Goal: Task Accomplishment & Management: Use online tool/utility

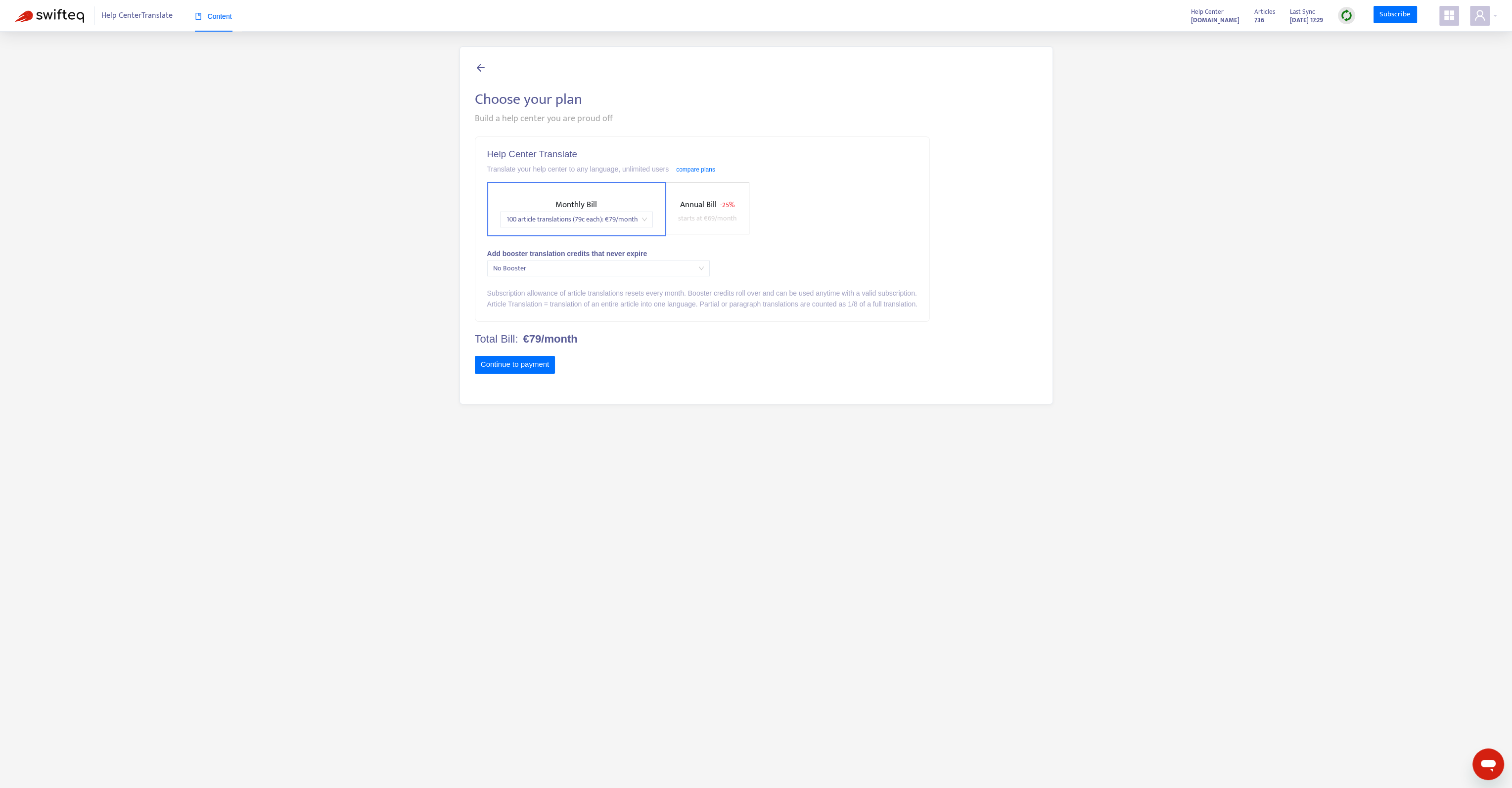
click at [142, 20] on span "Help Center Translate" at bounding box center [137, 16] width 71 height 19
click at [35, 14] on img at bounding box center [50, 16] width 69 height 14
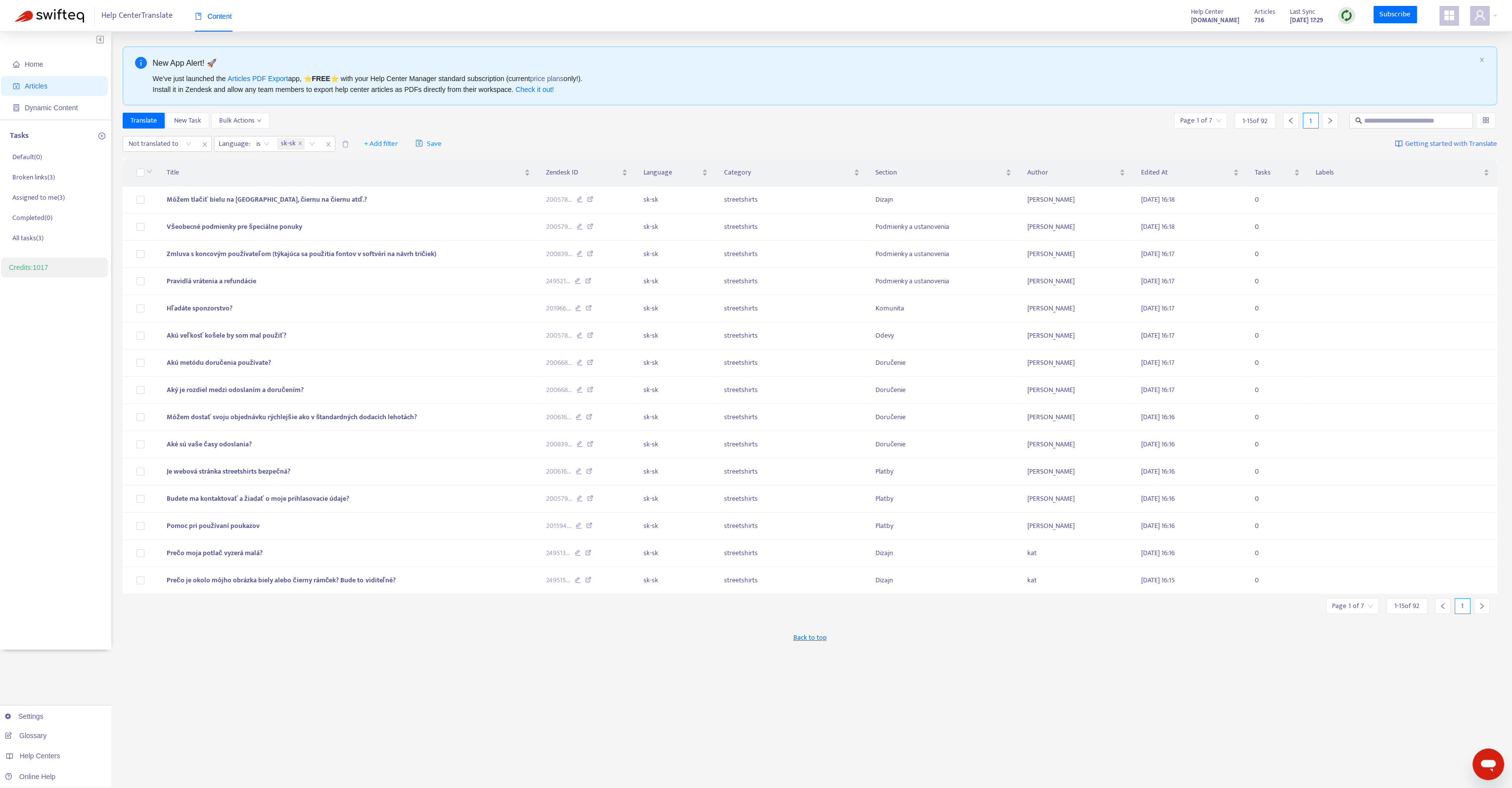
click at [1349, 10] on img at bounding box center [1346, 16] width 13 height 13
click at [1360, 39] on link "Quick Sync" at bounding box center [1367, 36] width 42 height 11
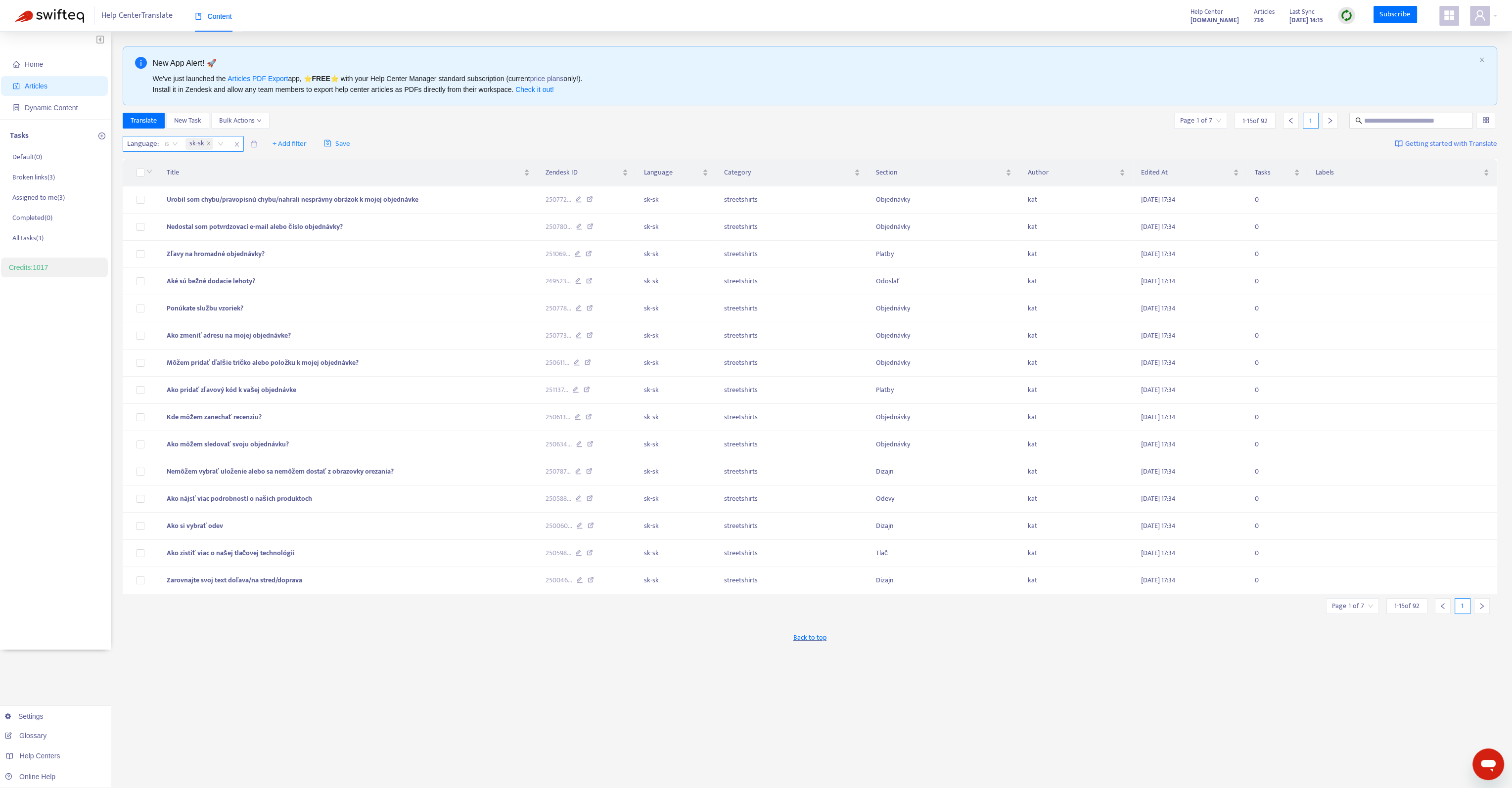
click at [169, 140] on span "is" at bounding box center [171, 144] width 13 height 15
click at [204, 147] on span "sk-sk" at bounding box center [200, 144] width 28 height 12
click at [204, 172] on div "en-[GEOGRAPHIC_DATA]" at bounding box center [278, 179] width 184 height 16
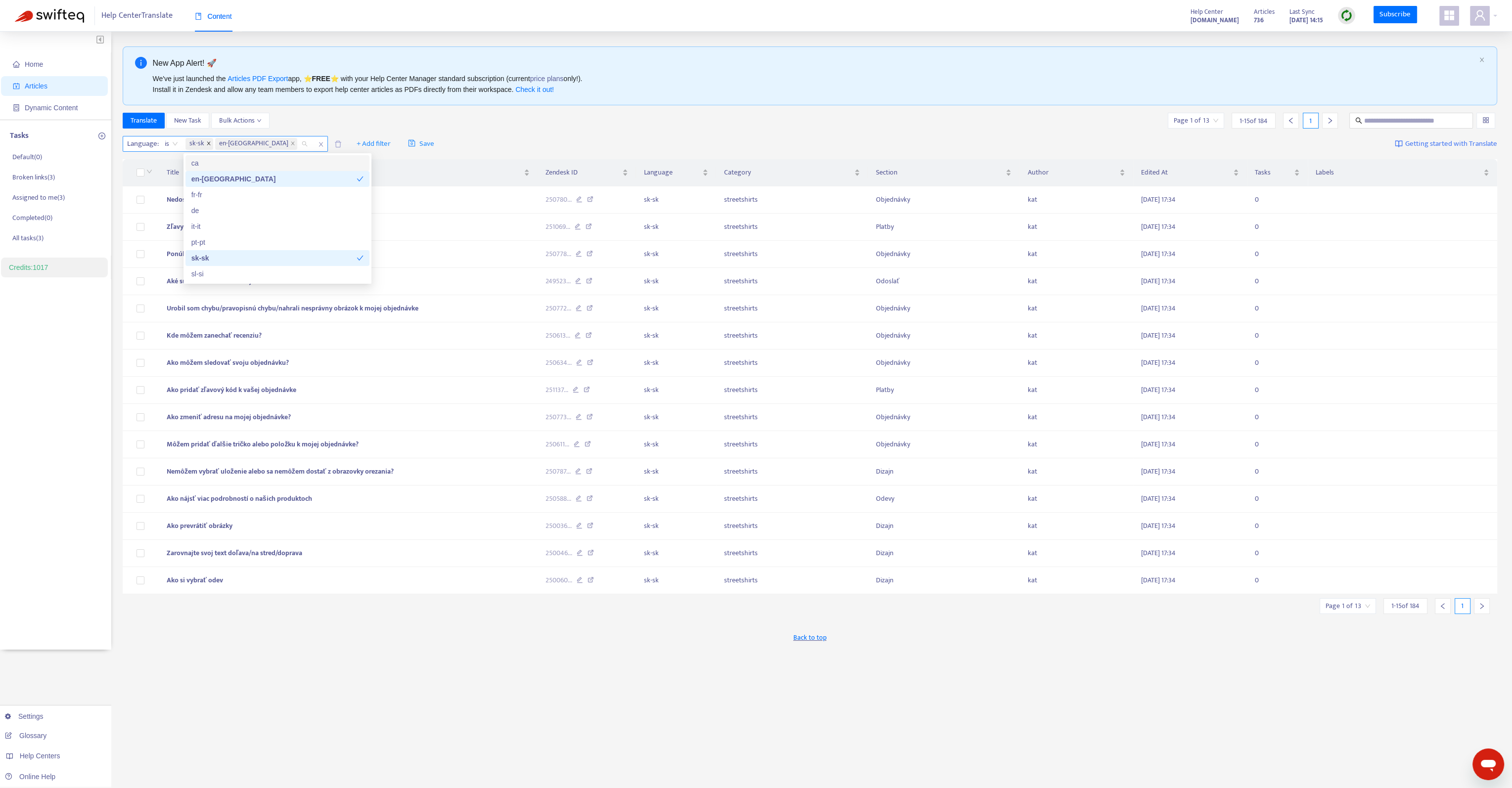
click at [206, 143] on icon "close" at bounding box center [209, 144] width 5 height 5
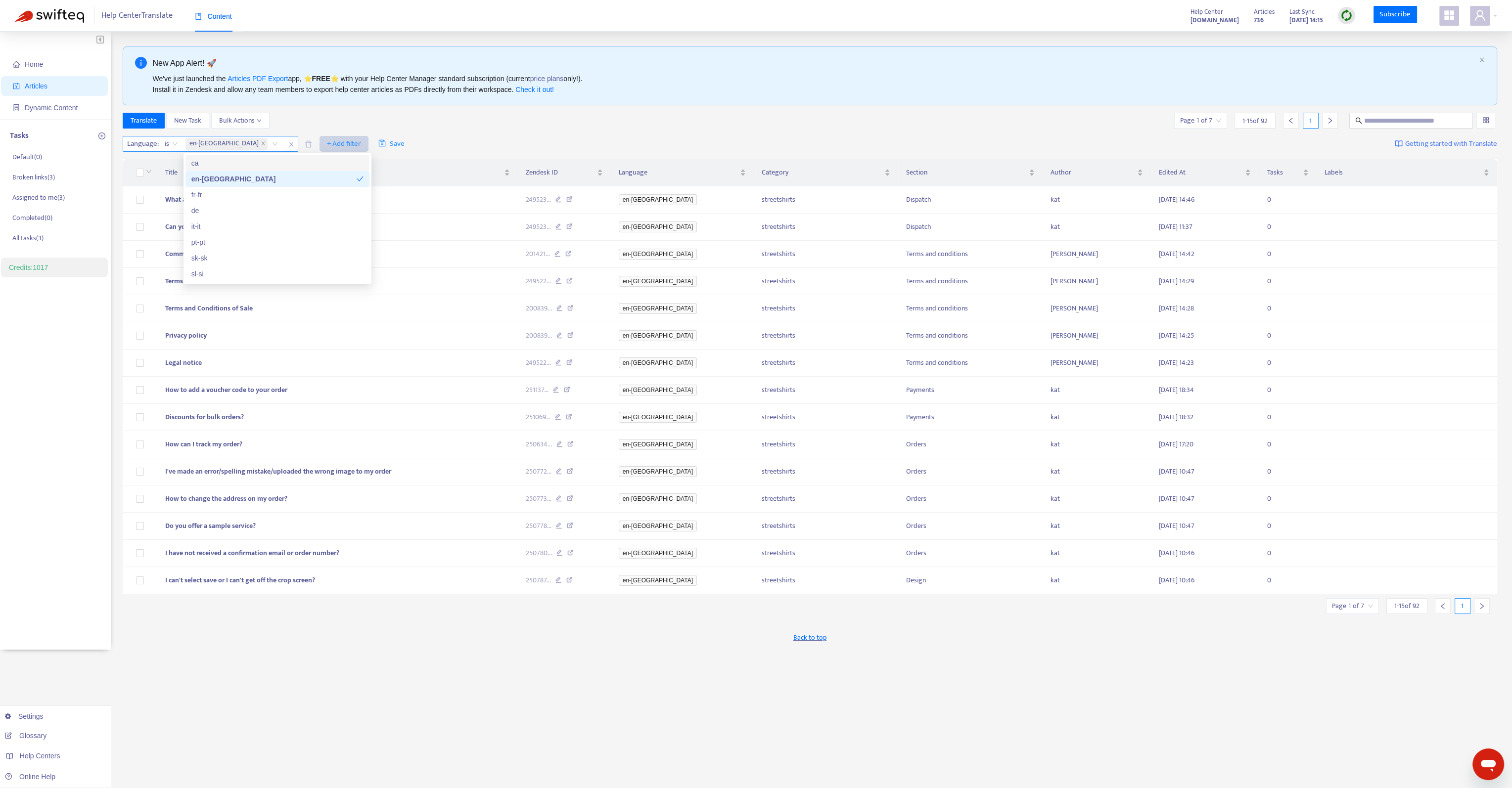
click at [327, 144] on span "+ Add filter" at bounding box center [344, 144] width 34 height 12
click at [308, 177] on span "Not translated to" at bounding box center [306, 179] width 62 height 11
click at [305, 143] on div at bounding box center [333, 144] width 60 height 12
click at [285, 162] on div "ca" at bounding box center [342, 163] width 172 height 11
click at [483, 123] on div "Translate New Task Bulk Actions Page 1 of 7 1 - 15 of 92 1" at bounding box center [810, 120] width 1375 height 16
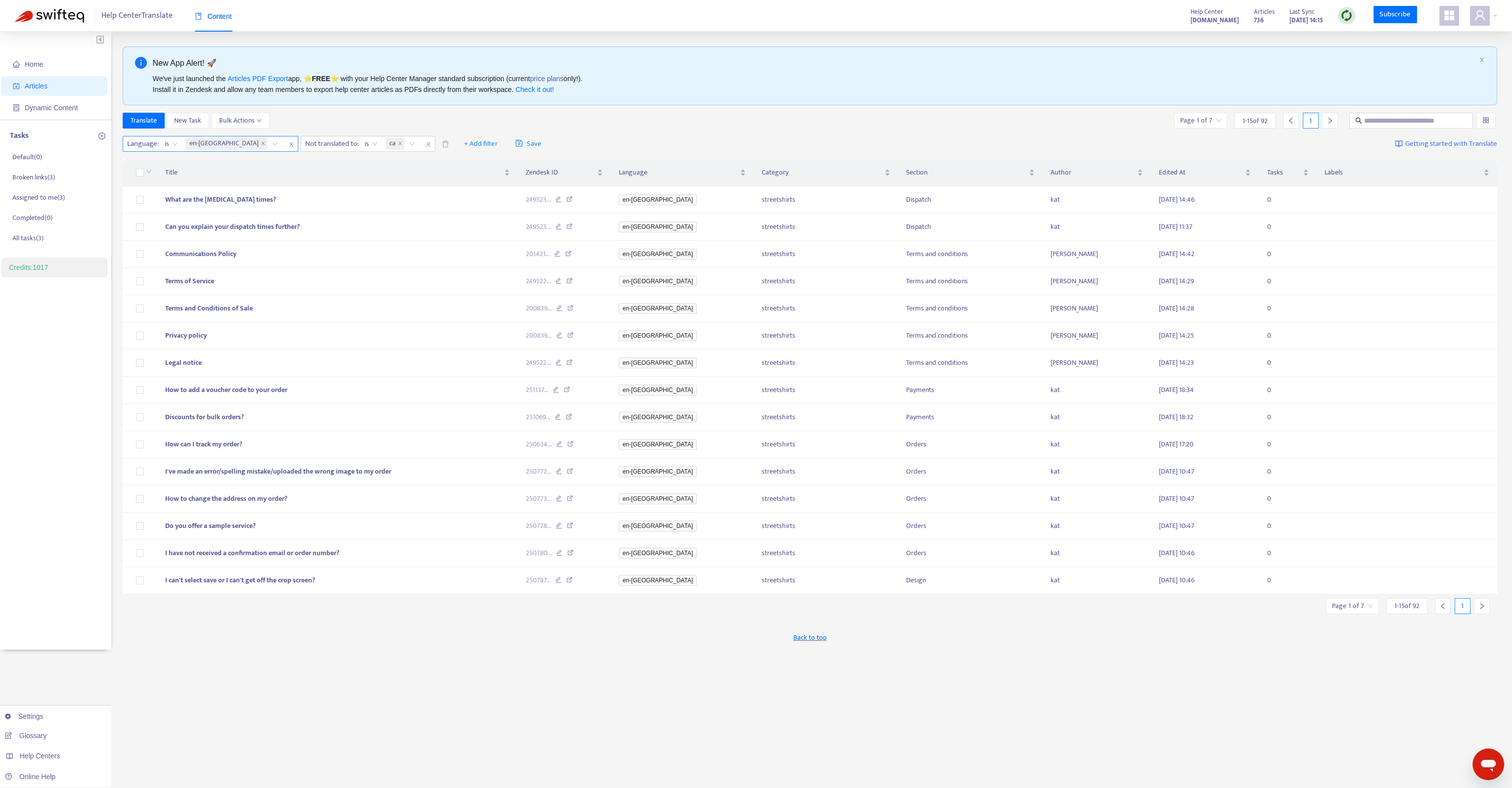
click at [1363, 604] on input "search" at bounding box center [1352, 606] width 41 height 15
click at [1320, 659] on span "15" at bounding box center [1328, 655] width 62 height 15
drag, startPoint x: 1318, startPoint y: 729, endPoint x: 1319, endPoint y: 741, distance: 12.0
click at [1319, 741] on body "Help Center Translate Content Help Center [DOMAIN_NAME] Articles 736 Last Sync …" at bounding box center [756, 410] width 1512 height 820
click at [1345, 606] on input "search" at bounding box center [1352, 606] width 41 height 15
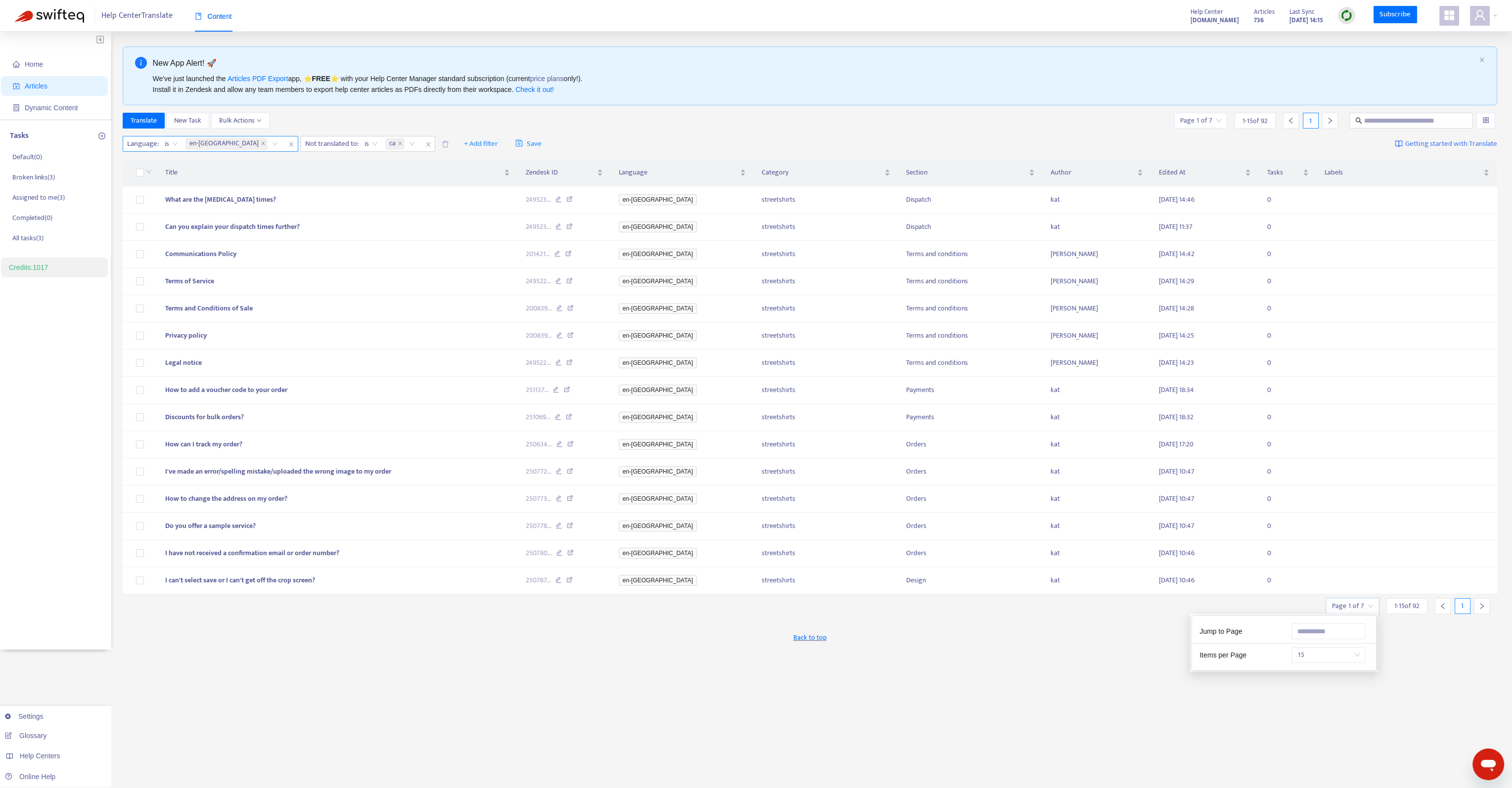
click at [1321, 649] on span "15" at bounding box center [1328, 655] width 62 height 15
click at [1310, 736] on div "50" at bounding box center [1385, 738] width 172 height 11
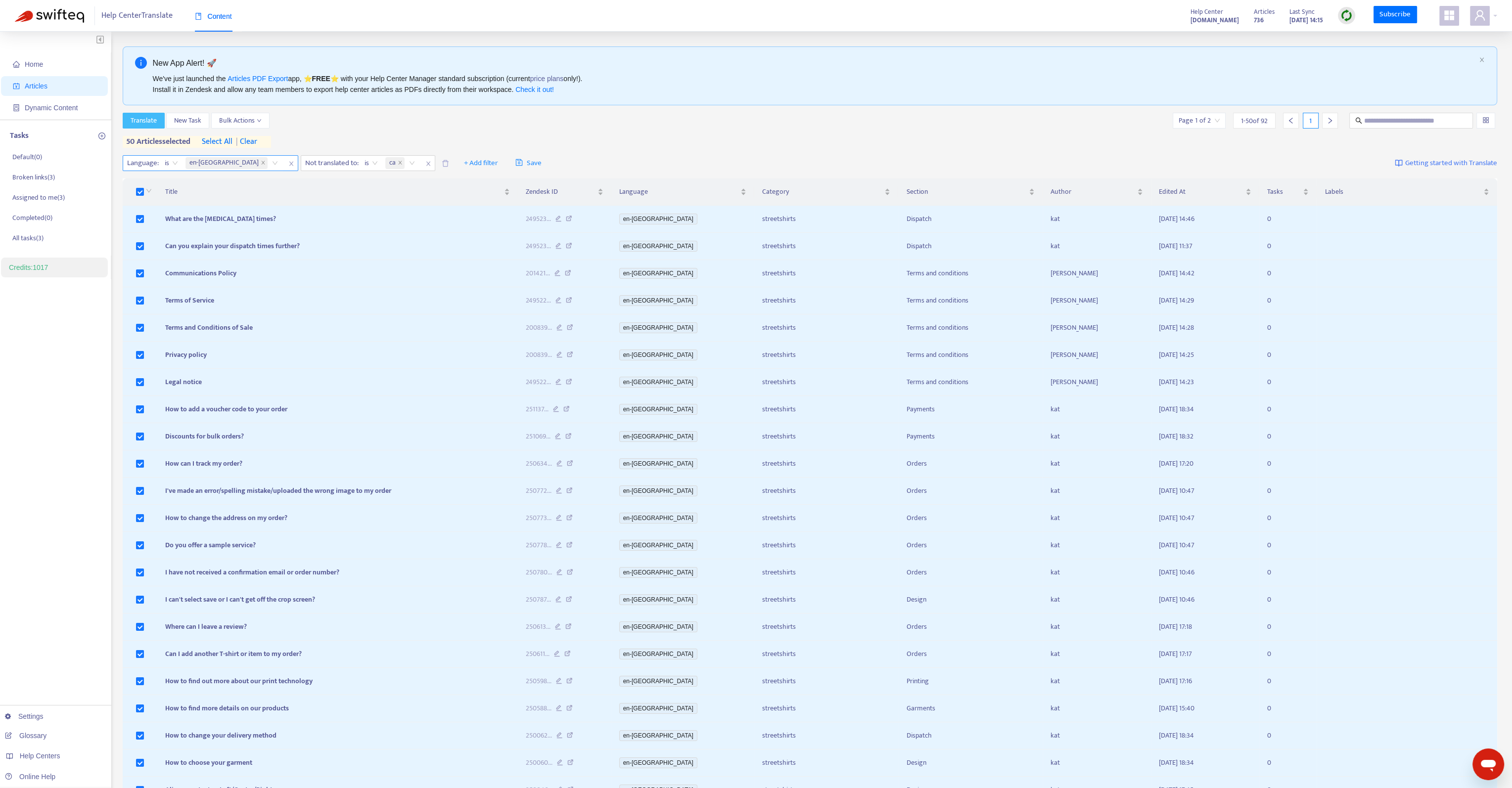
click at [147, 120] on span "Translate" at bounding box center [144, 120] width 26 height 11
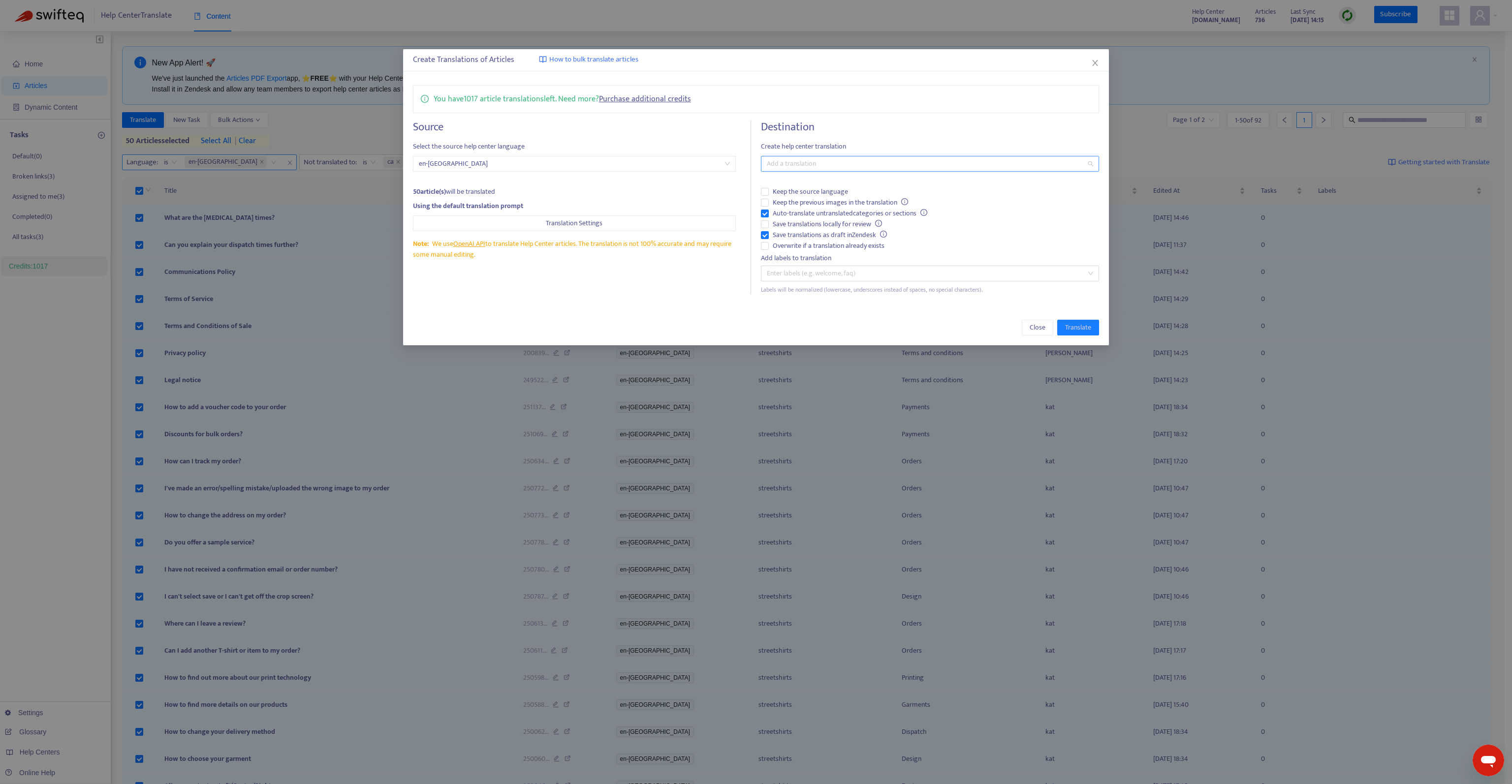
click at [802, 162] on div at bounding box center [925, 163] width 323 height 12
click at [800, 200] on div "Catalan ( ca )" at bounding box center [929, 199] width 323 height 11
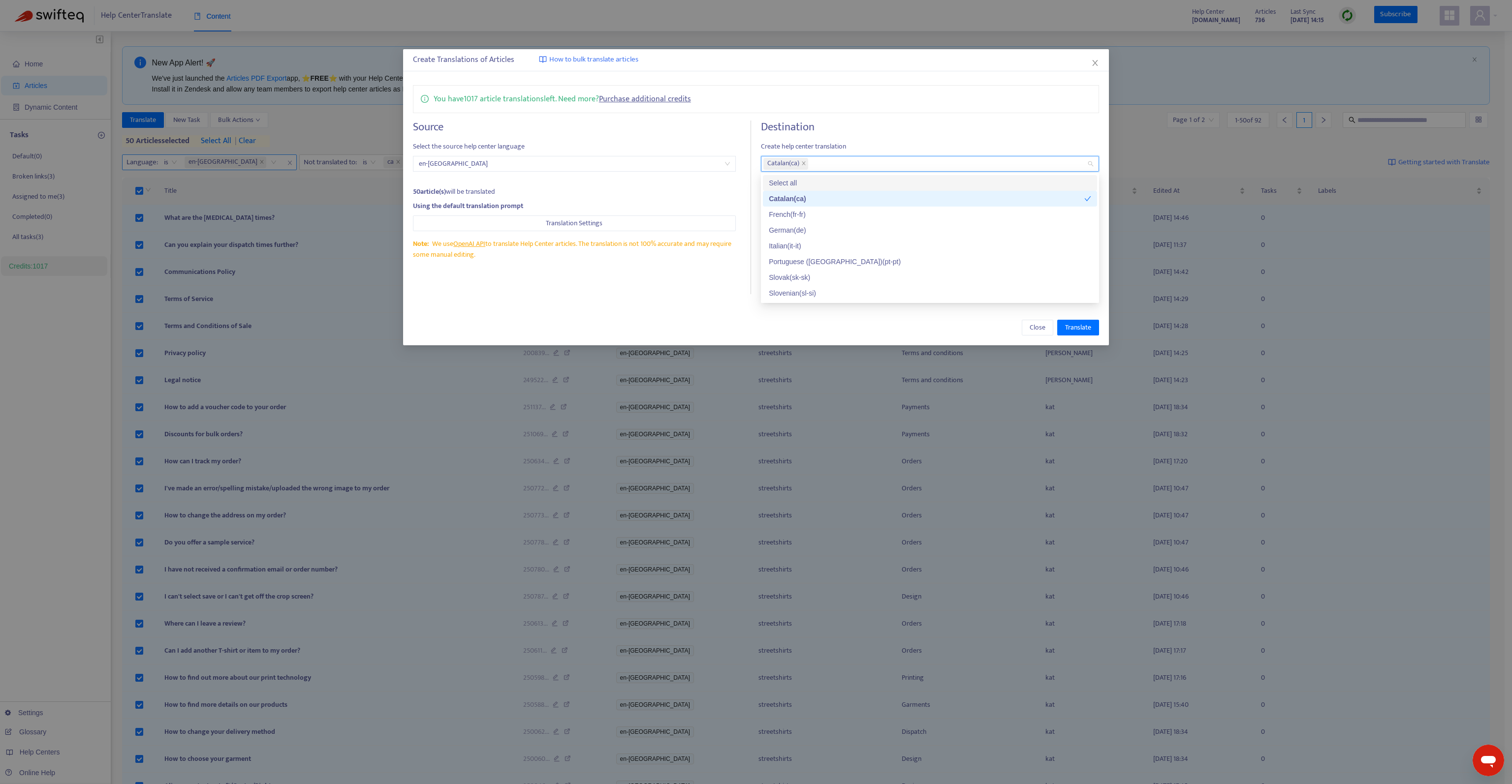
click at [863, 141] on span "Create help center translation" at bounding box center [930, 146] width 338 height 11
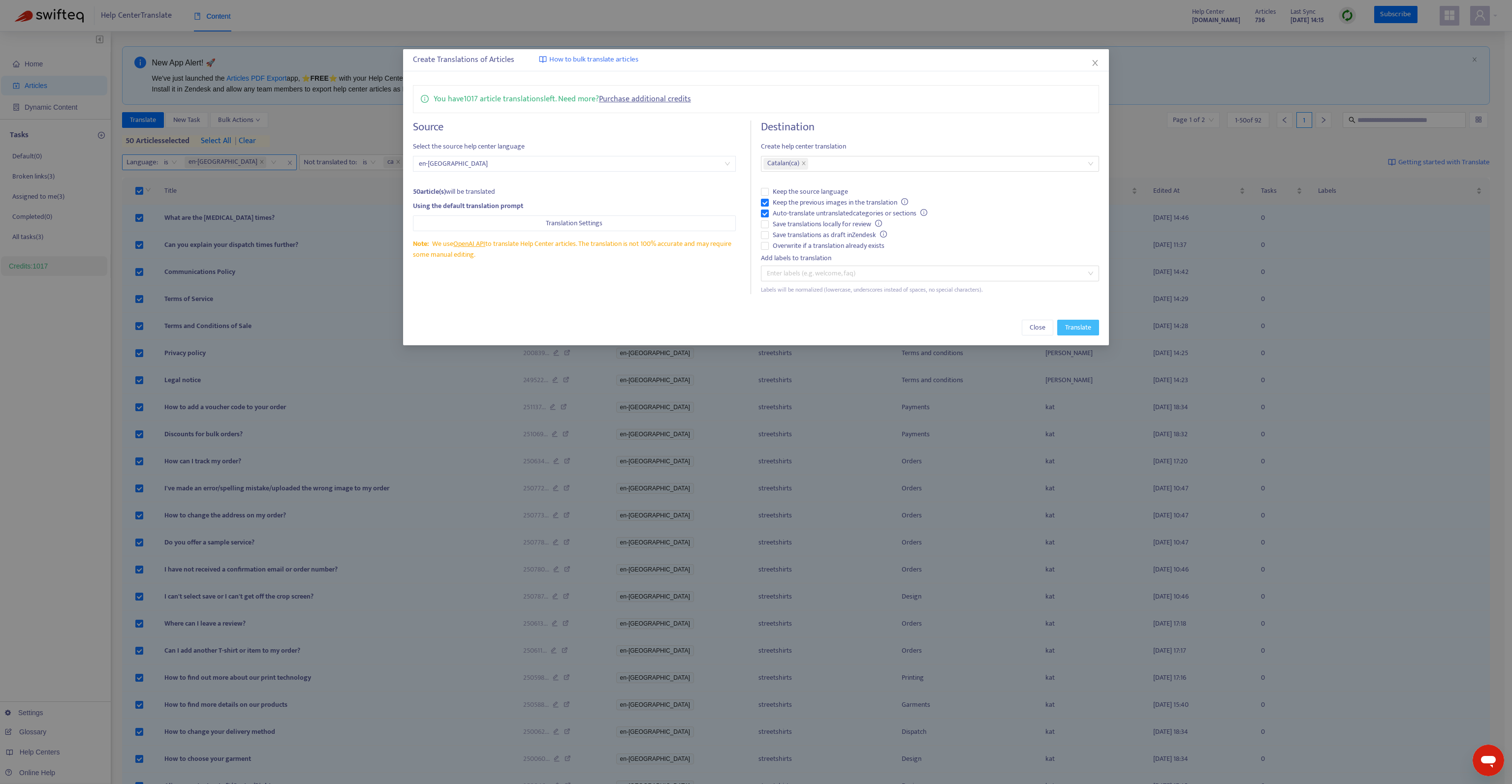
click at [1072, 324] on span "Translate" at bounding box center [1078, 328] width 26 height 11
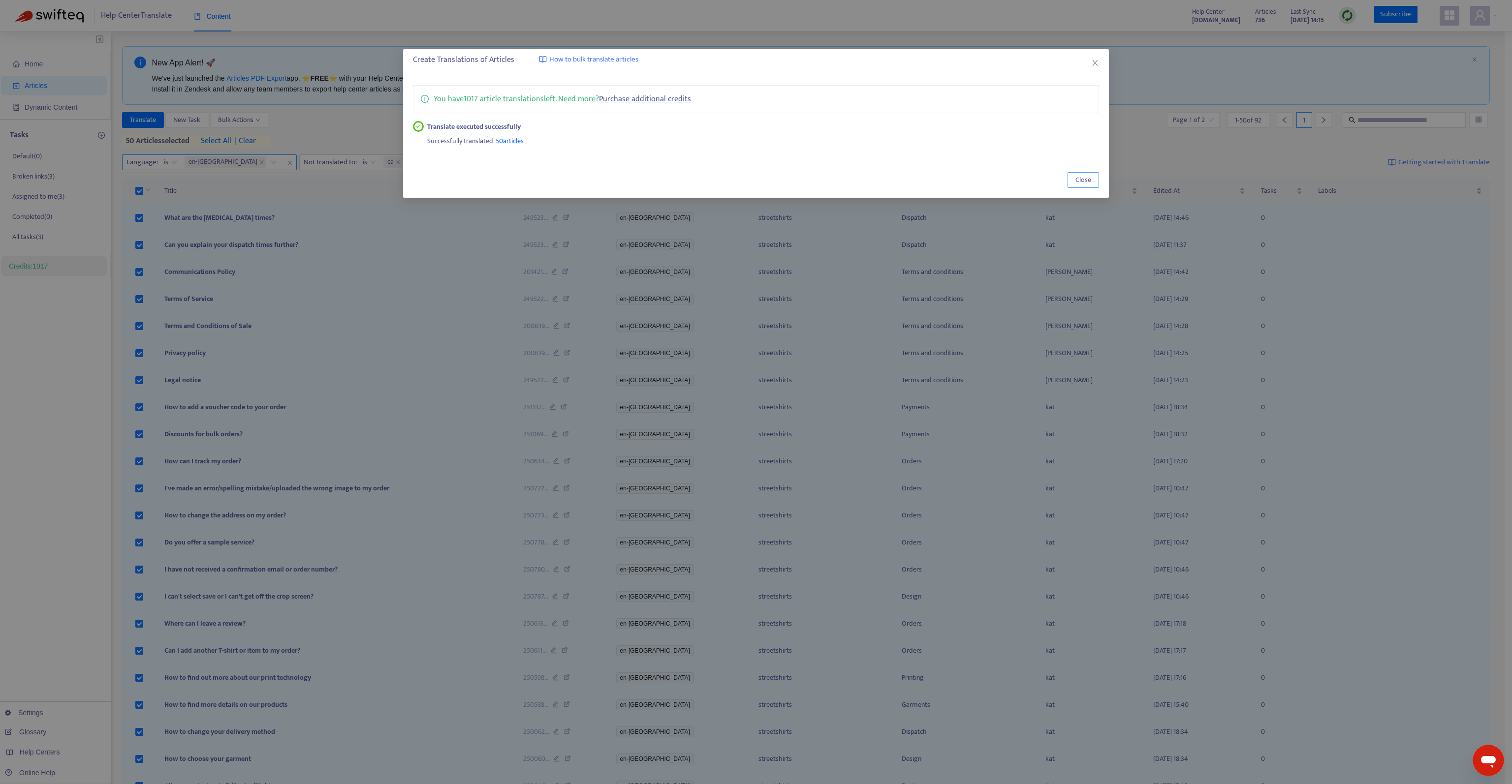
click at [1090, 185] on span "Close" at bounding box center [1083, 180] width 16 height 11
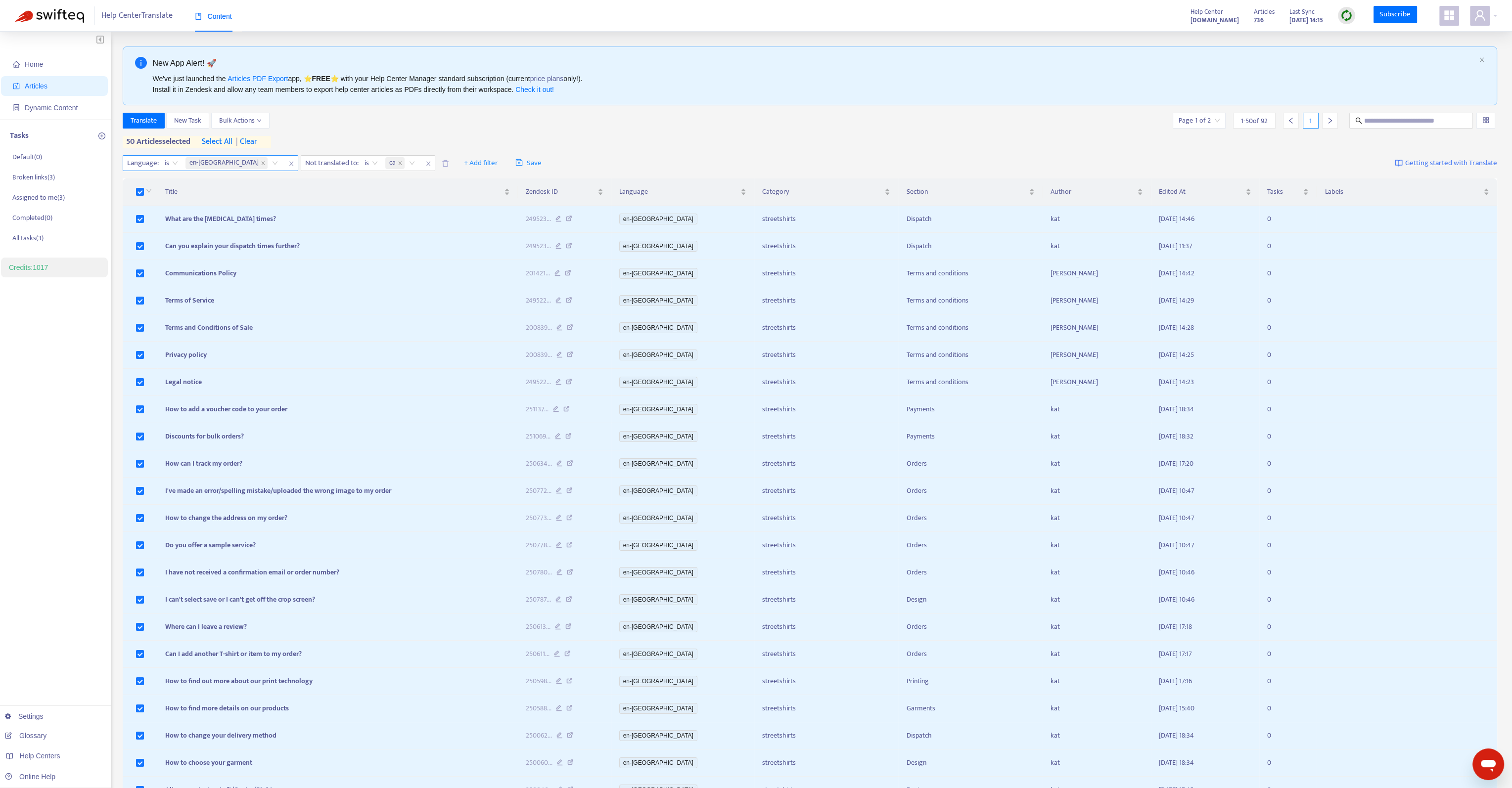
click at [254, 144] on span "| clear" at bounding box center [244, 142] width 25 height 12
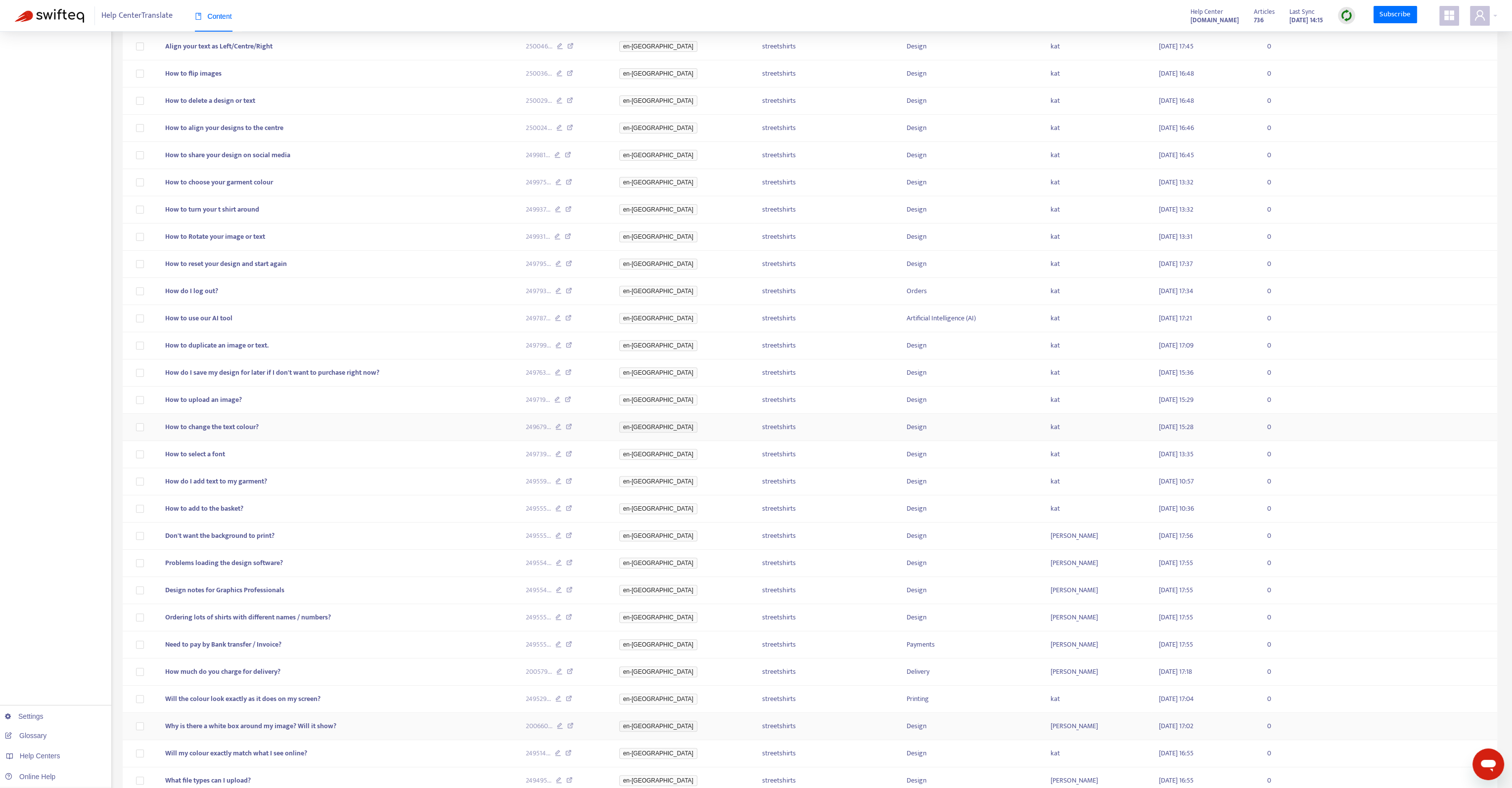
scroll to position [809, 0]
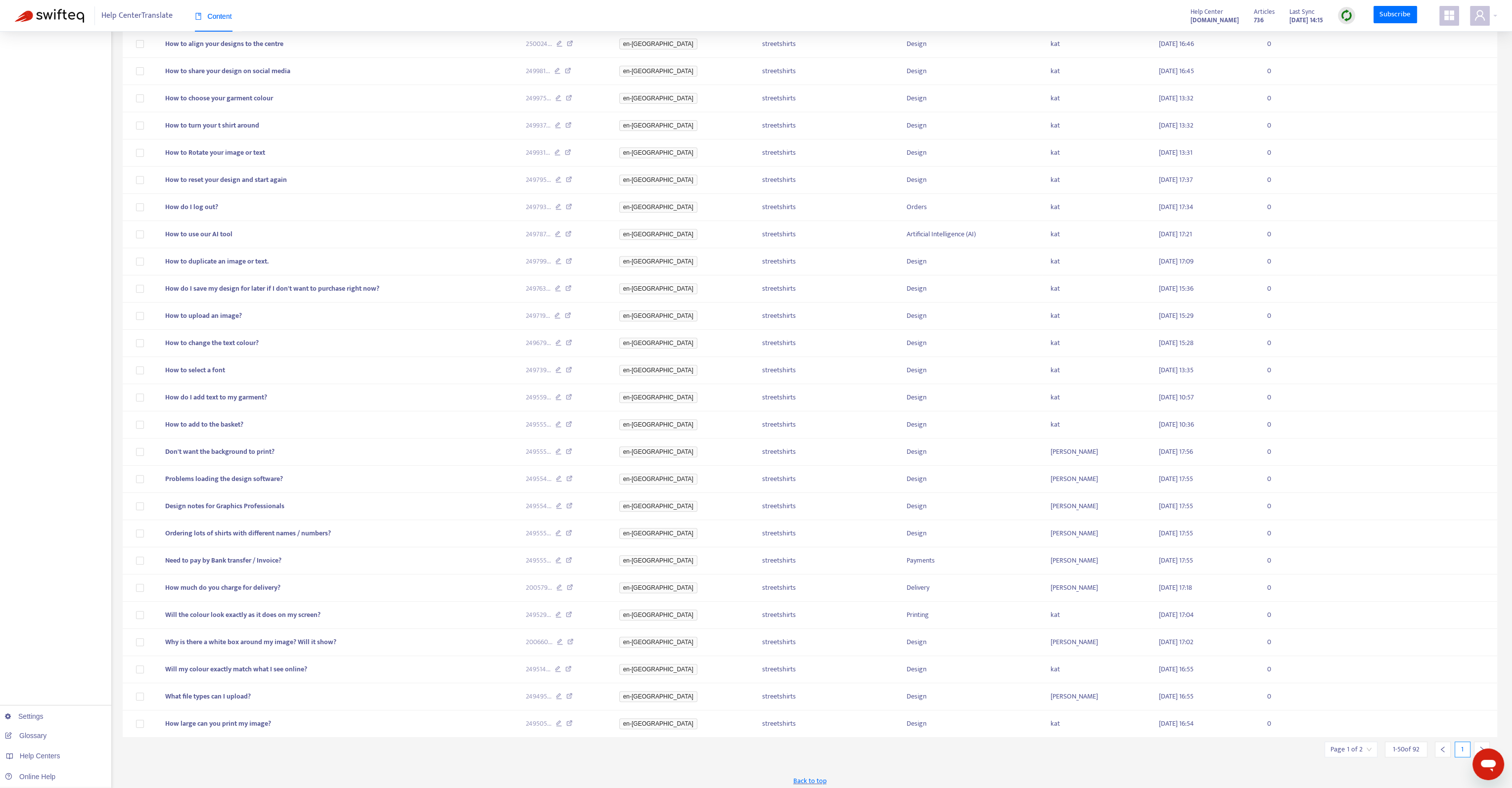
click at [1477, 742] on div at bounding box center [1481, 750] width 16 height 16
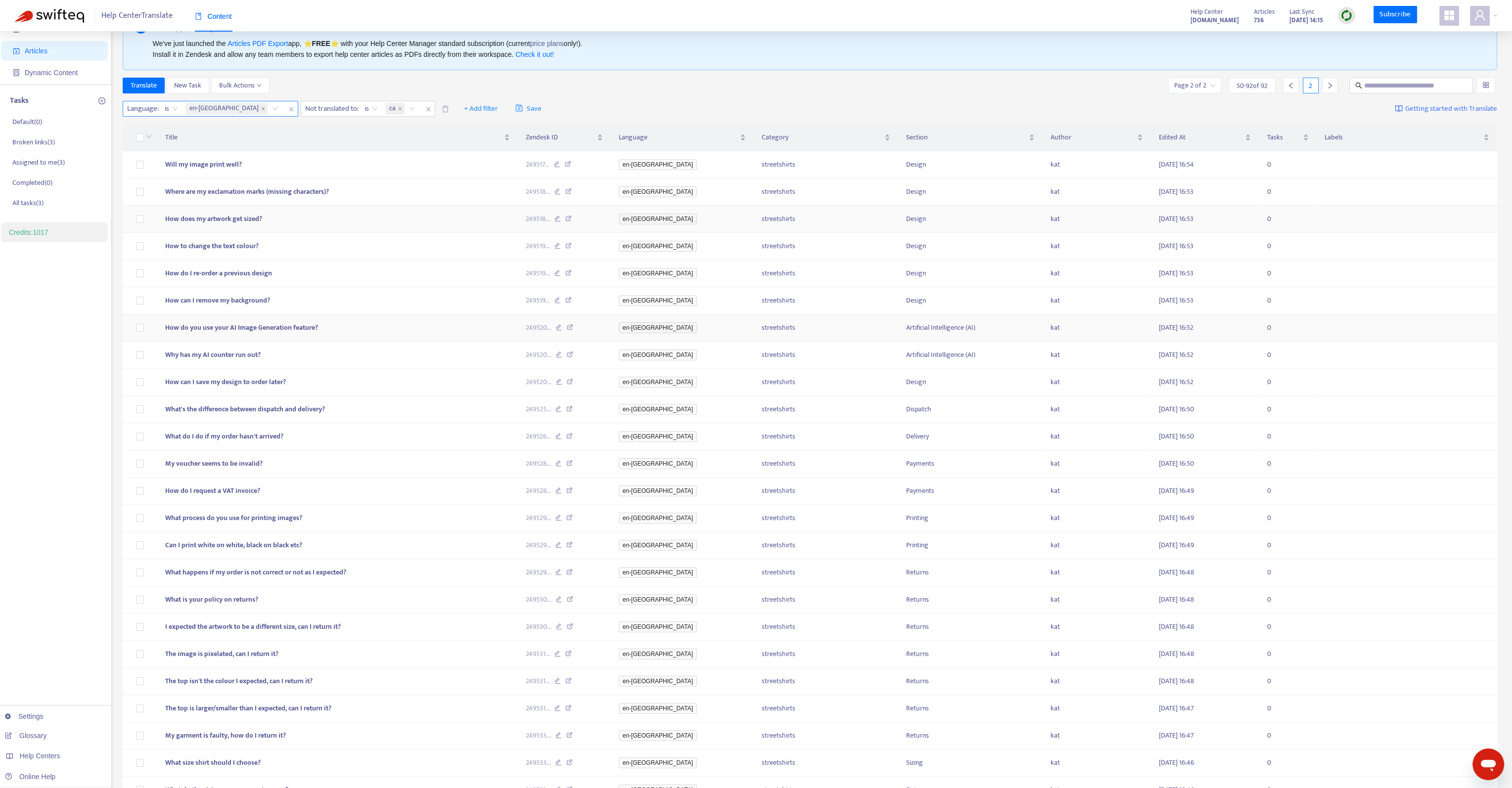
scroll to position [0, 0]
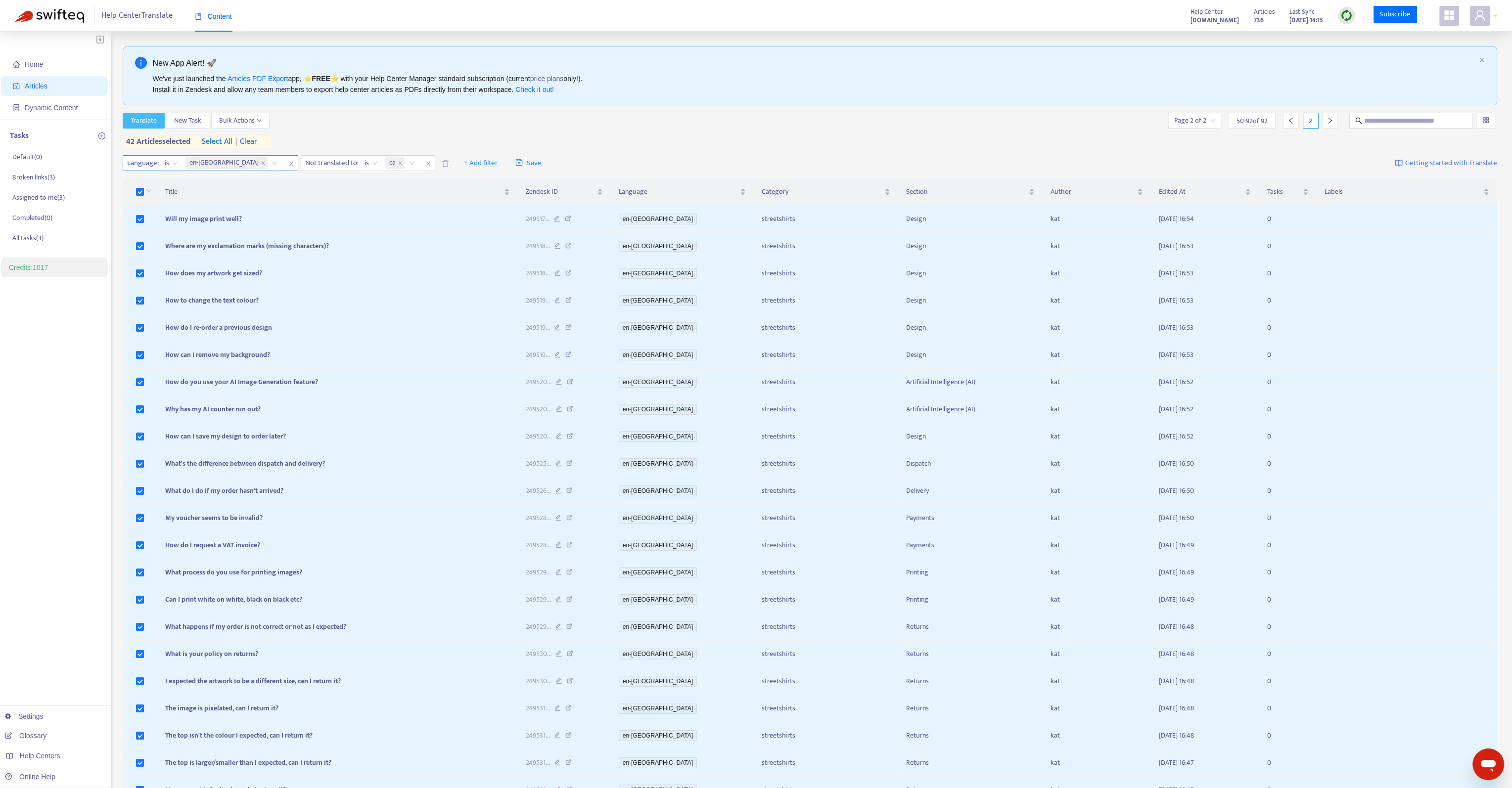
click at [145, 117] on span "Translate" at bounding box center [144, 120] width 26 height 11
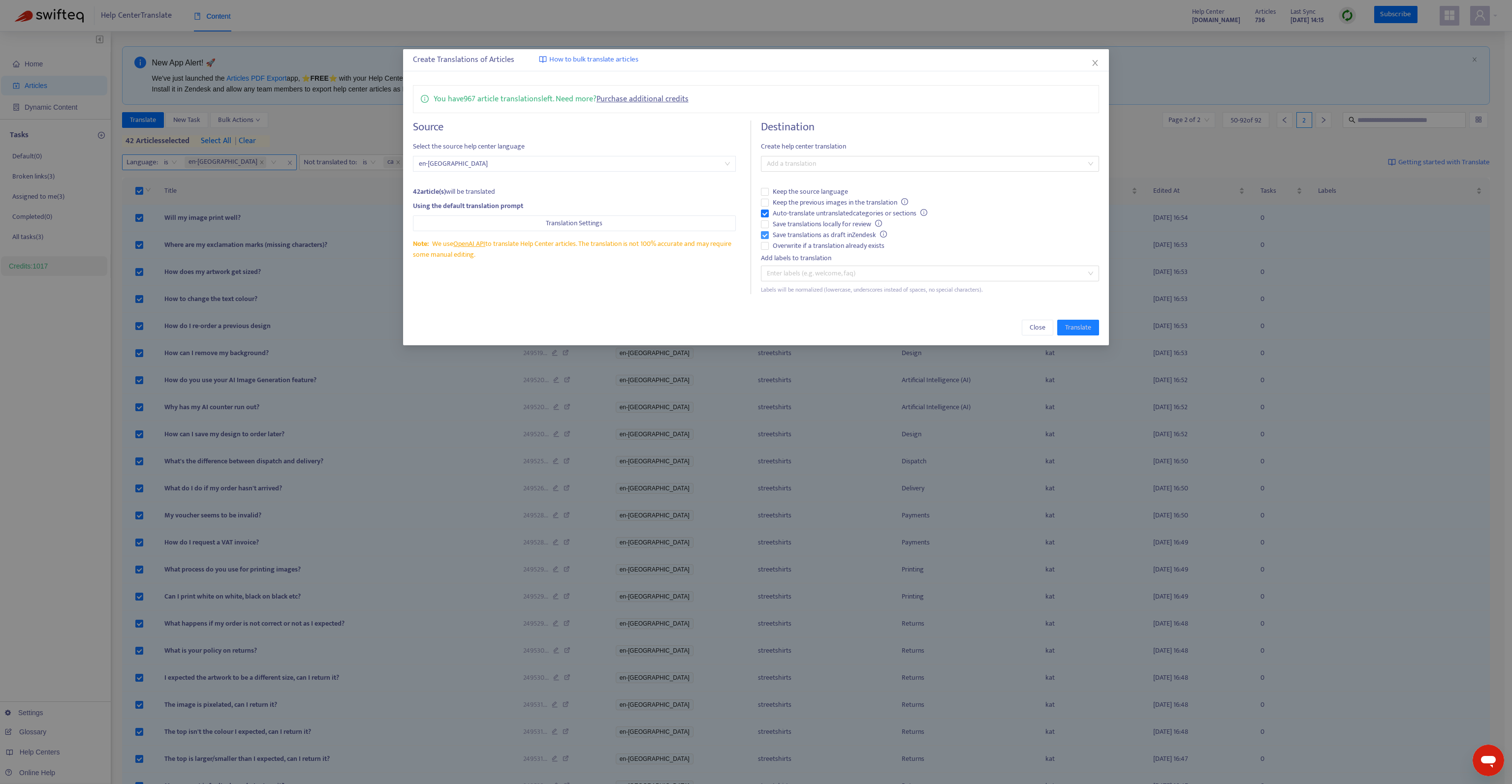
click at [849, 235] on span "Save translations as draft in Zendesk" at bounding box center [829, 235] width 122 height 11
click at [849, 201] on span "Keep the previous images in the translation" at bounding box center [840, 202] width 143 height 11
click at [861, 164] on div at bounding box center [925, 163] width 323 height 12
click at [831, 202] on div "Catalan ( ca )" at bounding box center [929, 199] width 323 height 11
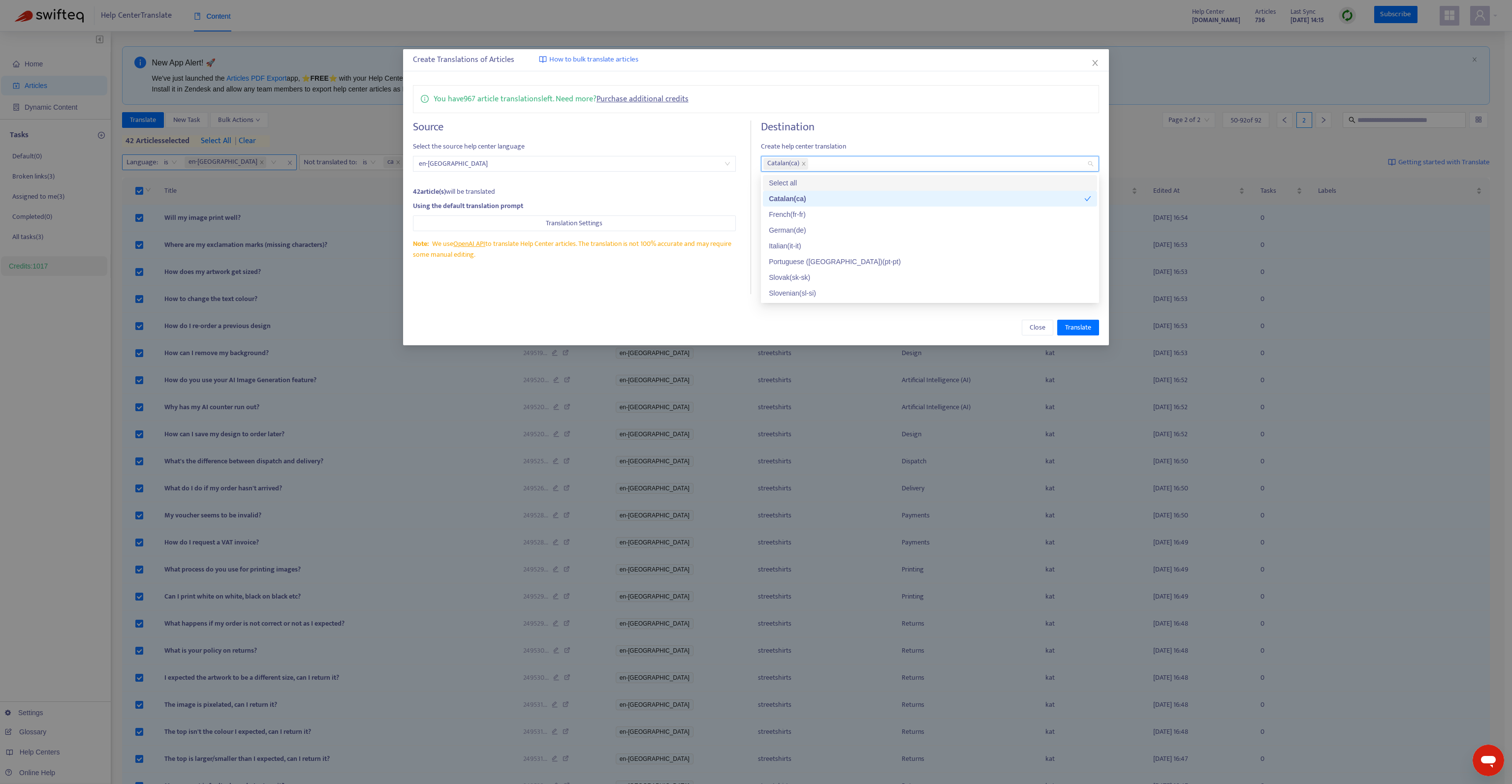
click at [891, 123] on h4 "Destination" at bounding box center [930, 126] width 338 height 13
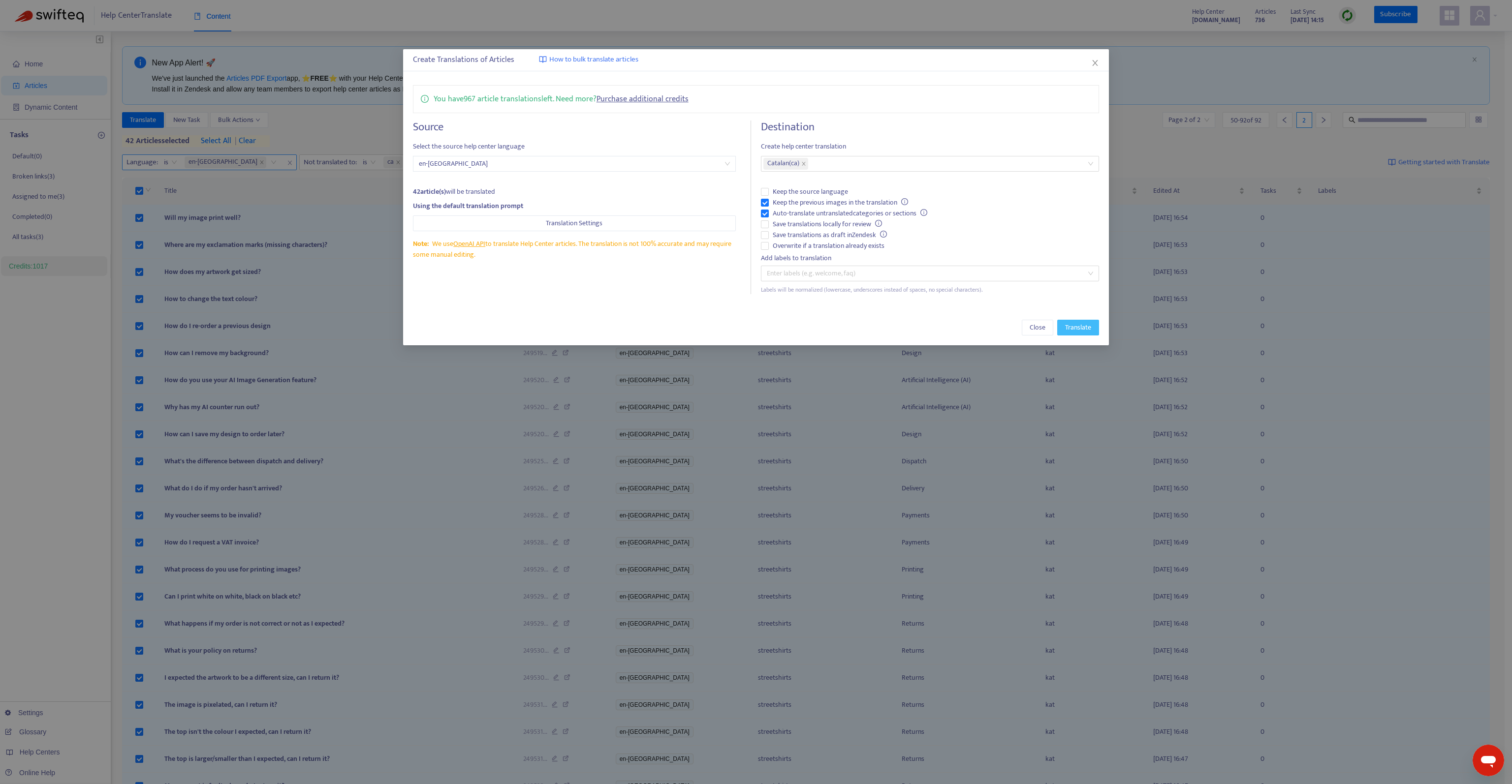
click at [1083, 327] on span "Translate" at bounding box center [1078, 328] width 26 height 11
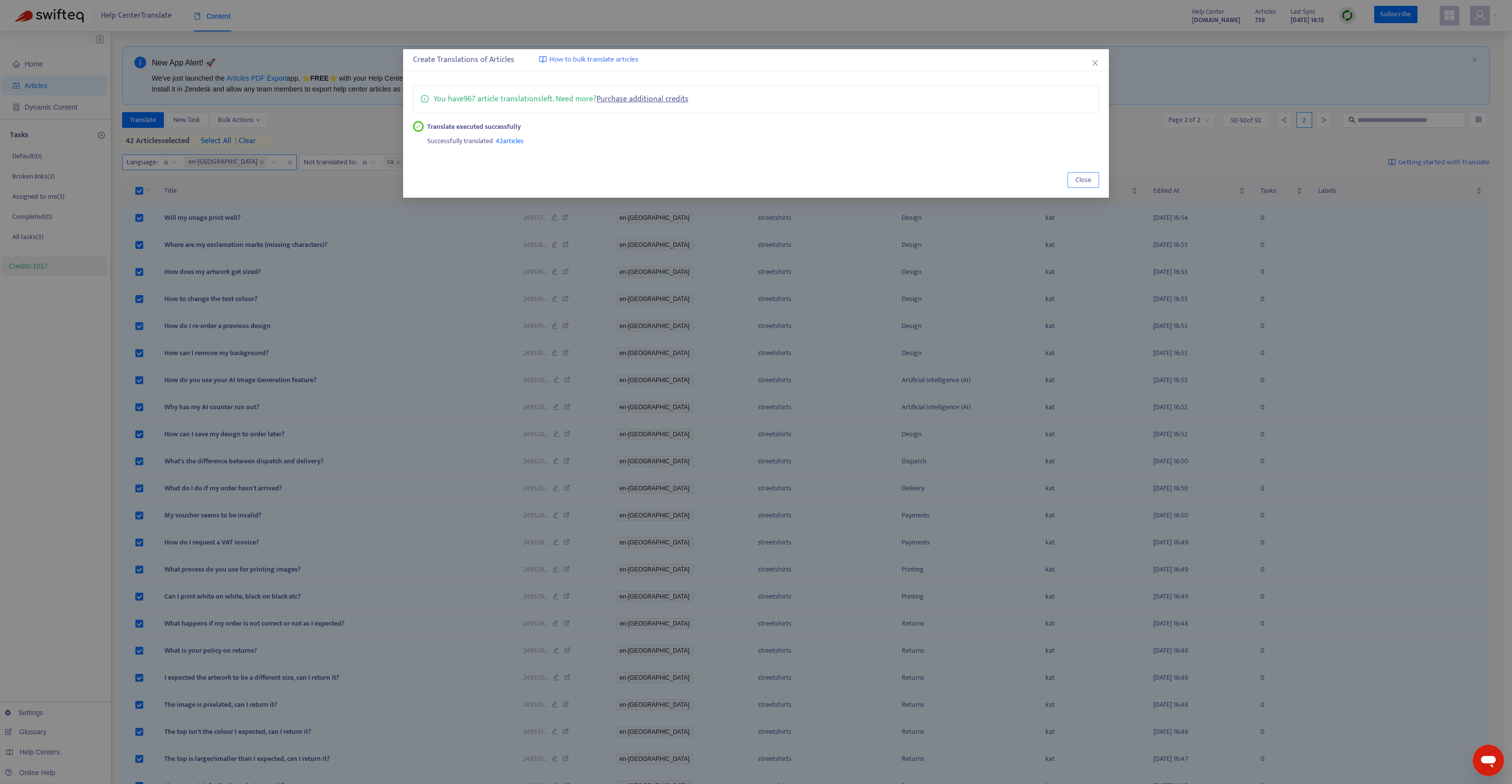
click at [1092, 182] on button "Close" at bounding box center [1083, 180] width 31 height 16
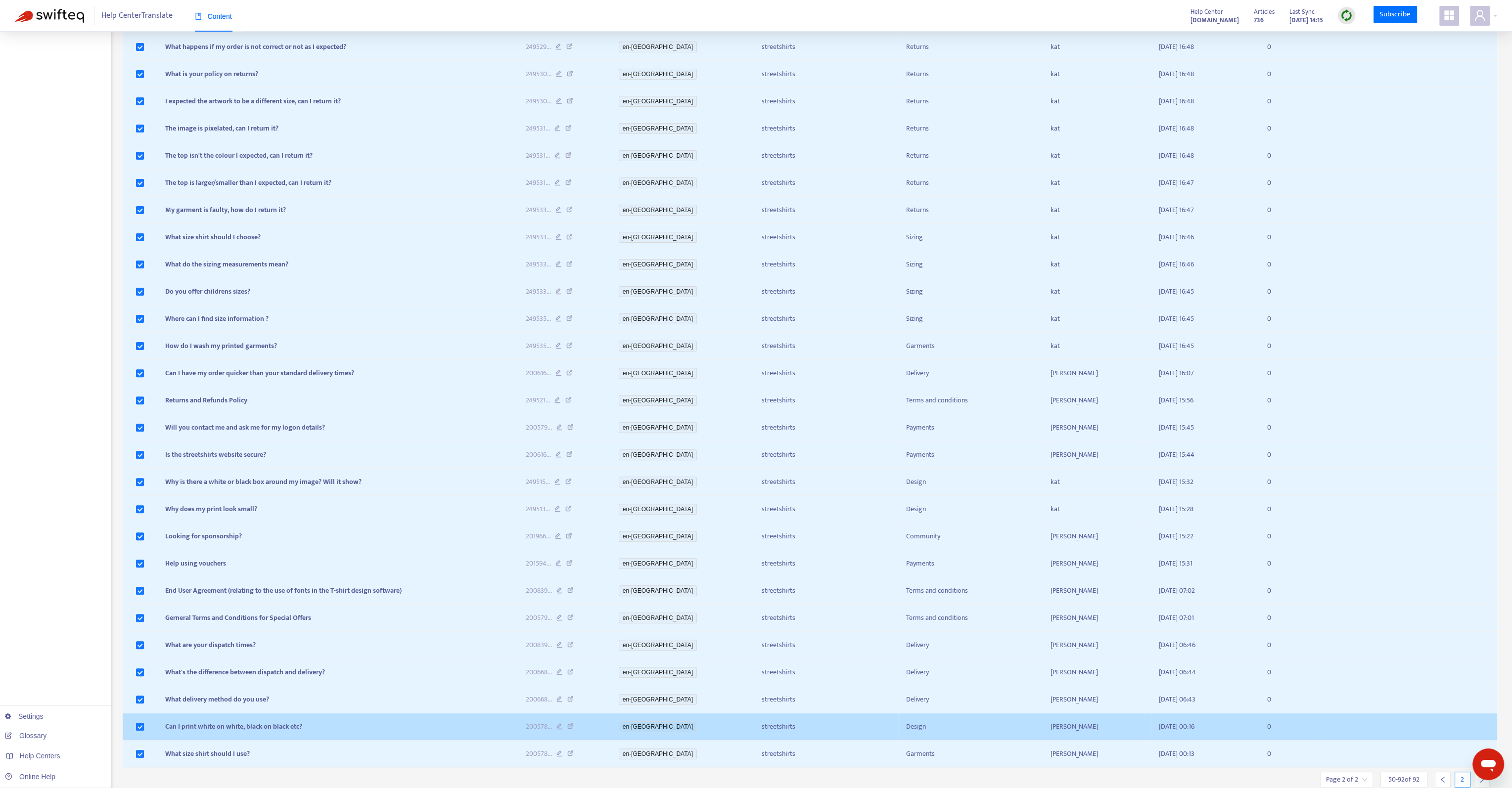
scroll to position [611, 0]
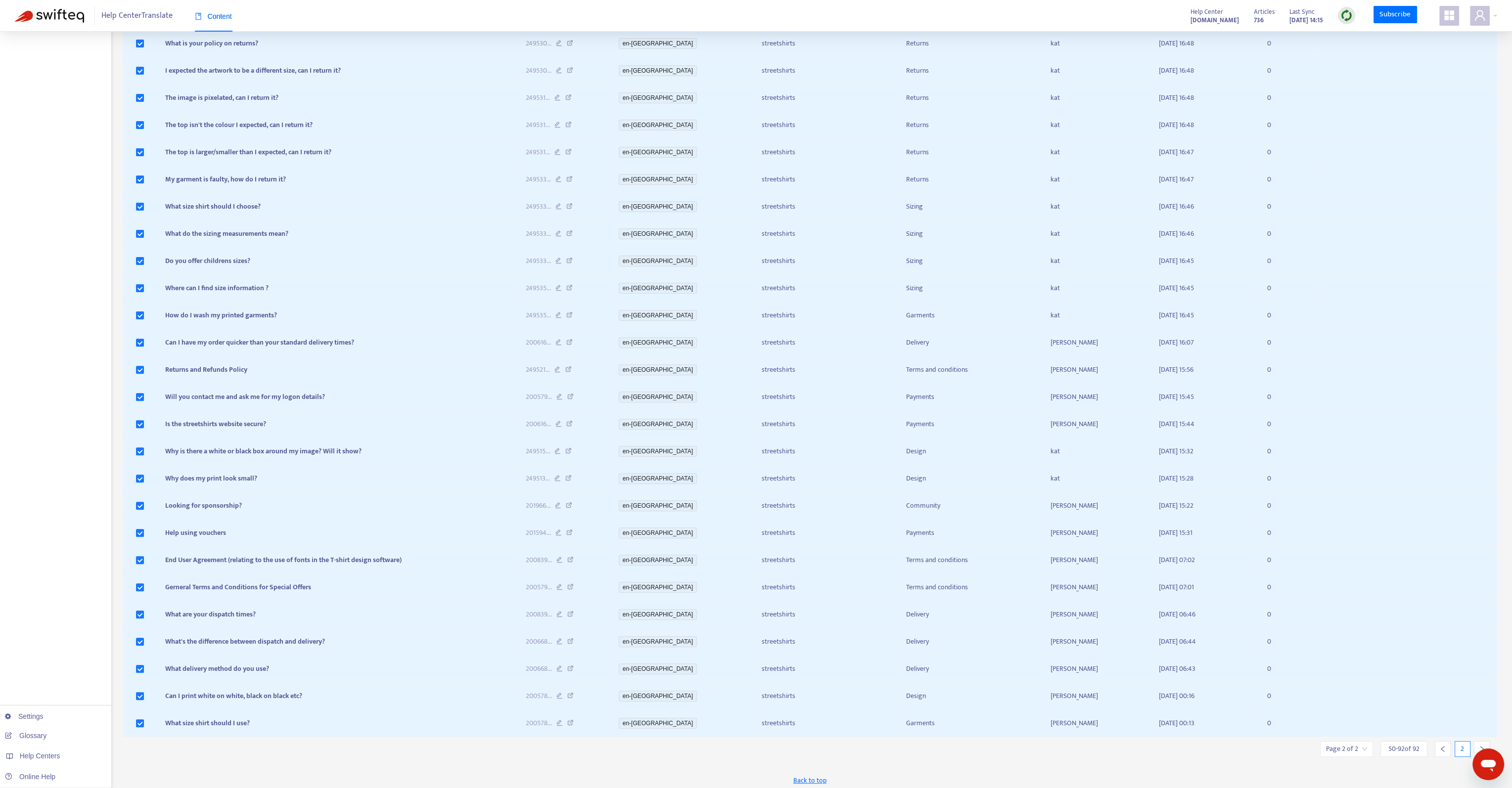
click at [1438, 741] on div at bounding box center [1442, 749] width 16 height 16
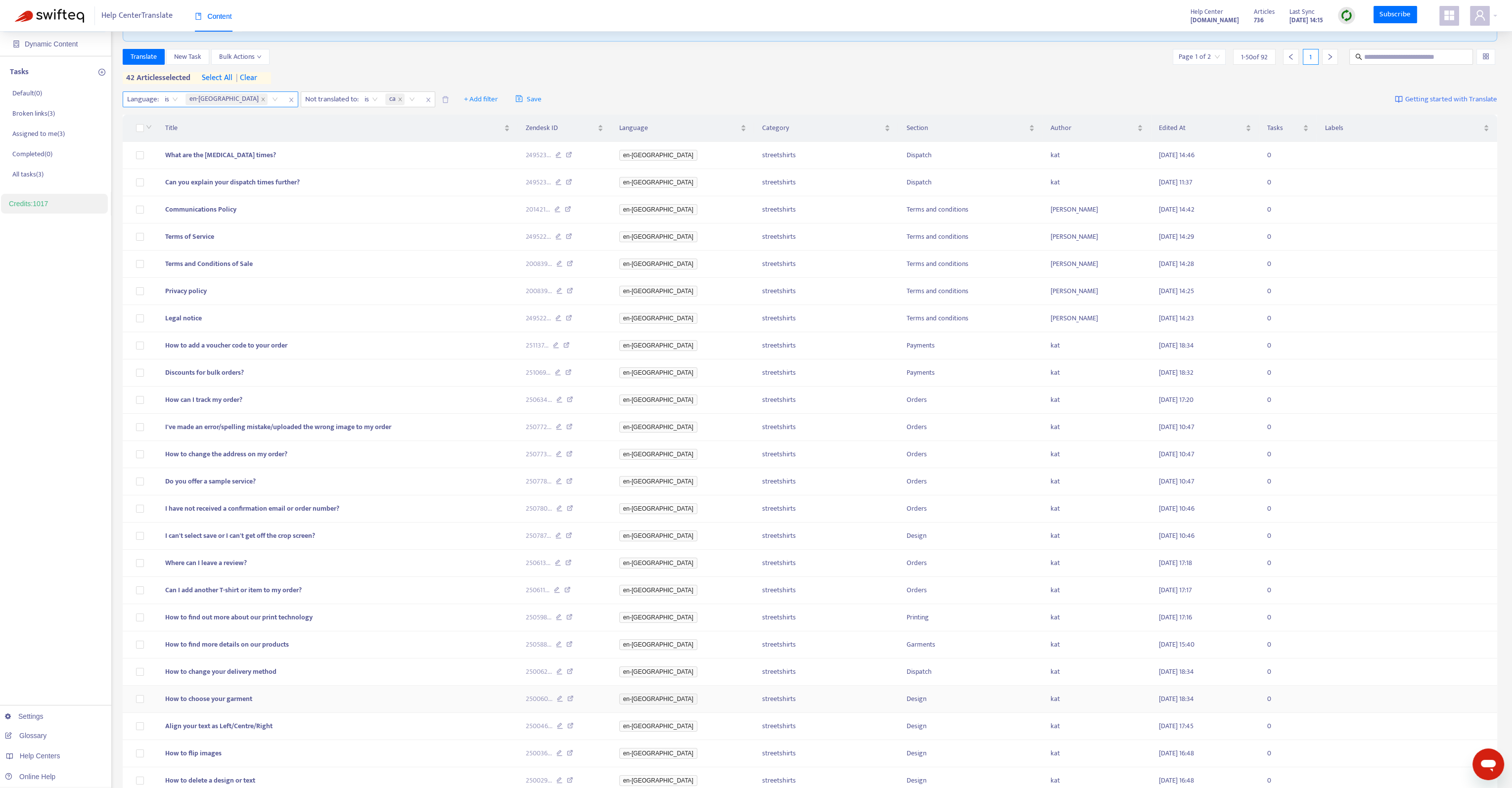
scroll to position [0, 0]
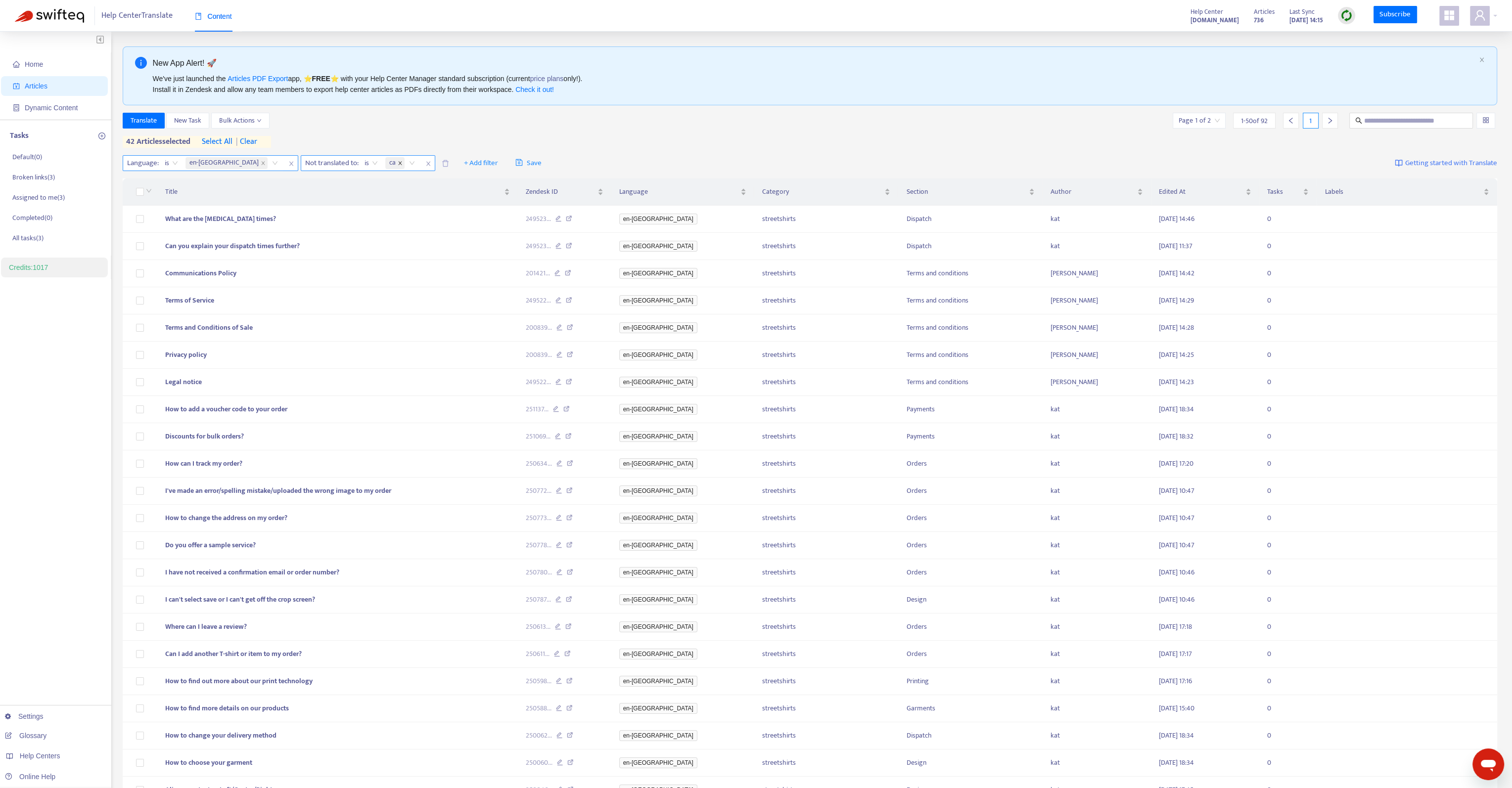
click at [398, 160] on icon "close" at bounding box center [400, 163] width 5 height 5
click at [303, 159] on div at bounding box center [333, 163] width 60 height 12
click at [1353, 17] on div at bounding box center [1346, 15] width 17 height 17
click at [1360, 34] on link "Quick Sync" at bounding box center [1367, 36] width 42 height 11
click at [410, 135] on div "Translate New Task Bulk Actions Page 1 of 2 1 - 50 of 92 1 42 articles selected…" at bounding box center [810, 130] width 1375 height 35
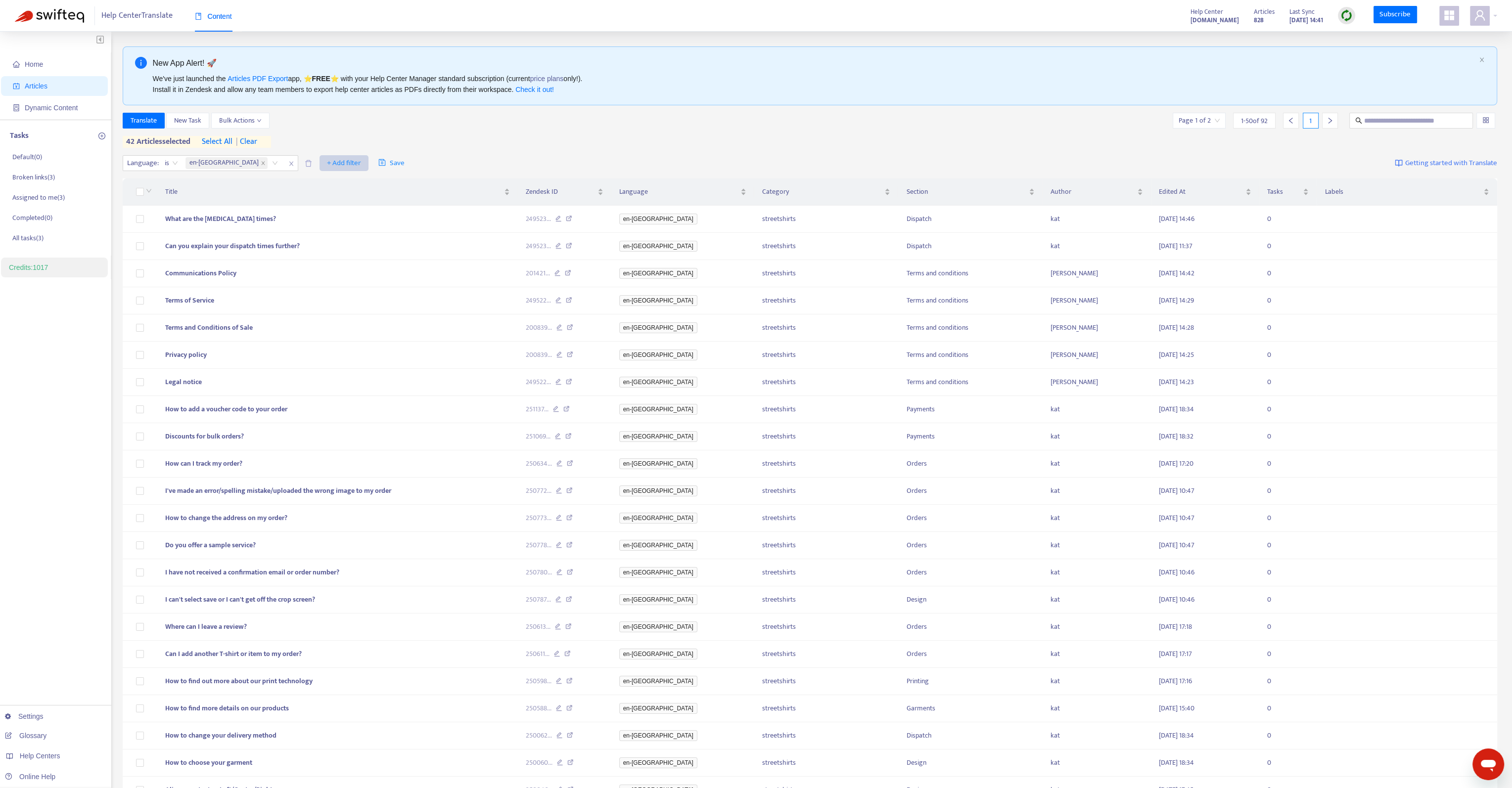
click at [327, 163] on span "+ Add filter" at bounding box center [344, 163] width 34 height 12
click at [299, 197] on span "Not translated to" at bounding box center [306, 198] width 62 height 11
click at [303, 156] on div "Not translated to" at bounding box center [337, 163] width 74 height 15
click at [308, 238] on div "cs-cz" at bounding box center [342, 239] width 172 height 11
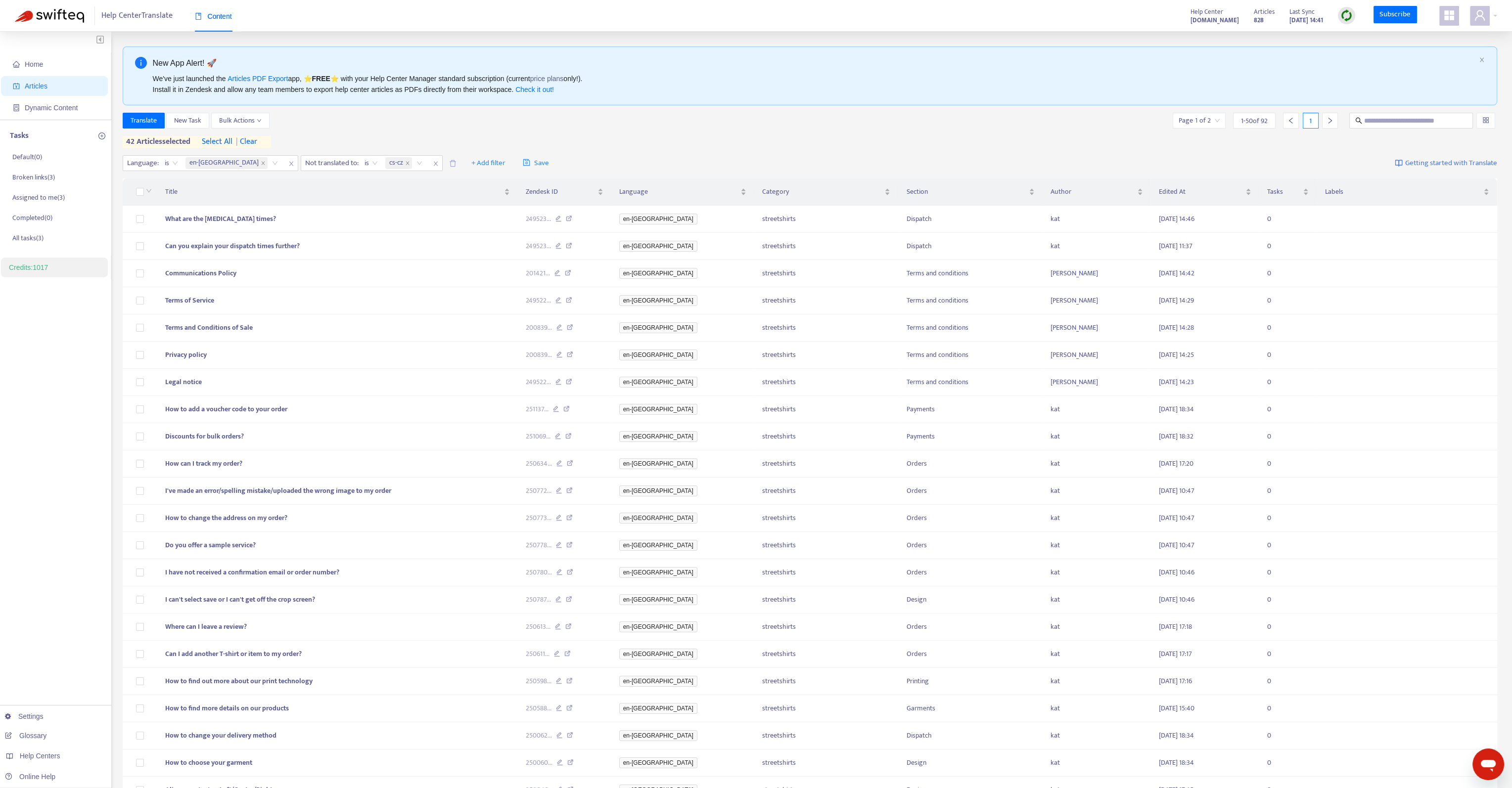
click at [490, 118] on div "Translate New Task Bulk Actions Page 1 of 2 1 - 50 of 92 1" at bounding box center [810, 120] width 1375 height 16
click at [257, 142] on span "| clear" at bounding box center [244, 142] width 25 height 12
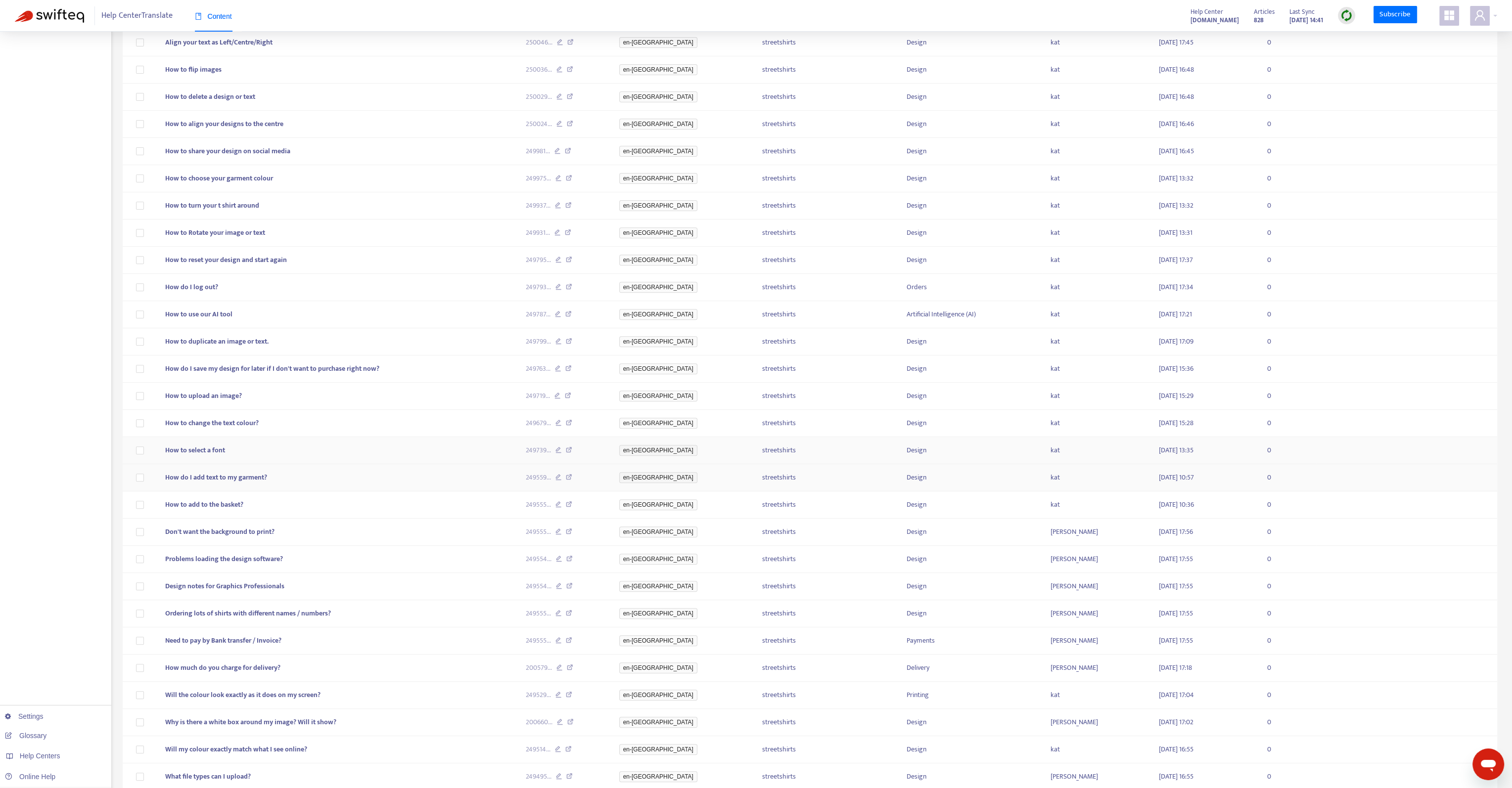
scroll to position [809, 0]
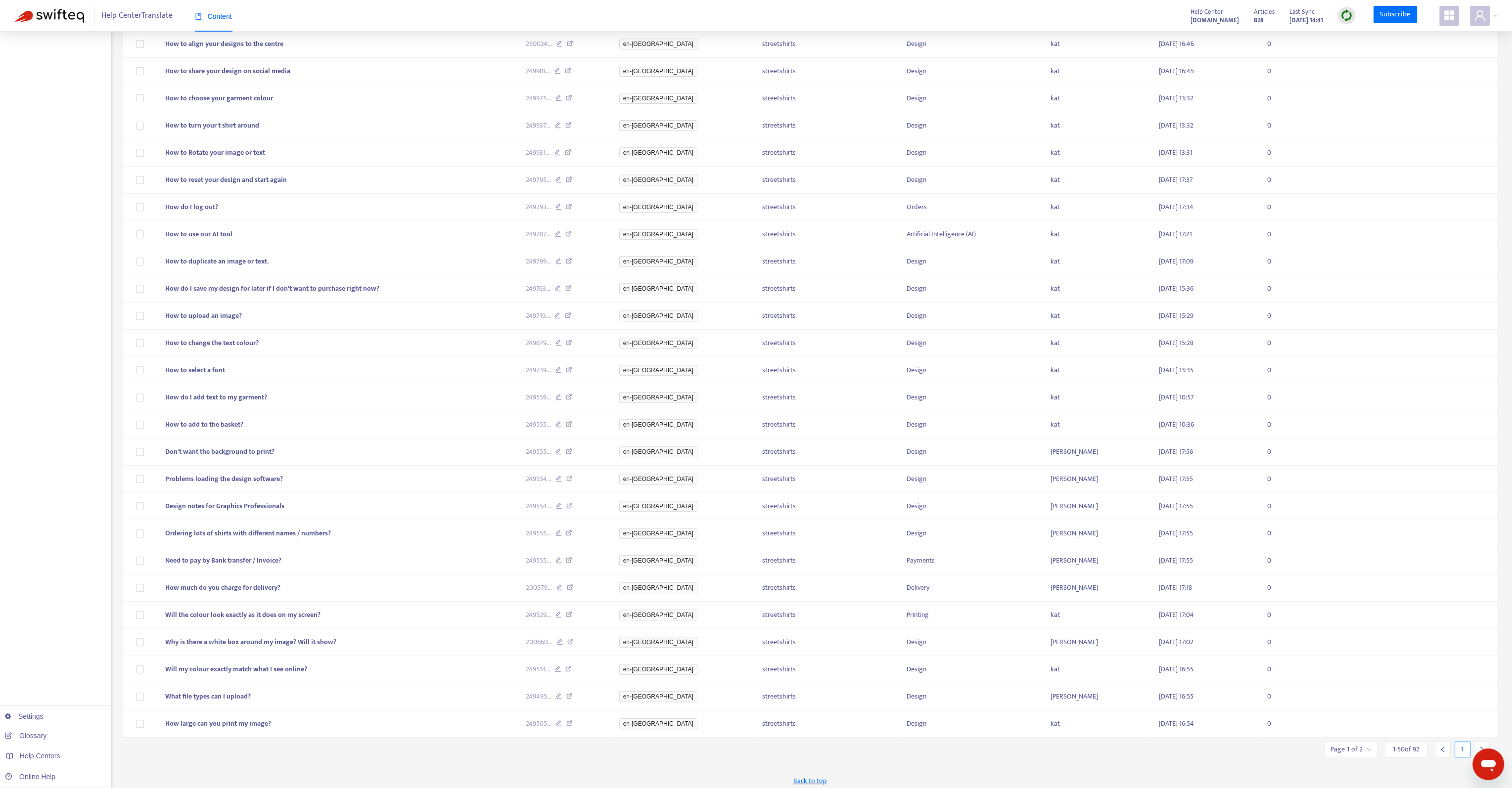
click at [1336, 742] on input "search" at bounding box center [1351, 750] width 41 height 15
click at [1381, 774] on div "Back to top" at bounding box center [810, 780] width 1375 height 25
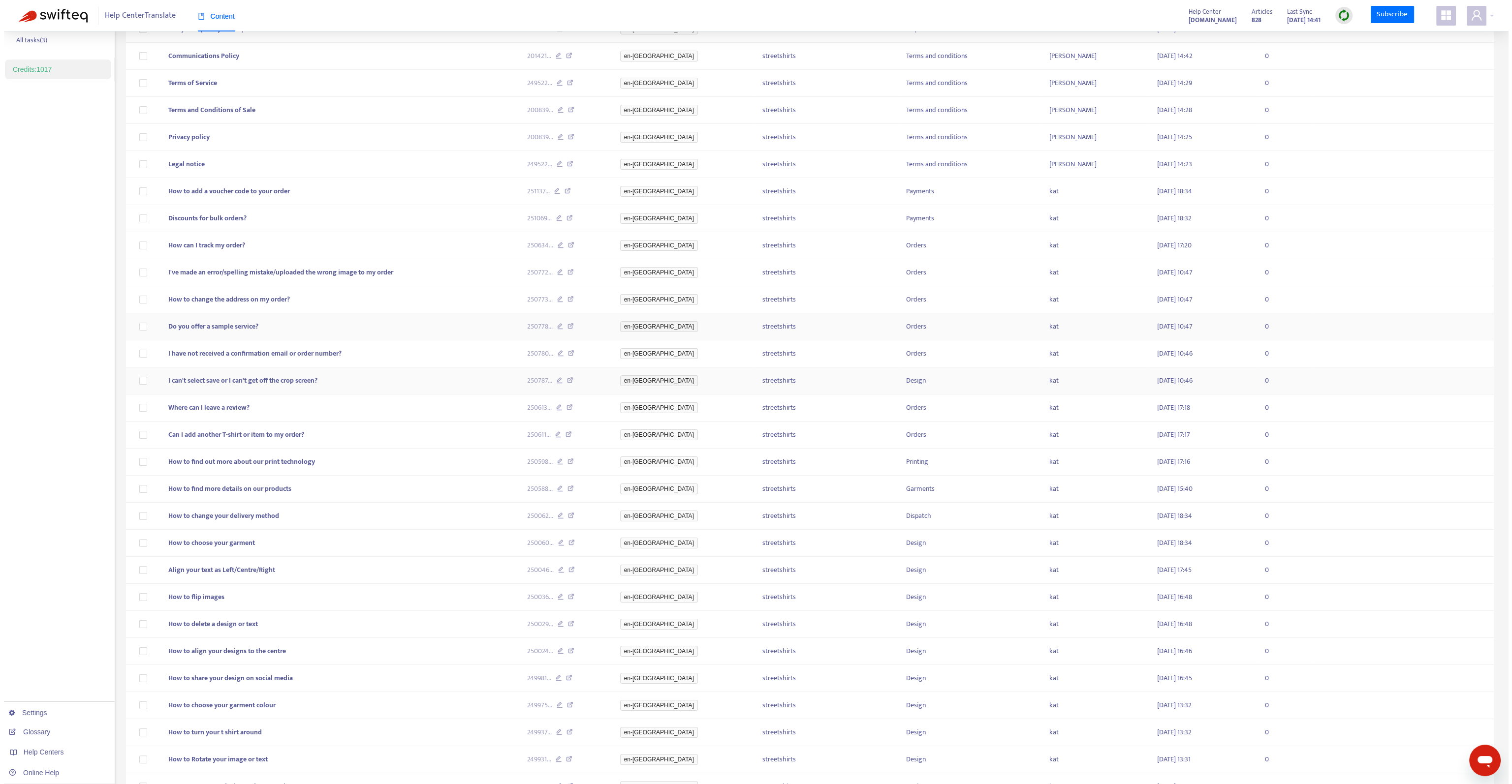
scroll to position [17, 0]
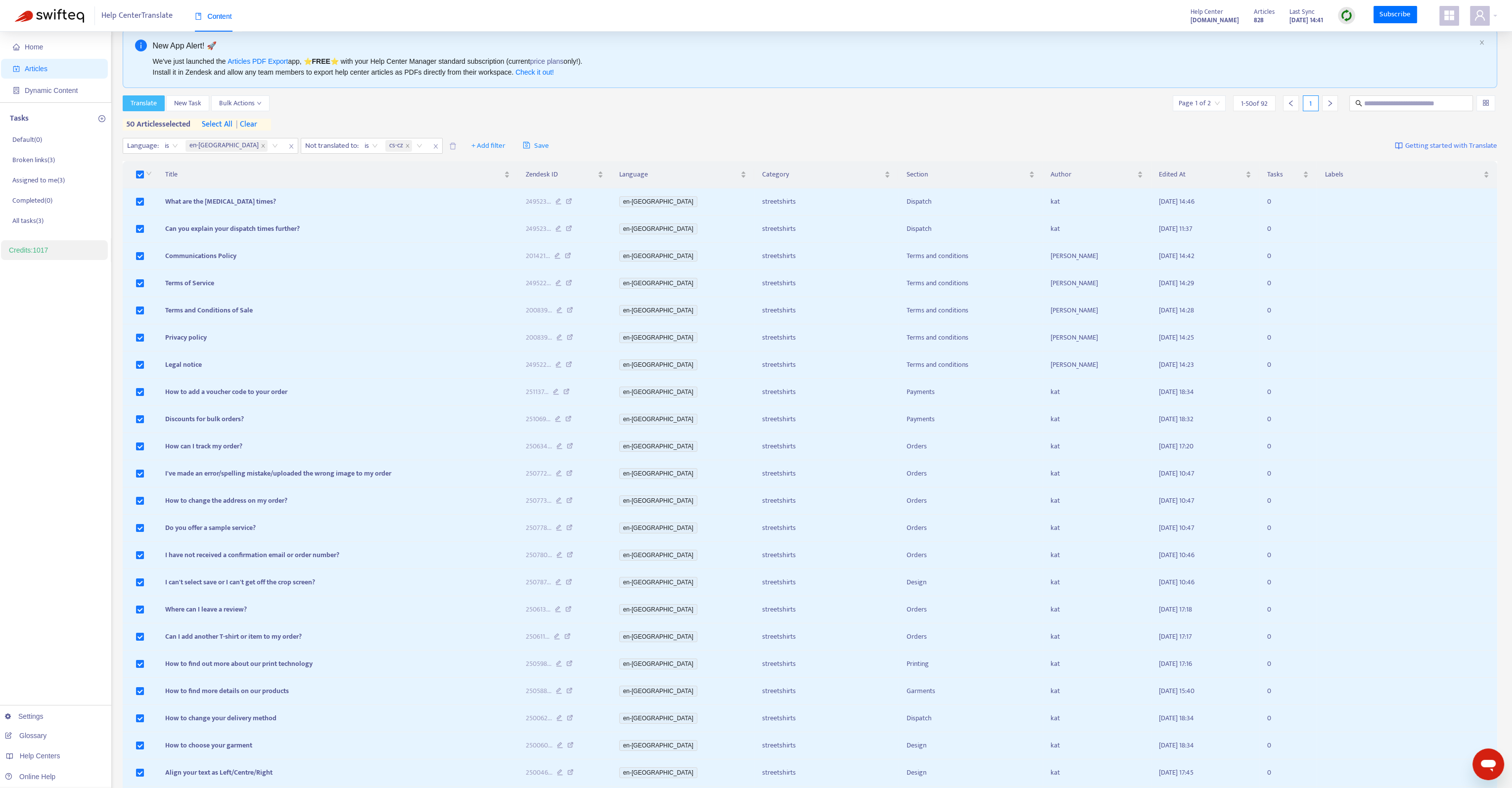
click at [140, 98] on span "Translate" at bounding box center [144, 103] width 26 height 11
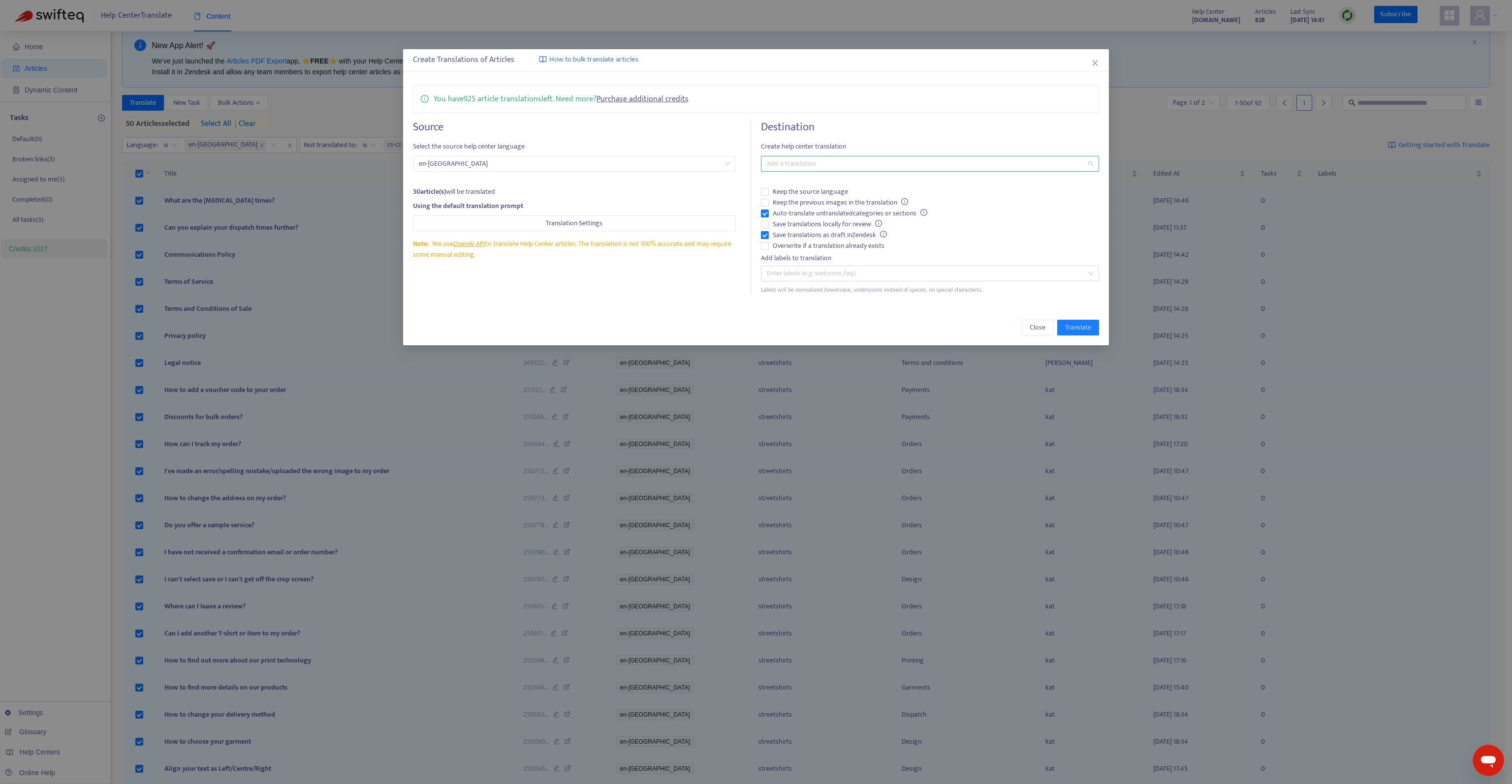
click at [895, 165] on div at bounding box center [925, 163] width 323 height 12
click at [802, 192] on div "( cs-cz )" at bounding box center [929, 190] width 323 height 11
click at [883, 102] on div "You have 925 article translations left. Need more? Purchase additional credits" at bounding box center [756, 99] width 686 height 28
click at [817, 200] on span "Keep the previous images in the translation" at bounding box center [840, 202] width 143 height 11
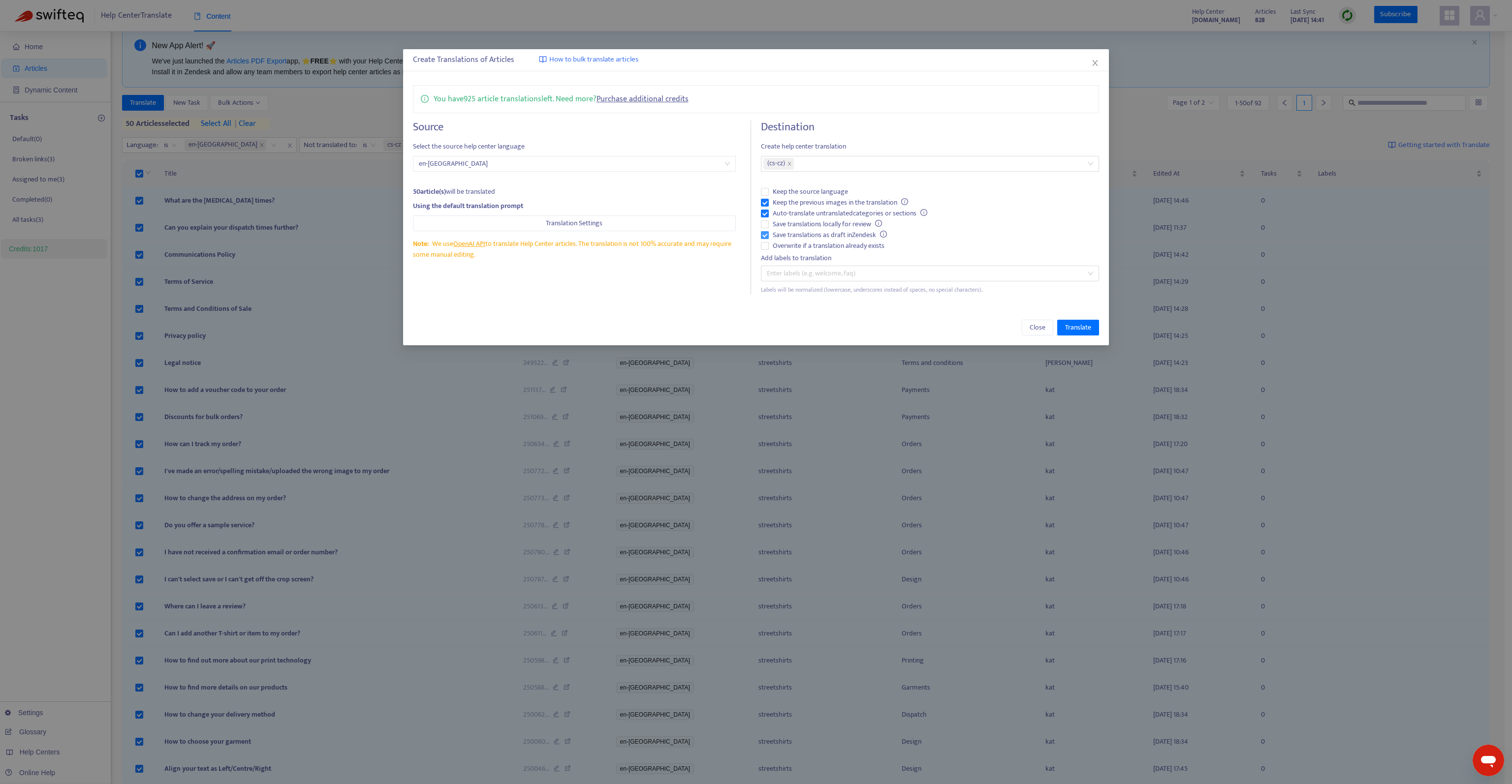
click at [823, 233] on span "Save translations as draft in Zendesk" at bounding box center [829, 235] width 122 height 11
click at [1084, 327] on span "Translate" at bounding box center [1078, 328] width 26 height 11
click at [792, 166] on span at bounding box center [789, 163] width 5 height 12
click at [806, 168] on div at bounding box center [925, 163] width 323 height 12
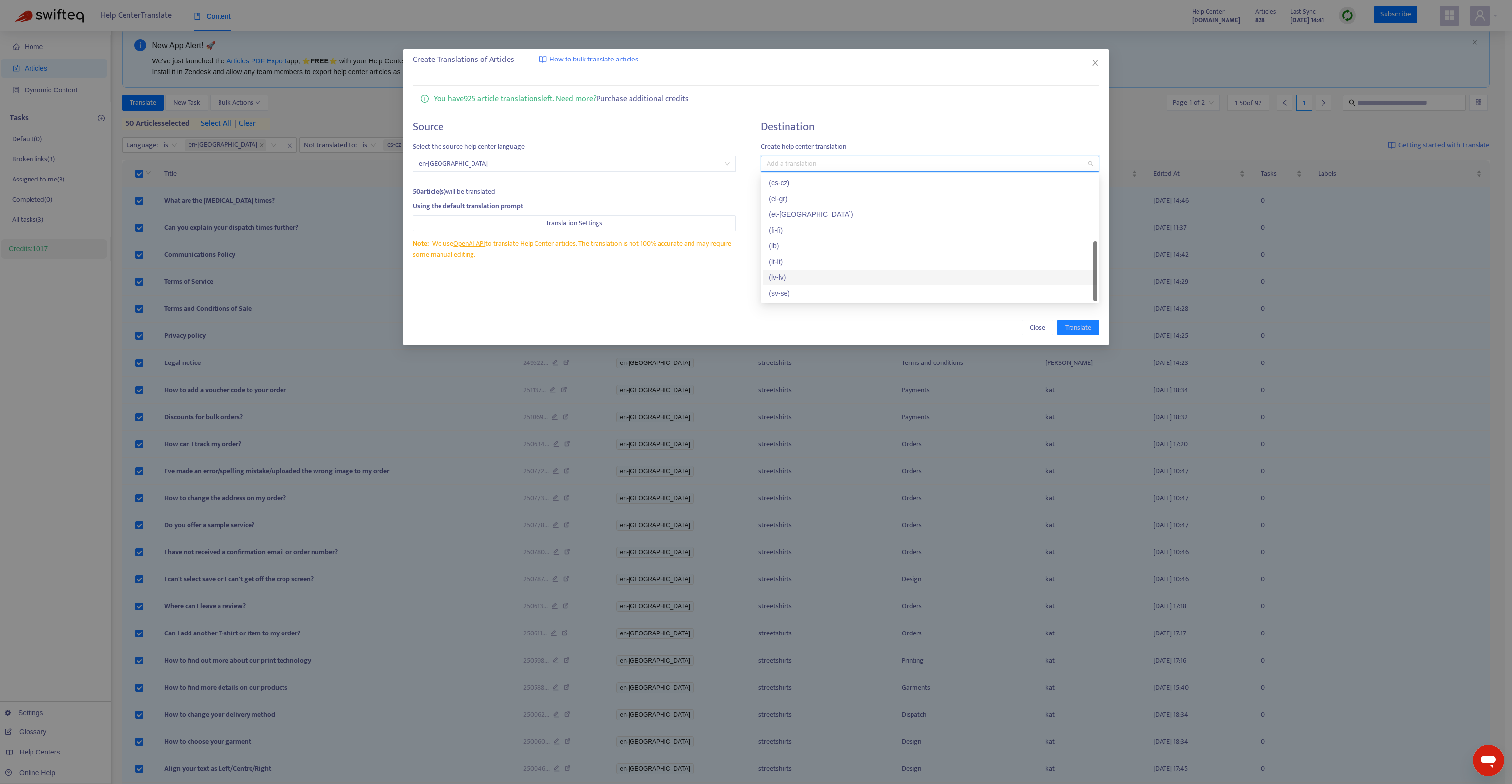
drag, startPoint x: 1096, startPoint y: 270, endPoint x: 1102, endPoint y: 274, distance: 7.2
click at [1102, 274] on body "Help Center Translate Content Help Center [DOMAIN_NAME] Articles 828 Last Sync …" at bounding box center [752, 790] width 1504 height 1613
click at [866, 162] on div at bounding box center [925, 163] width 323 height 12
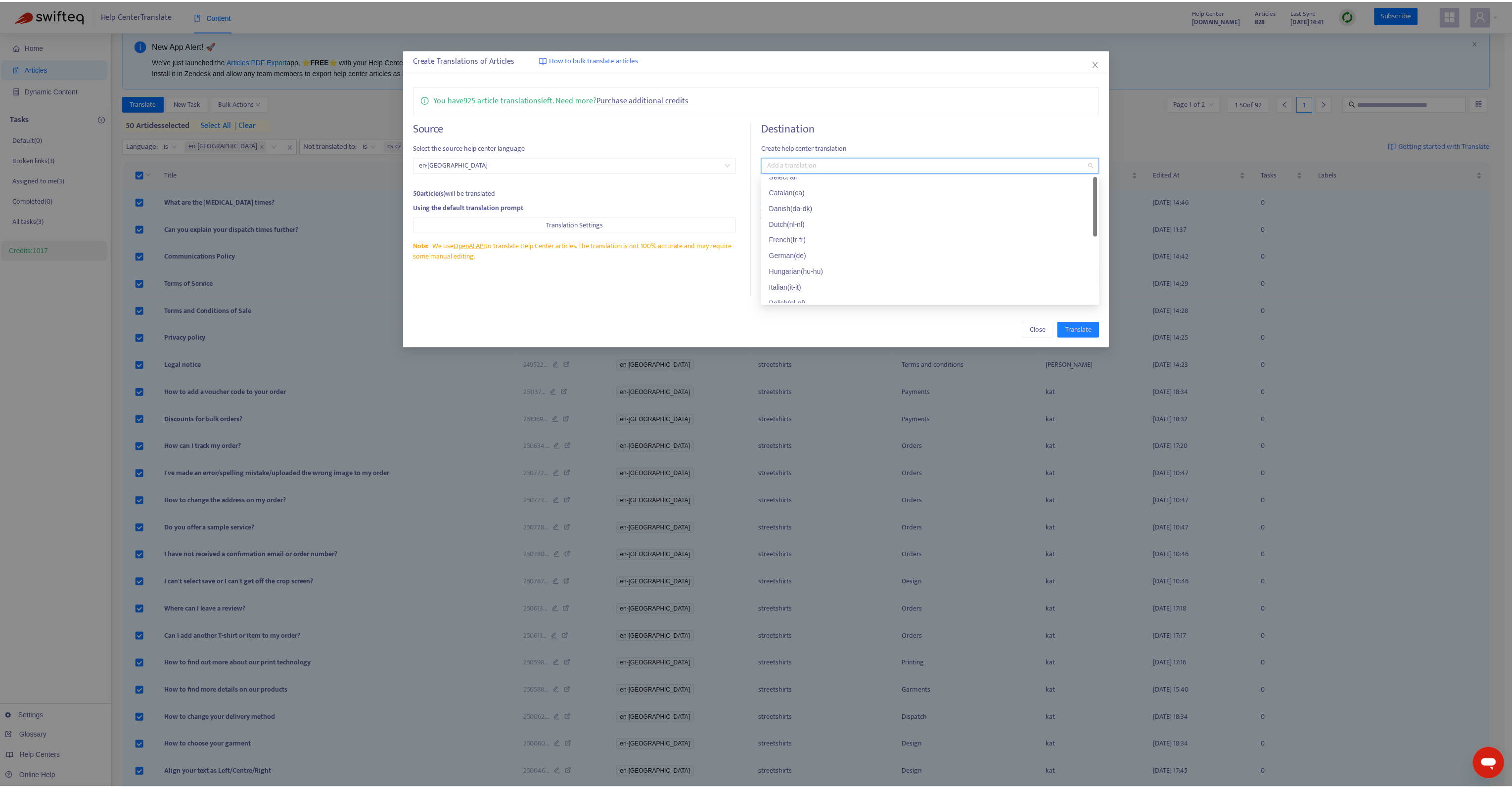
scroll to position [0, 0]
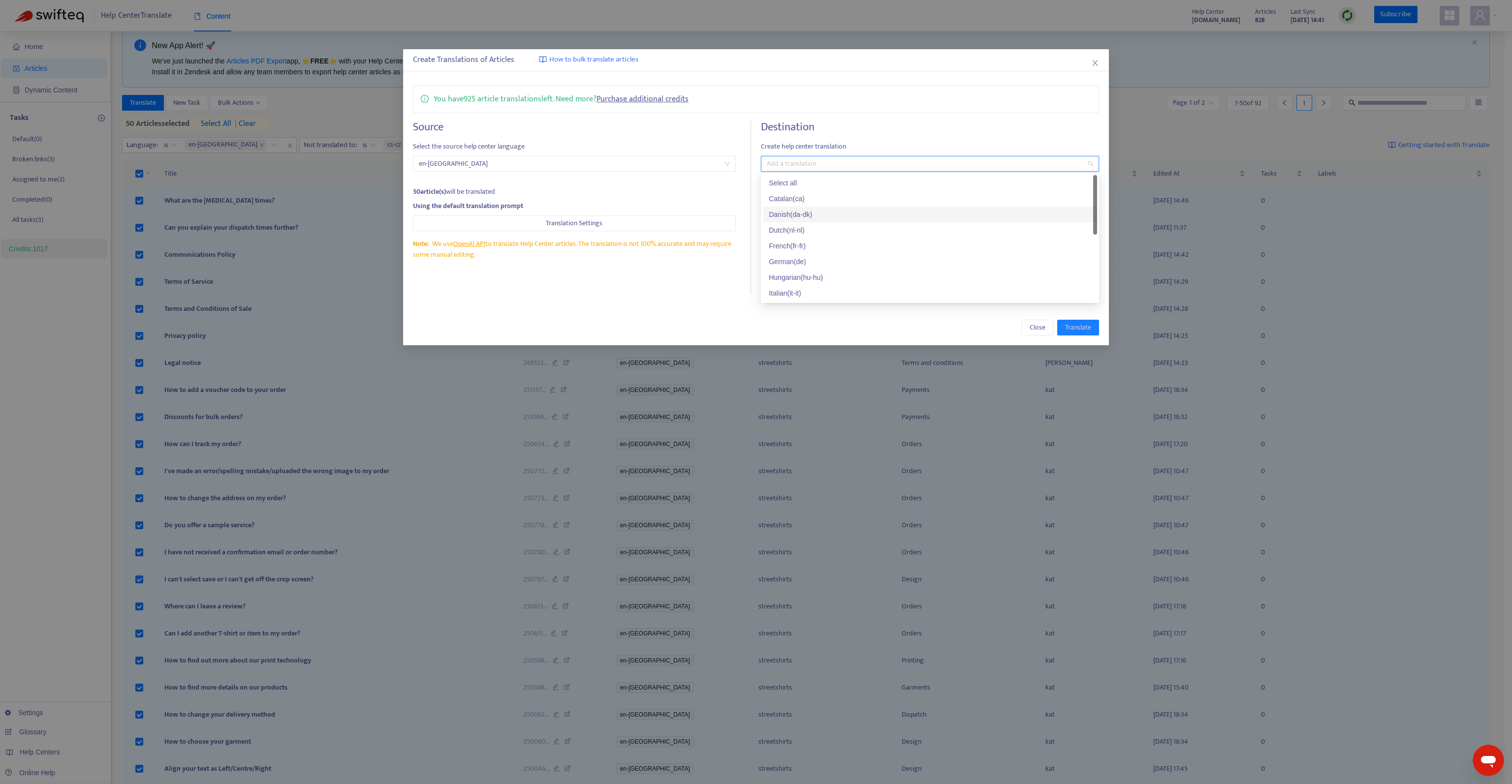
click at [819, 217] on div "Danish ( da-dk )" at bounding box center [929, 214] width 323 height 11
click at [923, 135] on div "Destination Create help center translation Danish ( da-dk ) Keep the source lan…" at bounding box center [930, 207] width 338 height 173
click at [1080, 329] on span "Translate" at bounding box center [1078, 328] width 26 height 11
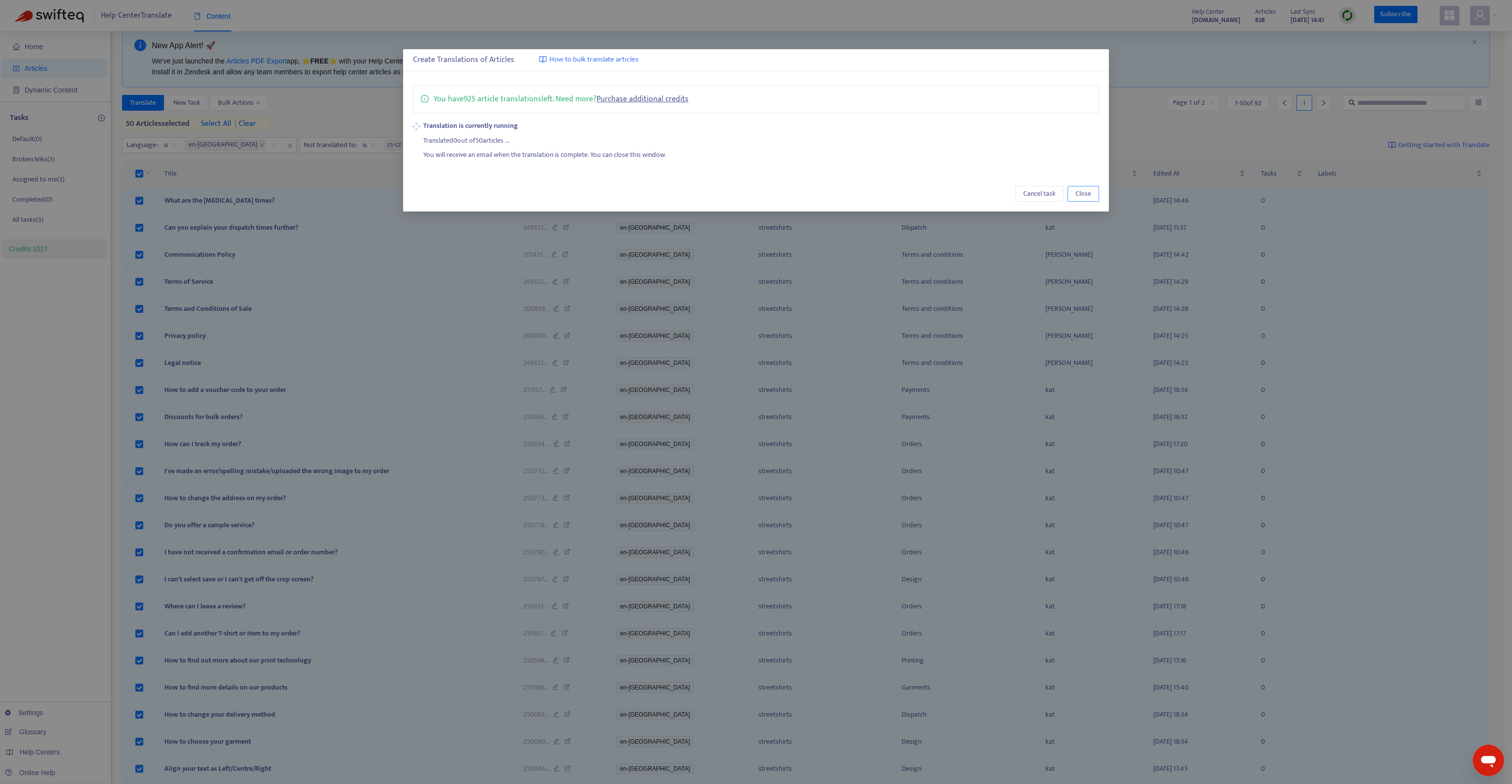
click at [1078, 194] on span "Close" at bounding box center [1083, 193] width 16 height 11
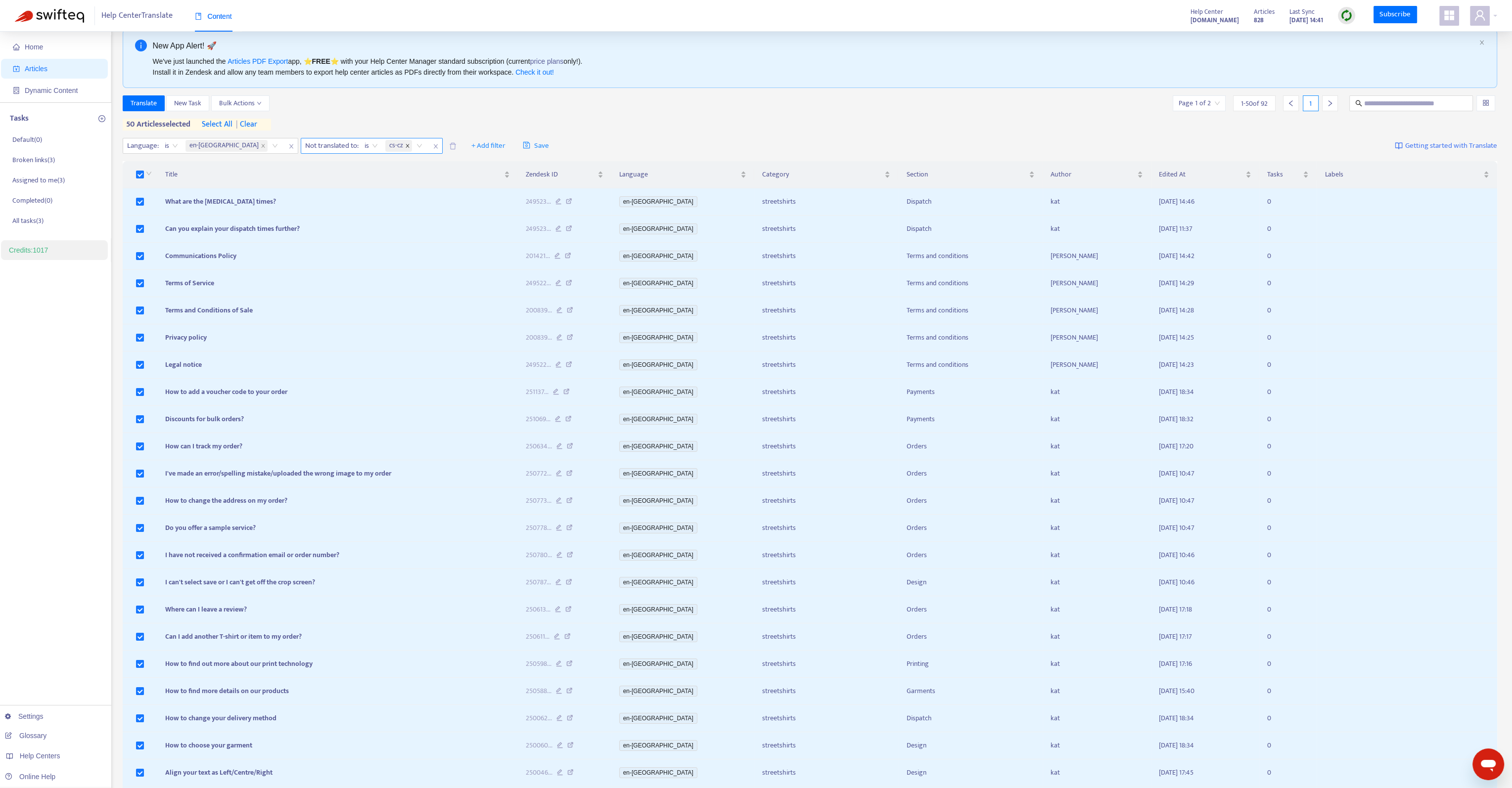
click at [405, 145] on icon "close" at bounding box center [407, 146] width 5 height 5
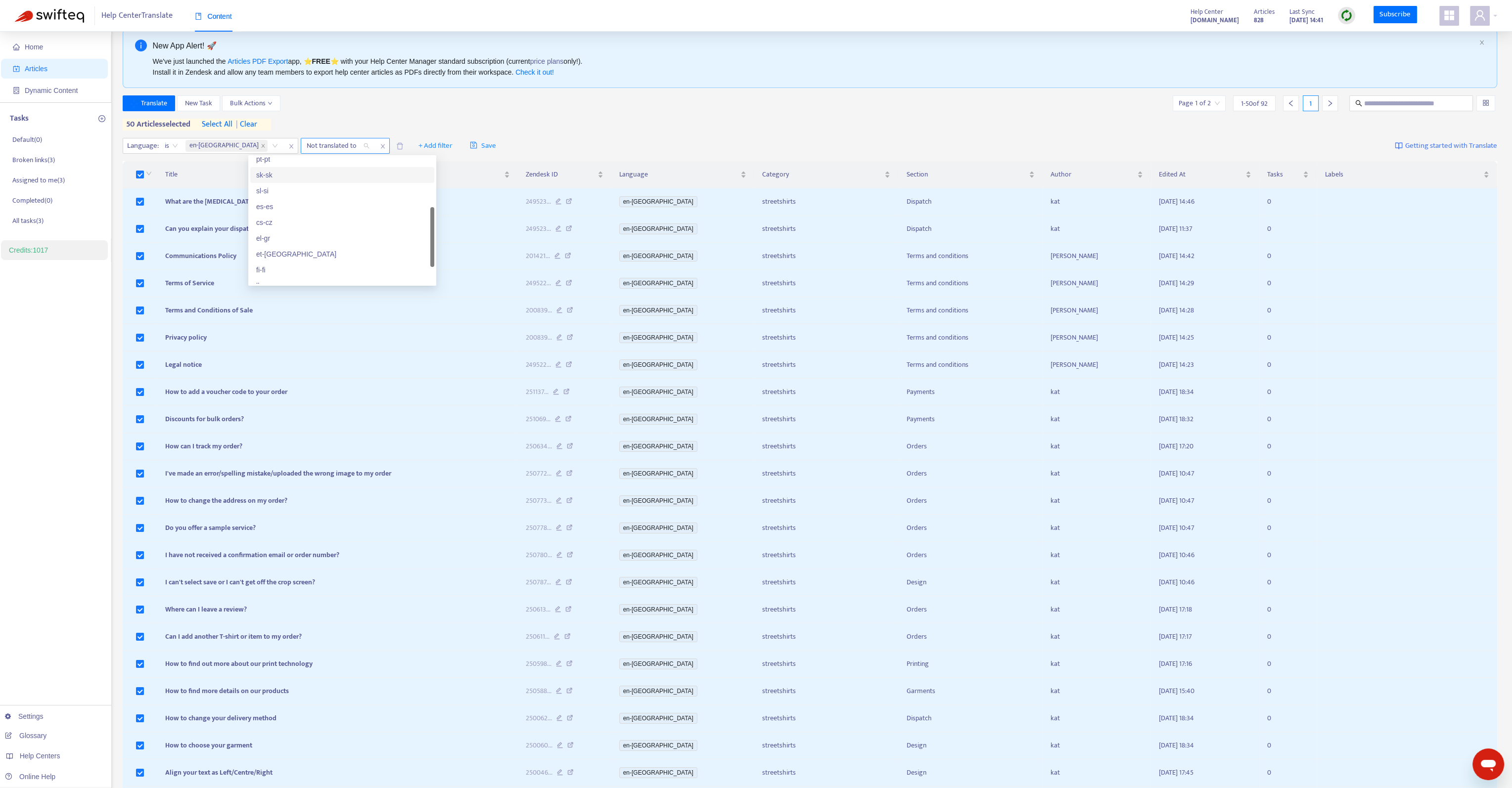
click at [315, 143] on div "Not translated to" at bounding box center [337, 146] width 74 height 15
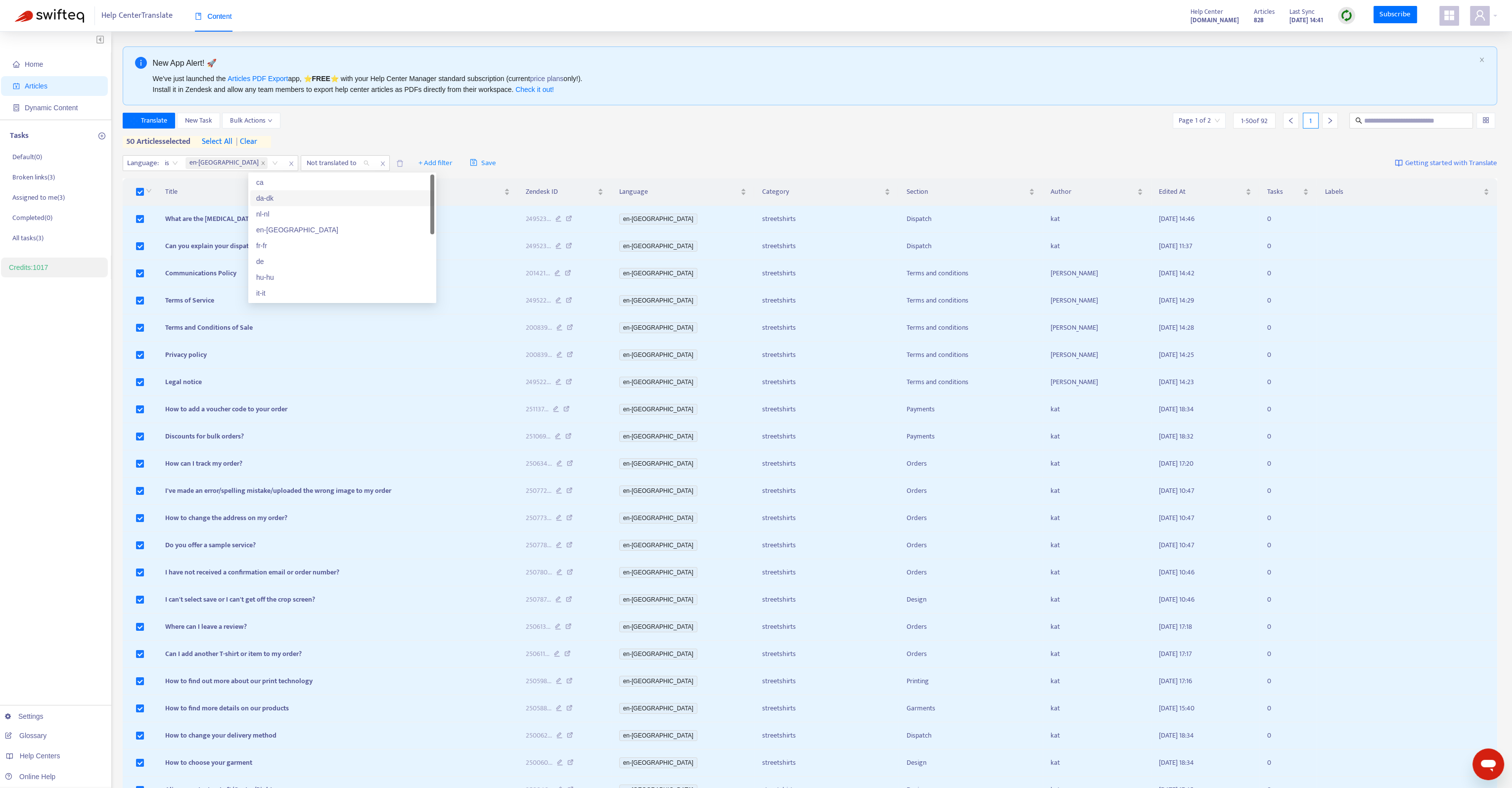
click at [263, 196] on div "da-dk" at bounding box center [342, 198] width 172 height 11
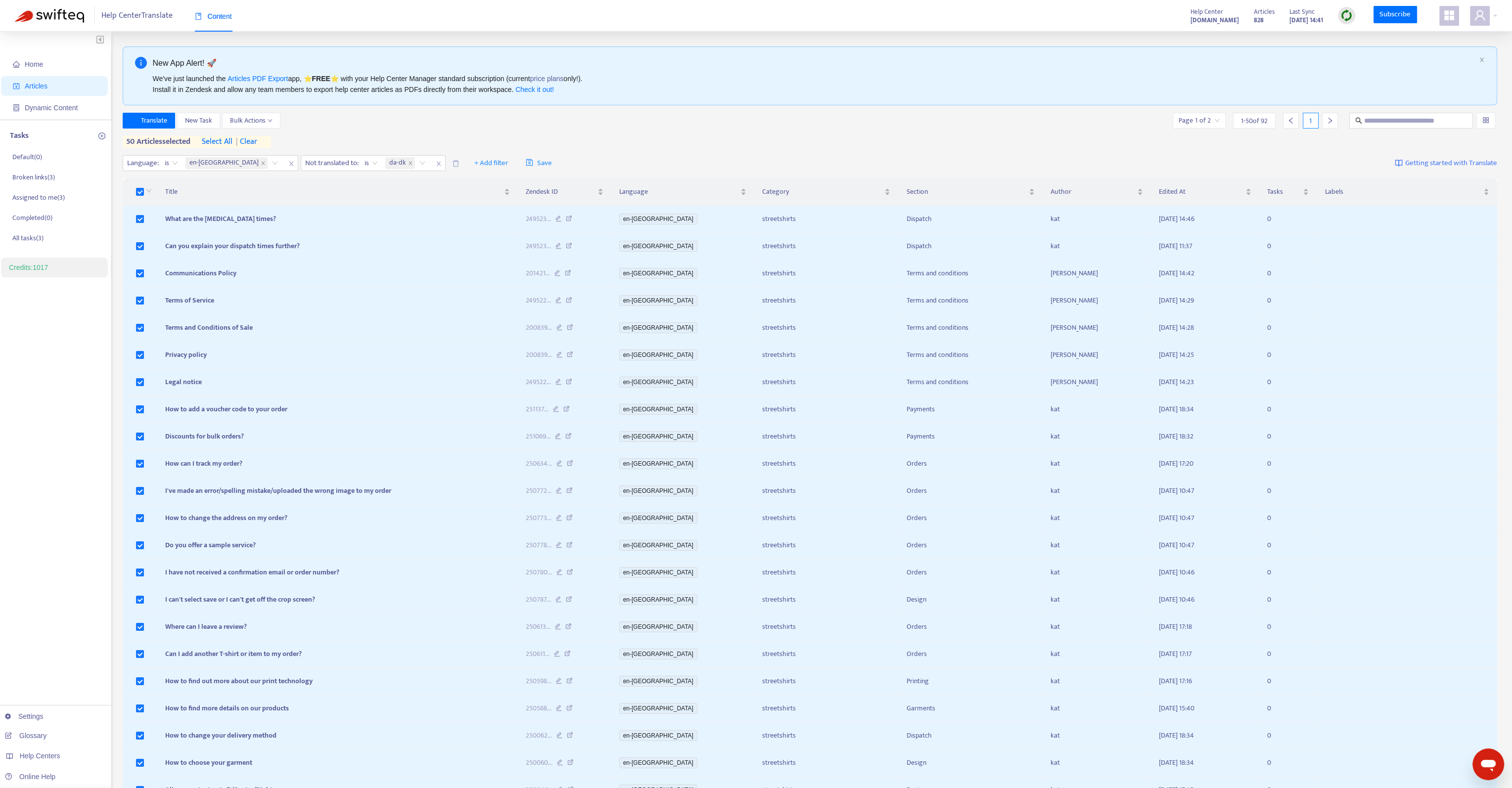
click at [585, 152] on div "Language : is en-gb Not translated to : is da-dk + Add filter Save Getting star…" at bounding box center [810, 163] width 1375 height 23
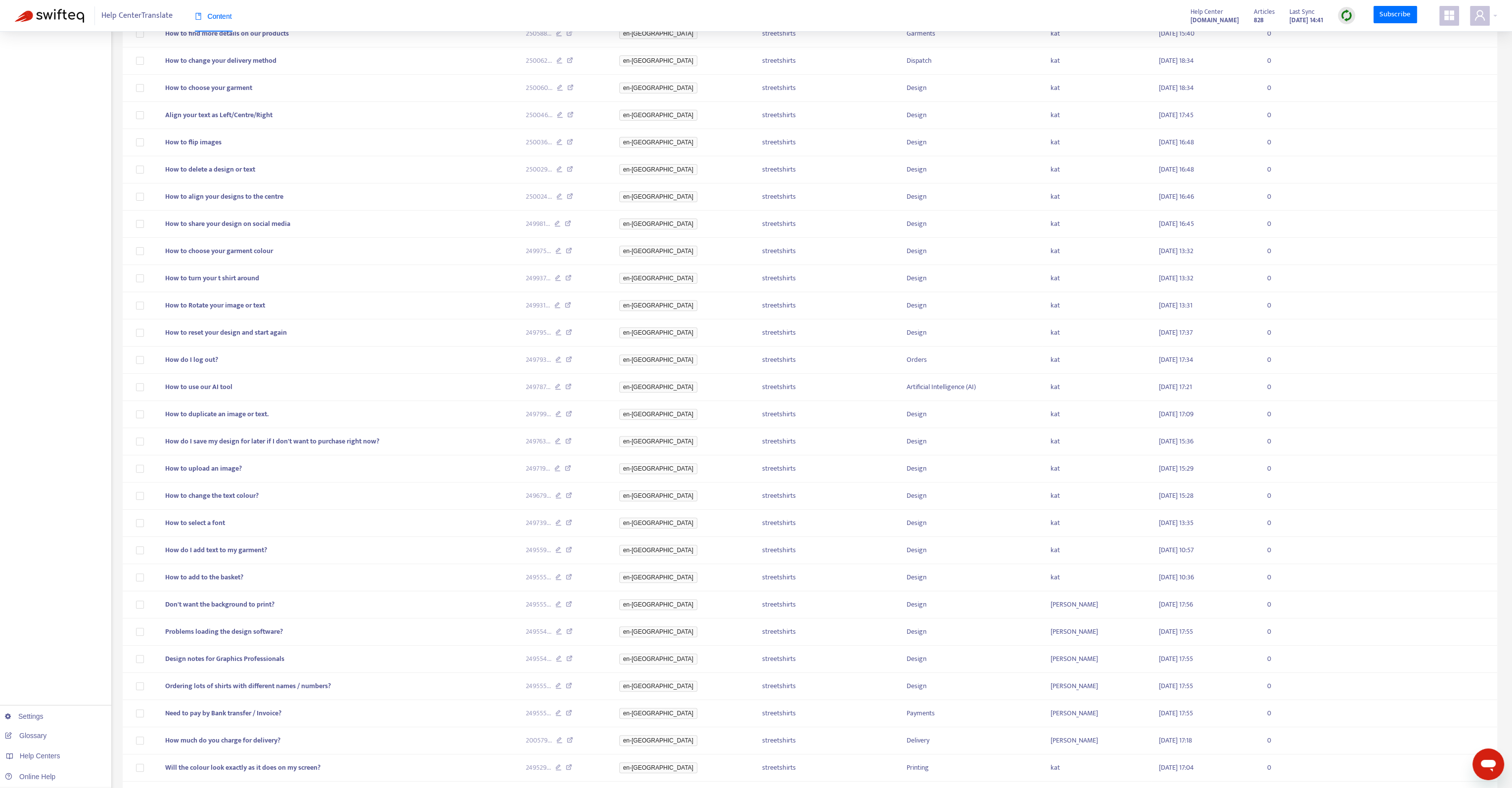
scroll to position [809, 0]
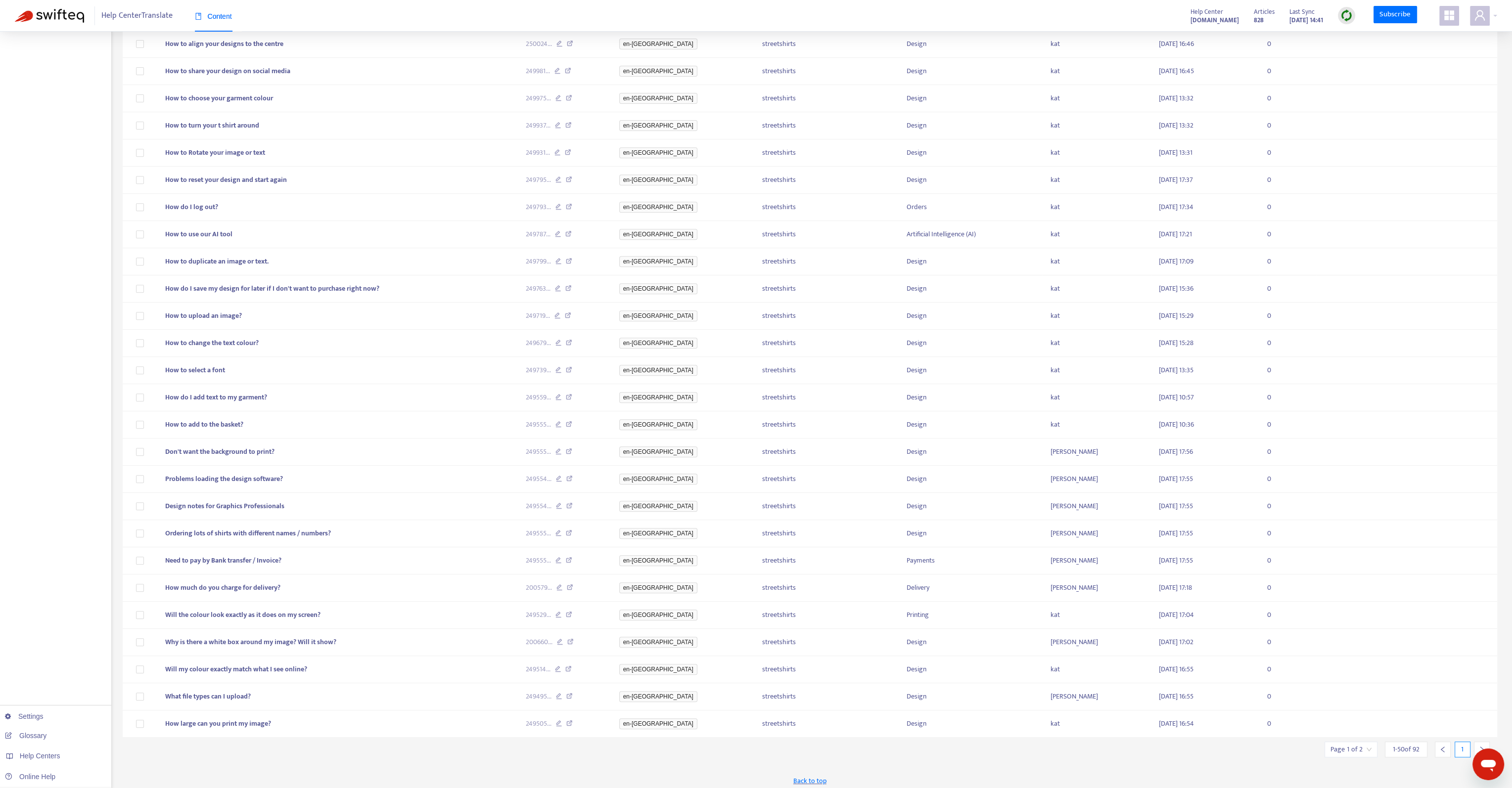
click at [1478, 746] on icon "right" at bounding box center [1481, 750] width 7 height 7
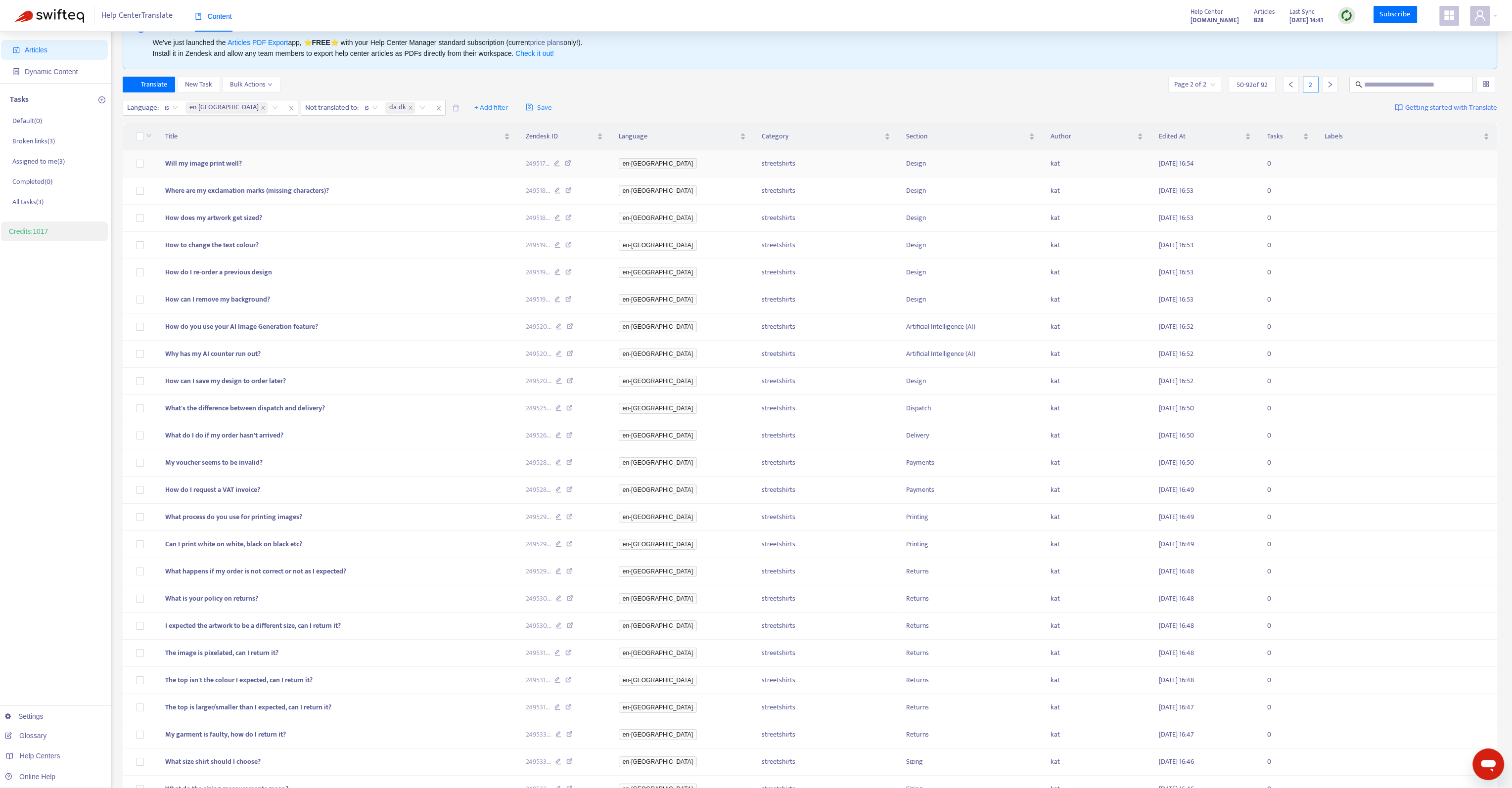
scroll to position [0, 0]
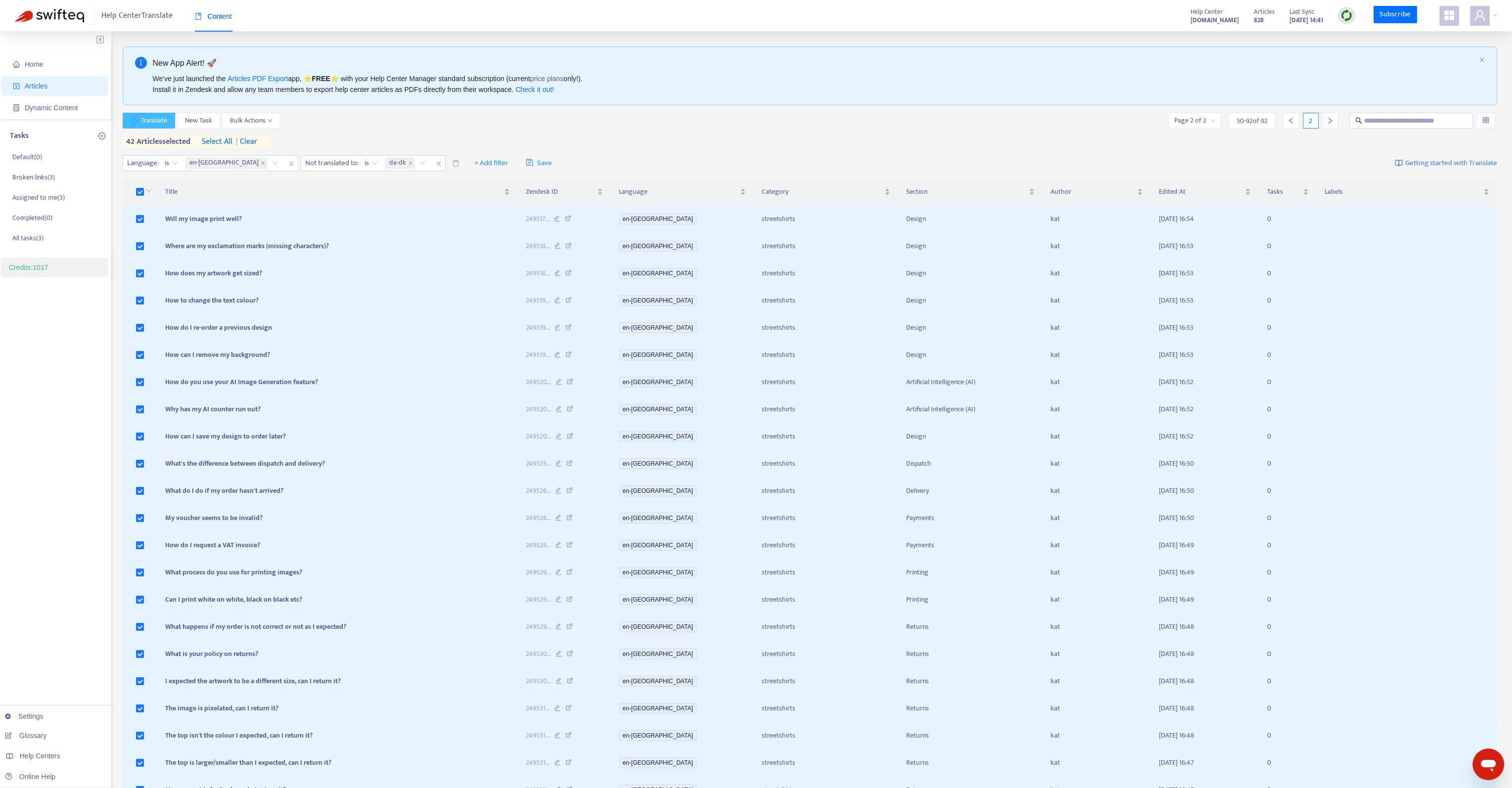
click at [170, 122] on button "Translate" at bounding box center [149, 120] width 53 height 16
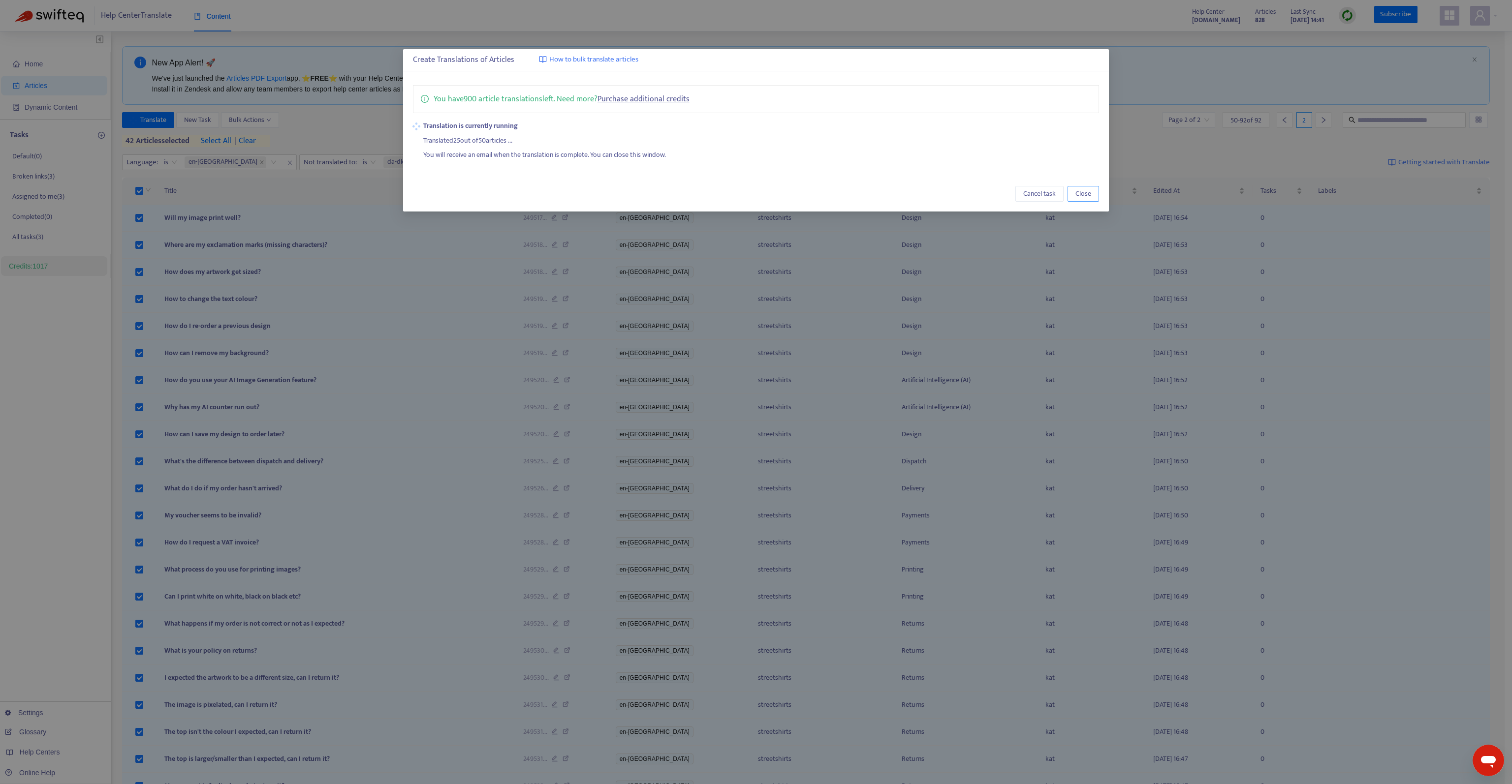
click at [1092, 193] on button "Close" at bounding box center [1083, 193] width 31 height 16
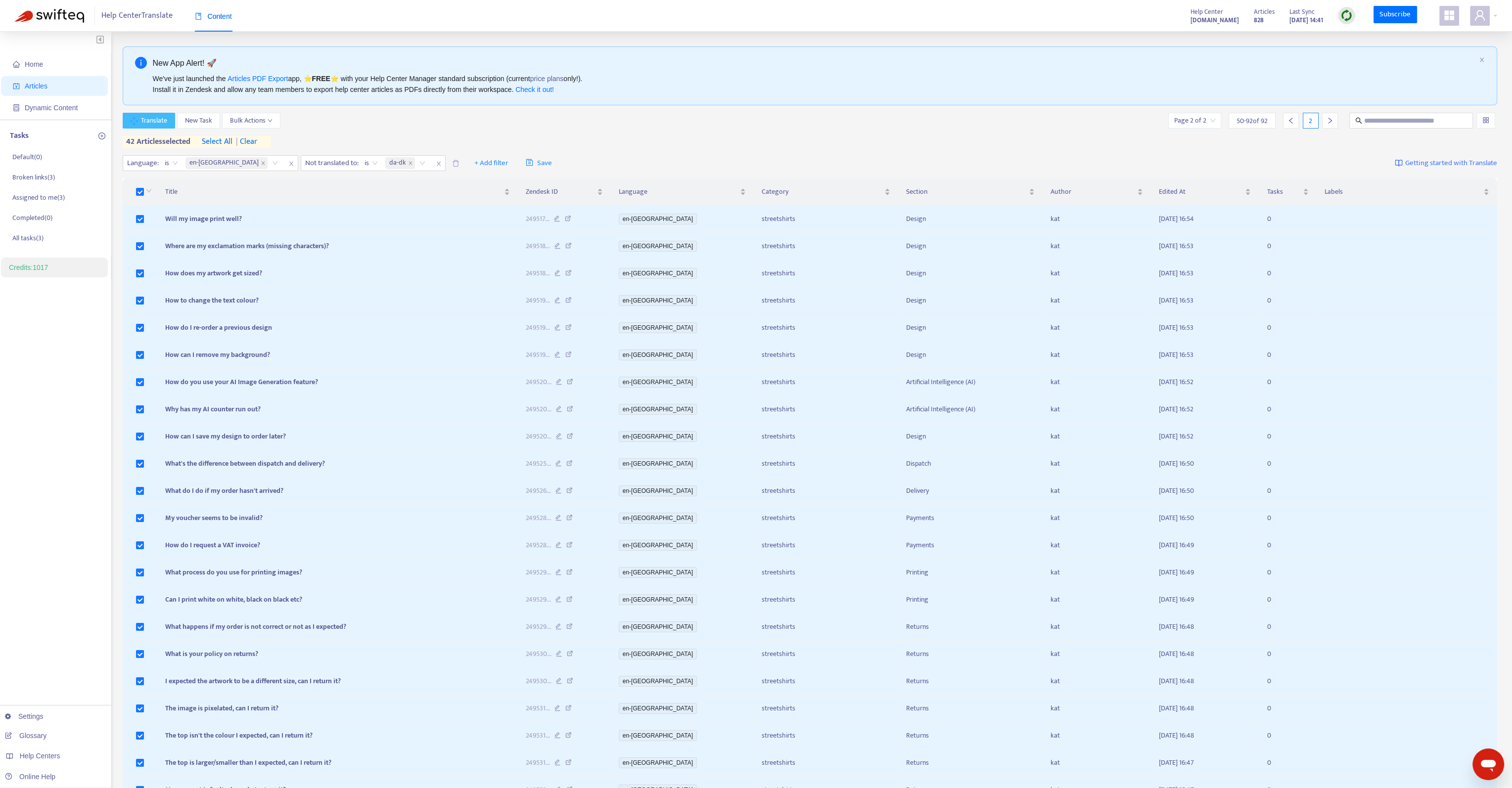
click at [154, 116] on span "Translate" at bounding box center [154, 120] width 26 height 11
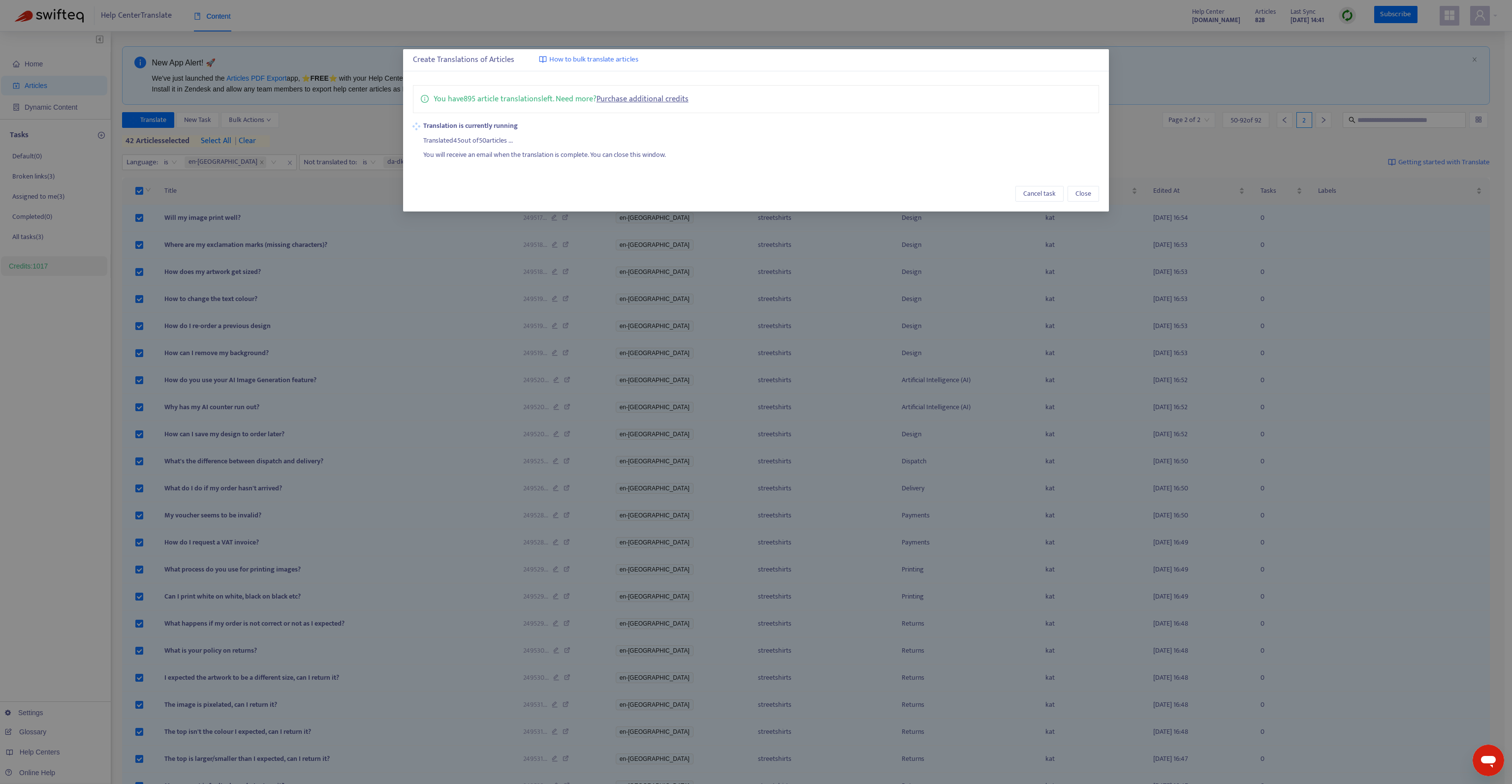
click at [1414, 81] on div "Create Translations of Articles How to bulk translate articles You have 895 art…" at bounding box center [756, 392] width 1512 height 784
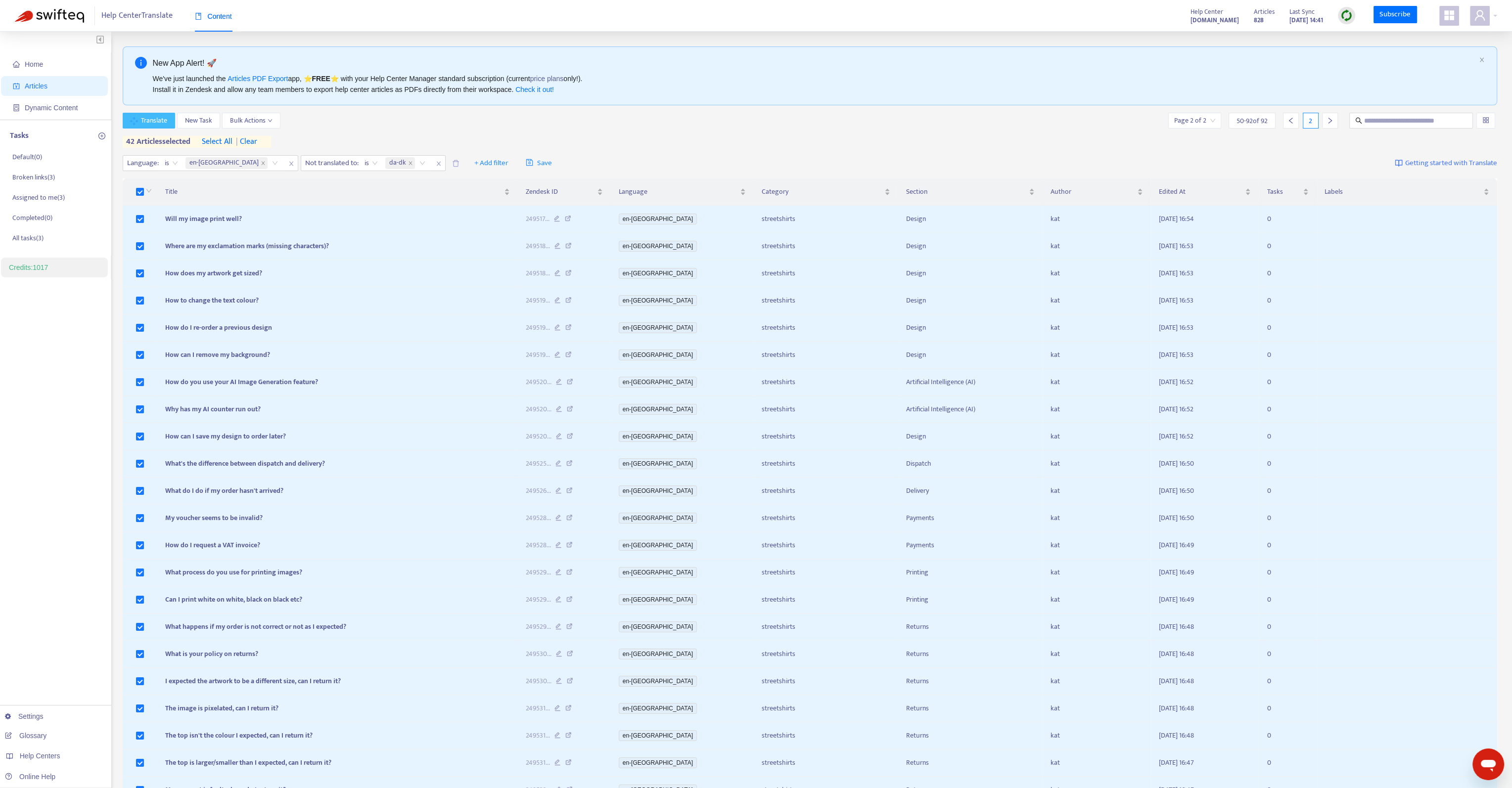
click at [135, 119] on span "button" at bounding box center [133, 121] width 9 height 9
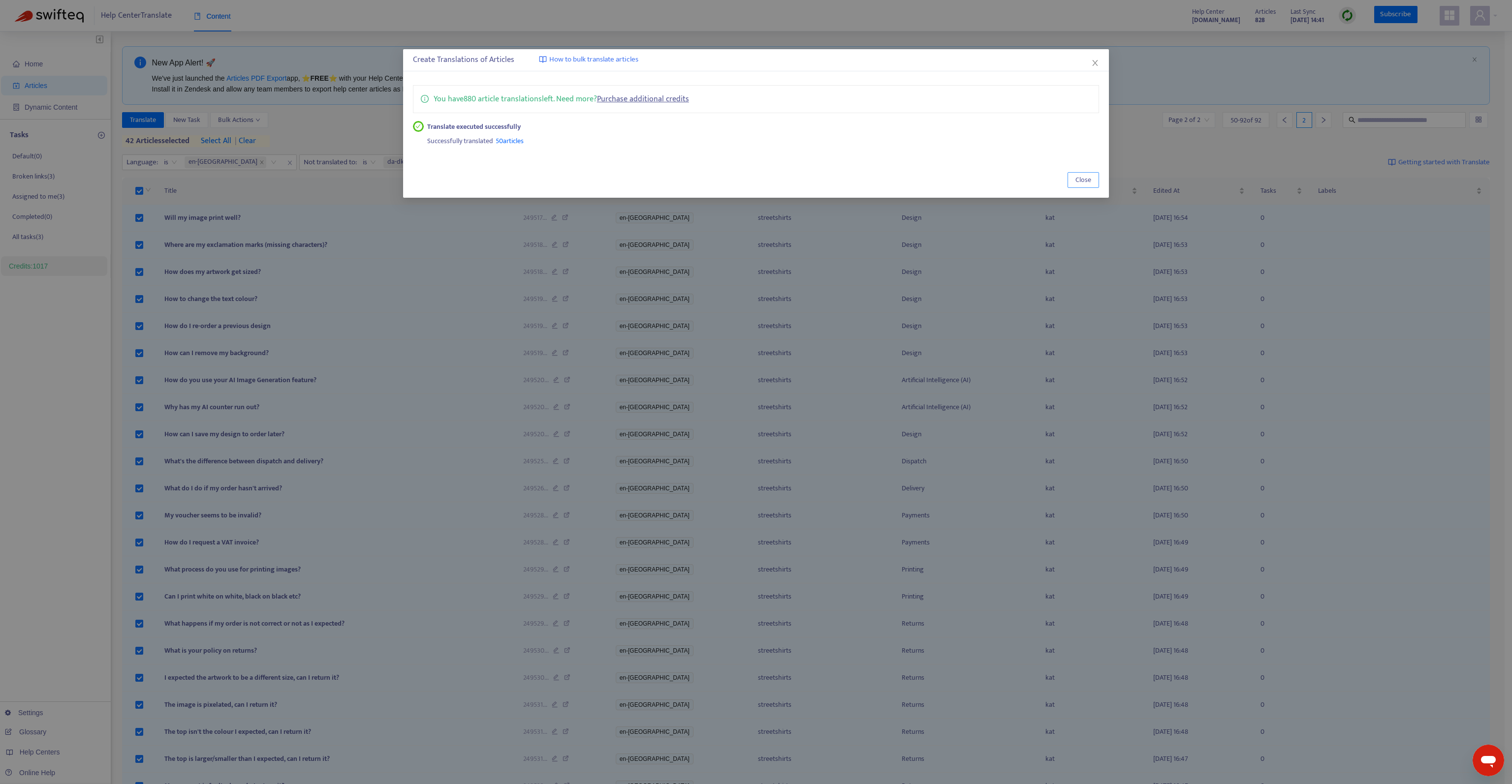
click at [1080, 183] on span "Close" at bounding box center [1083, 180] width 16 height 11
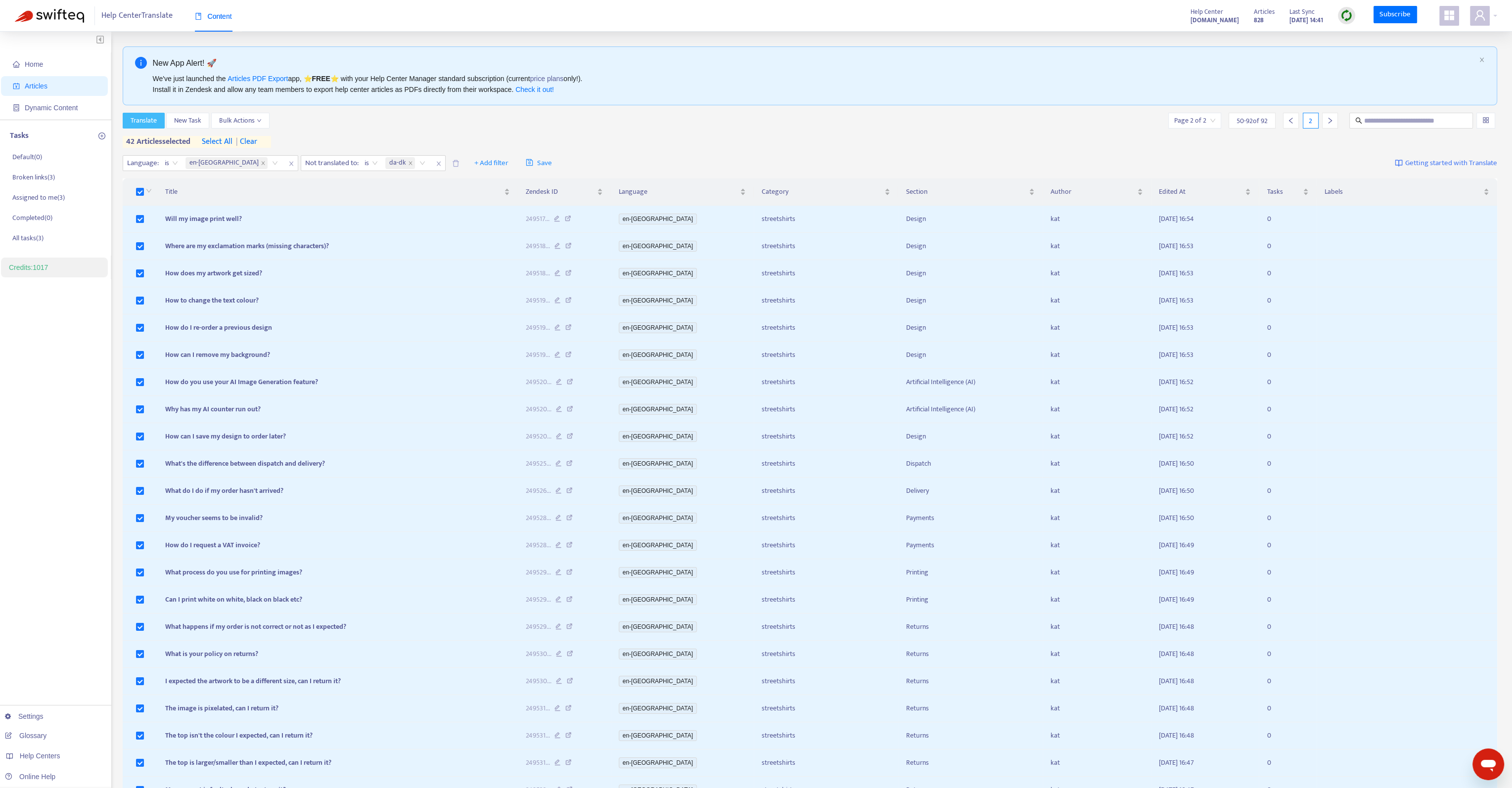
click at [147, 124] on span "Translate" at bounding box center [144, 120] width 26 height 11
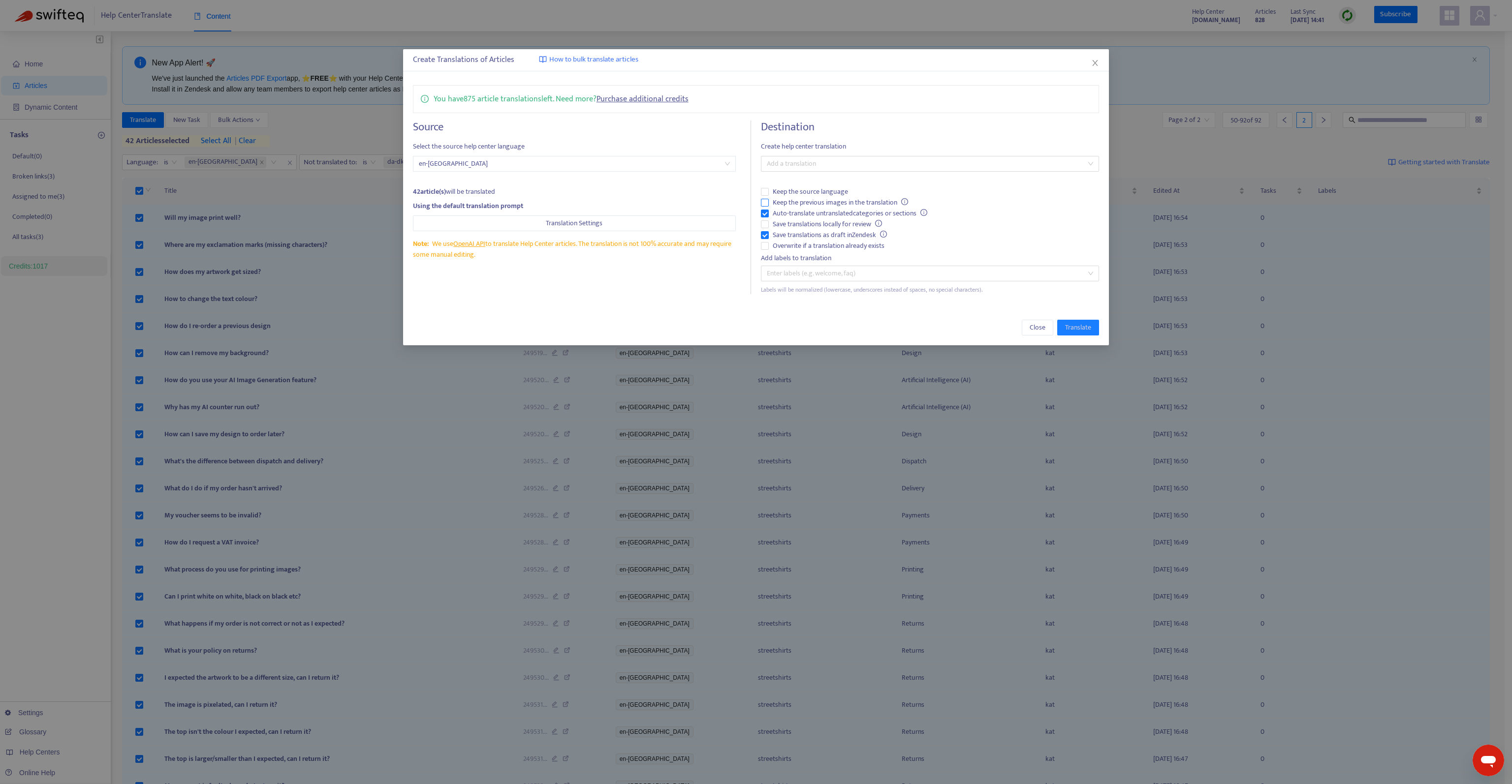
click at [837, 203] on span "Keep the previous images in the translation" at bounding box center [840, 202] width 143 height 11
click at [832, 232] on span "Save translations as draft in Zendesk" at bounding box center [829, 235] width 122 height 11
click at [863, 160] on div at bounding box center [925, 163] width 323 height 12
click at [825, 212] on div "Danish ( da-dk )" at bounding box center [929, 214] width 323 height 11
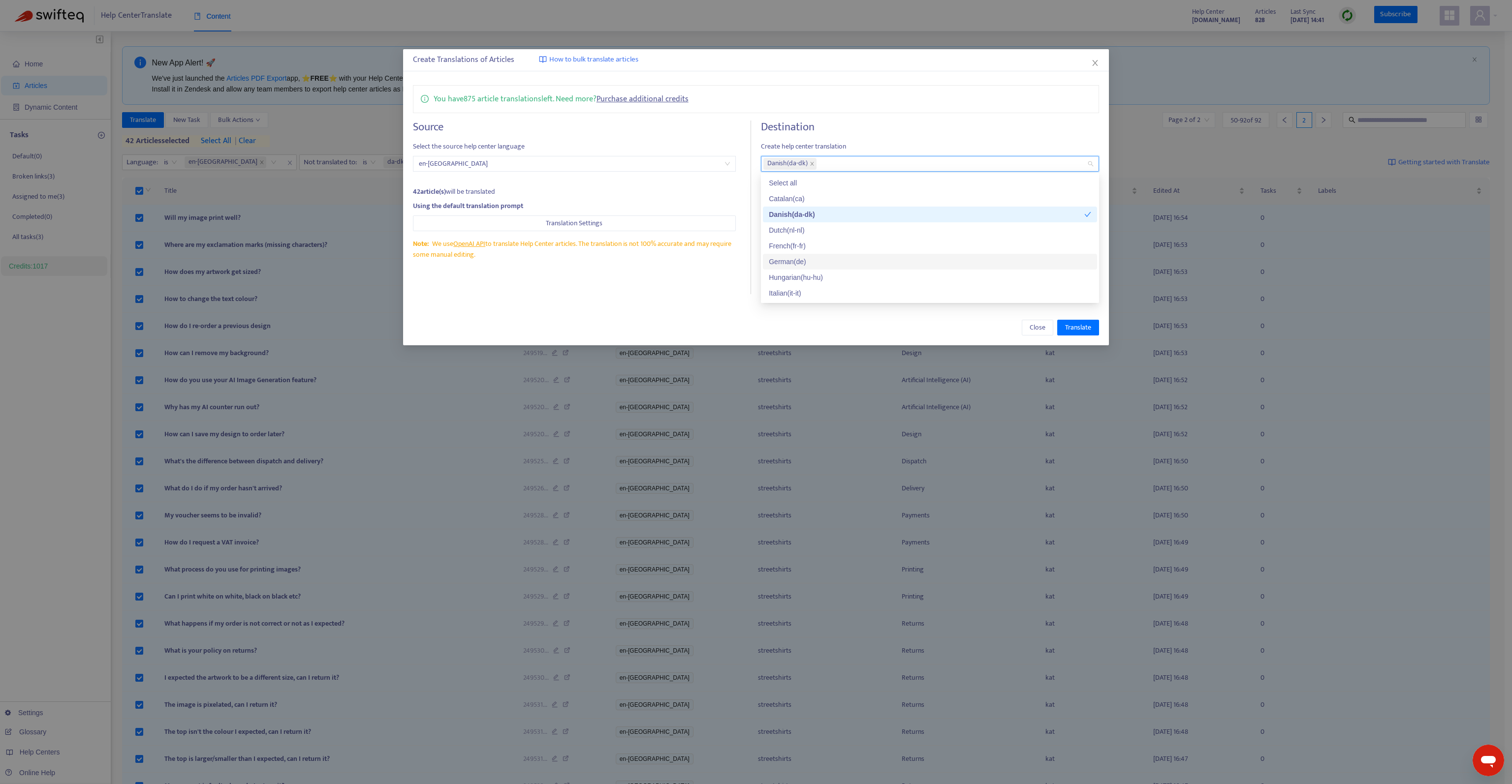
click at [672, 274] on div "Source Select the source help center language en-gb 42 article(s) will be trans…" at bounding box center [582, 207] width 339 height 173
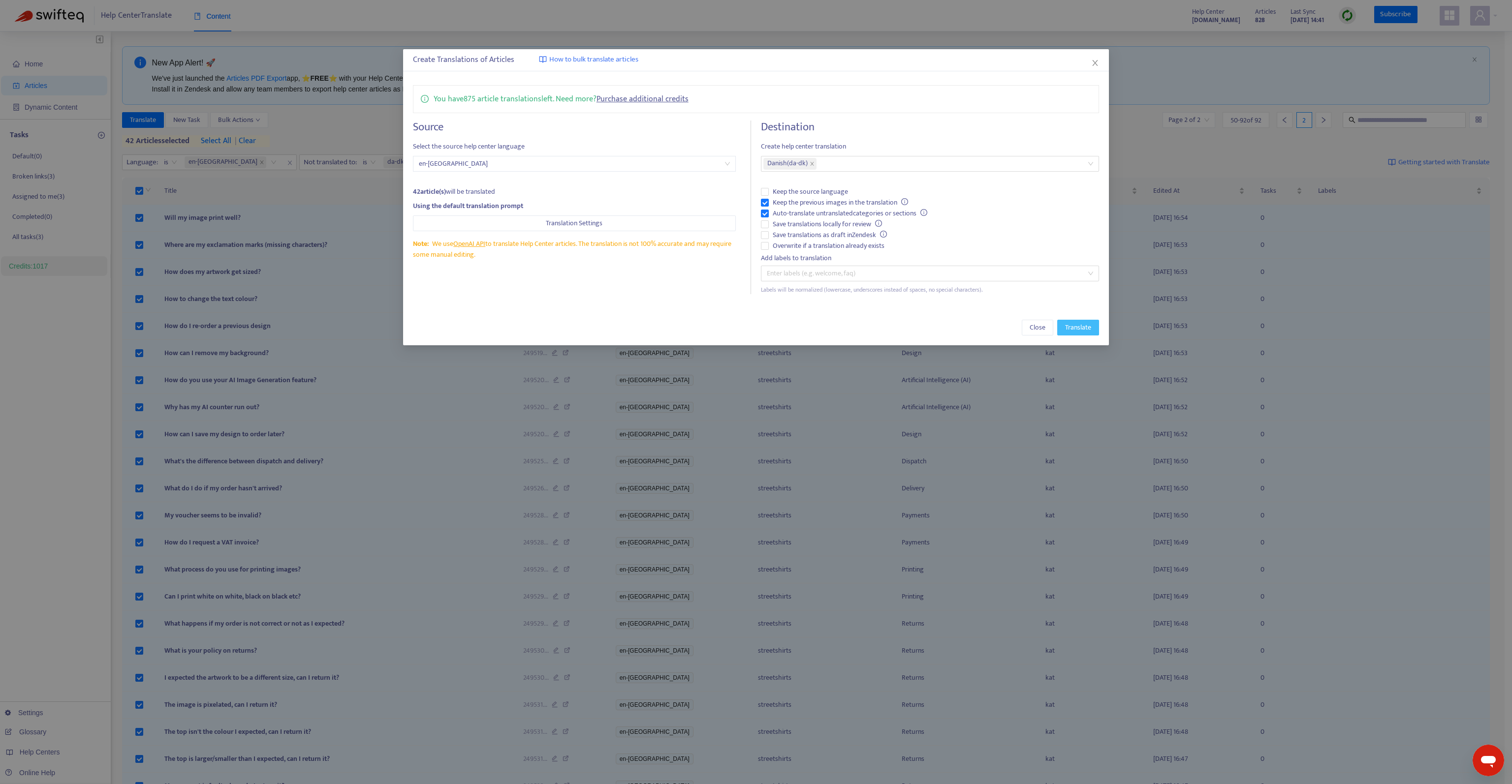
click at [1077, 322] on span "Translate" at bounding box center [1078, 328] width 26 height 11
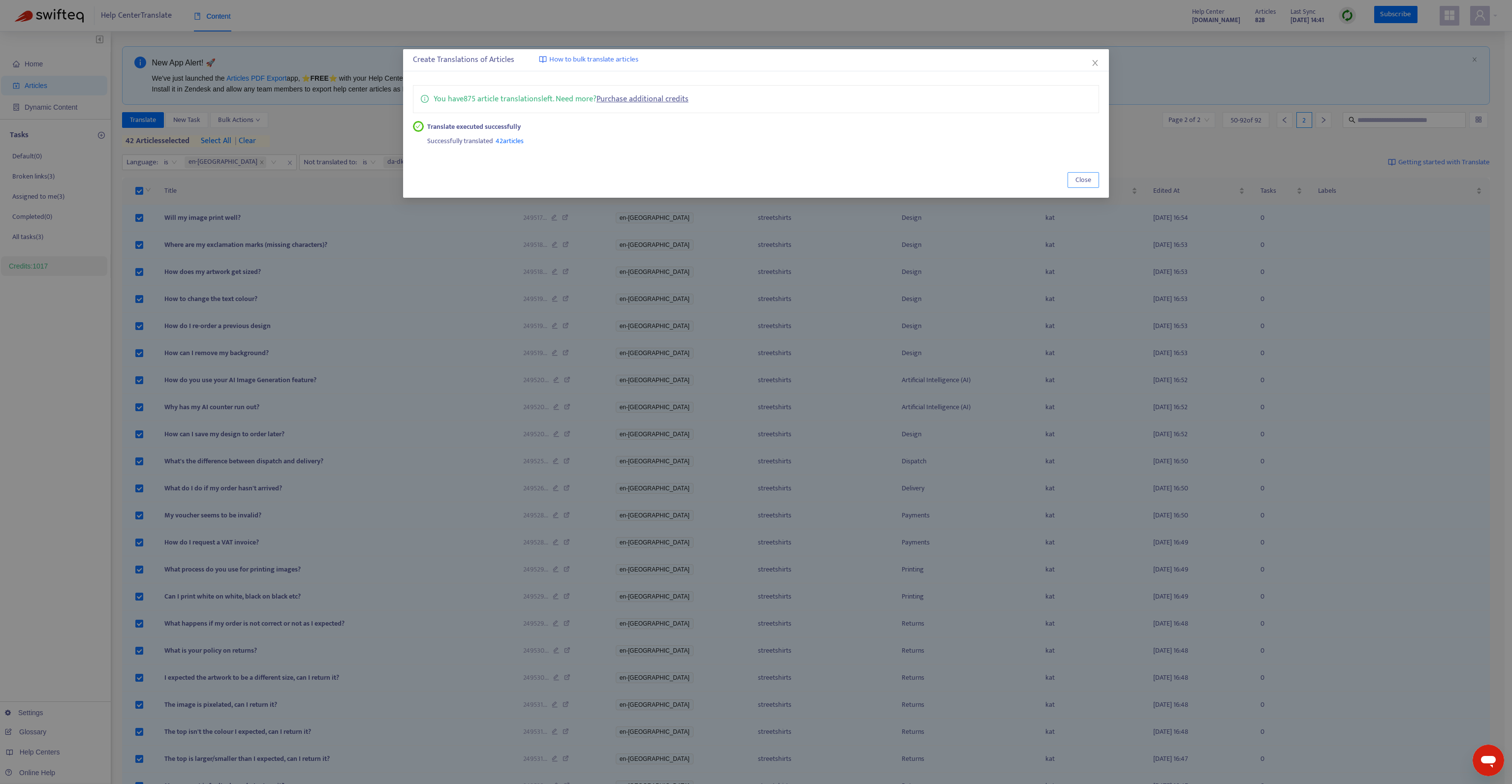
click at [1080, 178] on span "Close" at bounding box center [1083, 180] width 16 height 11
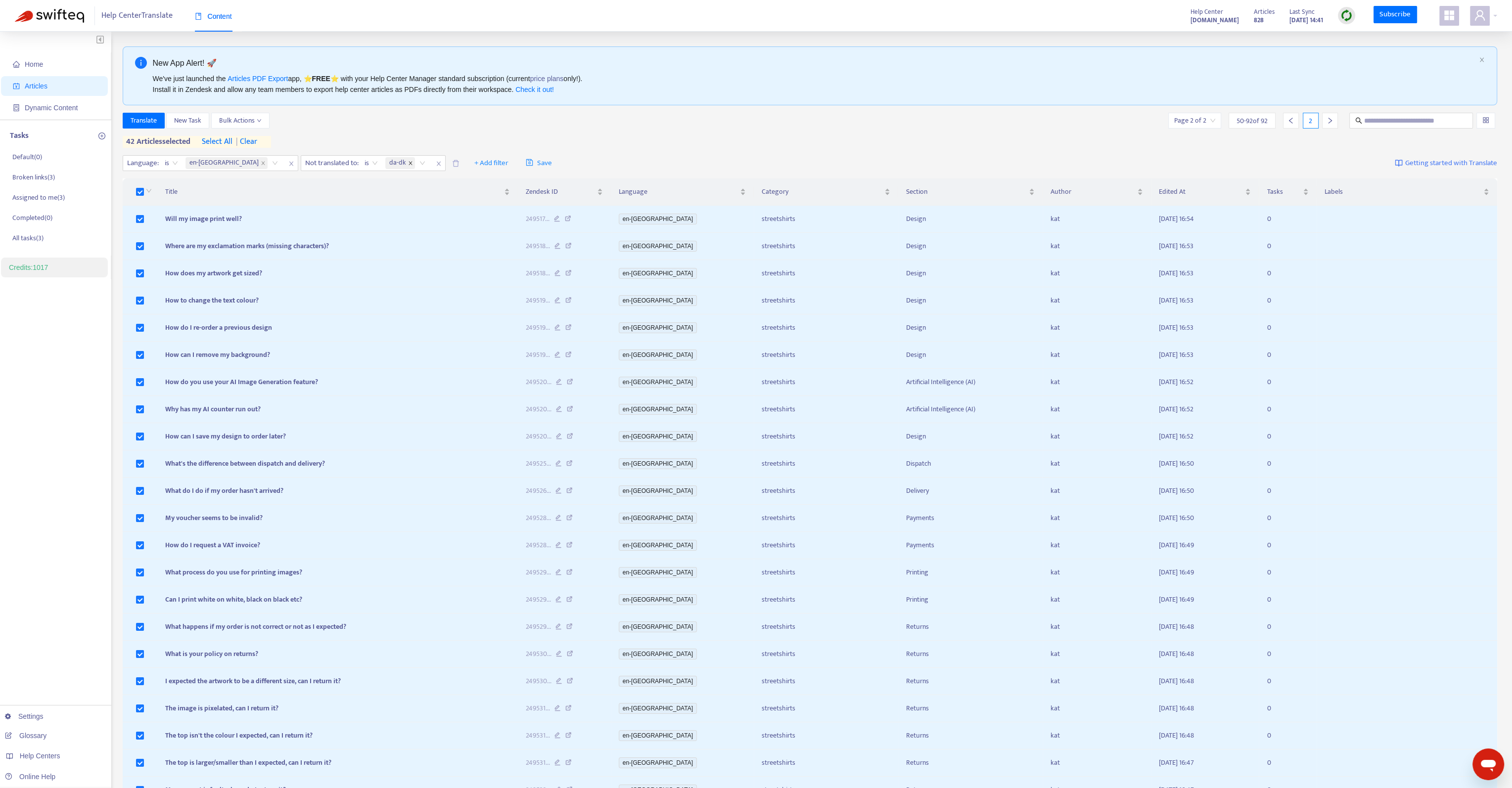
click at [408, 162] on icon "close" at bounding box center [410, 163] width 5 height 5
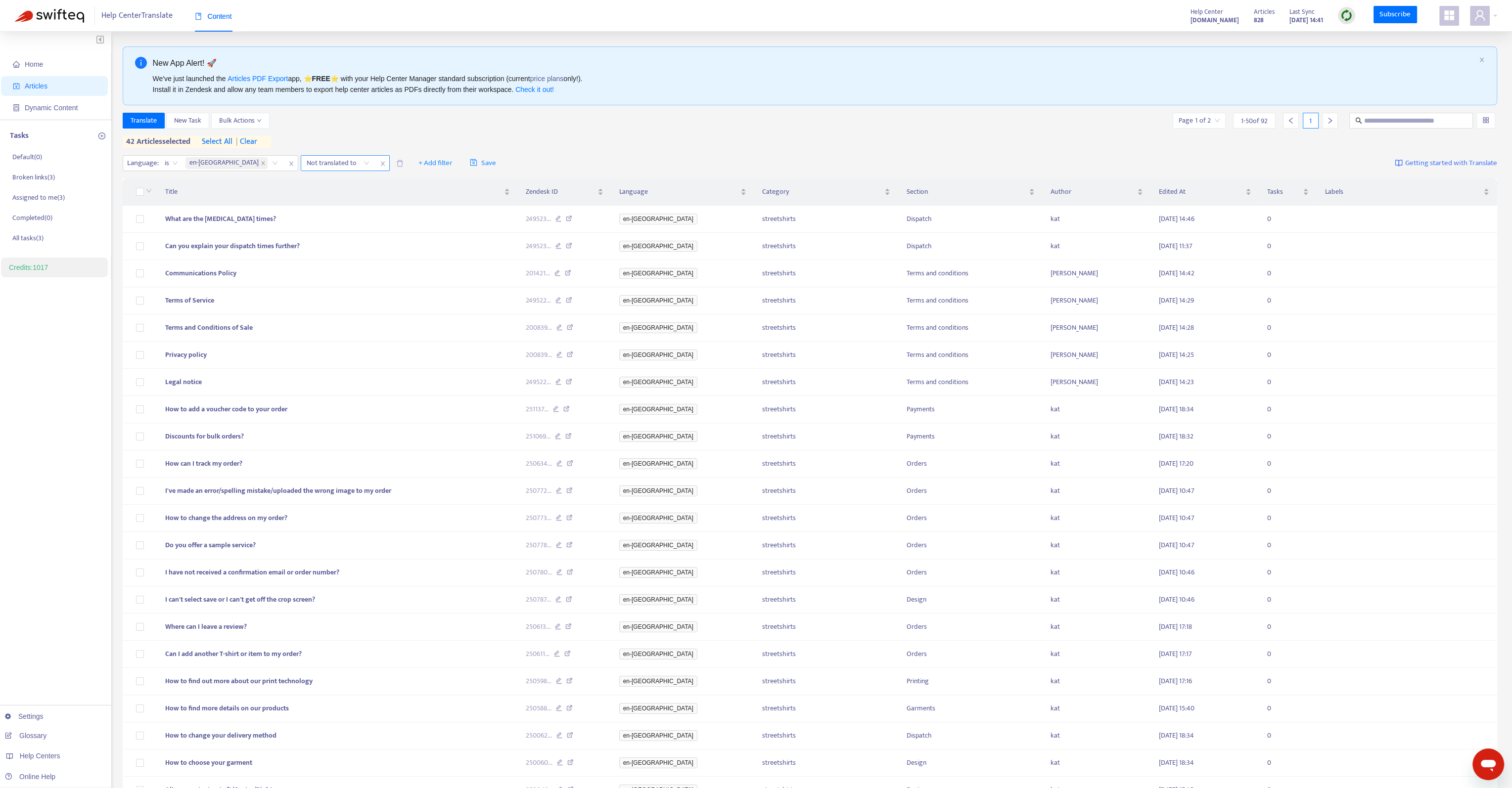
click at [316, 162] on div "Not translated to" at bounding box center [337, 163] width 74 height 15
click at [312, 211] on div "nl-nl" at bounding box center [342, 214] width 172 height 11
click at [628, 132] on div "Translate New Task Bulk Actions Page 1 of 2 1 - 50 of 92 1 42 articles selected…" at bounding box center [810, 130] width 1375 height 35
click at [253, 142] on span "| clear" at bounding box center [244, 142] width 25 height 12
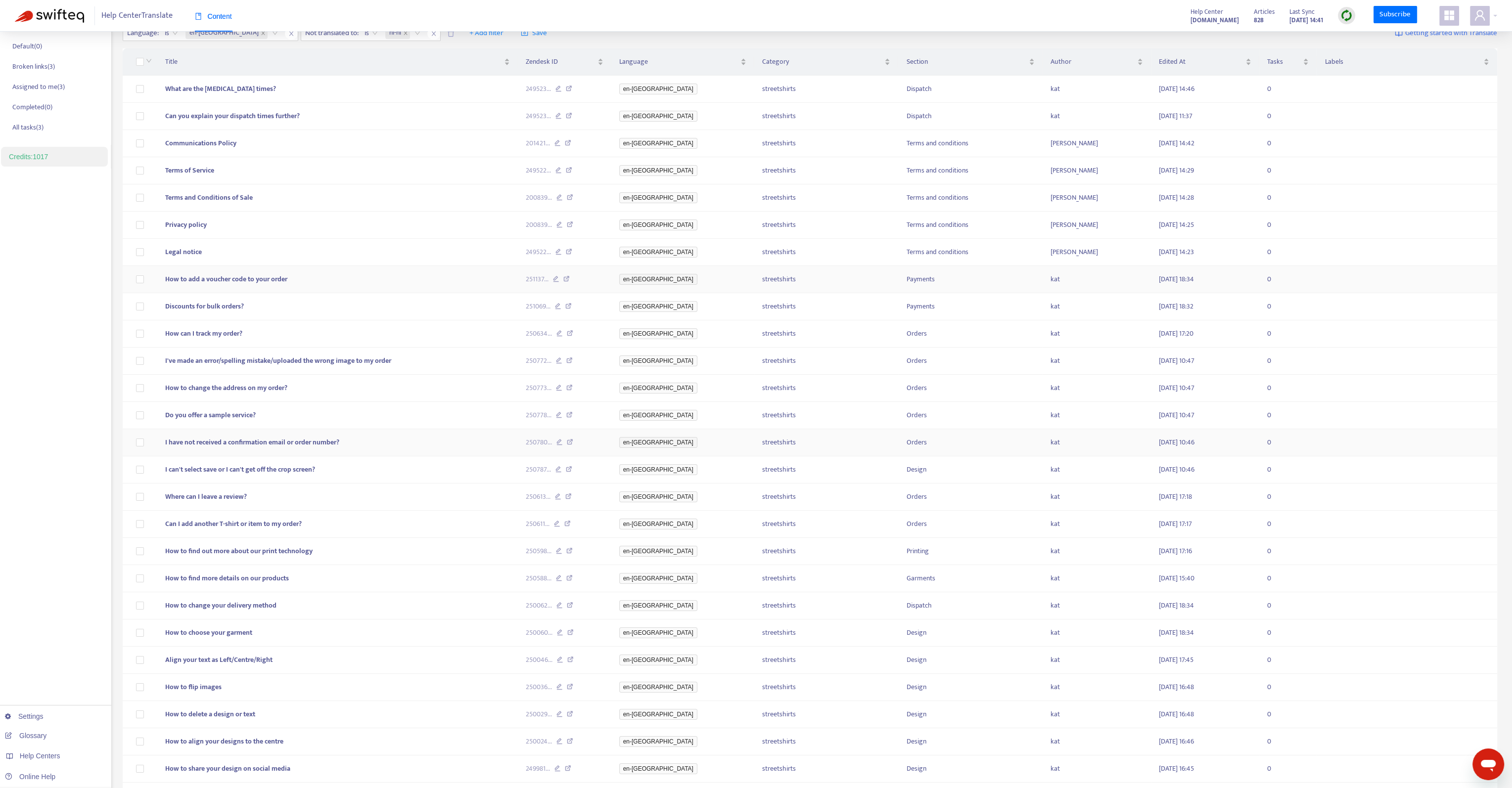
scroll to position [17, 0]
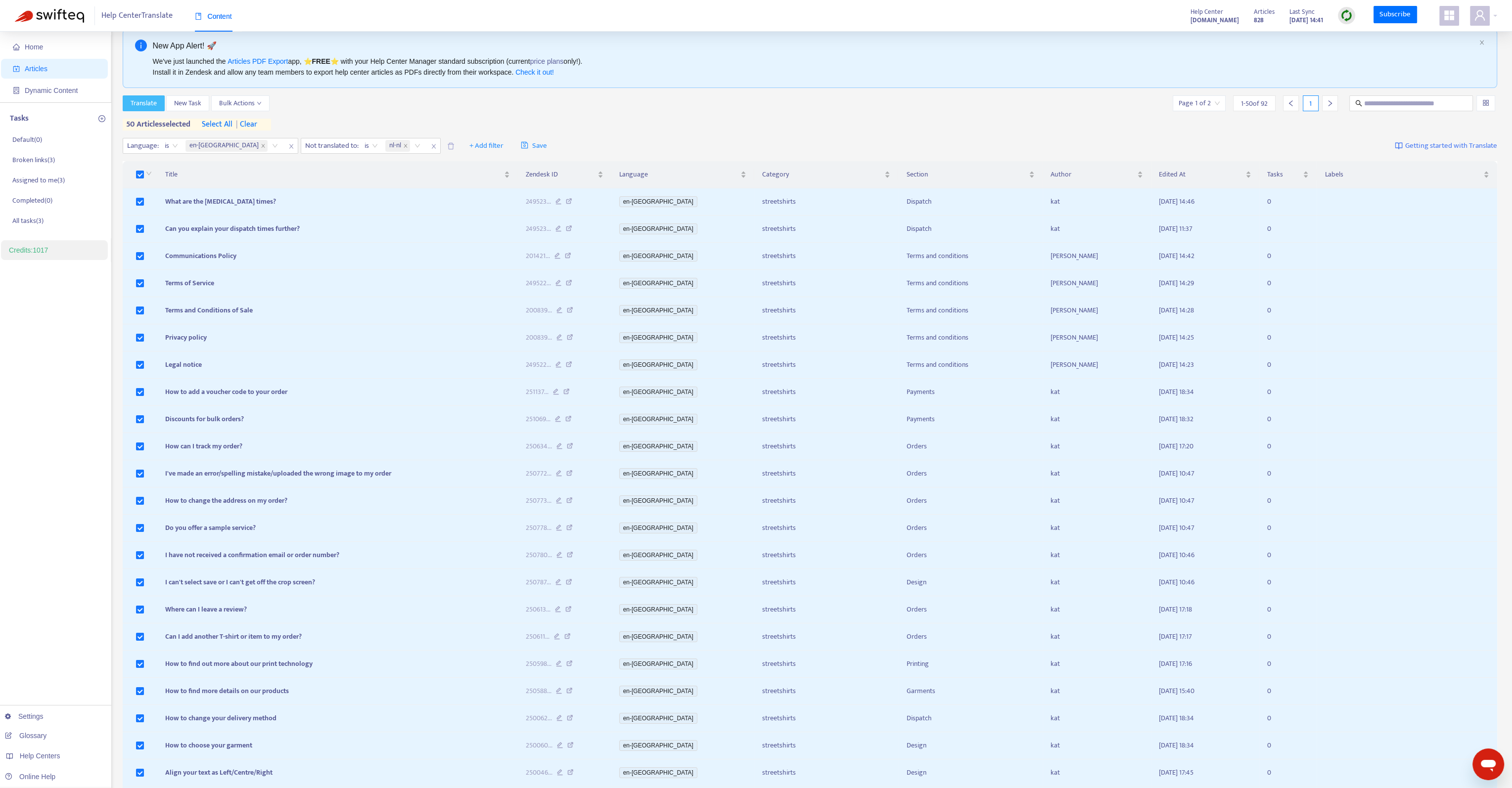
click at [137, 101] on span "Translate" at bounding box center [144, 103] width 26 height 11
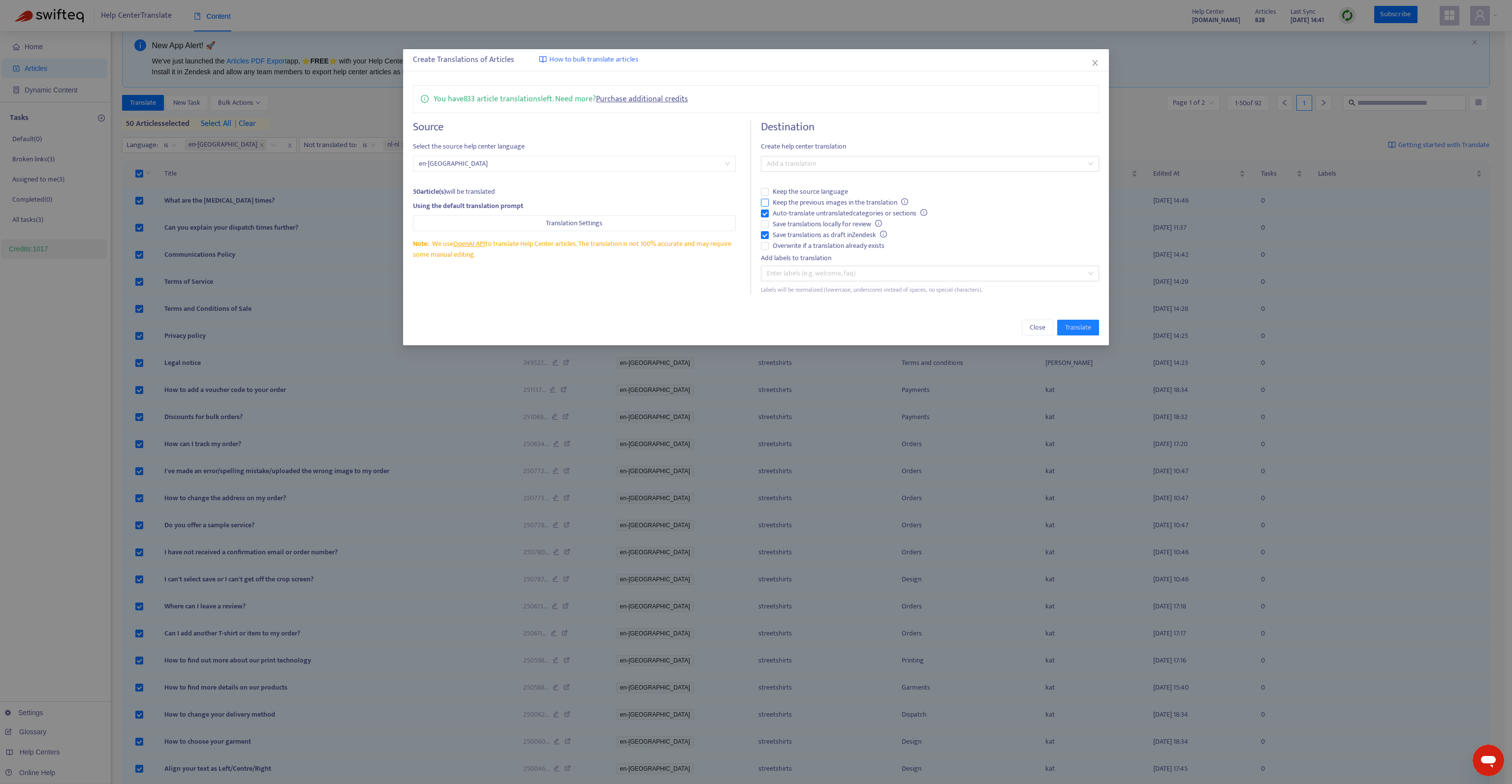
click at [809, 205] on span "Keep the previous images in the translation" at bounding box center [840, 202] width 143 height 11
click at [807, 234] on span "Save translations as draft in Zendesk" at bounding box center [829, 235] width 122 height 11
click at [819, 166] on div at bounding box center [925, 163] width 323 height 12
click at [824, 226] on div "Dutch ( nl-nl )" at bounding box center [929, 230] width 323 height 11
click at [1079, 331] on span "Translate" at bounding box center [1078, 328] width 26 height 11
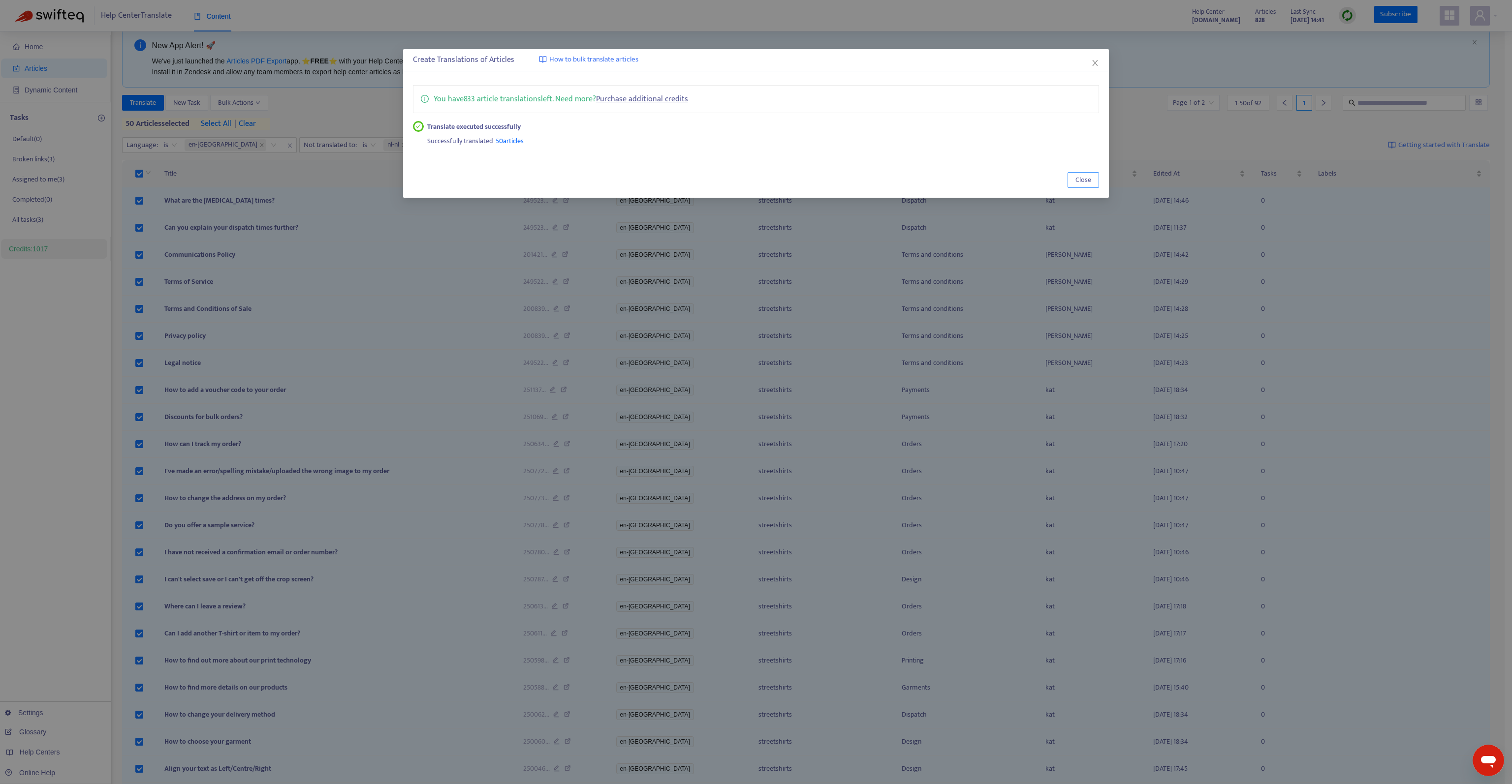
click at [1069, 181] on button "Close" at bounding box center [1083, 180] width 31 height 16
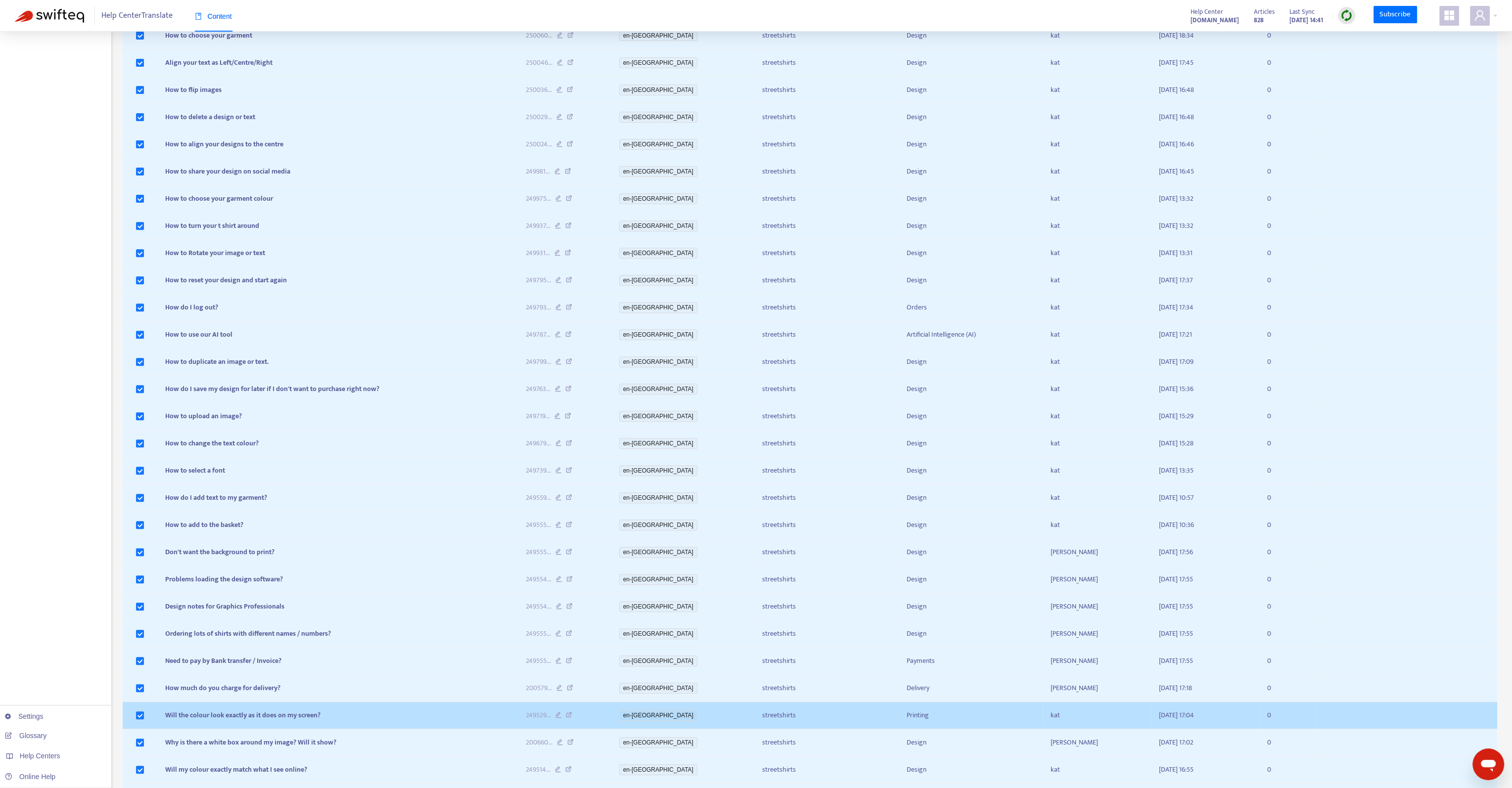
scroll to position [827, 0]
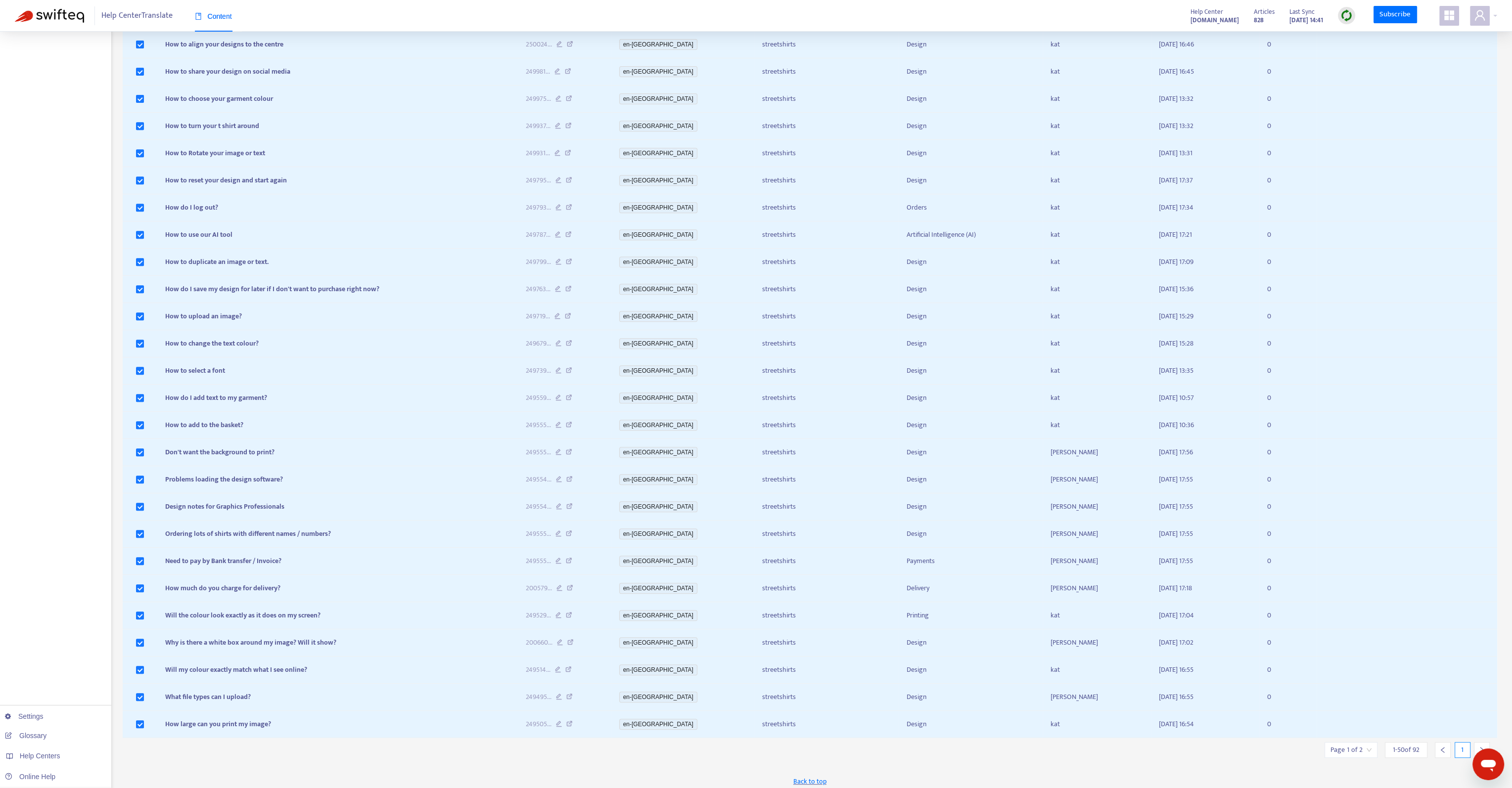
click at [1484, 746] on icon "right" at bounding box center [1481, 750] width 7 height 7
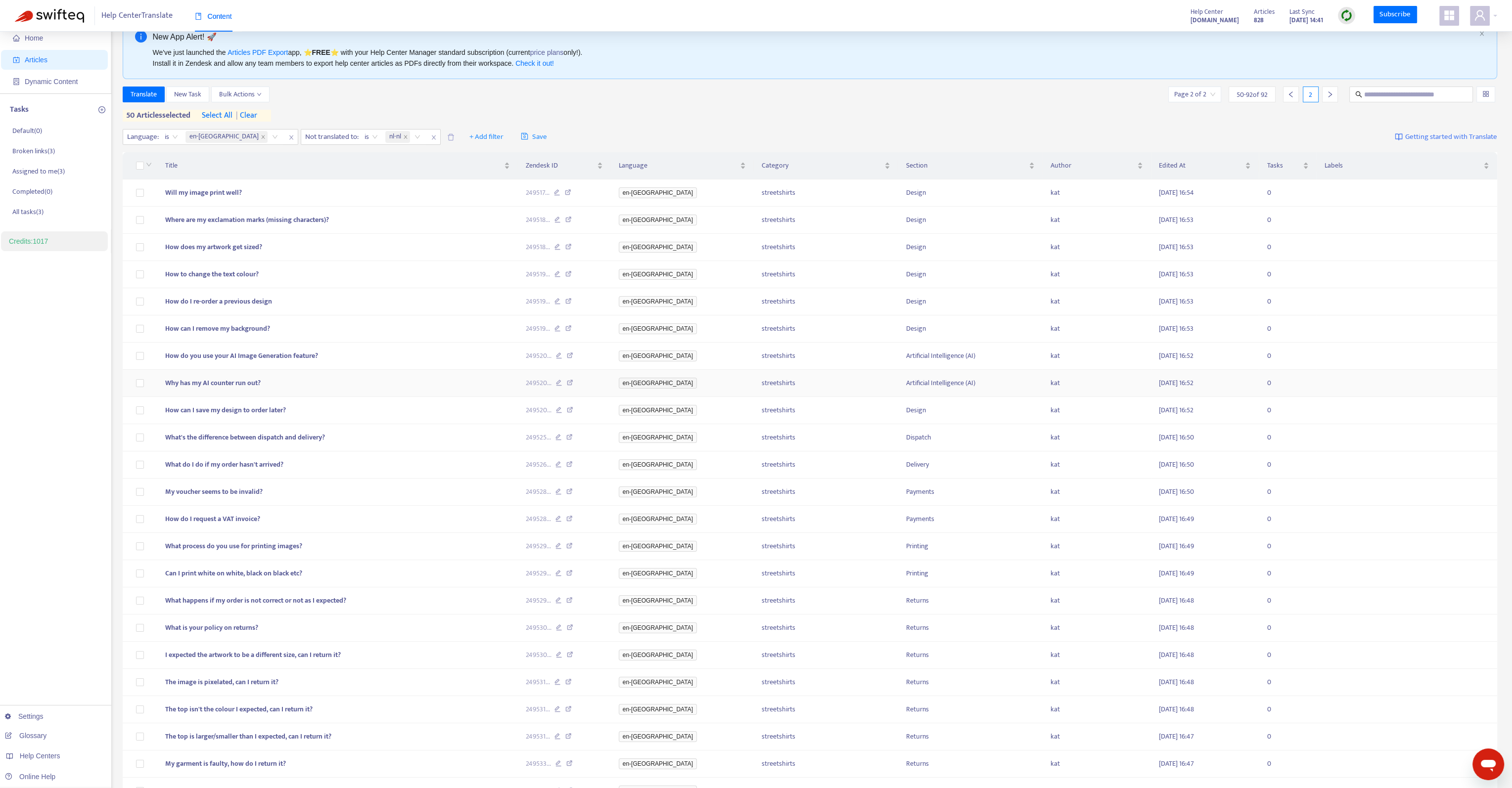
scroll to position [0, 0]
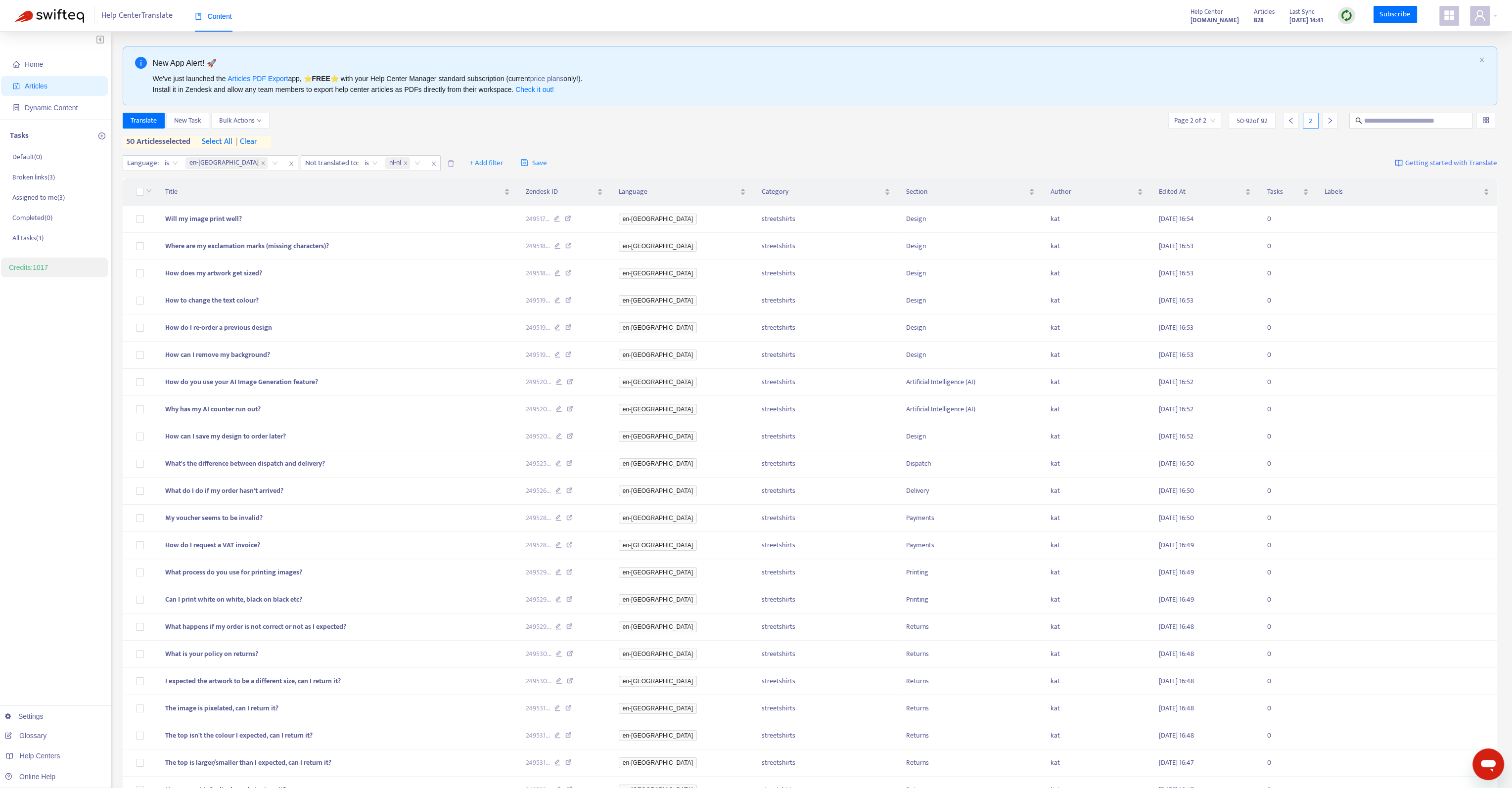
click at [257, 141] on span "| clear" at bounding box center [244, 142] width 25 height 12
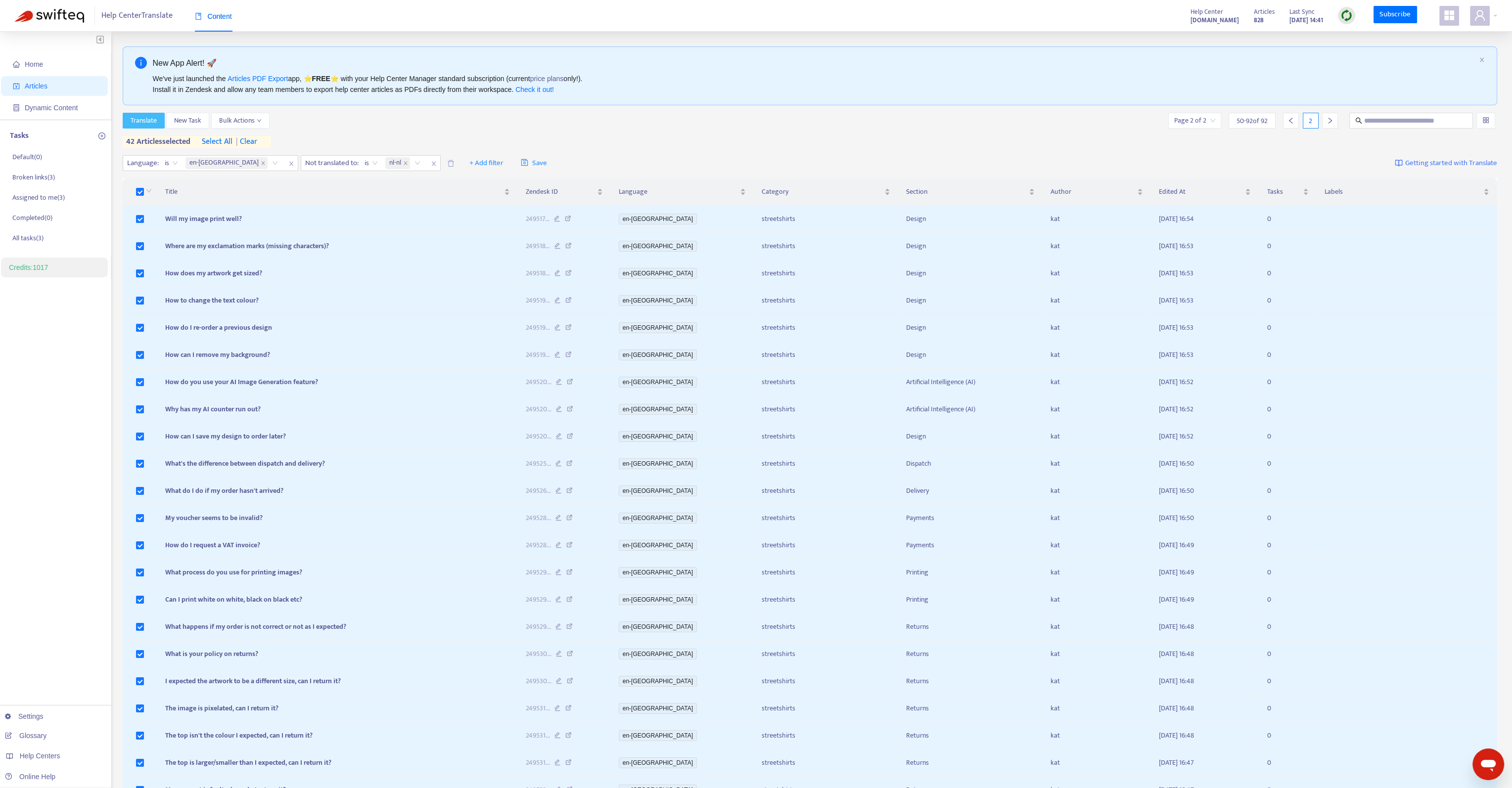
click at [148, 122] on span "Translate" at bounding box center [144, 120] width 26 height 11
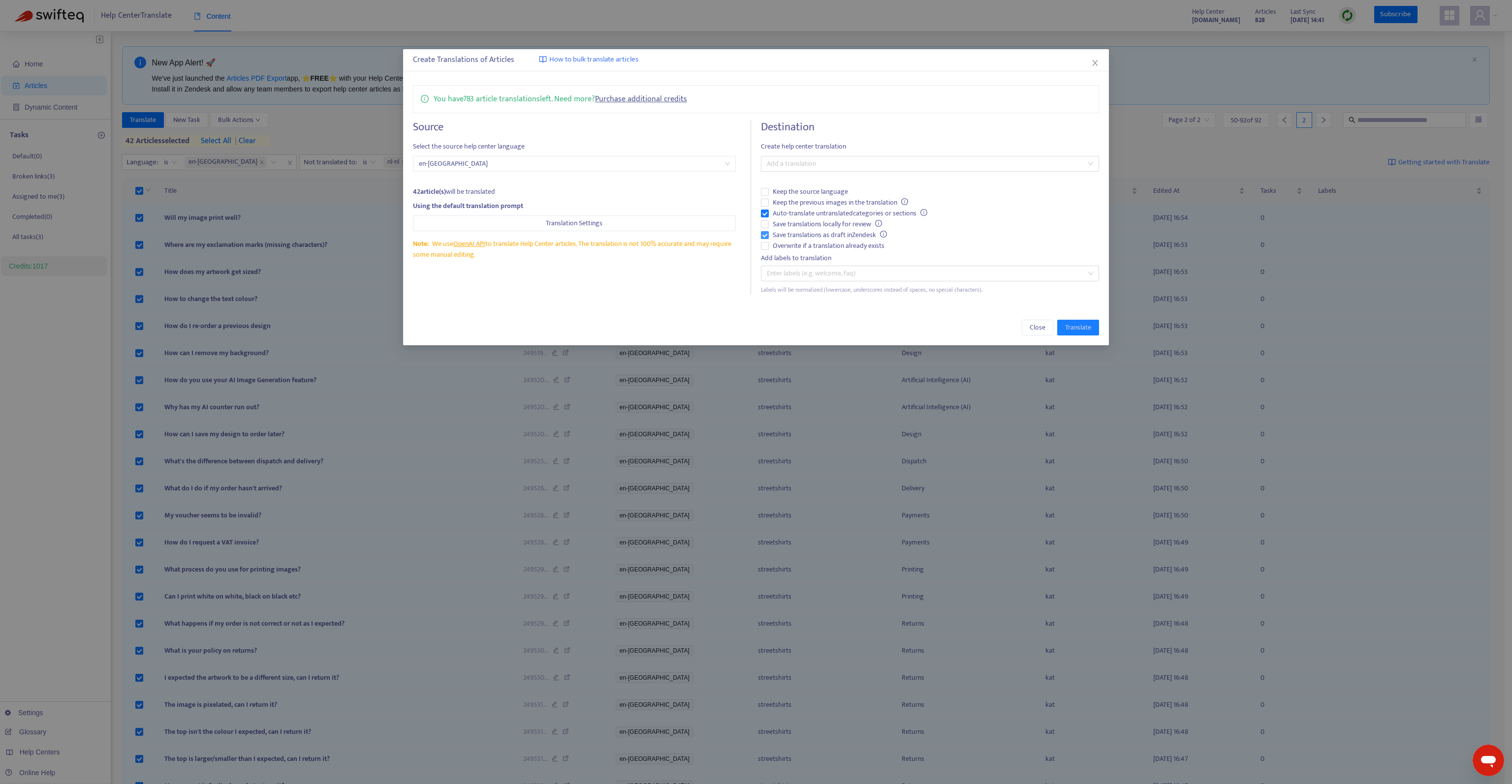
click at [814, 233] on span "Save translations as draft in Zendesk" at bounding box center [829, 235] width 122 height 11
click at [823, 204] on span "Keep the previous images in the translation" at bounding box center [840, 202] width 143 height 11
click at [835, 165] on div at bounding box center [925, 163] width 323 height 12
click at [800, 225] on div "Dutch ( nl-nl )" at bounding box center [929, 230] width 323 height 11
click at [899, 115] on div "You have 783 article translations left. Need more? Purchase additional credits …" at bounding box center [755, 189] width 706 height 229
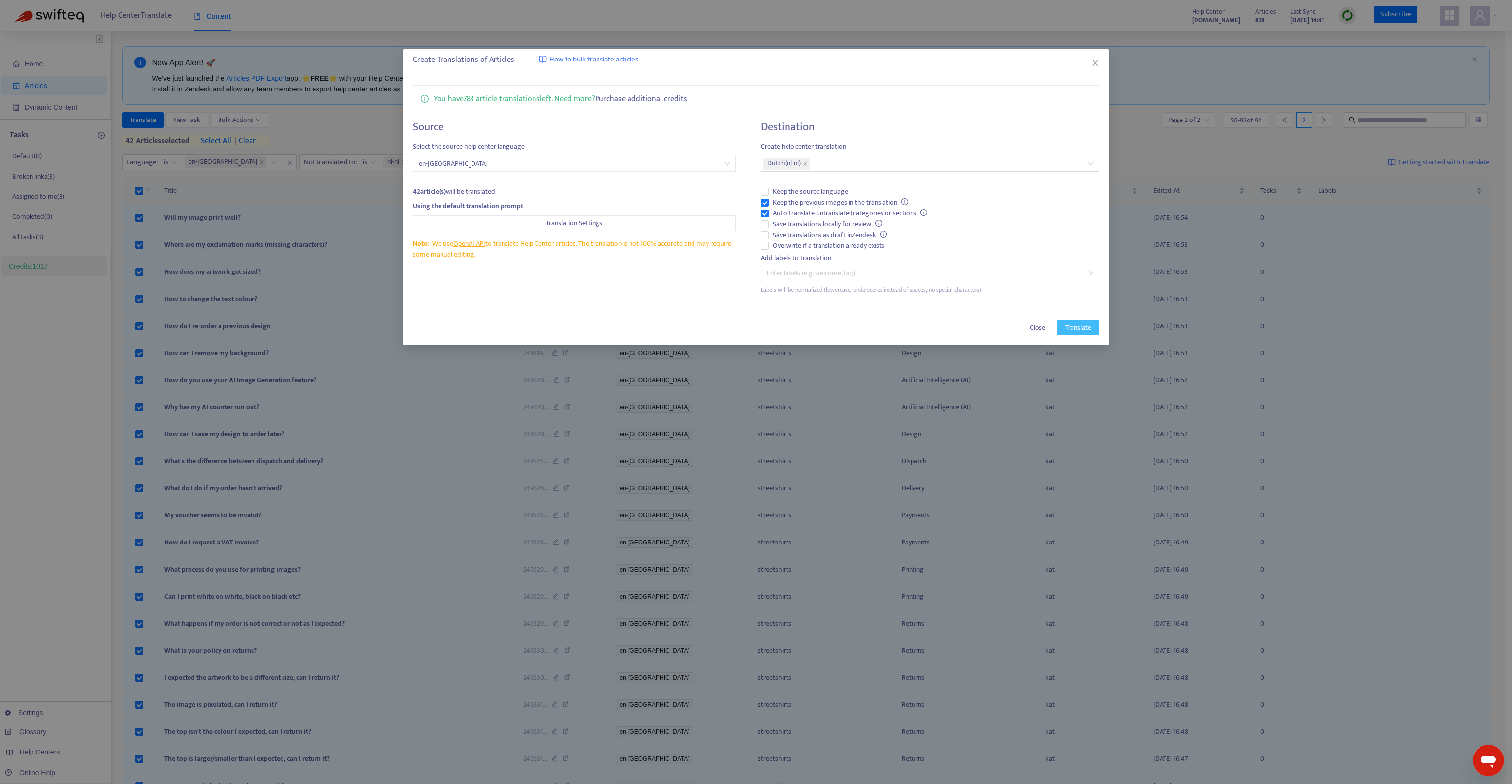
click at [1075, 328] on span "Translate" at bounding box center [1078, 328] width 26 height 11
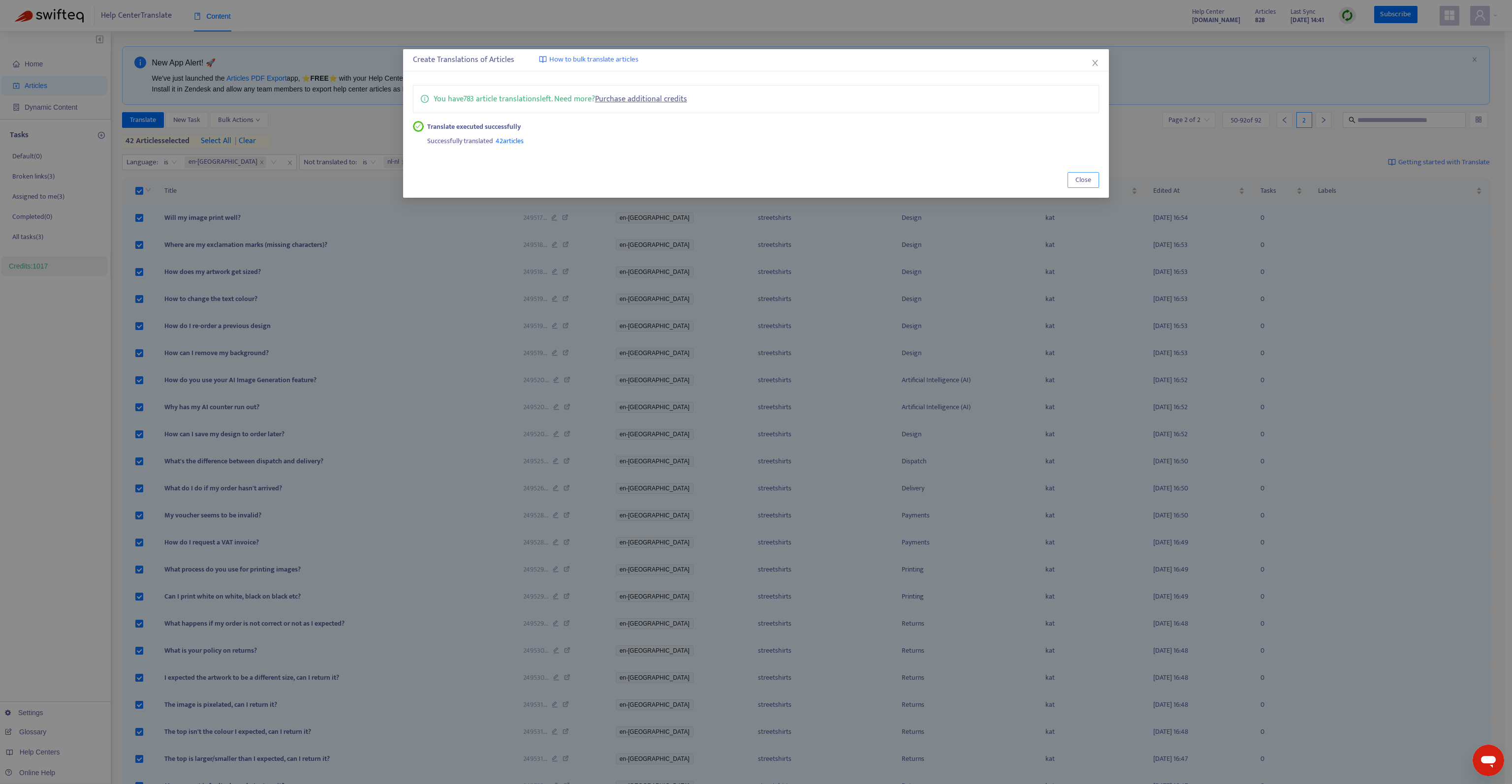
click at [1083, 178] on span "Close" at bounding box center [1083, 180] width 16 height 11
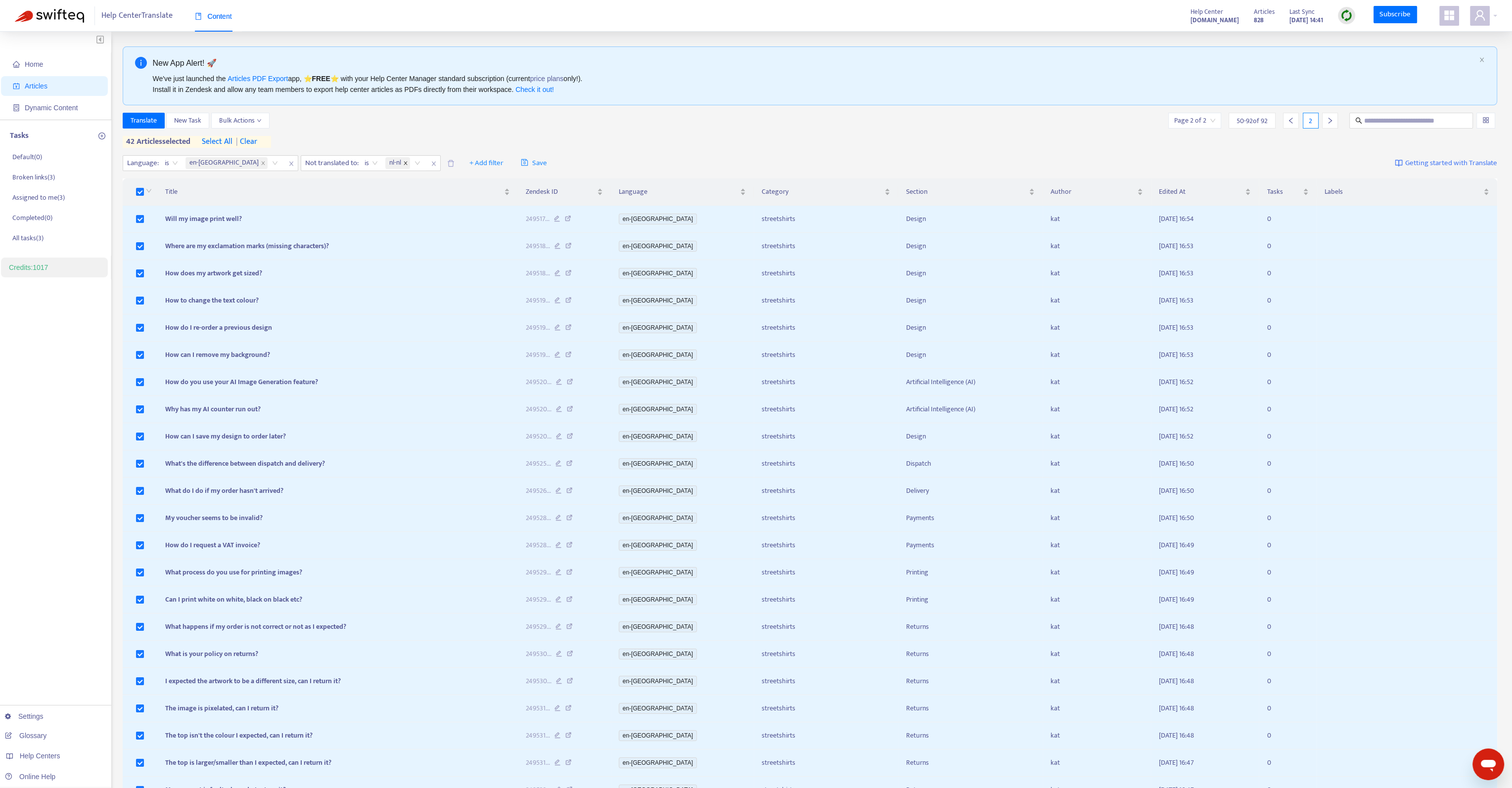
click at [403, 163] on icon "close" at bounding box center [405, 163] width 3 height 3
click at [308, 164] on div at bounding box center [333, 163] width 60 height 12
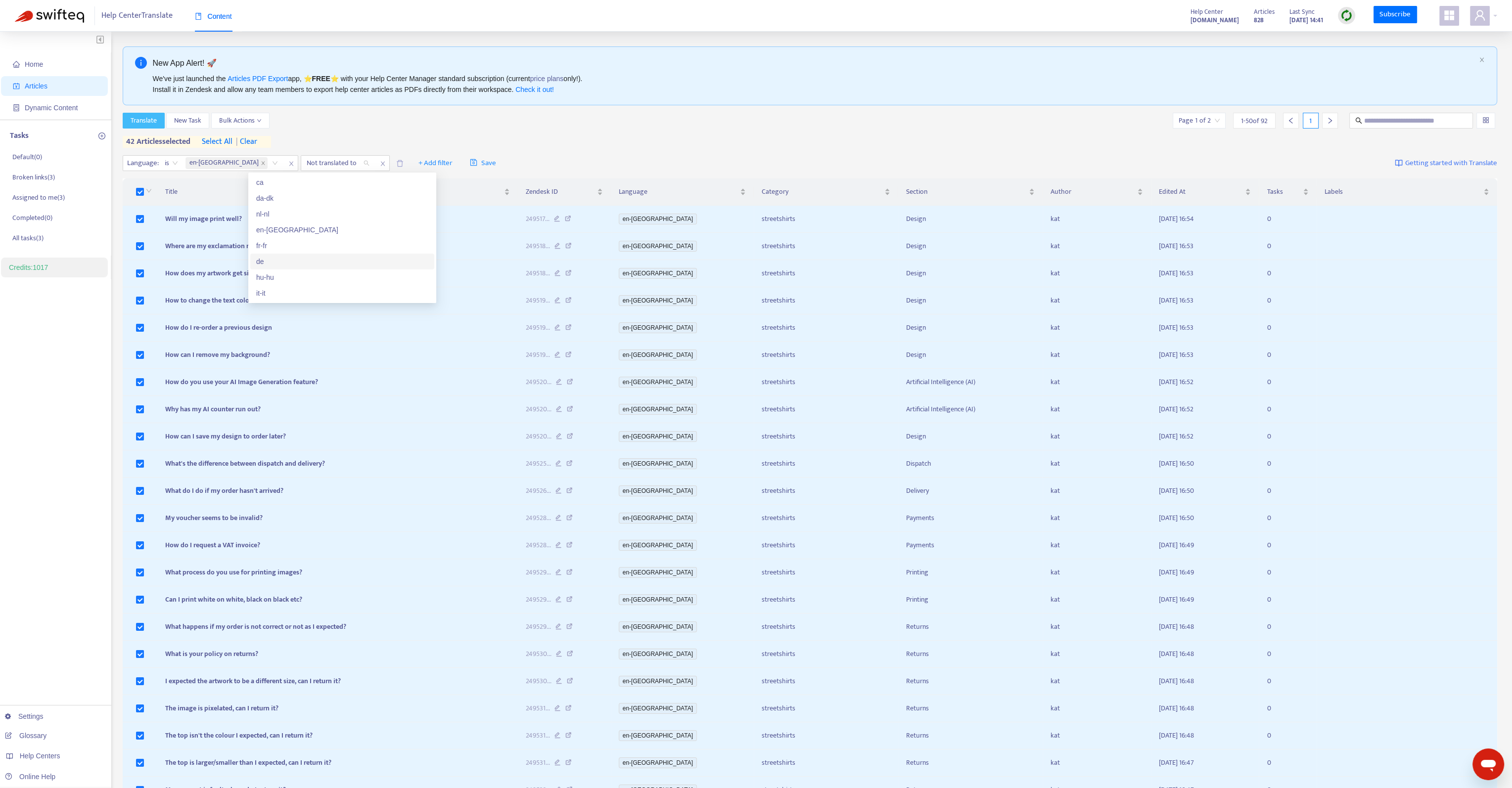
click at [158, 127] on button "Translate" at bounding box center [144, 120] width 42 height 16
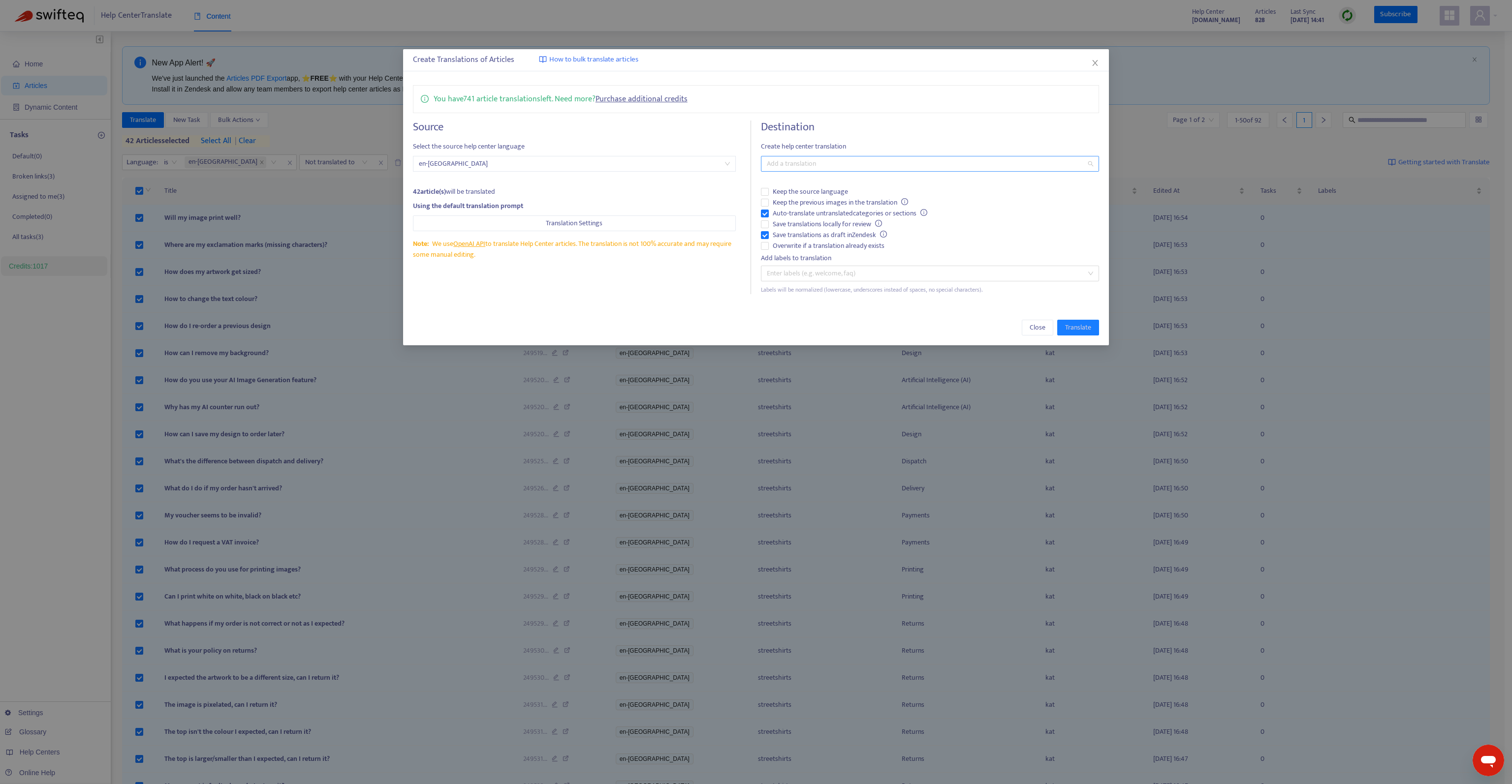
click at [813, 156] on div "Add a translation" at bounding box center [930, 163] width 338 height 16
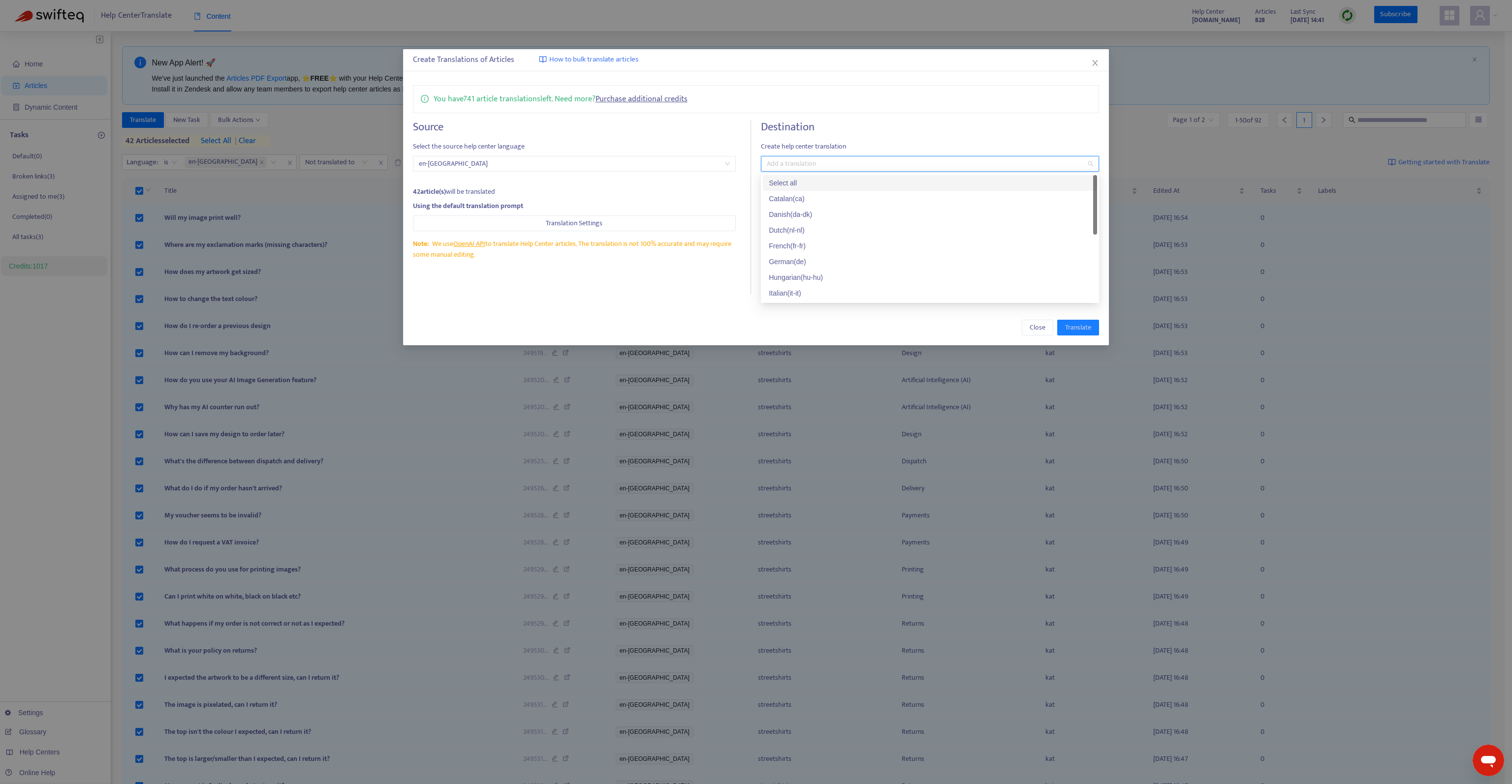
click at [986, 81] on div "You have 741 article translations left. Need more? Purchase additional credits …" at bounding box center [755, 189] width 706 height 229
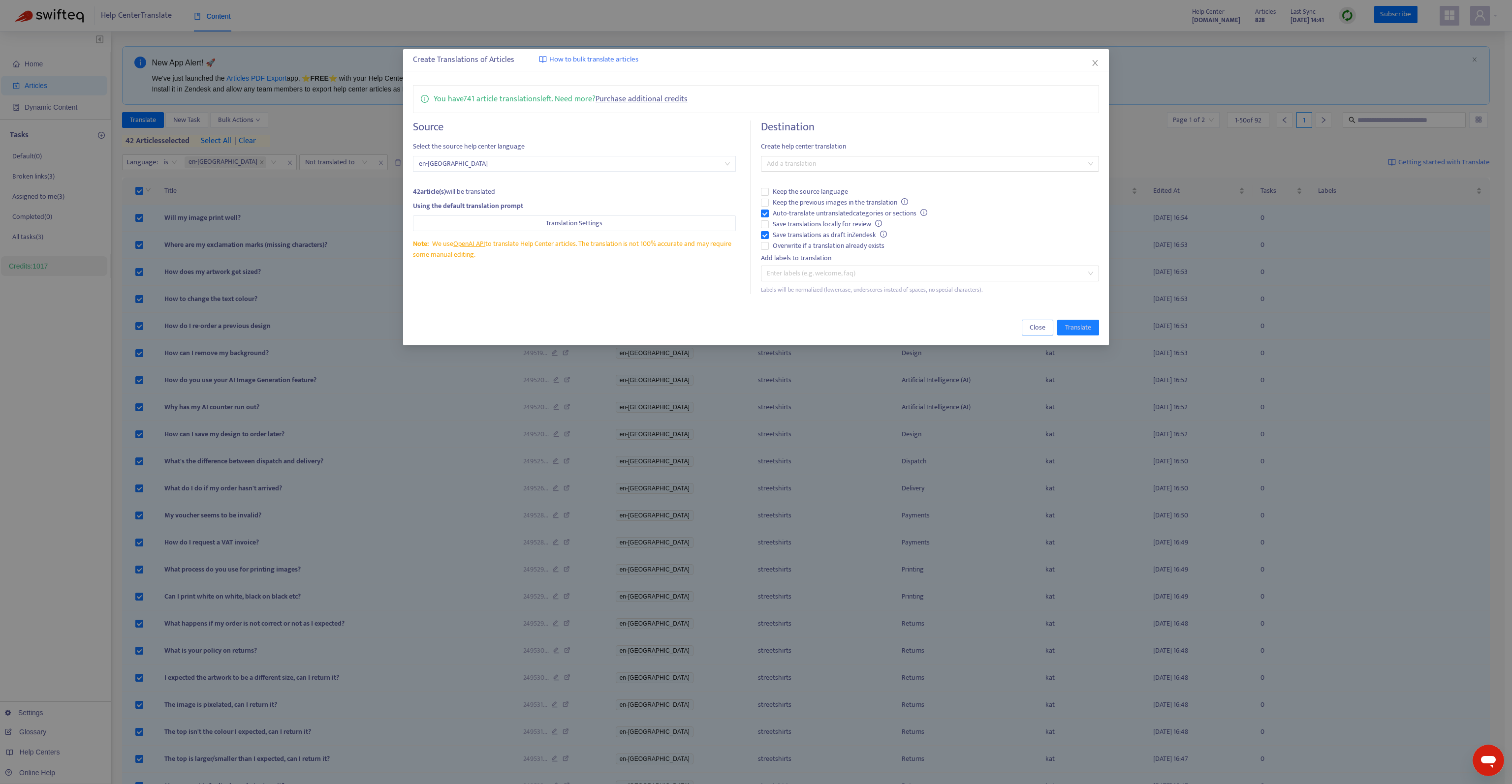
click at [1032, 326] on span "Close" at bounding box center [1037, 328] width 16 height 11
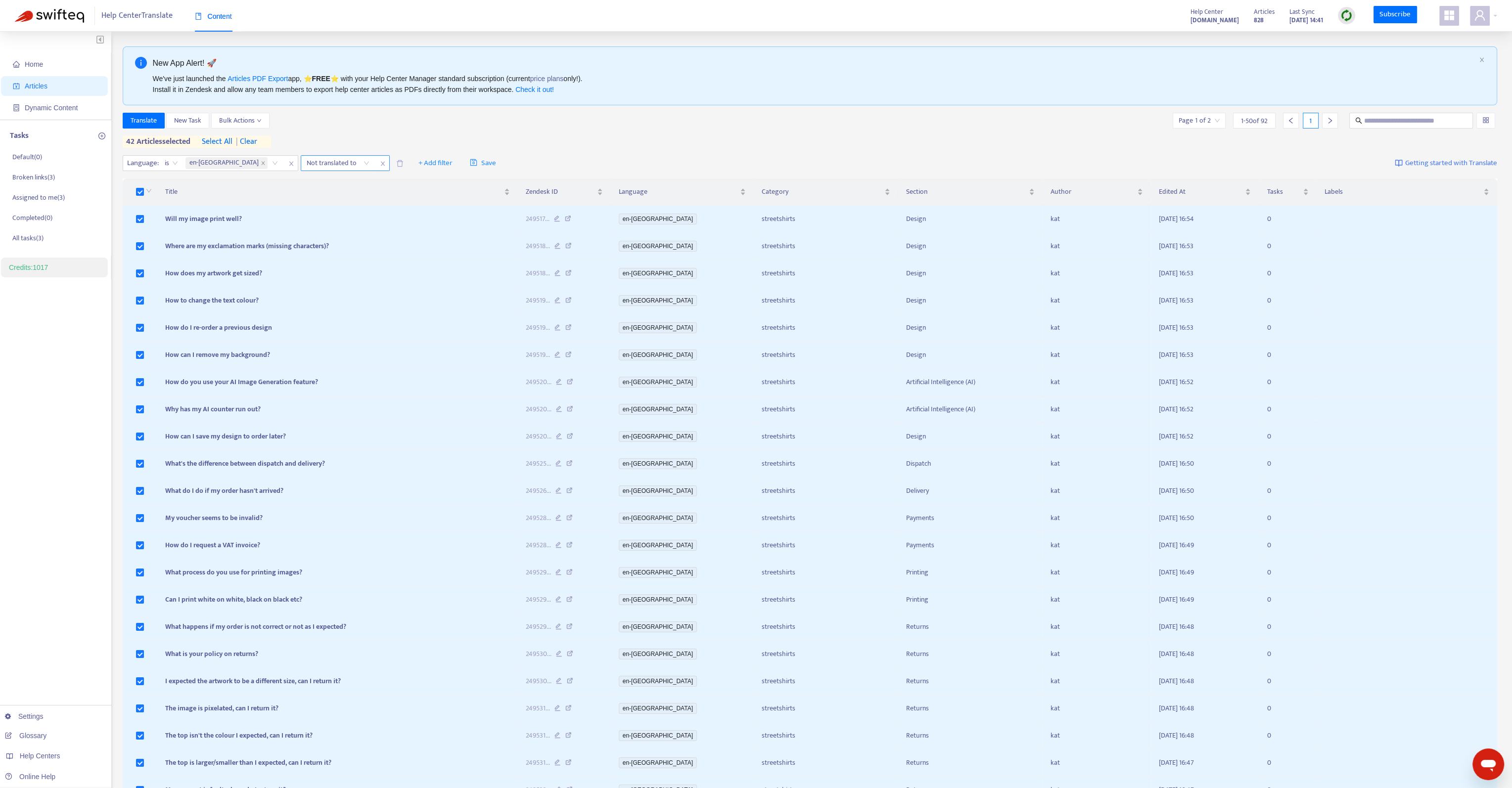
click at [303, 167] on div at bounding box center [333, 163] width 60 height 12
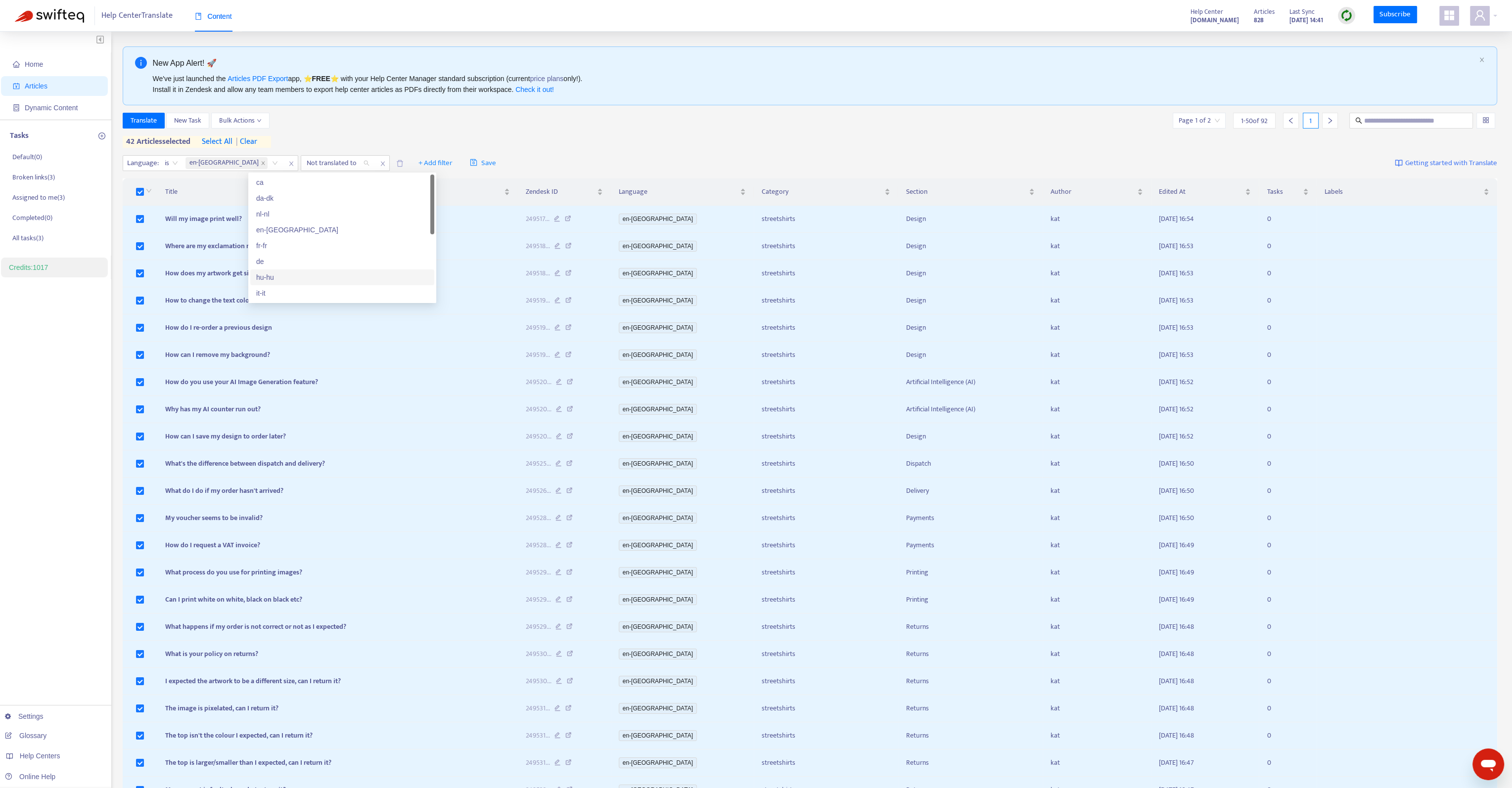
click at [315, 275] on div "hu-hu" at bounding box center [342, 277] width 172 height 11
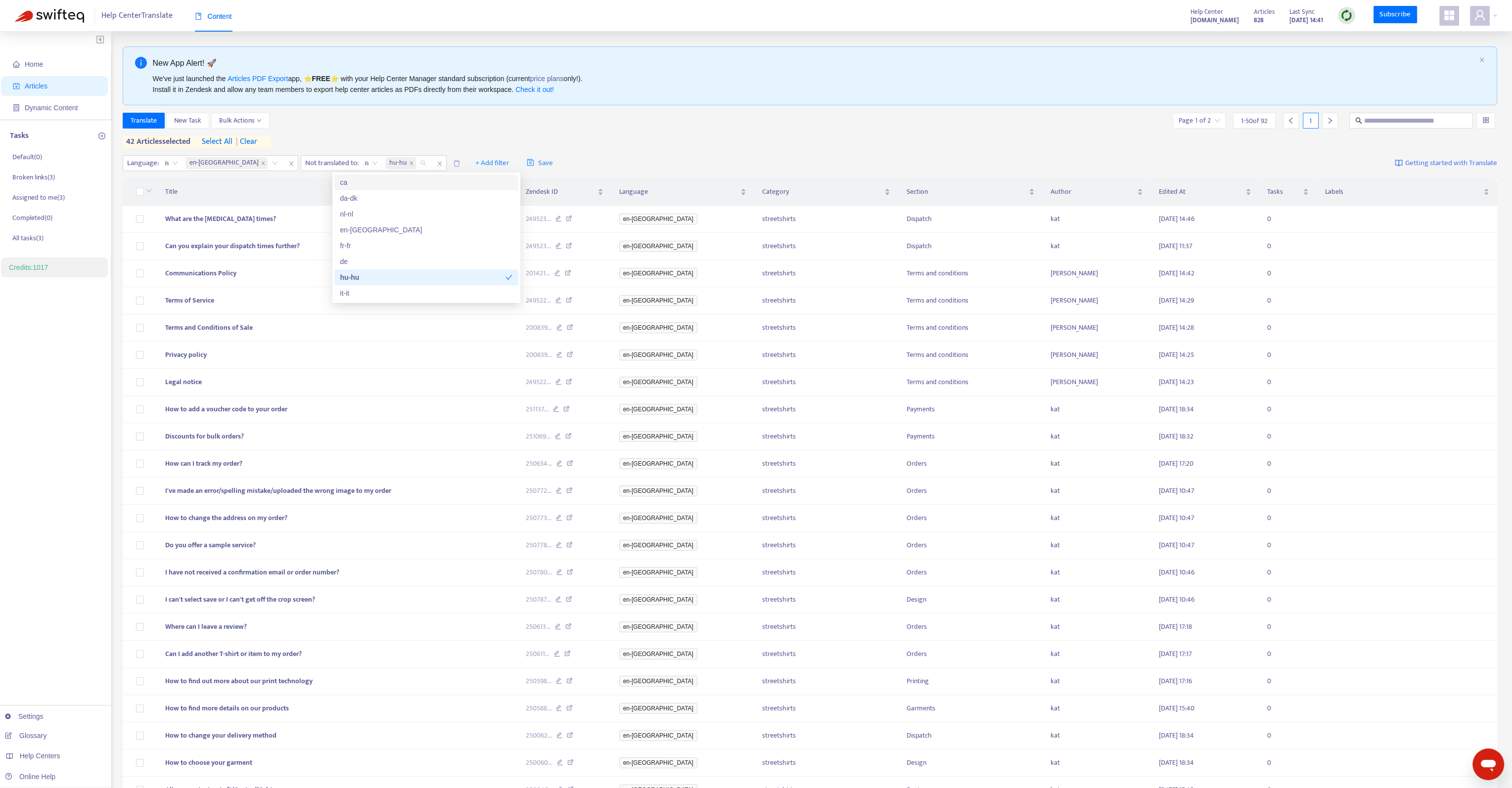
click at [398, 142] on div "Translate New Task Bulk Actions Page 1 of 2 1 - 50 of 92 1 42 articles selected…" at bounding box center [810, 130] width 1375 height 35
click at [256, 139] on span "| clear" at bounding box center [244, 142] width 25 height 12
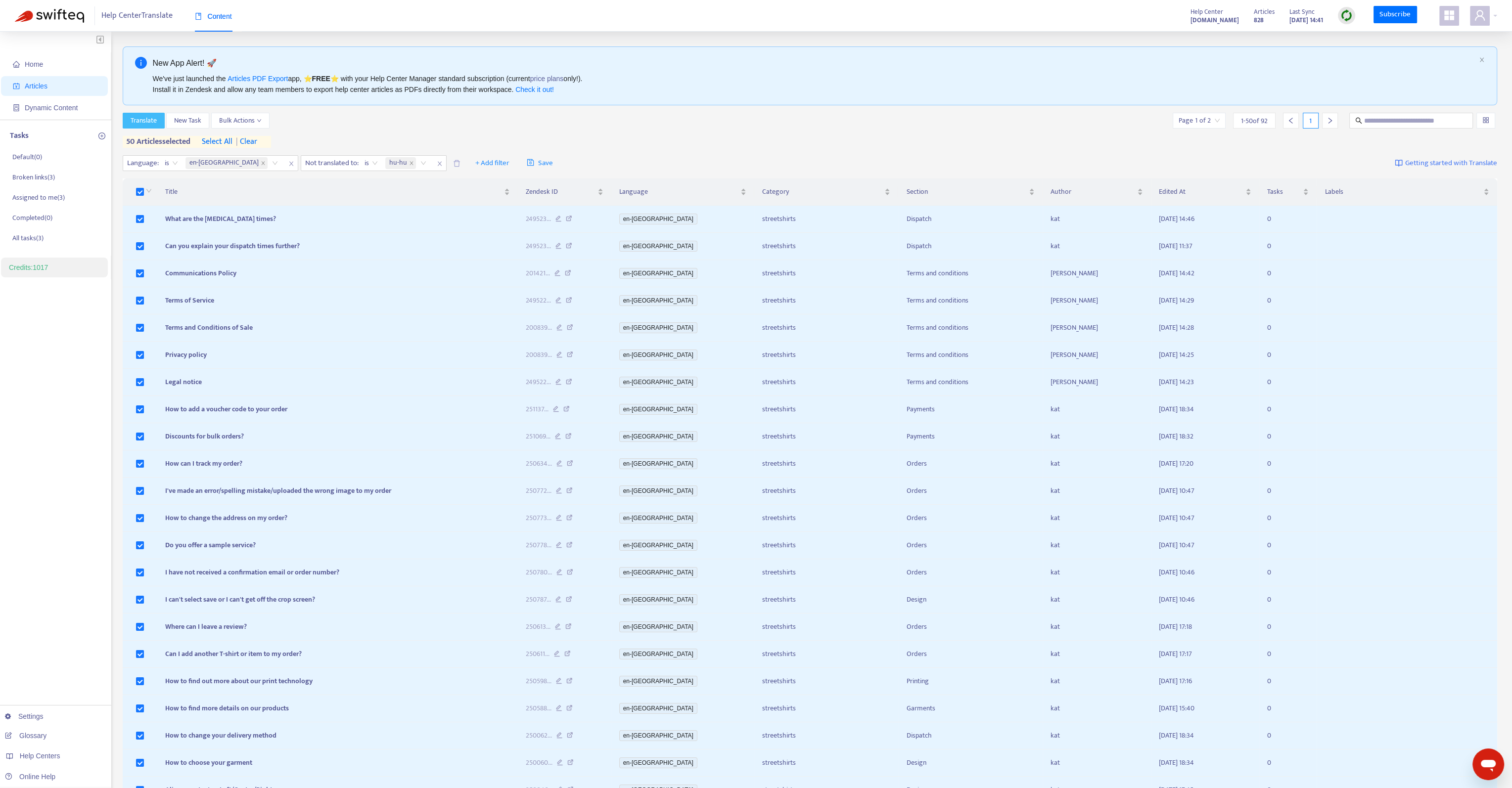
click at [147, 121] on span "Translate" at bounding box center [144, 120] width 26 height 11
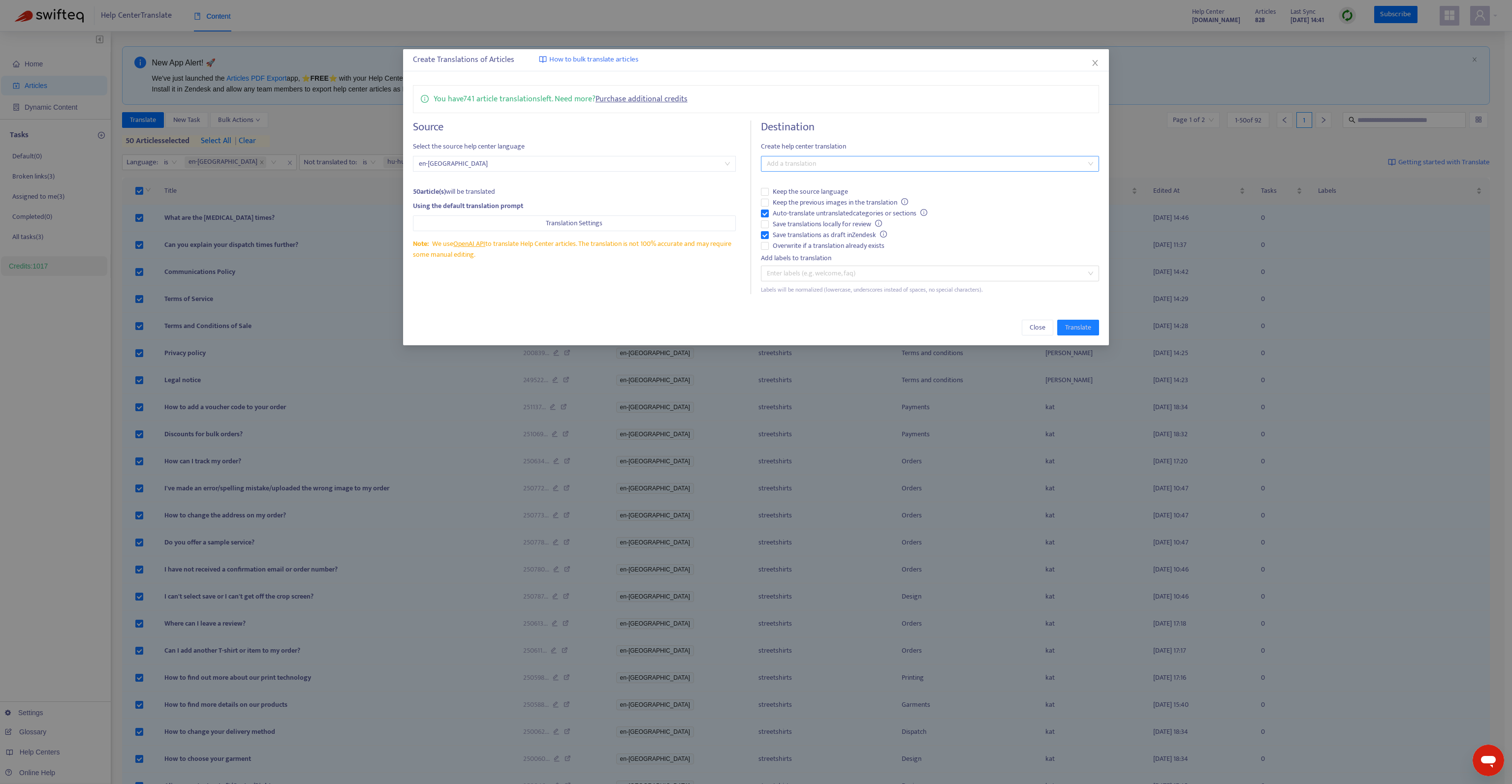
click at [864, 156] on div "Add a translation" at bounding box center [930, 163] width 338 height 16
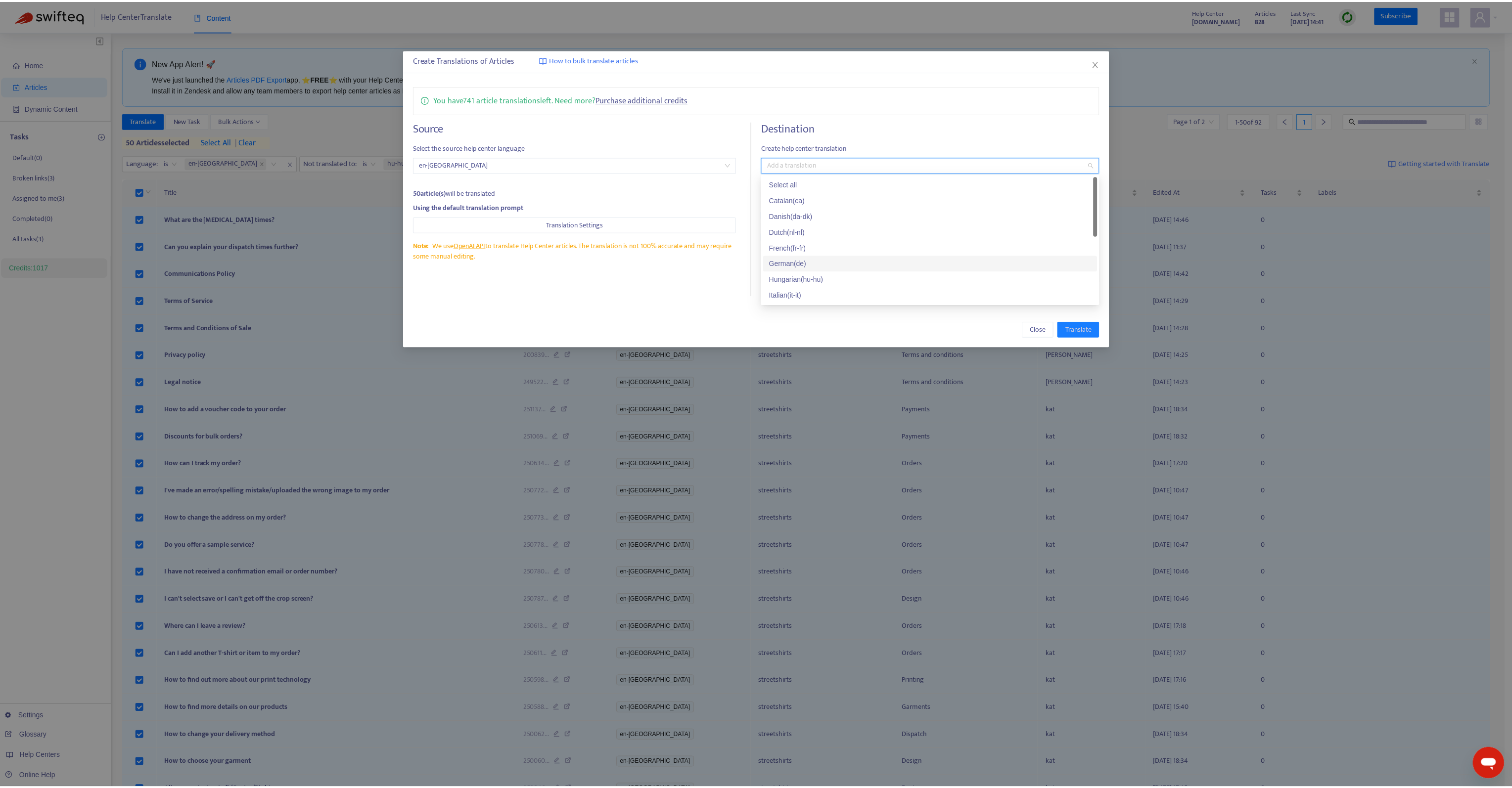
scroll to position [50, 0]
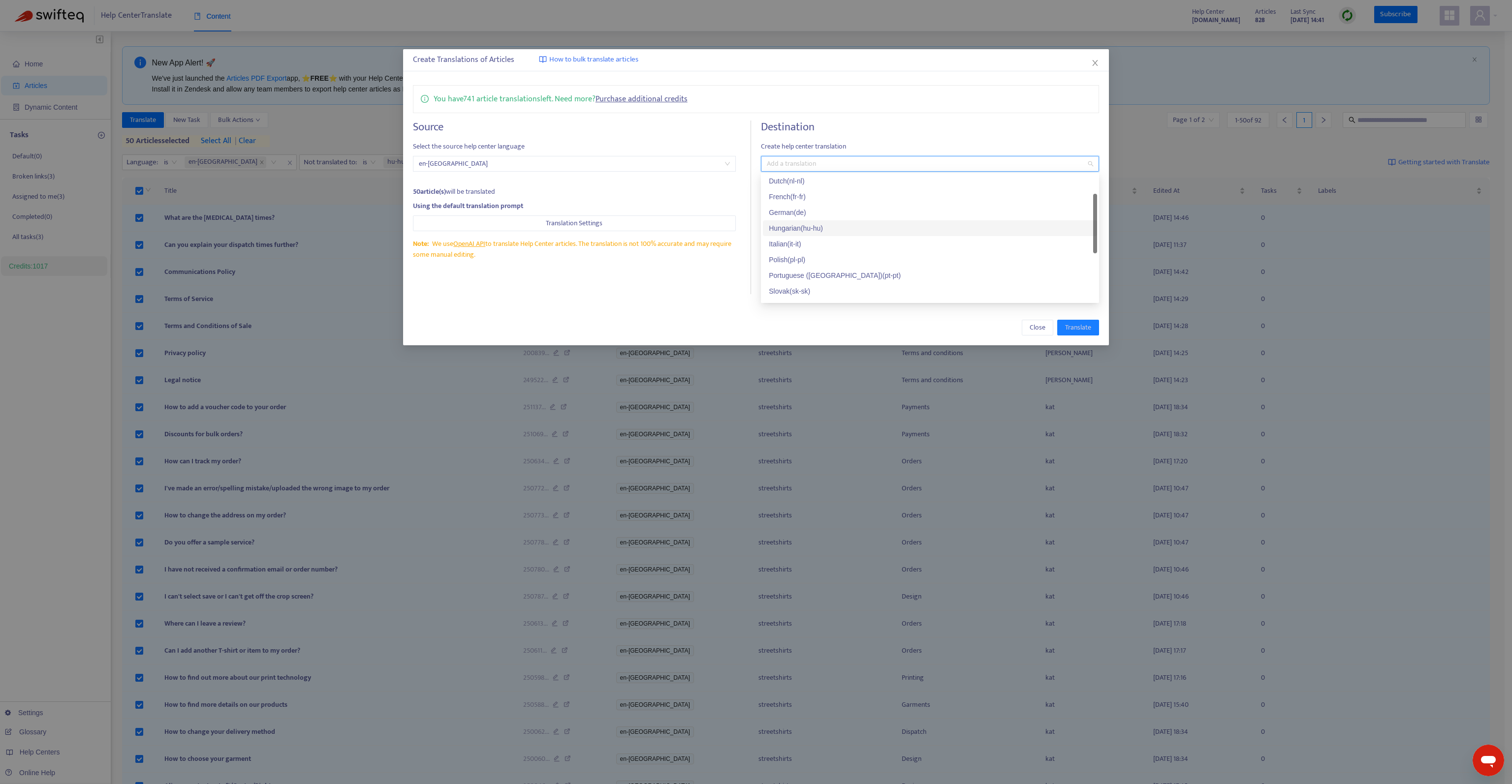
click at [830, 232] on div "Hungarian ( hu-hu )" at bounding box center [929, 228] width 323 height 11
click at [896, 130] on h4 "Destination" at bounding box center [930, 126] width 338 height 13
click at [798, 232] on span "Save translations as draft in Zendesk" at bounding box center [829, 235] width 122 height 11
click at [811, 203] on span "Keep the previous images in the translation" at bounding box center [840, 202] width 143 height 11
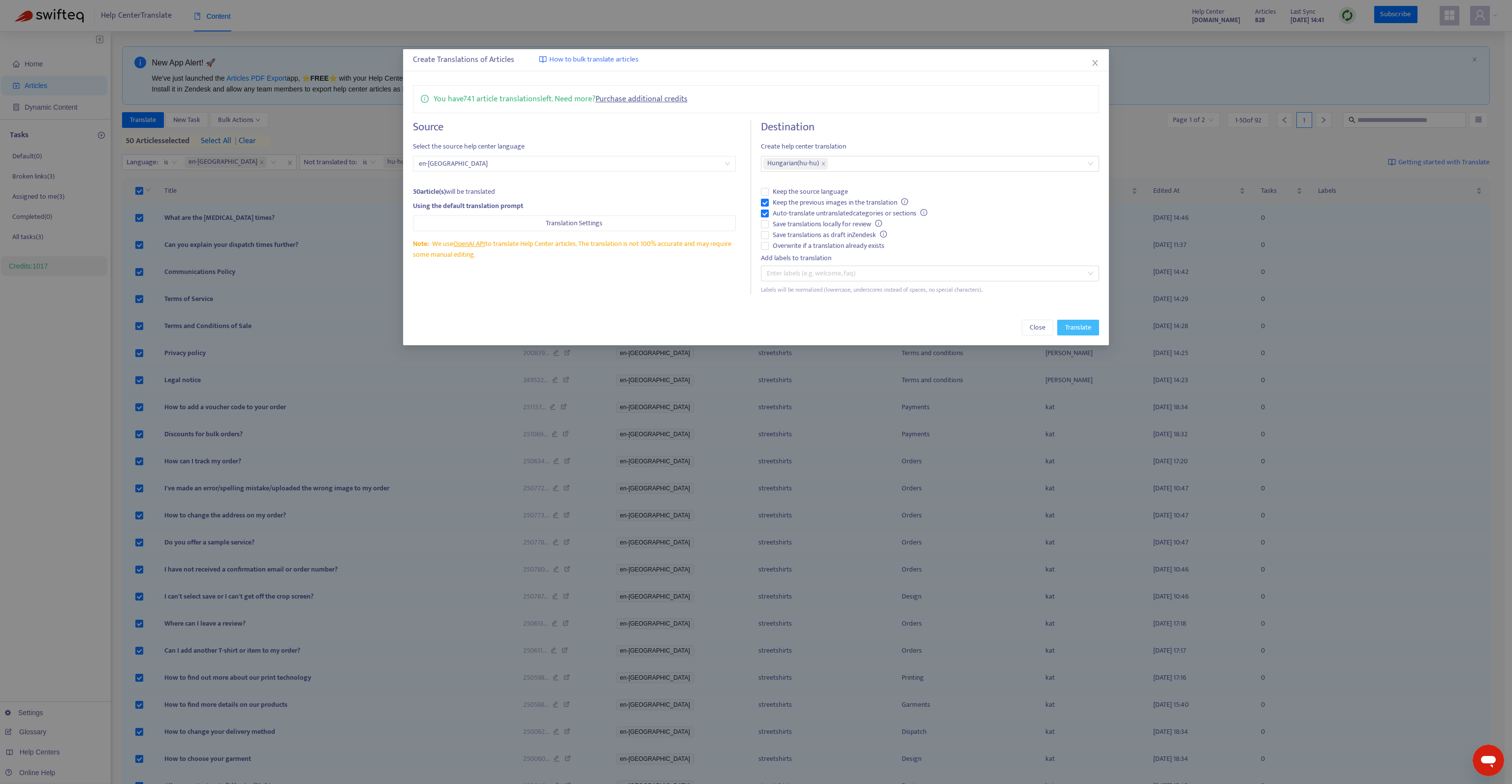
click at [1064, 325] on button "Translate" at bounding box center [1078, 328] width 42 height 16
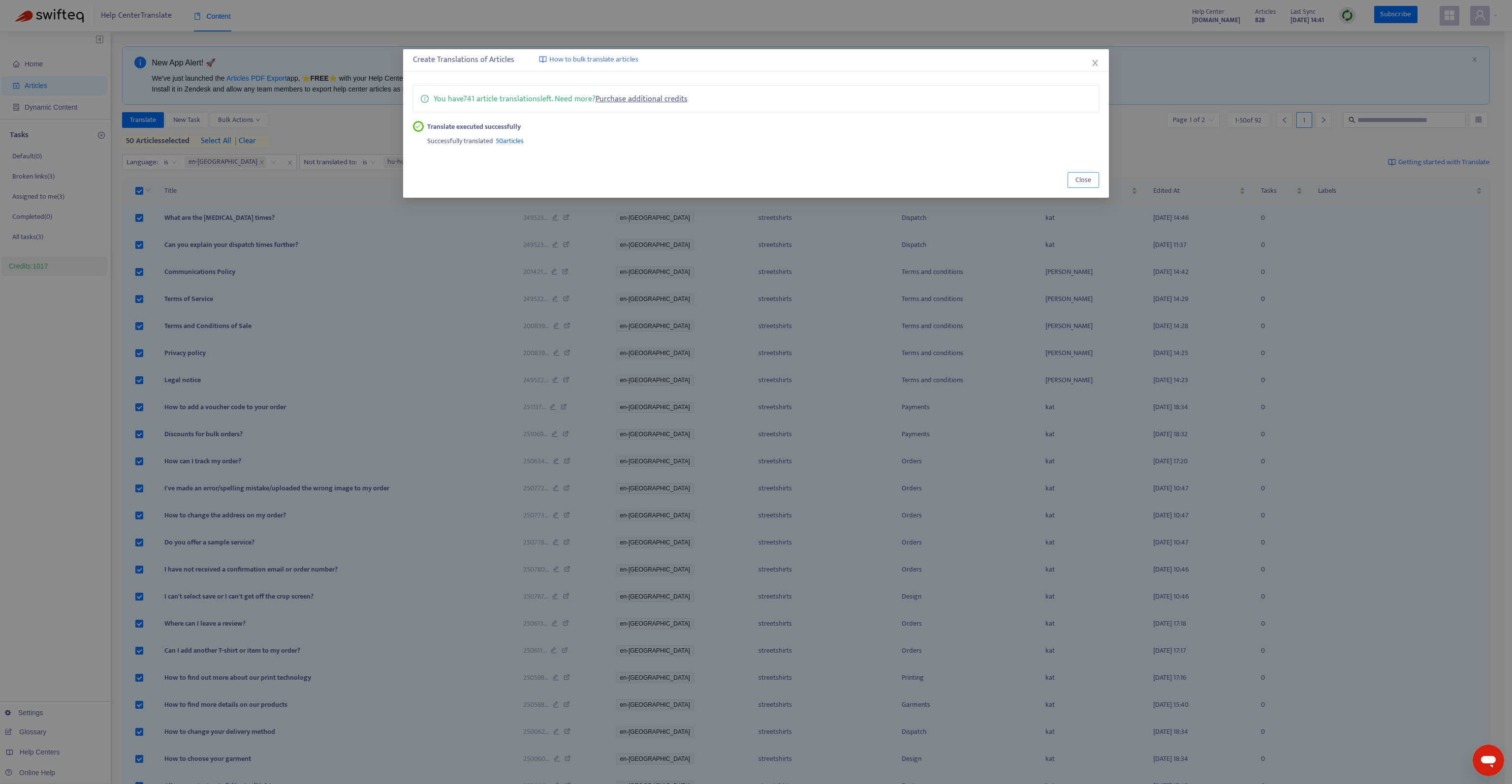
click at [1092, 183] on button "Close" at bounding box center [1083, 180] width 31 height 16
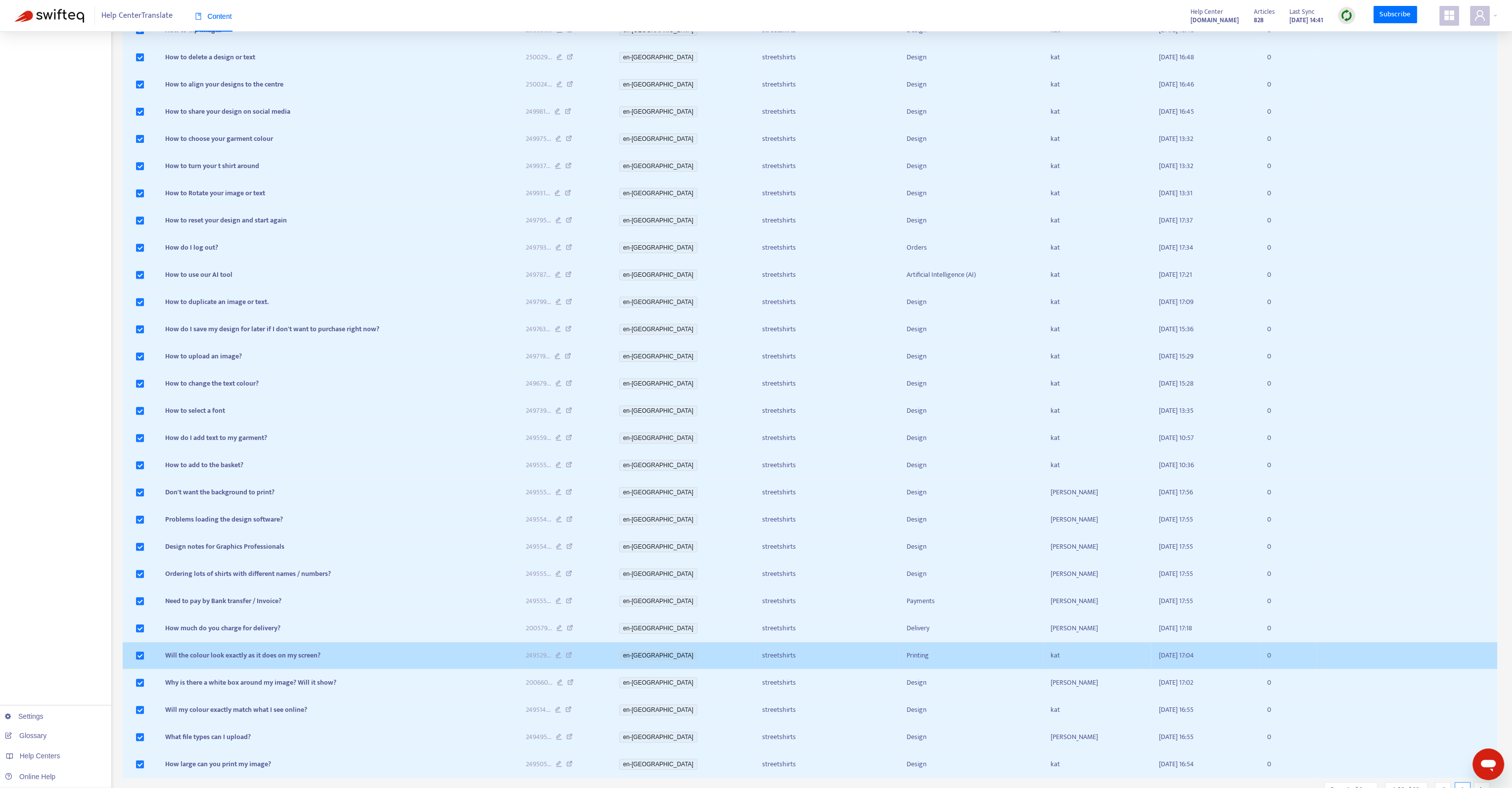
scroll to position [827, 0]
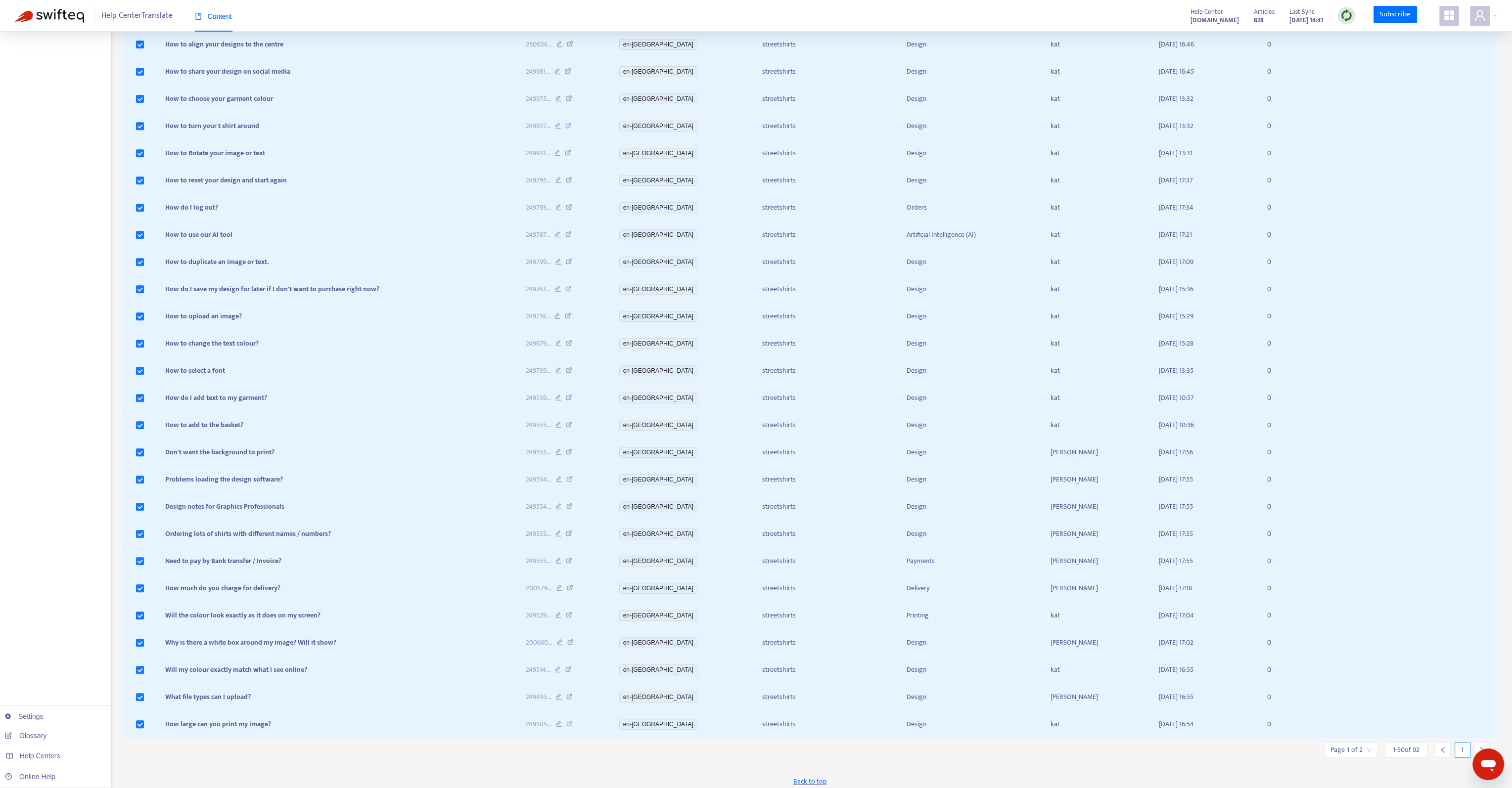
click at [1483, 742] on div at bounding box center [1481, 750] width 16 height 16
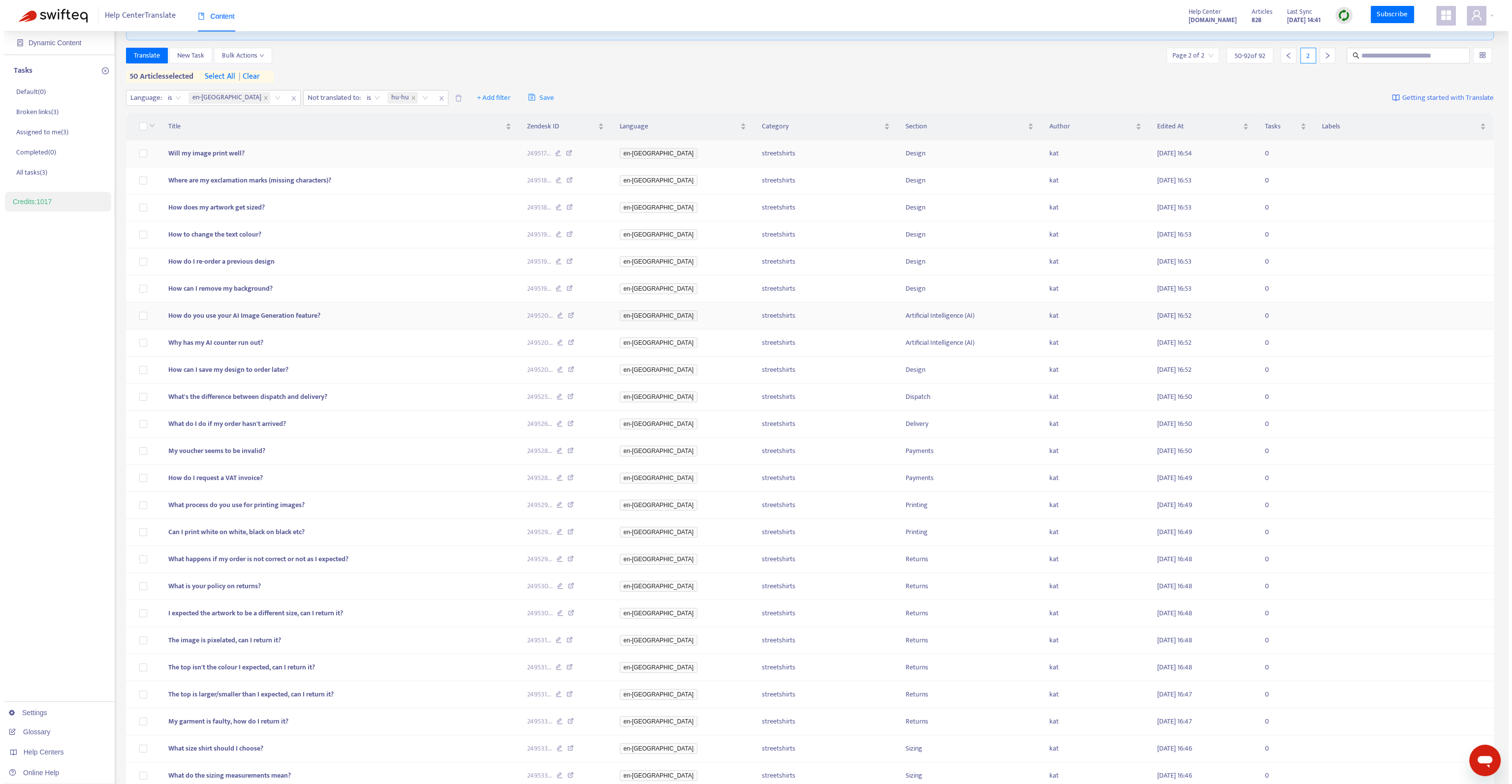
scroll to position [0, 0]
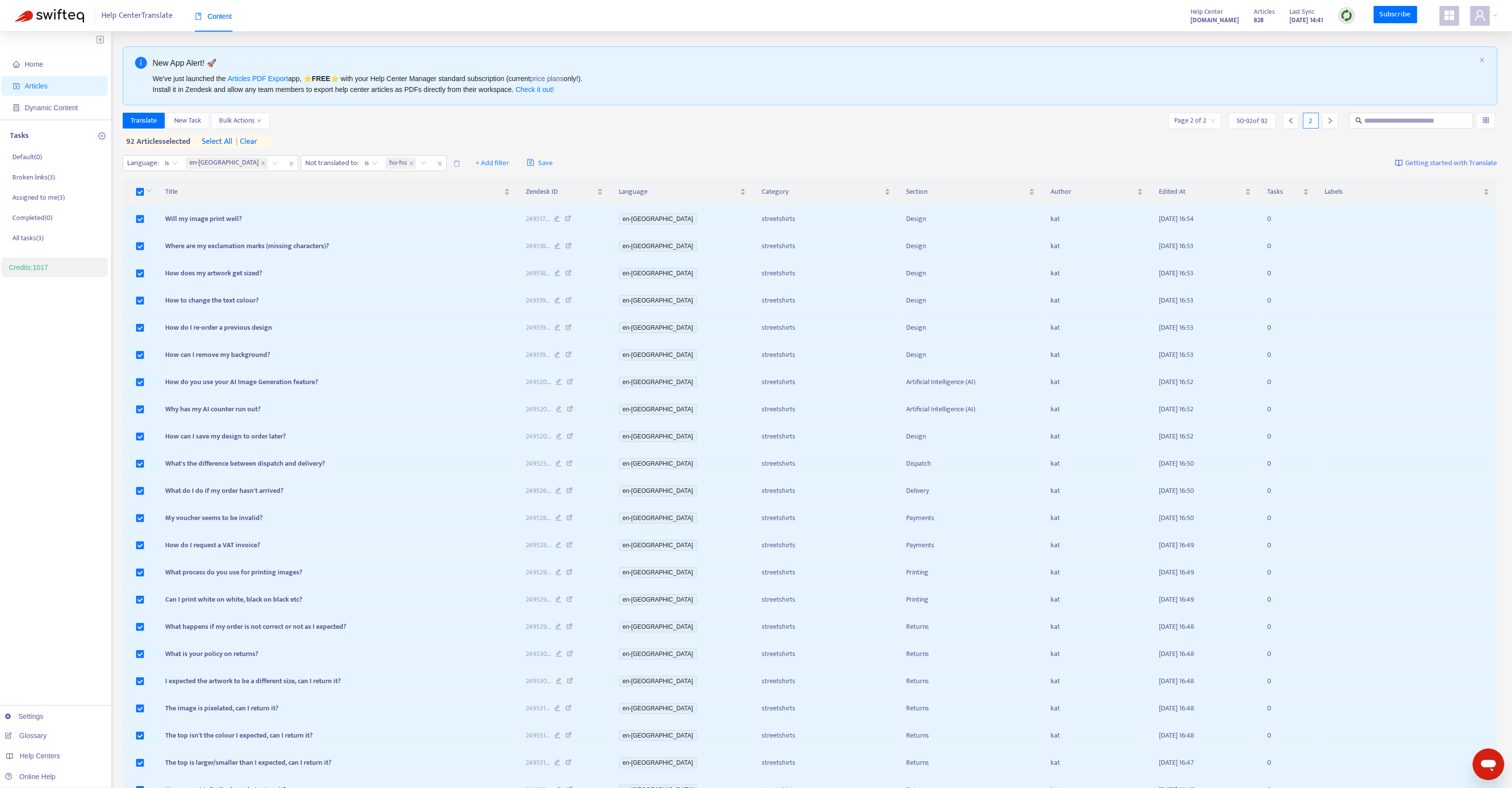
click at [249, 143] on span "| clear" at bounding box center [244, 142] width 25 height 12
click at [149, 123] on span "Translate" at bounding box center [144, 120] width 26 height 11
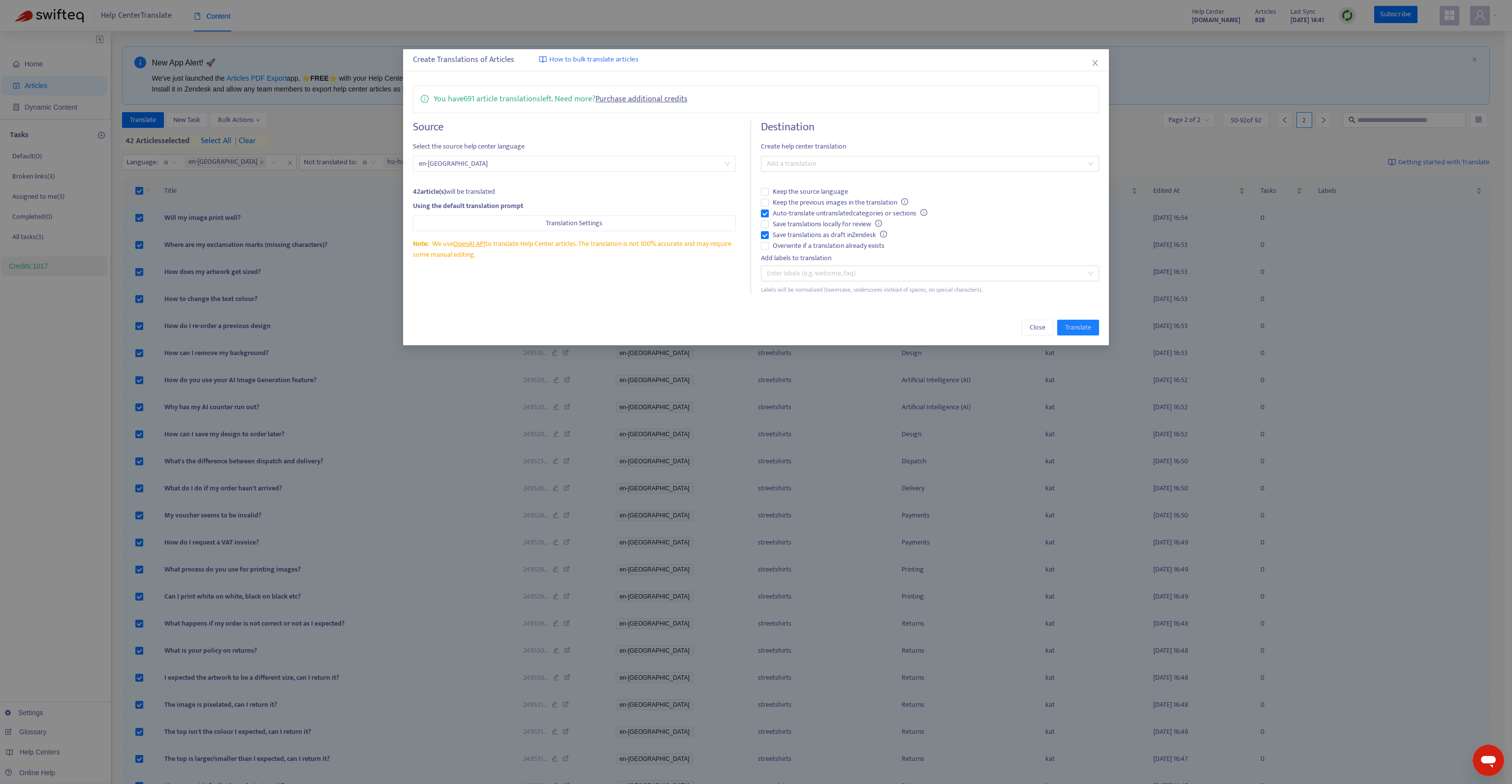
click at [878, 172] on div "Destination Create help center translation Add a translation Keep the source la…" at bounding box center [930, 207] width 338 height 173
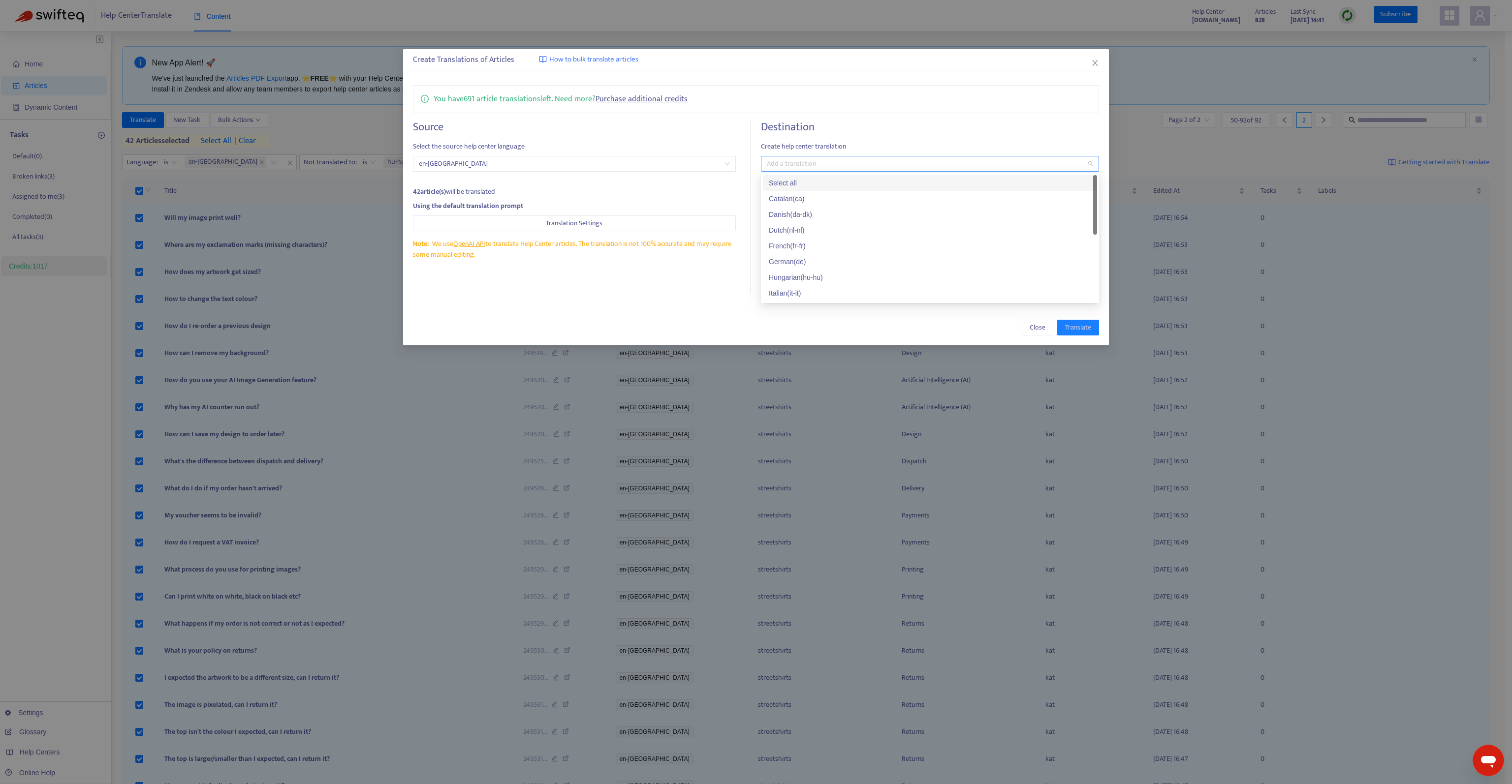
click at [883, 165] on div at bounding box center [925, 163] width 323 height 12
click at [827, 231] on div "Hungarian ( hu-hu )" at bounding box center [929, 228] width 323 height 11
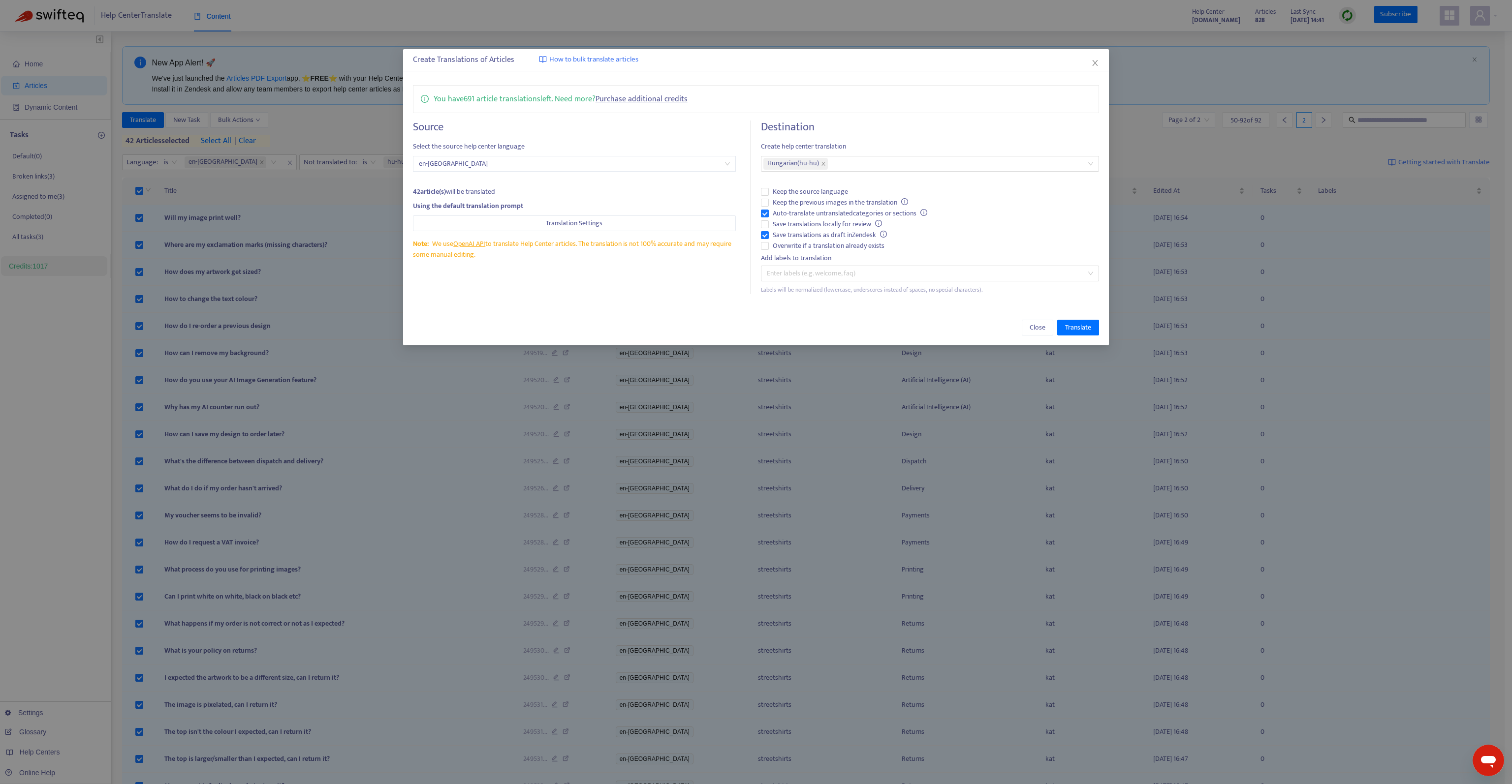
click at [921, 128] on h4 "Destination" at bounding box center [930, 126] width 338 height 13
click at [803, 235] on span "Save translations as draft in Zendesk" at bounding box center [829, 235] width 122 height 11
click at [819, 203] on span "Keep the previous images in the translation" at bounding box center [840, 202] width 143 height 11
click at [1077, 325] on span "Translate" at bounding box center [1078, 328] width 26 height 11
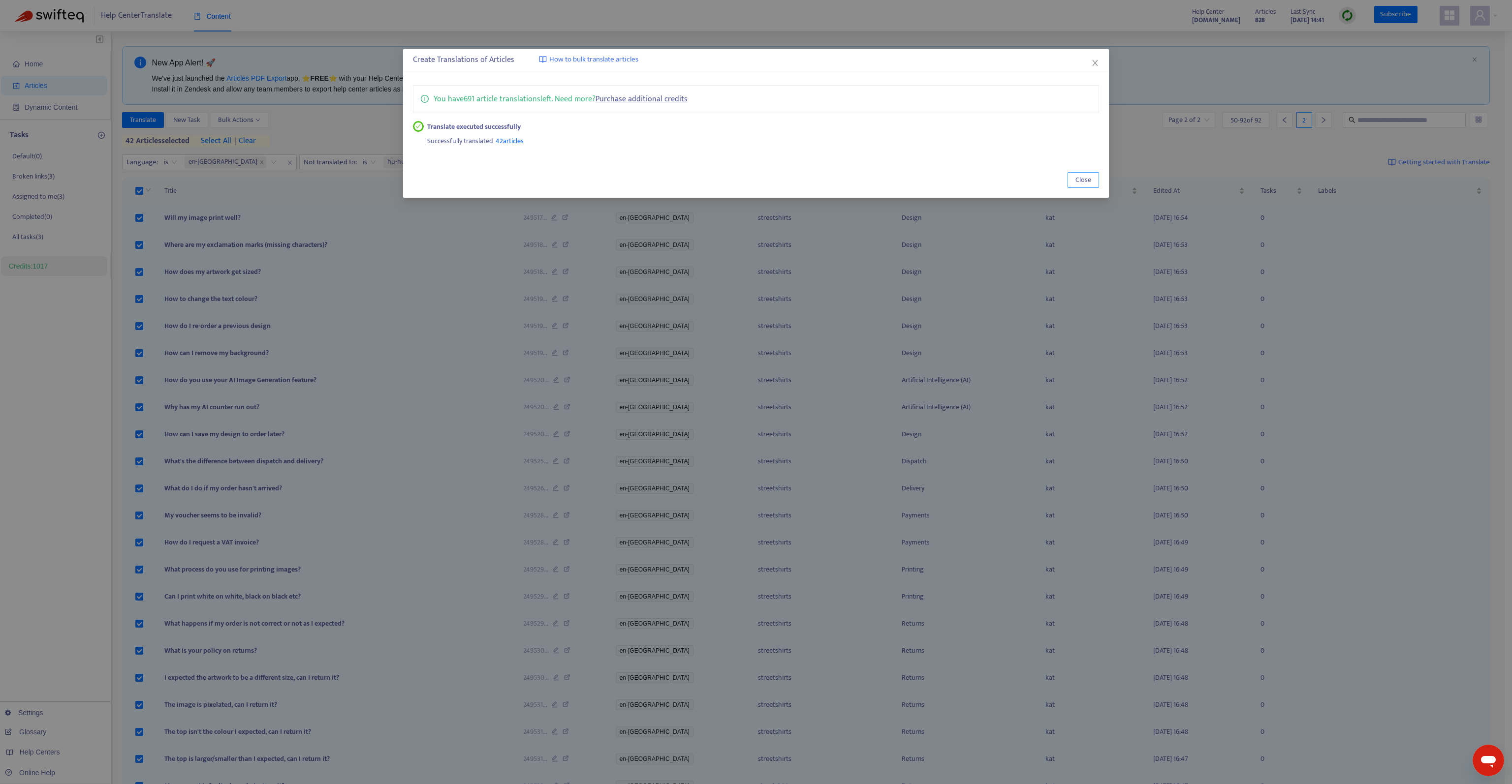
click at [1077, 180] on span "Close" at bounding box center [1083, 180] width 16 height 11
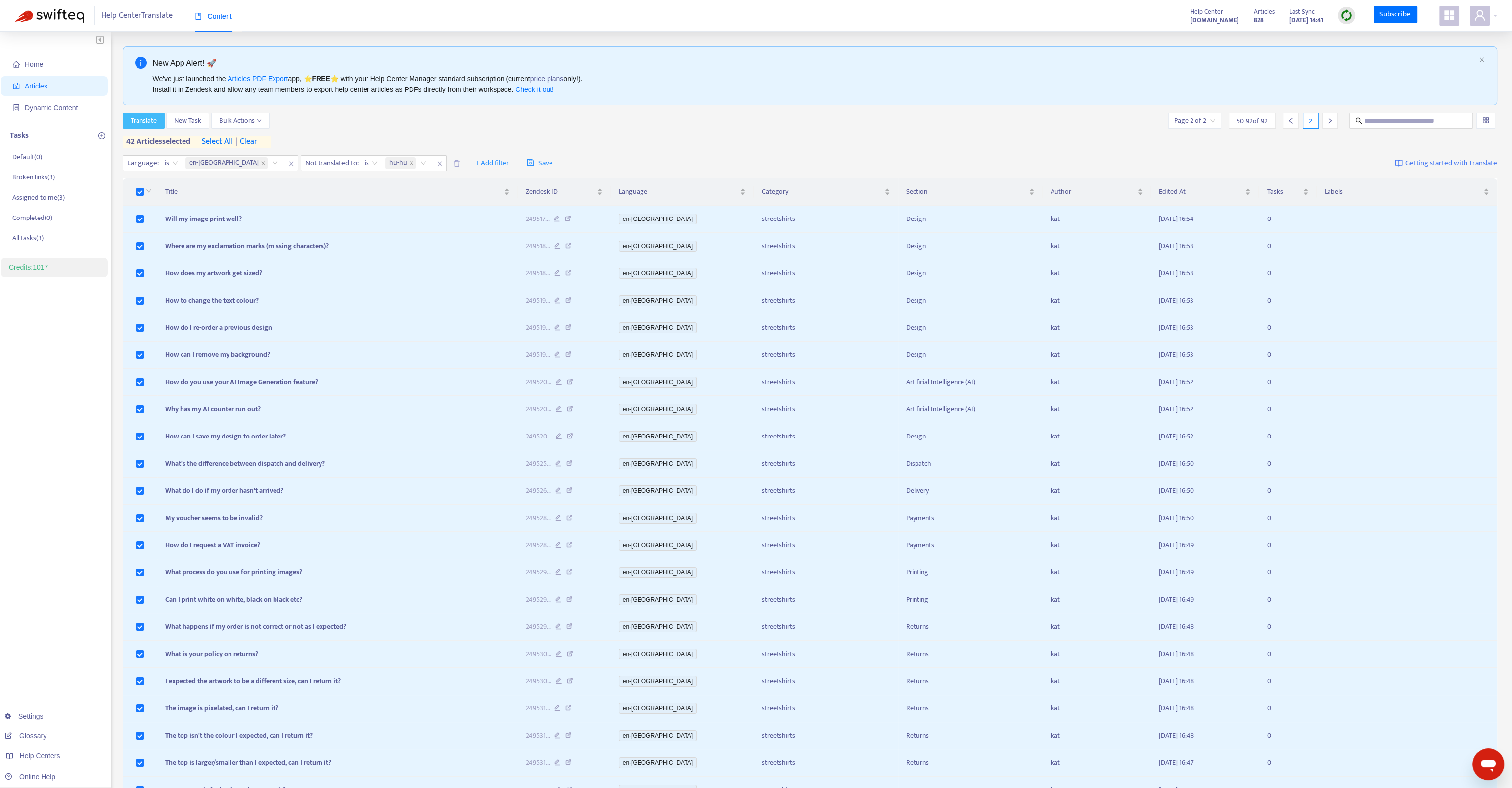
click at [148, 119] on span "Translate" at bounding box center [144, 120] width 26 height 11
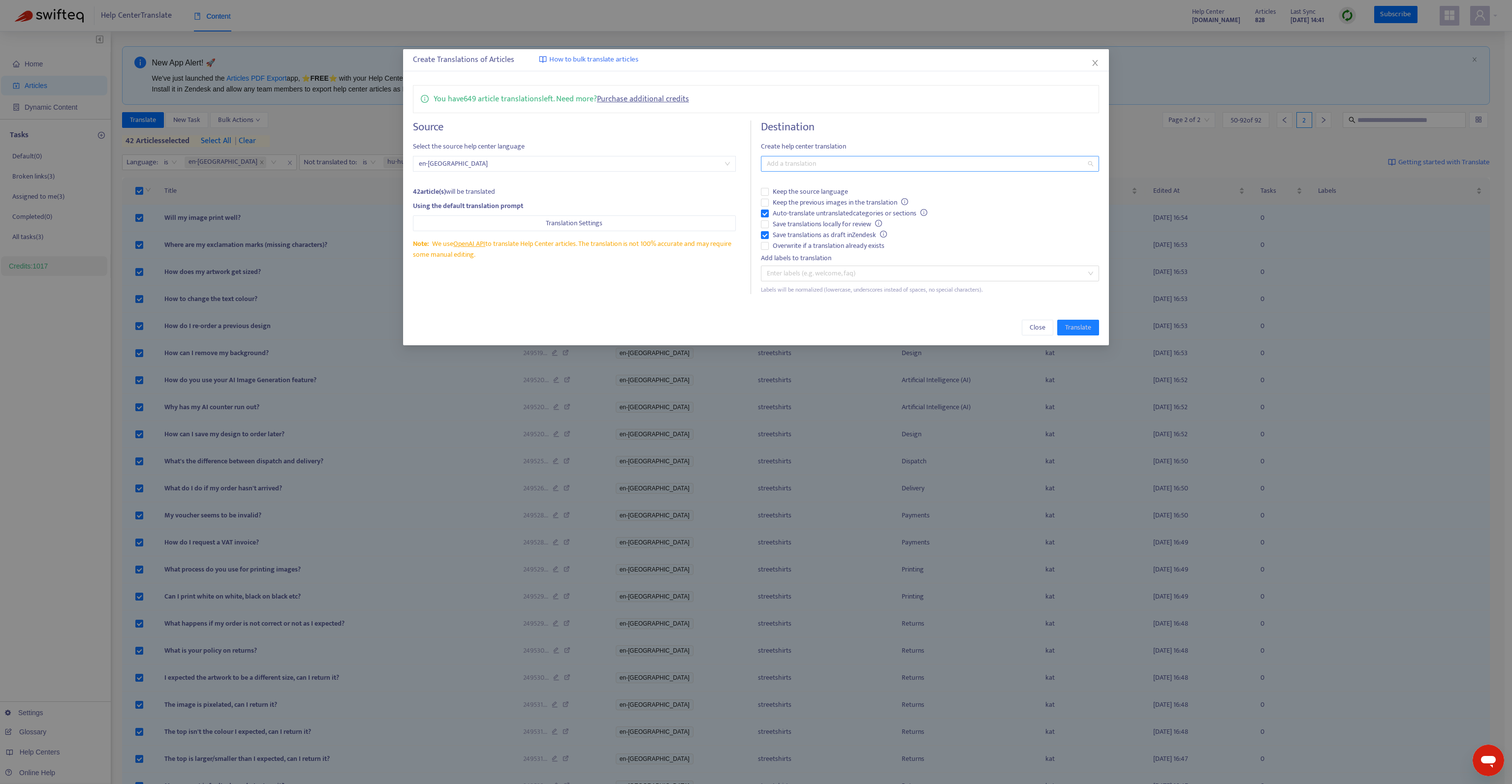
click at [970, 165] on div at bounding box center [925, 163] width 323 height 12
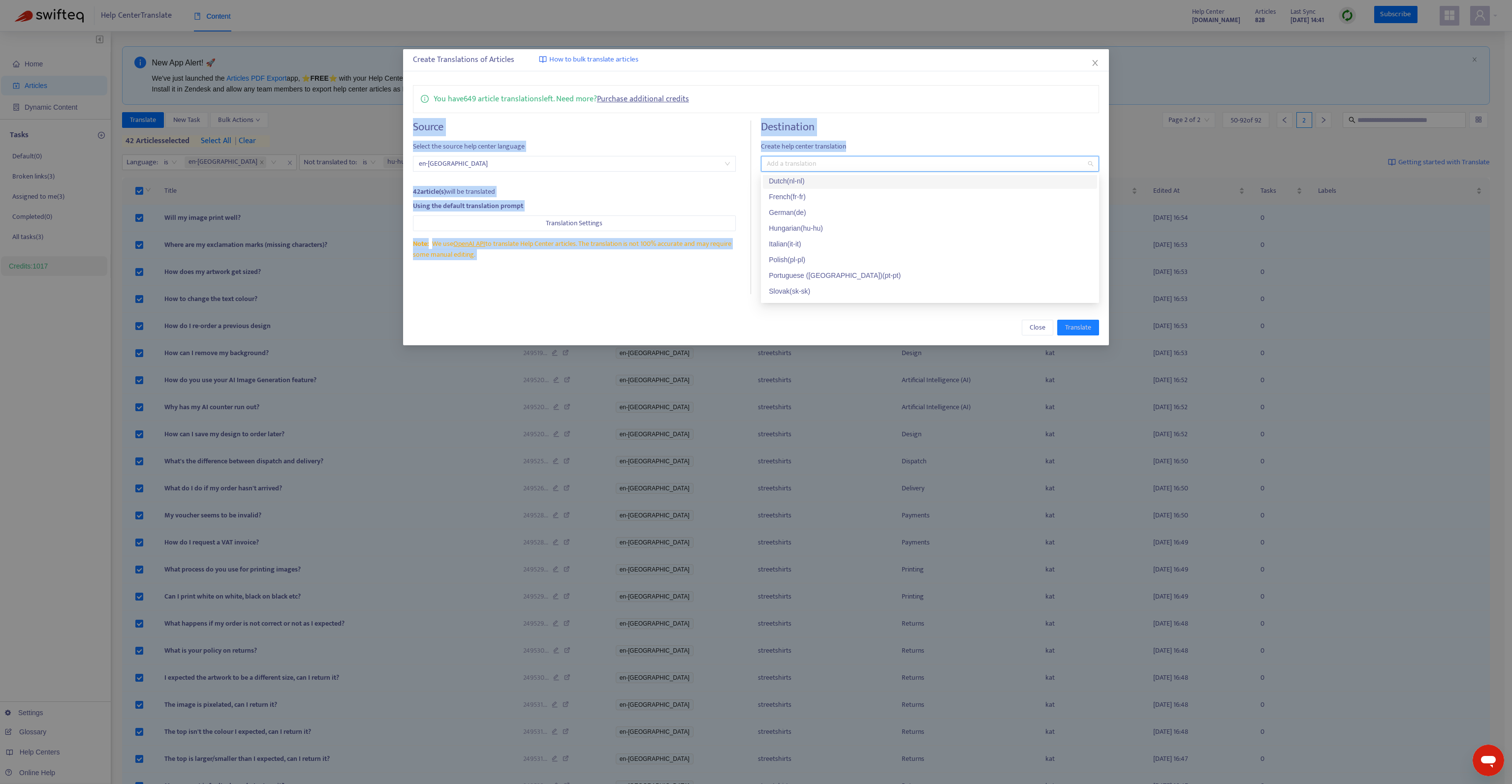
drag, startPoint x: 894, startPoint y: 109, endPoint x: 892, endPoint y: 133, distance: 24.1
click at [893, 138] on div "You have 649 article translations left. Need more? Purchase additional credits …" at bounding box center [755, 189] width 706 height 229
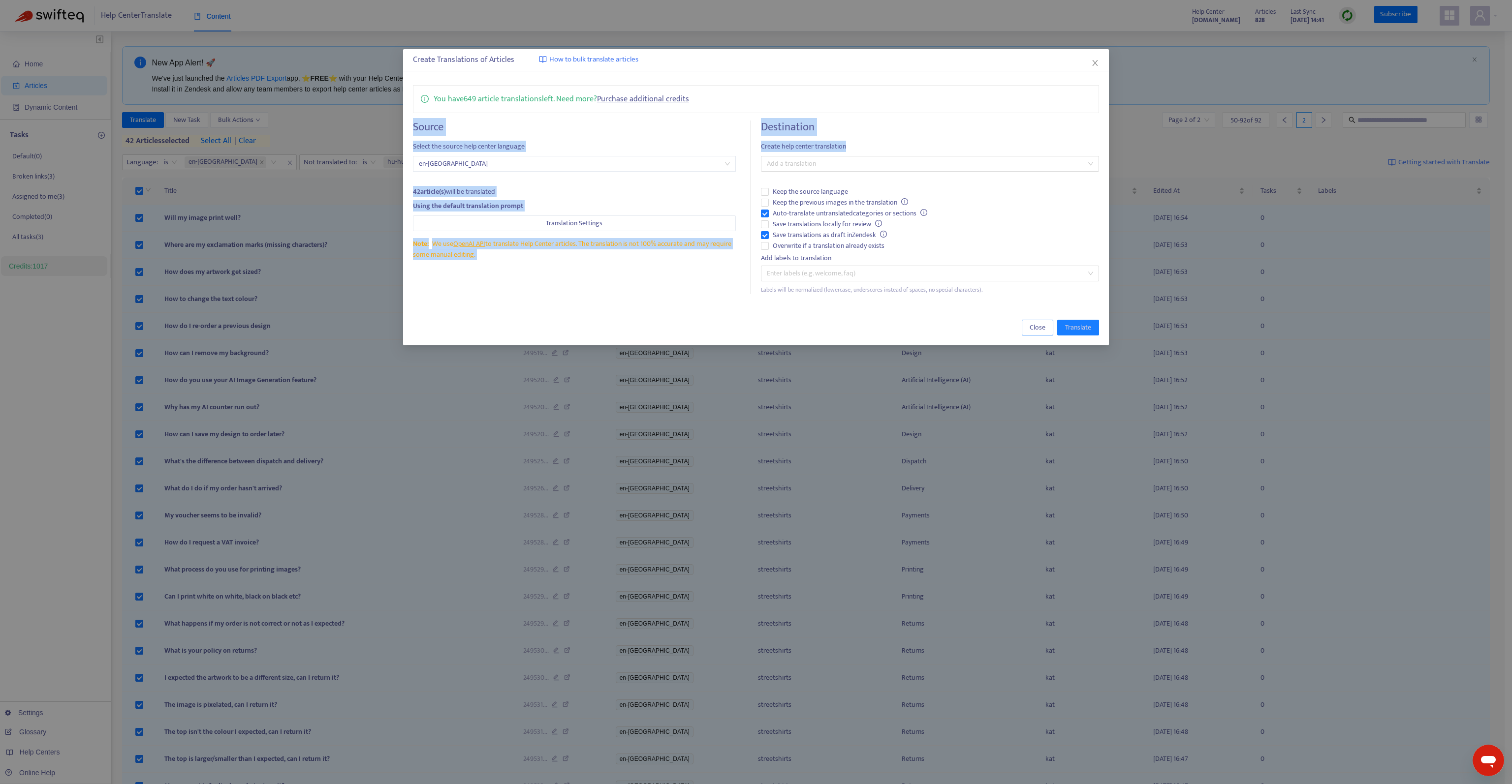
click at [1033, 326] on span "Close" at bounding box center [1037, 328] width 16 height 11
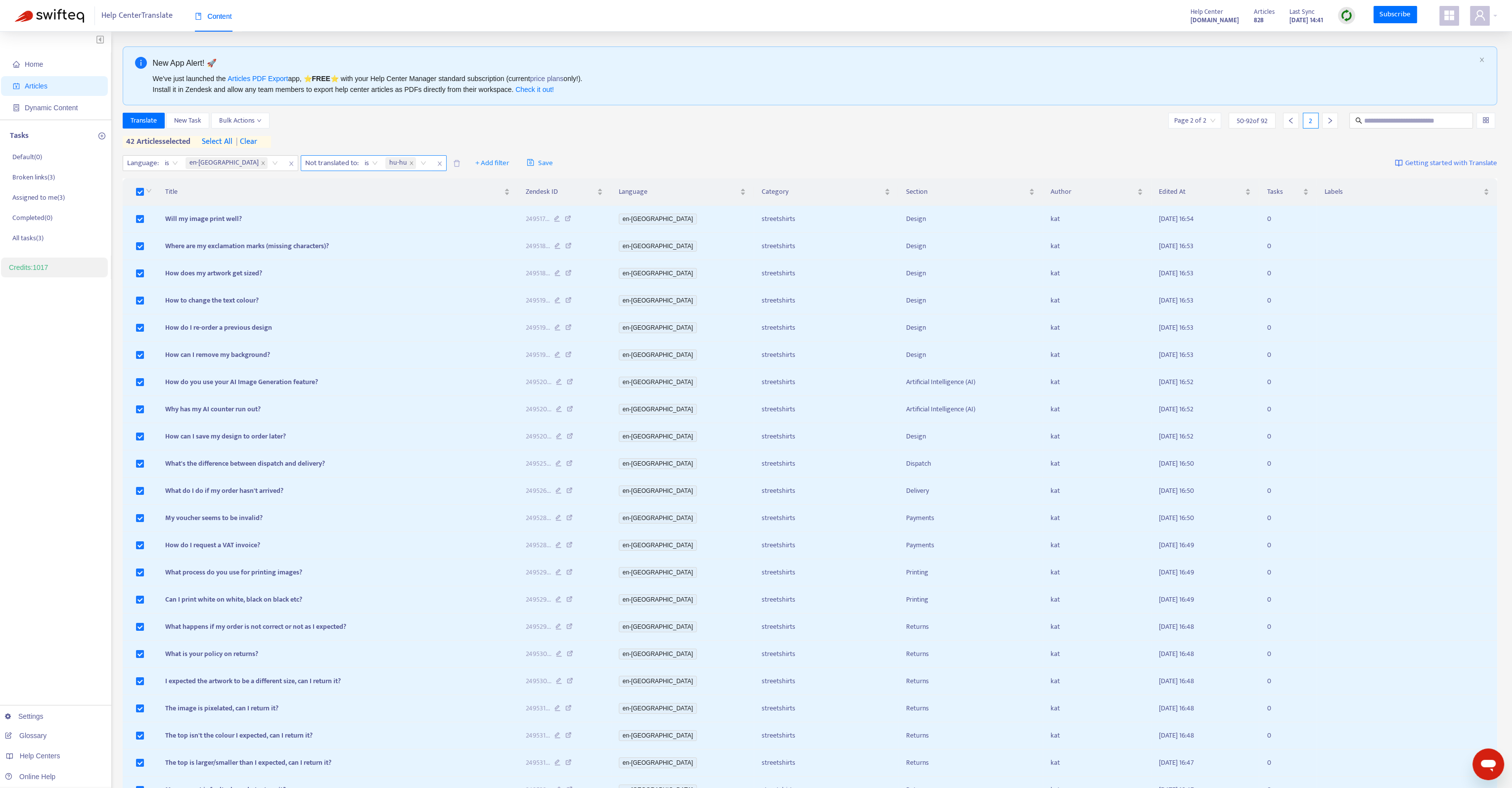
click at [418, 165] on input "search" at bounding box center [419, 163] width 2 height 12
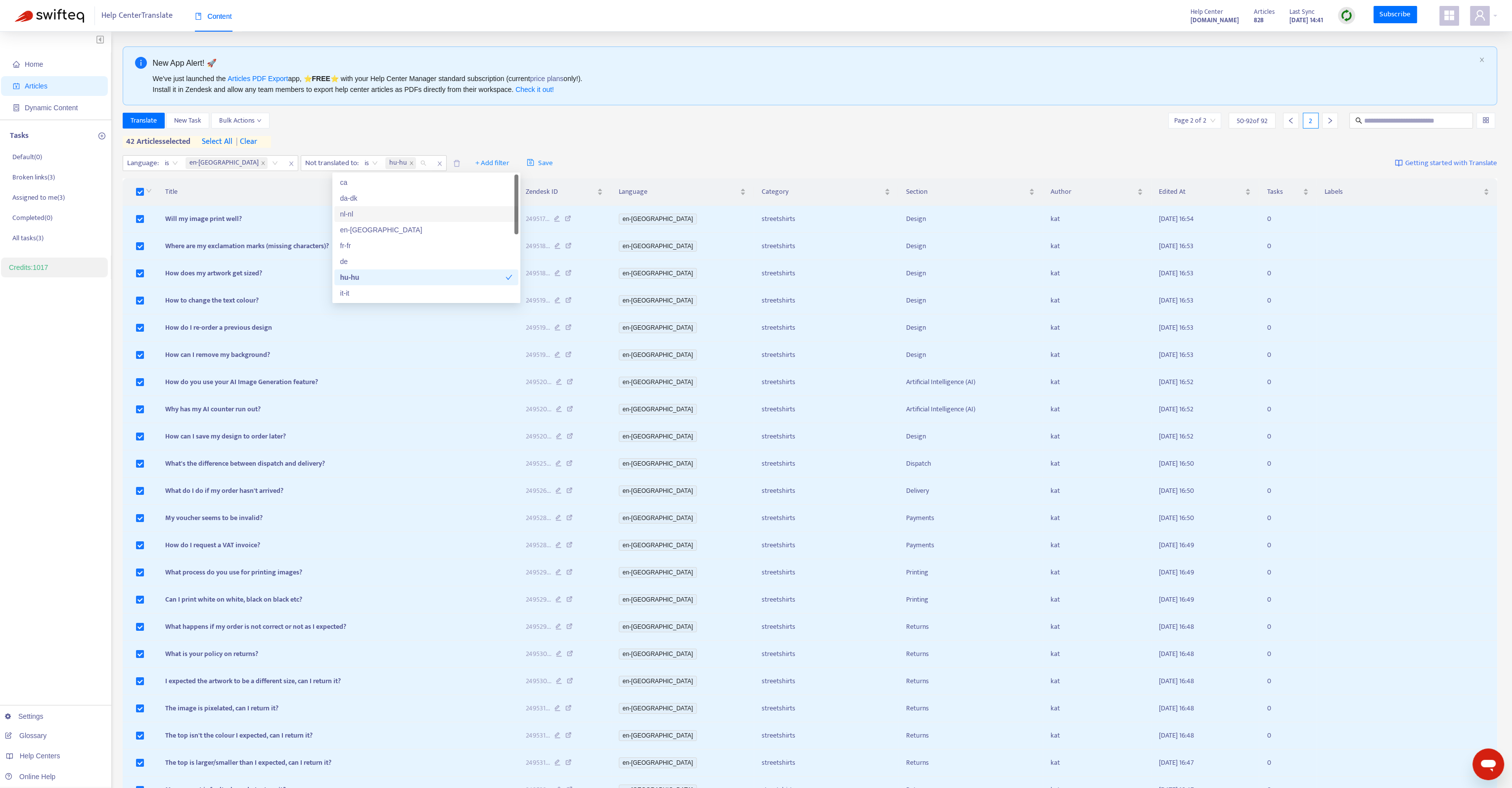
scroll to position [99, 0]
click at [367, 212] on div "pl-pl" at bounding box center [426, 210] width 172 height 11
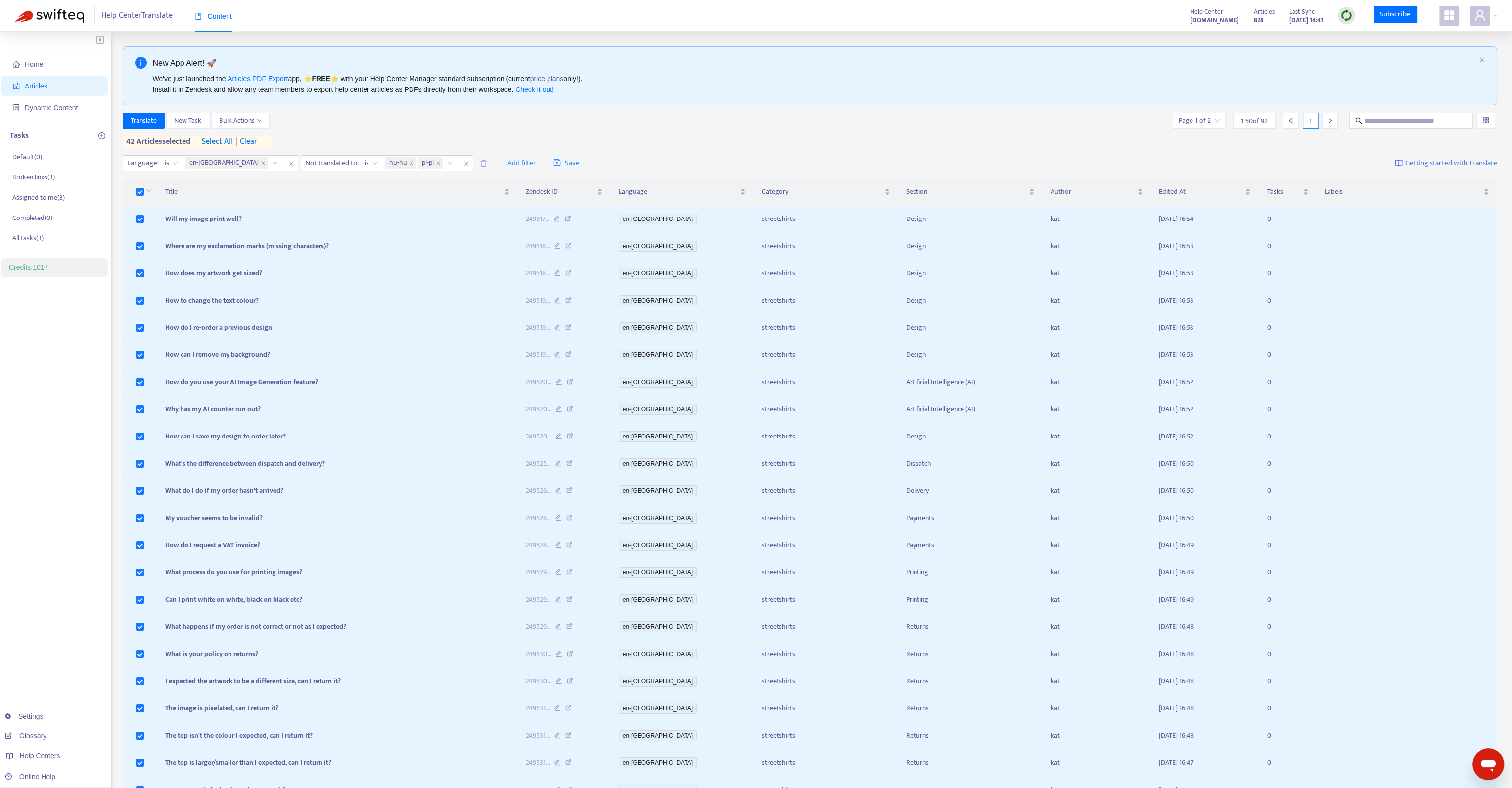
click at [732, 152] on div "Language : is en-gb Not translated to : is hu-hu pl-pl + Add filter Save Gettin…" at bounding box center [810, 163] width 1375 height 23
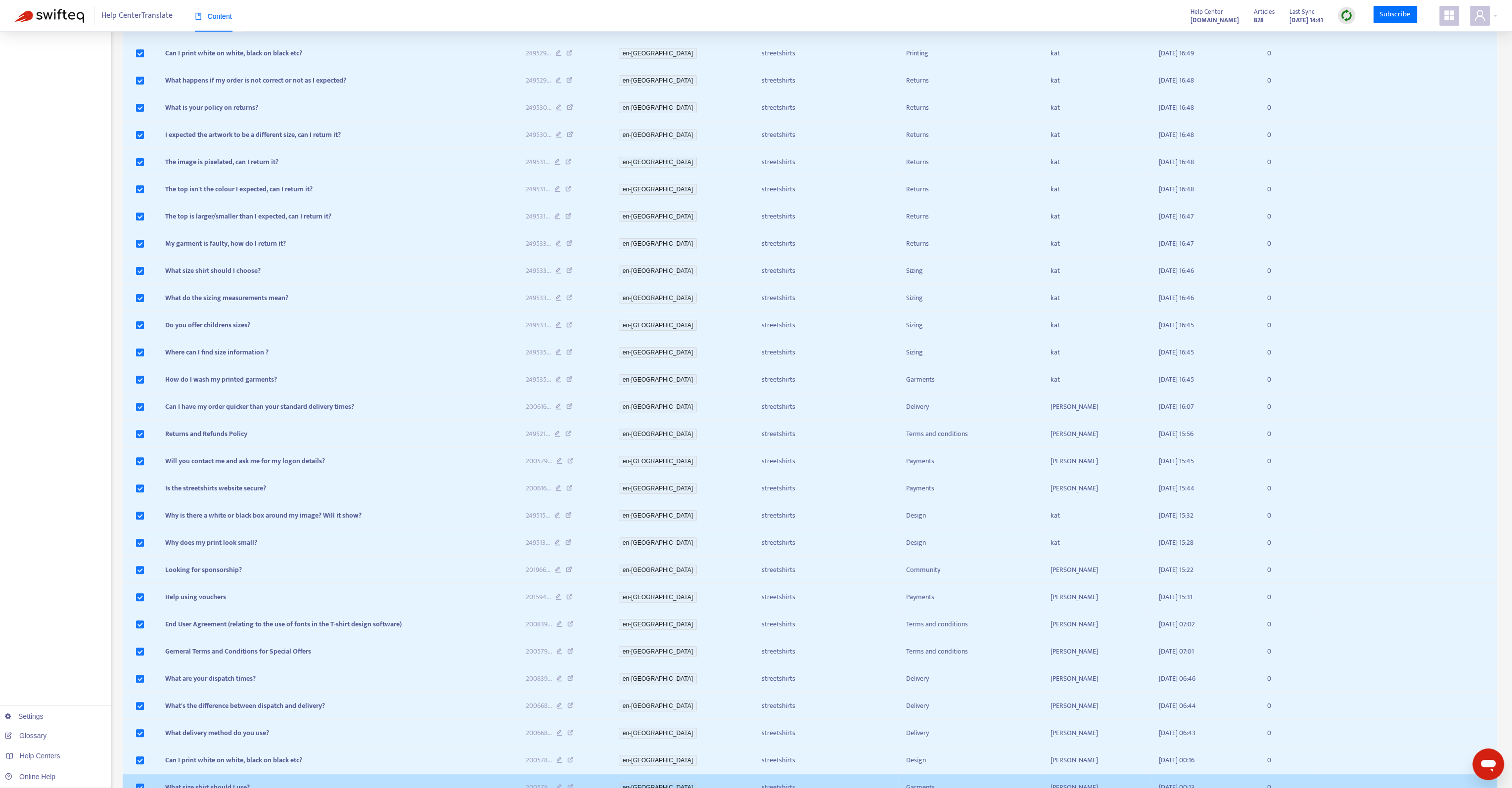
scroll to position [611, 0]
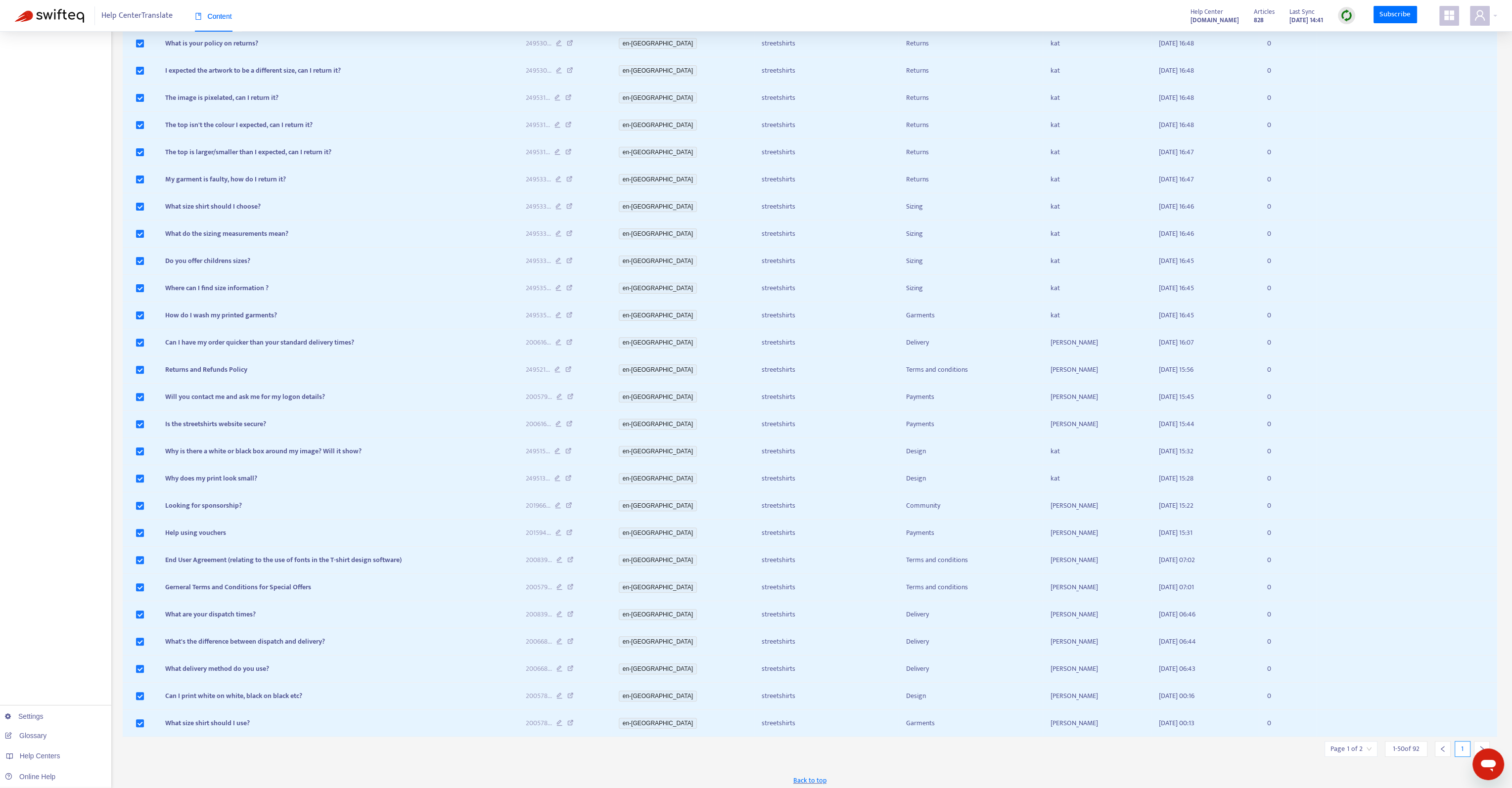
click at [1440, 746] on icon "left" at bounding box center [1442, 749] width 7 height 7
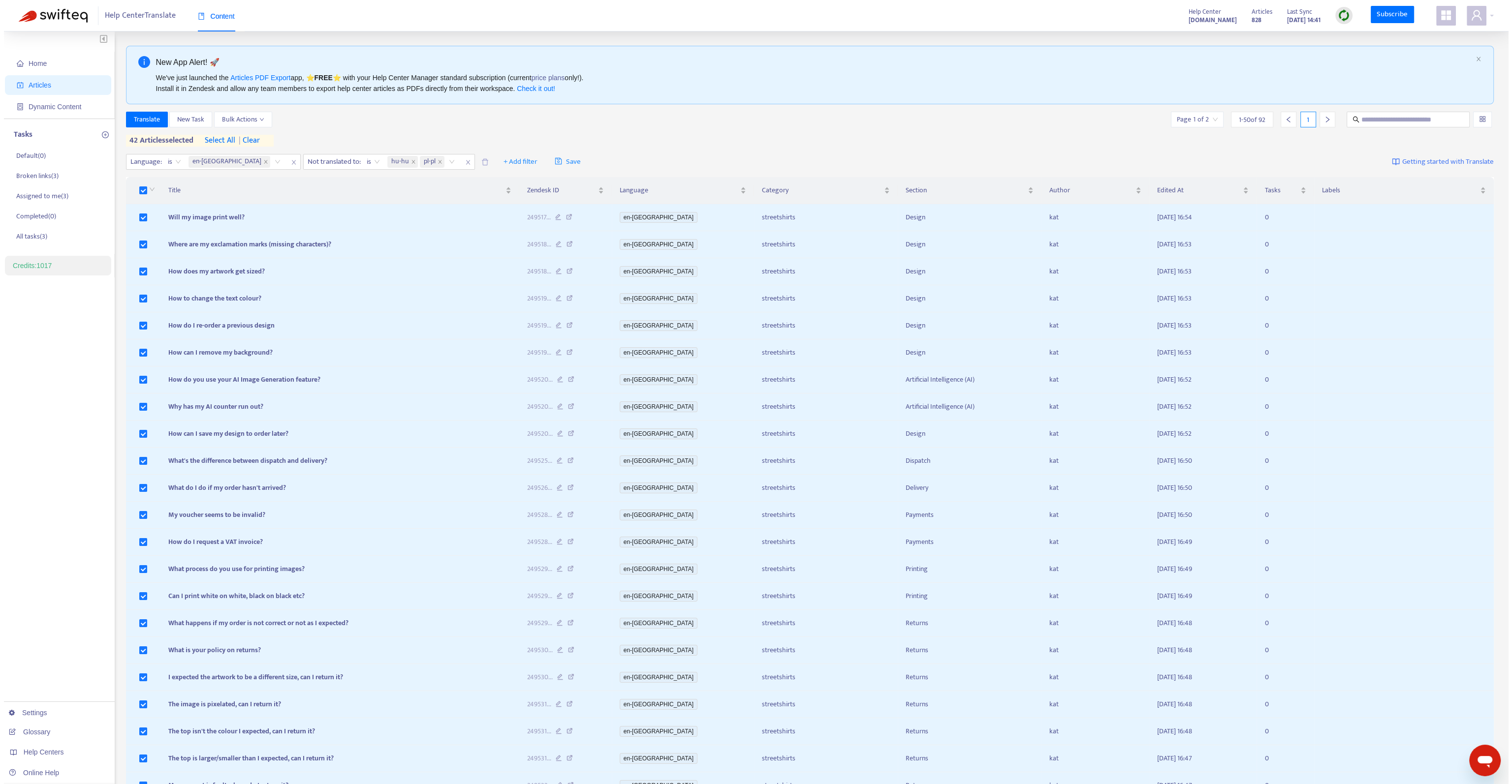
scroll to position [0, 0]
click at [247, 141] on span "| clear" at bounding box center [243, 141] width 24 height 12
click at [251, 140] on span "| clear" at bounding box center [243, 141] width 24 height 12
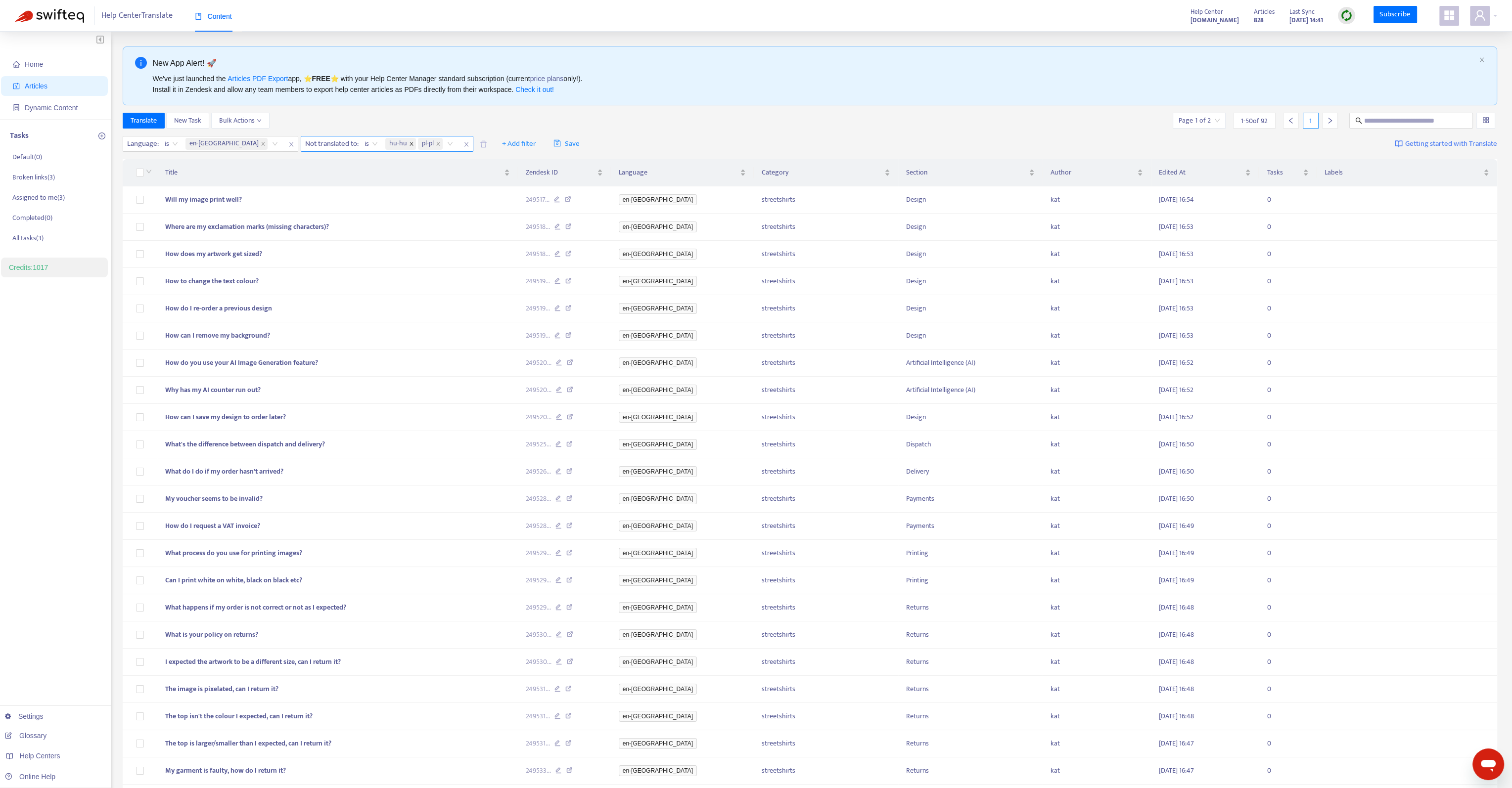
click at [409, 144] on icon "close" at bounding box center [412, 144] width 5 height 5
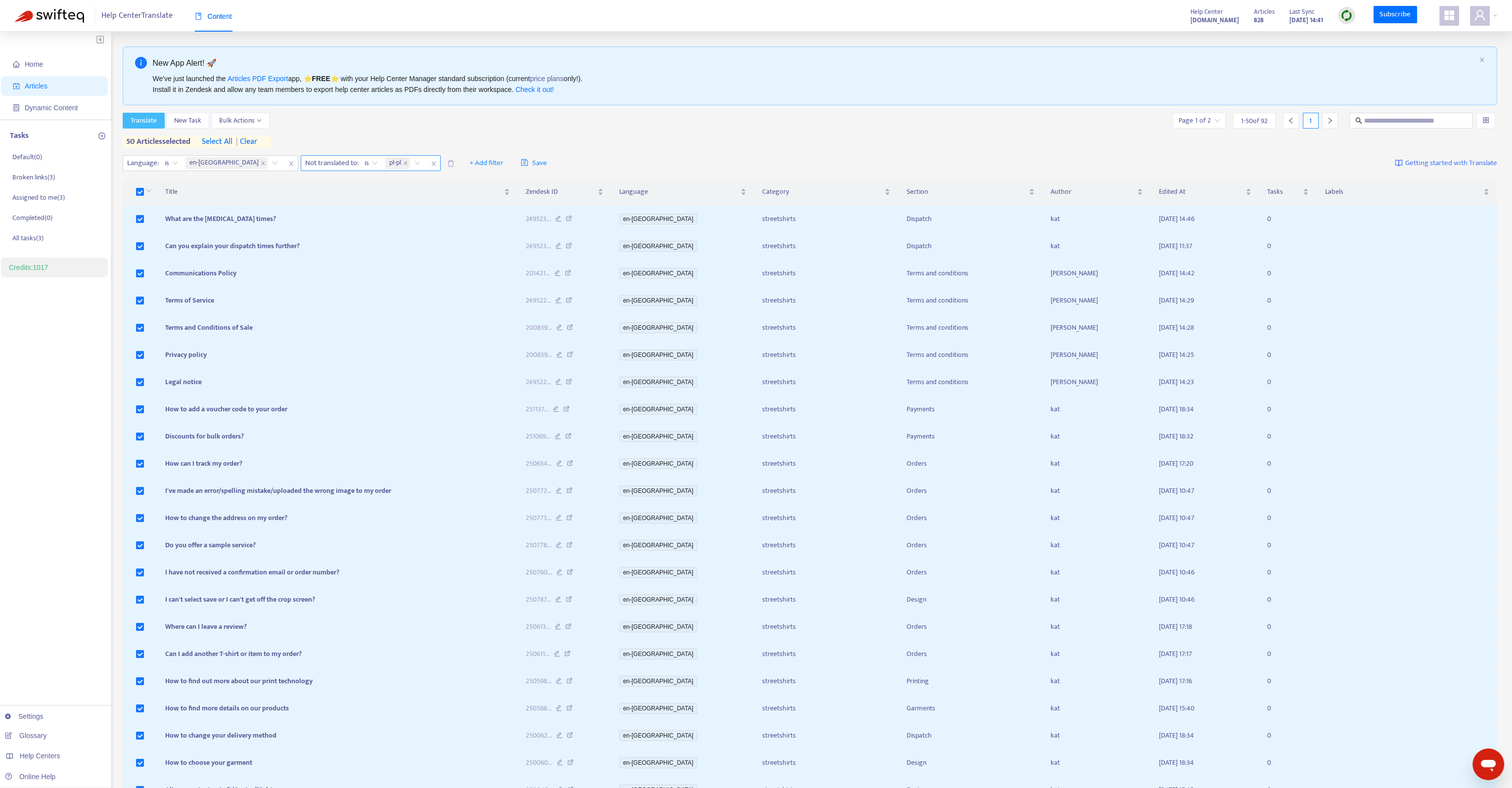
click at [157, 120] on button "Translate" at bounding box center [144, 120] width 42 height 16
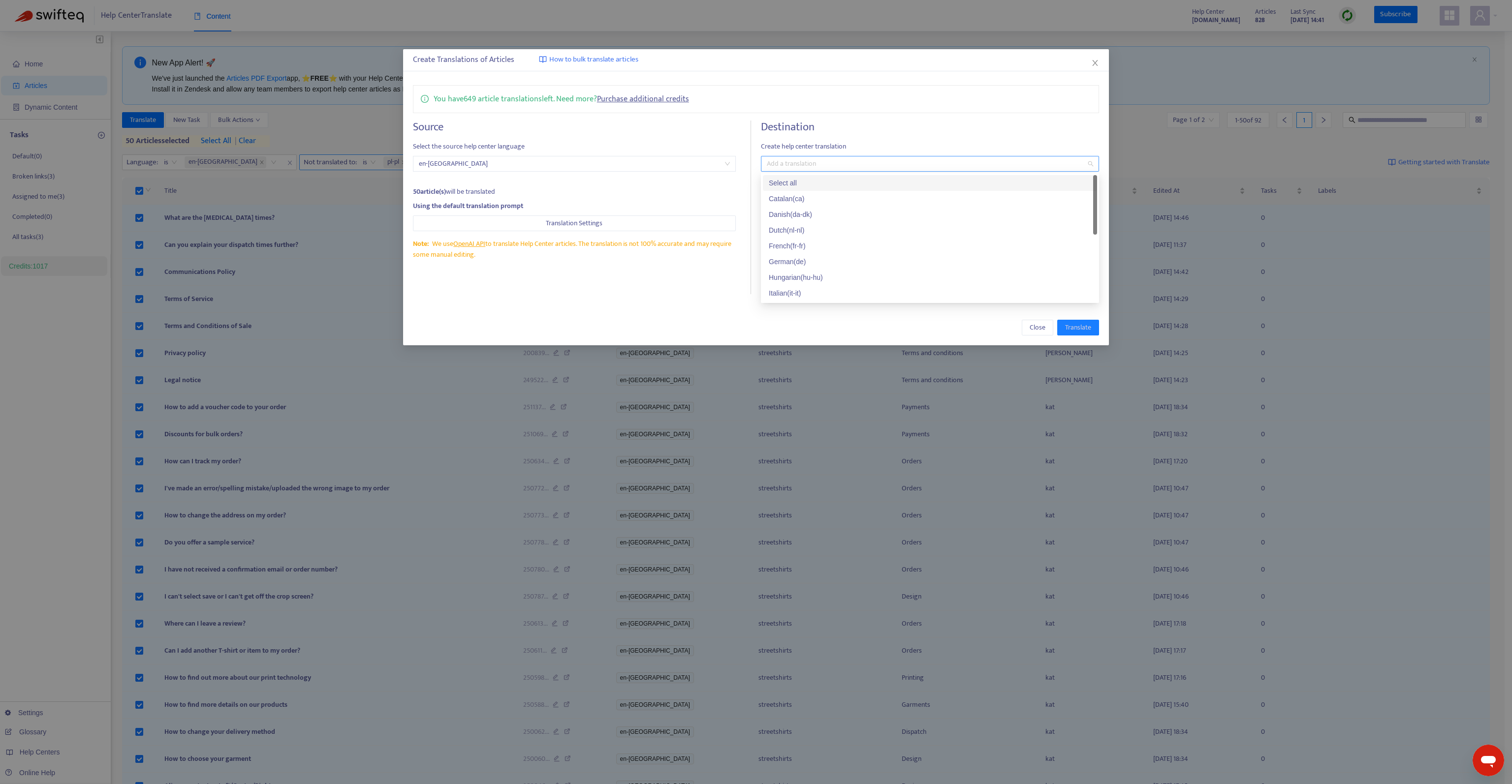
click at [831, 168] on div at bounding box center [925, 163] width 323 height 12
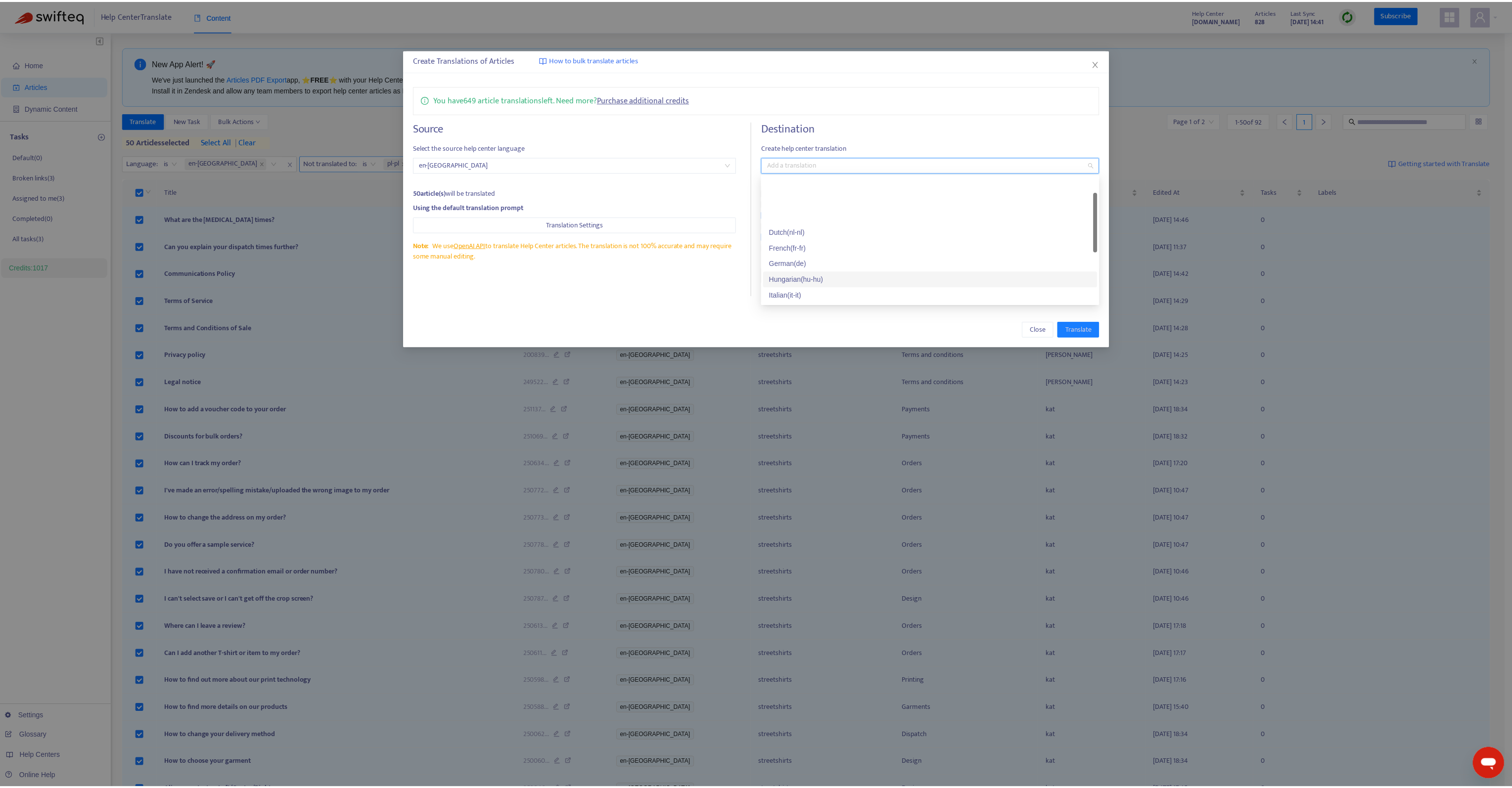
scroll to position [99, 0]
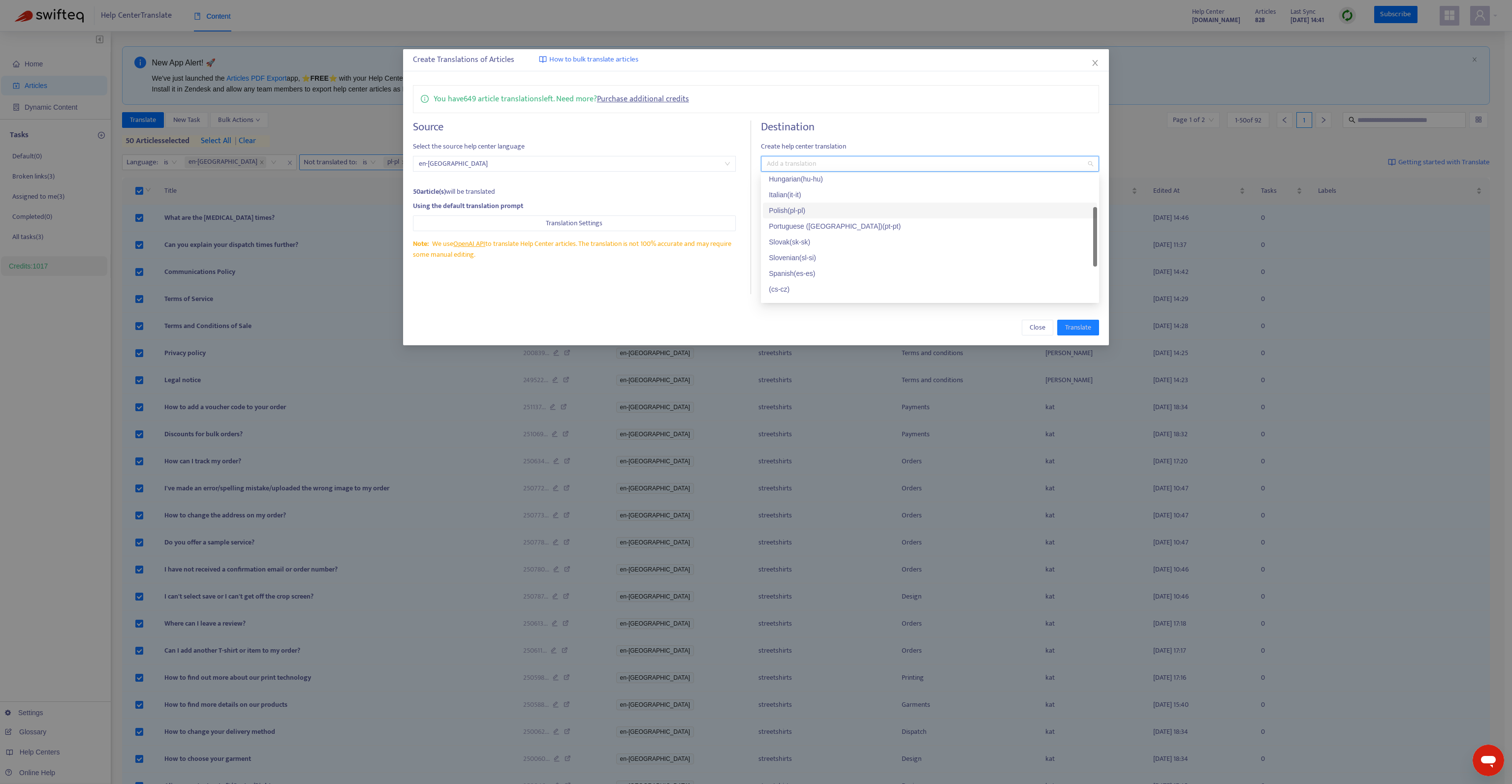
click at [805, 215] on div "Polish ( pl-pl )" at bounding box center [929, 210] width 323 height 11
click at [909, 117] on div "You have 649 article translations left. Need more? Purchase additional credits …" at bounding box center [755, 189] width 706 height 229
click at [844, 204] on span "Keep the previous images in the translation" at bounding box center [840, 202] width 143 height 11
click at [842, 233] on span "Save translations as draft in Zendesk" at bounding box center [829, 235] width 122 height 11
click at [1087, 327] on span "Translate" at bounding box center [1078, 328] width 26 height 11
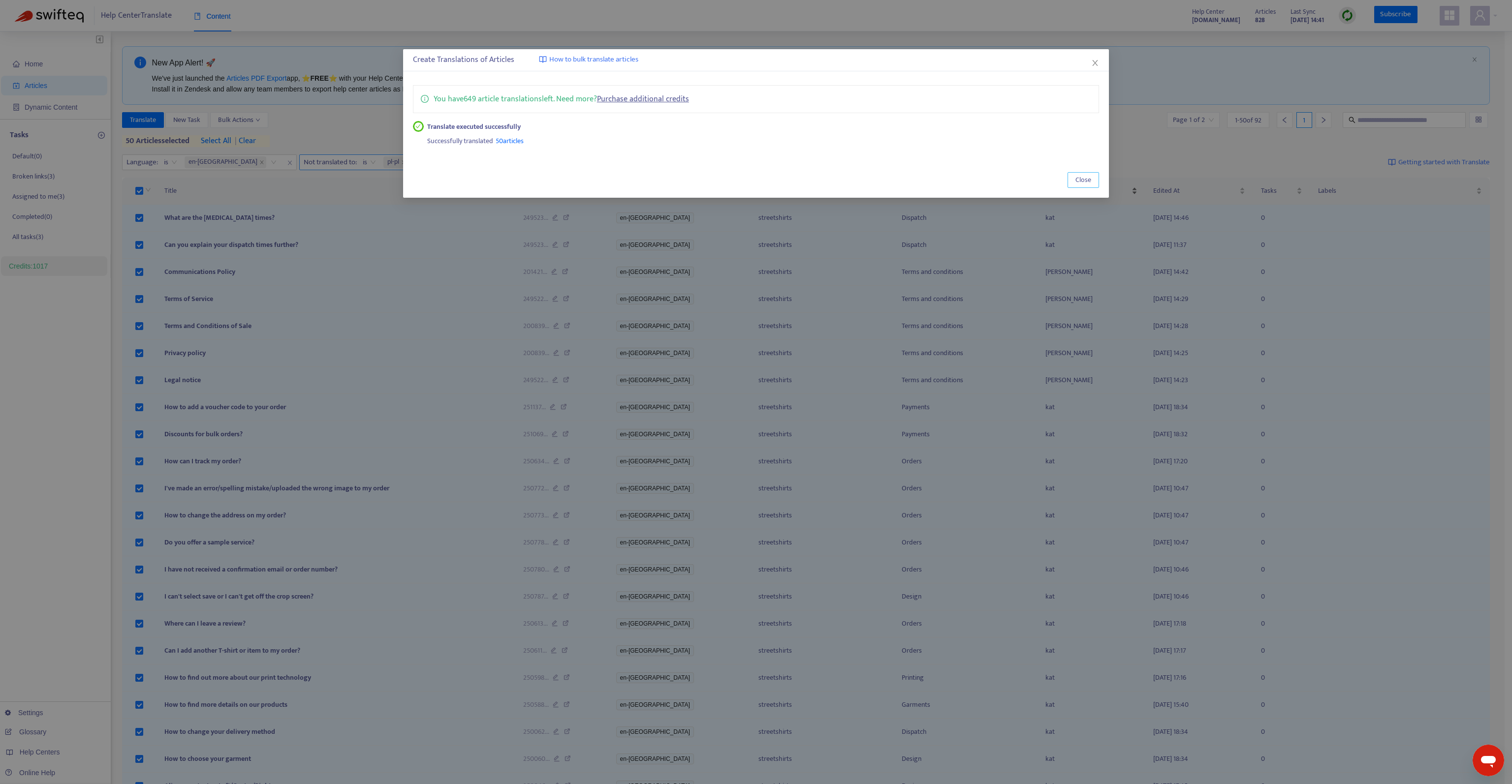
click at [1085, 178] on span "Close" at bounding box center [1083, 180] width 16 height 11
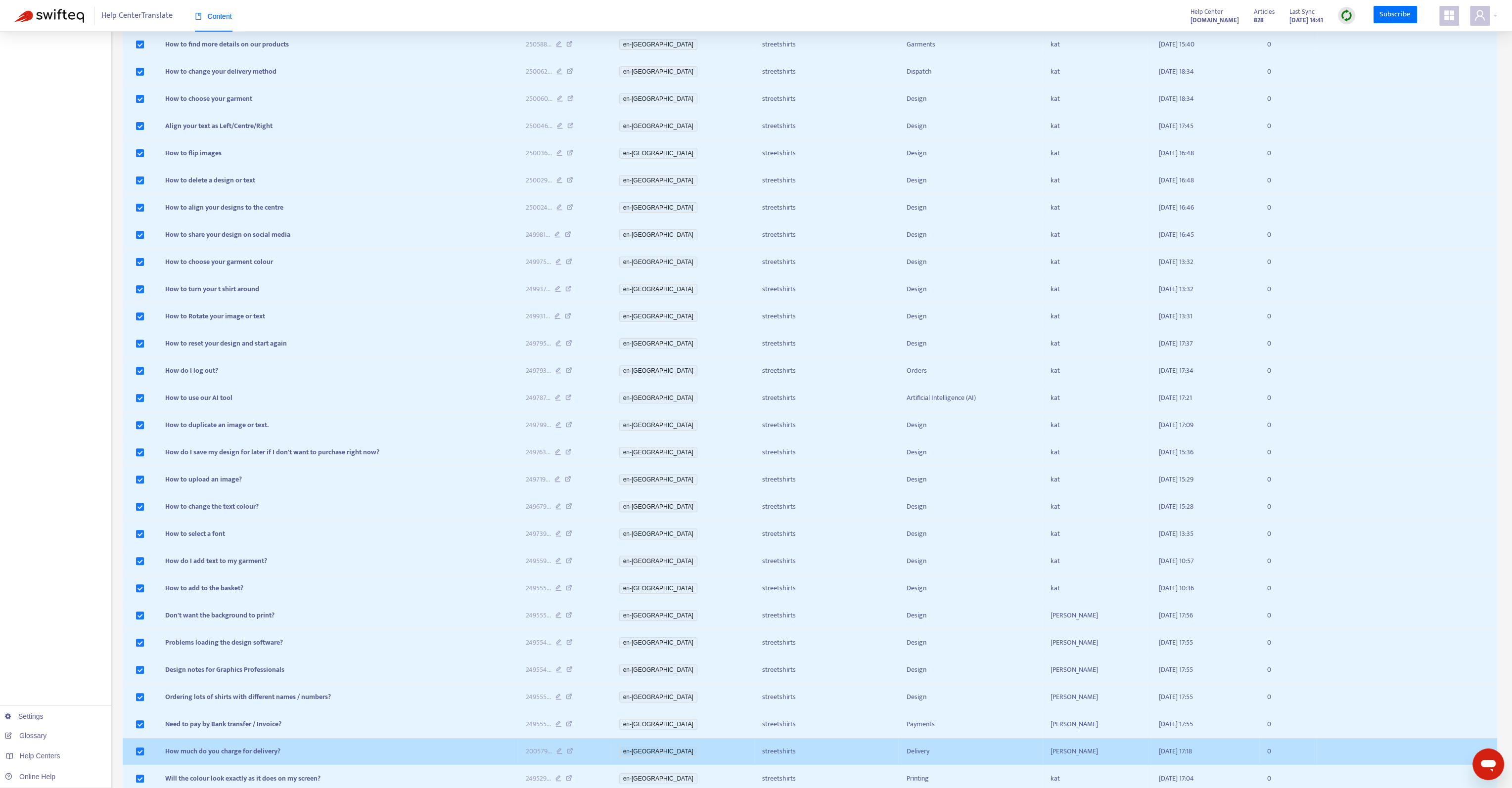
scroll to position [827, 0]
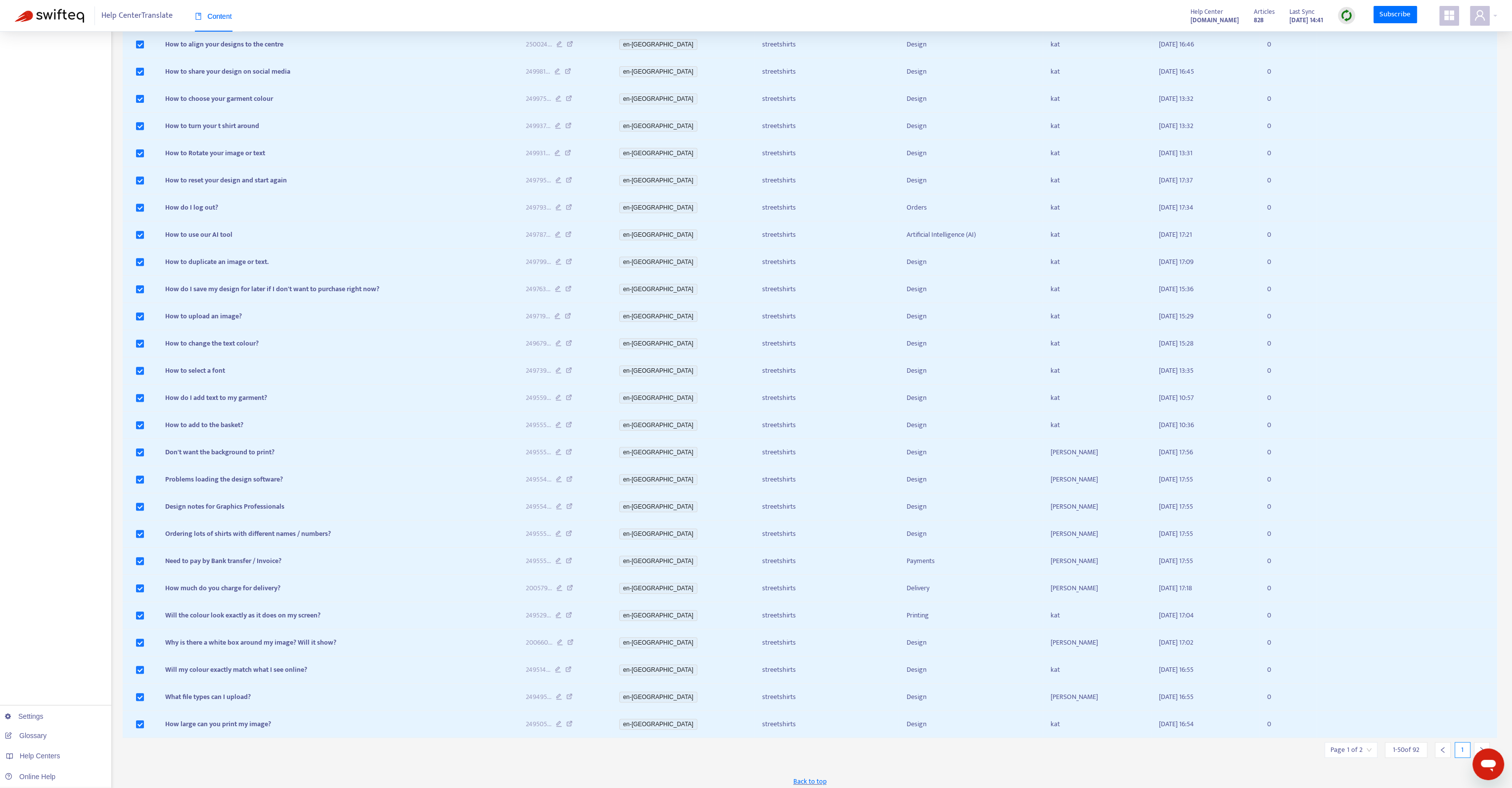
click at [1481, 746] on icon "right" at bounding box center [1481, 750] width 7 height 7
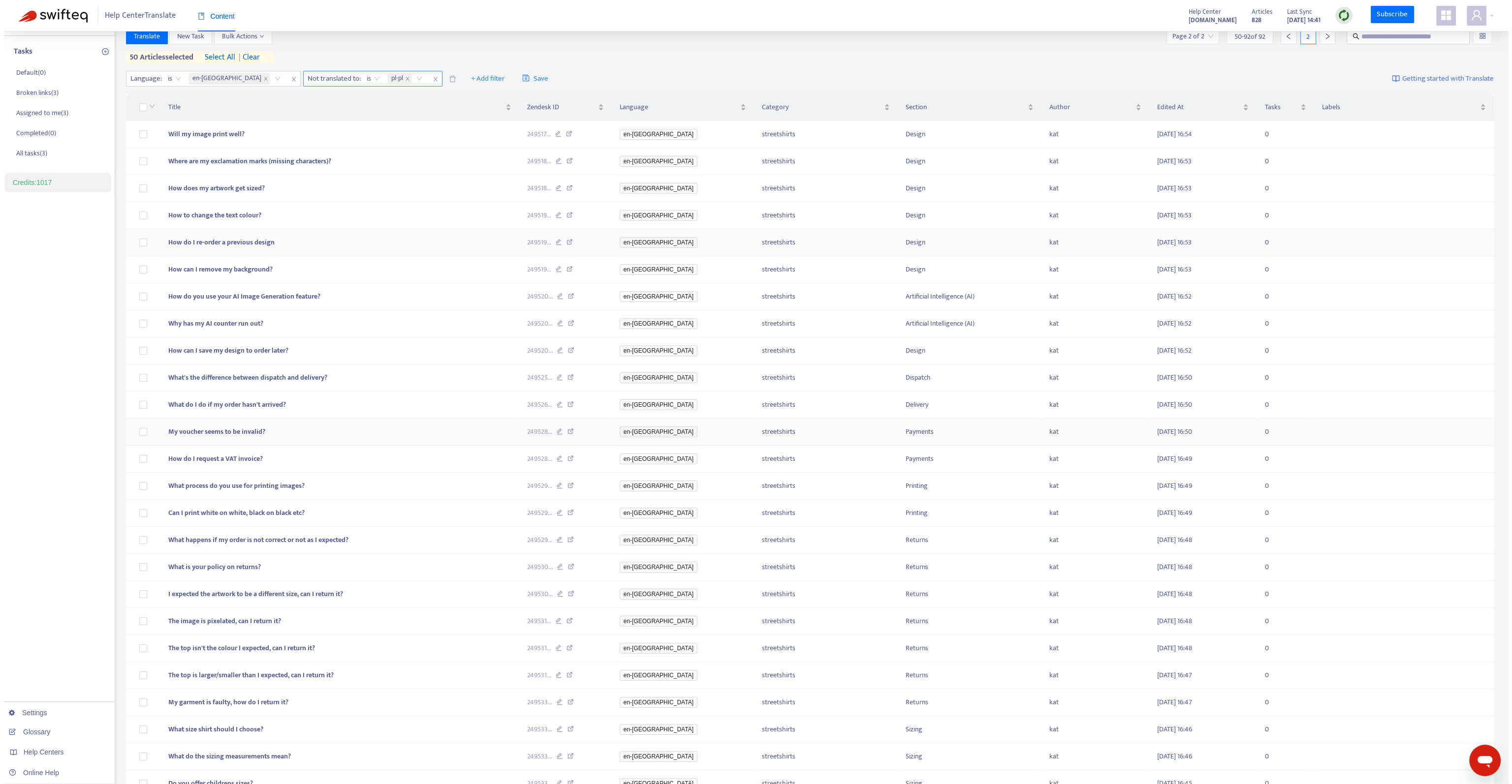
scroll to position [0, 0]
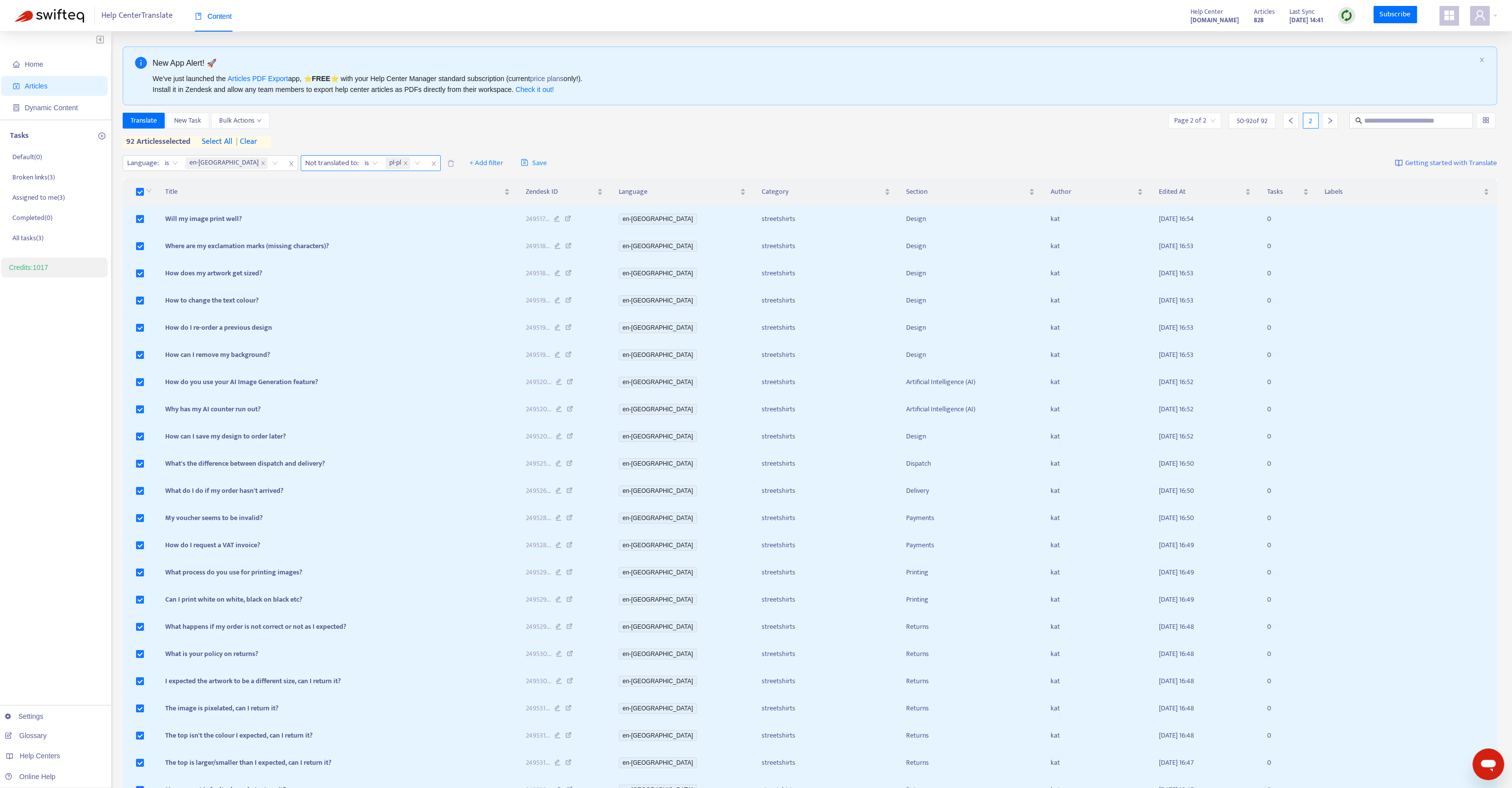
click at [253, 144] on span "| clear" at bounding box center [244, 142] width 25 height 12
click at [147, 123] on span "Translate" at bounding box center [144, 120] width 26 height 11
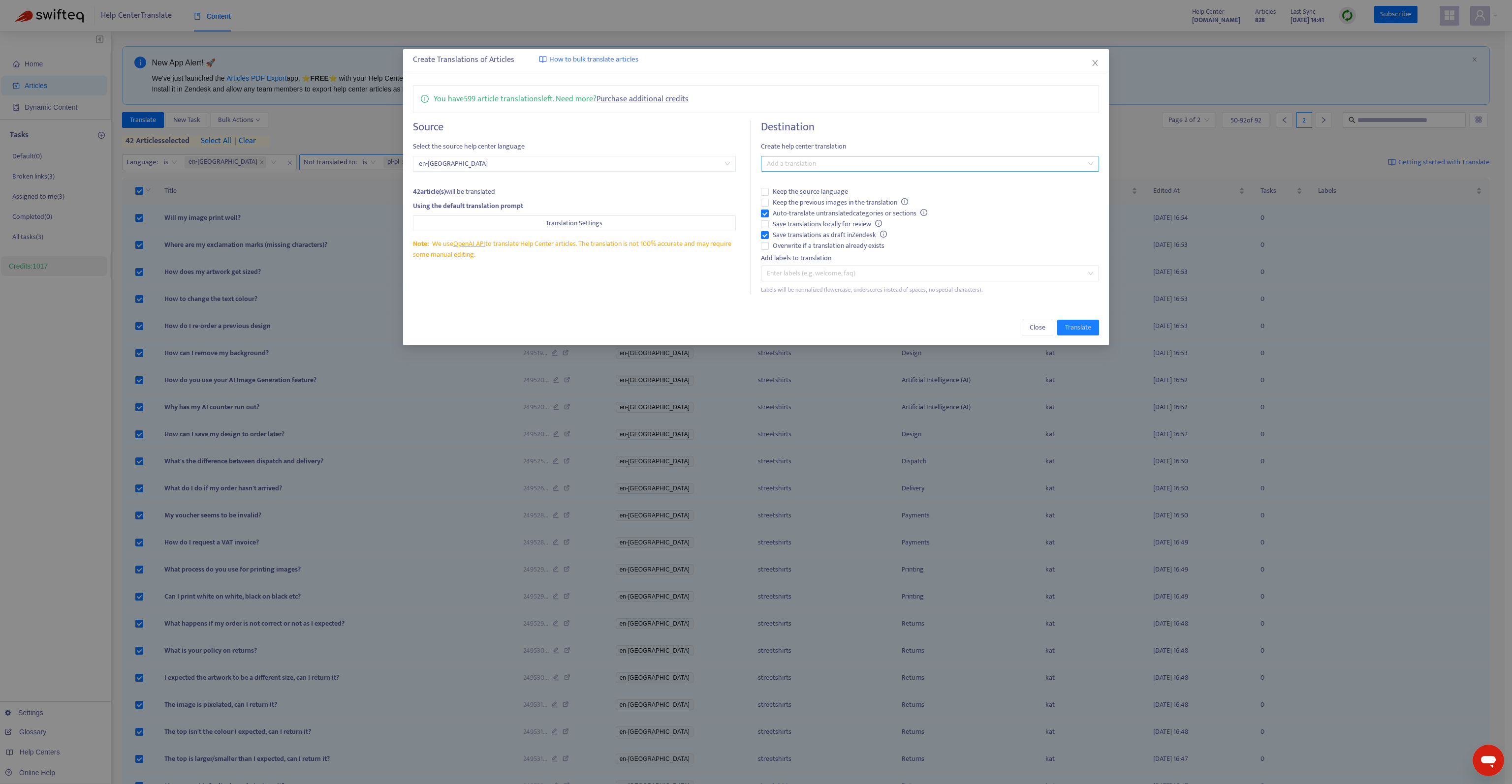
click at [921, 163] on div at bounding box center [925, 163] width 323 height 12
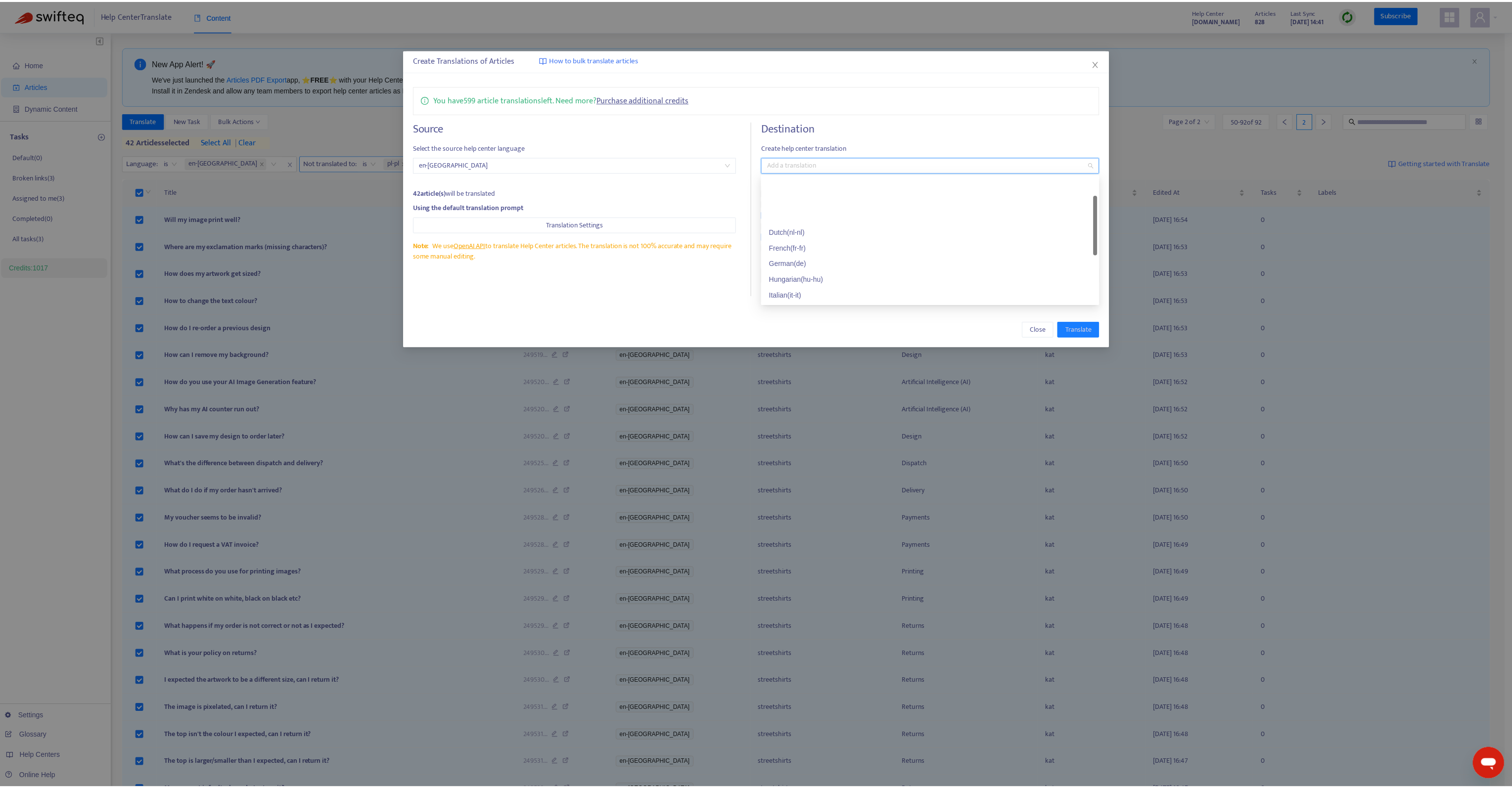
scroll to position [50, 0]
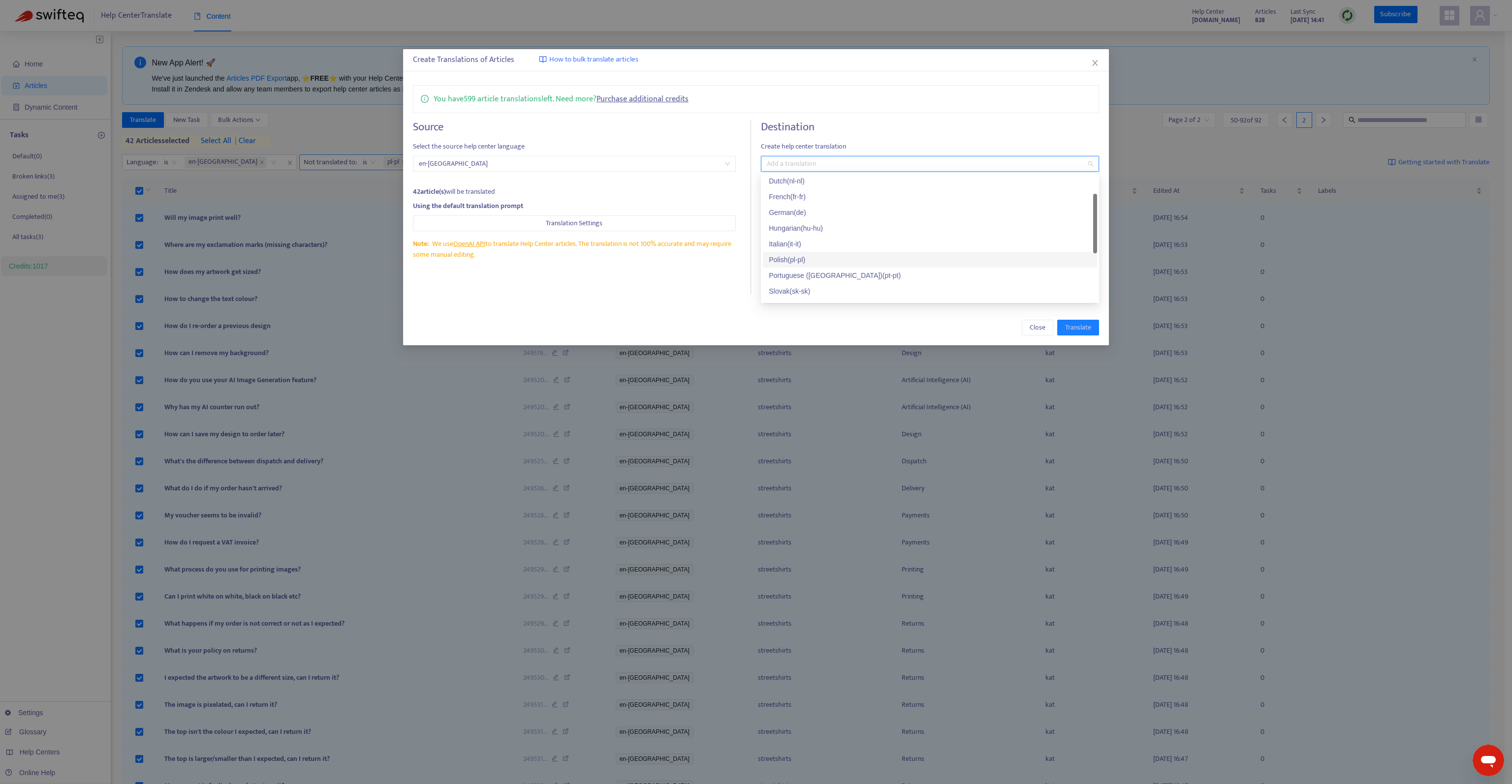
click at [823, 263] on div "Polish ( pl-pl )" at bounding box center [929, 259] width 323 height 11
click at [802, 256] on div "Polish ( pl-pl )" at bounding box center [926, 259] width 316 height 11
click at [778, 259] on div "Polish ( pl-pl )" at bounding box center [929, 259] width 323 height 11
click at [872, 125] on h4 "Destination" at bounding box center [930, 126] width 338 height 13
click at [837, 204] on span "Keep the previous images in the translation" at bounding box center [840, 202] width 143 height 11
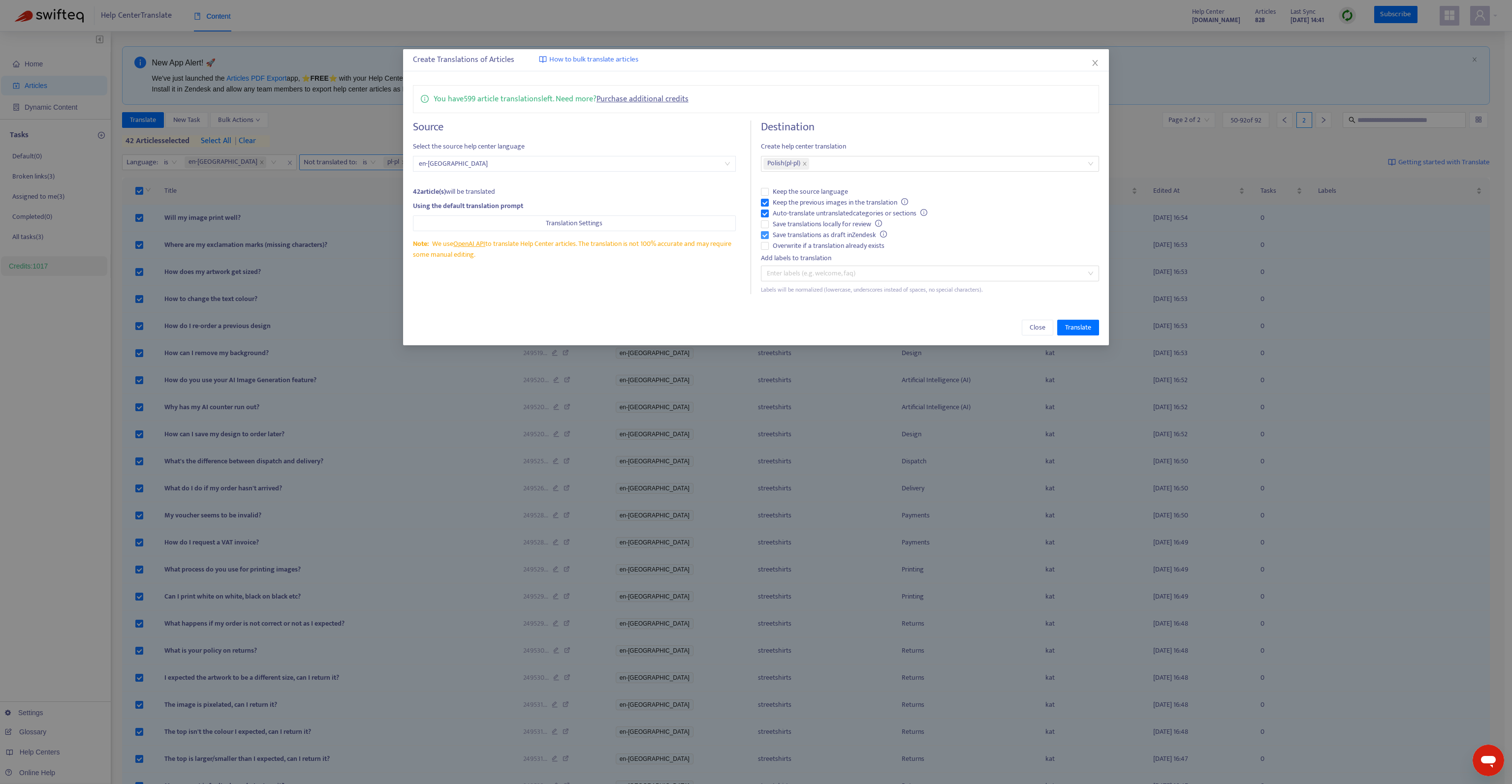
click at [835, 230] on span "Save translations as draft in Zendesk" at bounding box center [829, 235] width 122 height 11
click at [1079, 323] on span "Translate" at bounding box center [1078, 328] width 26 height 11
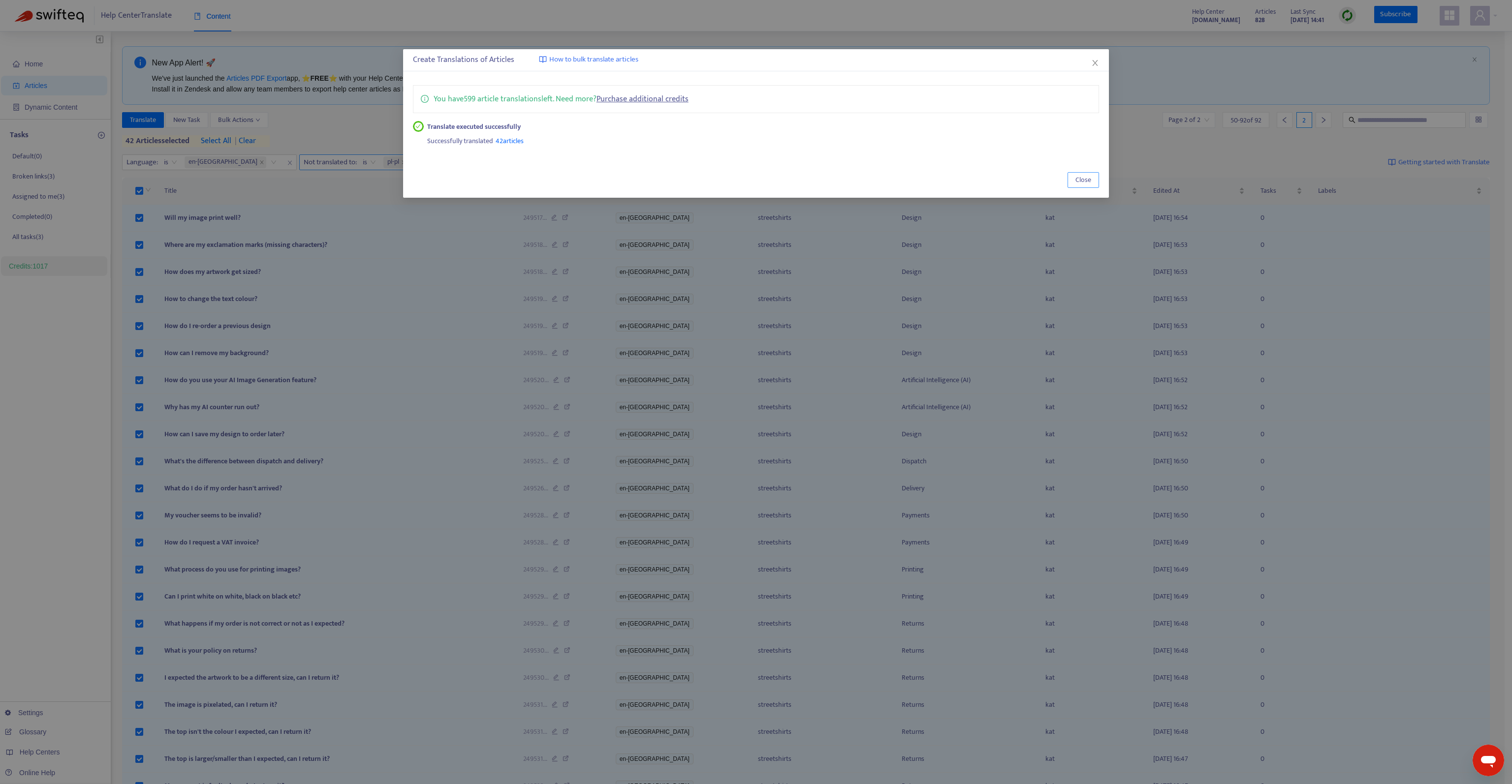
click at [1085, 182] on span "Close" at bounding box center [1083, 180] width 16 height 11
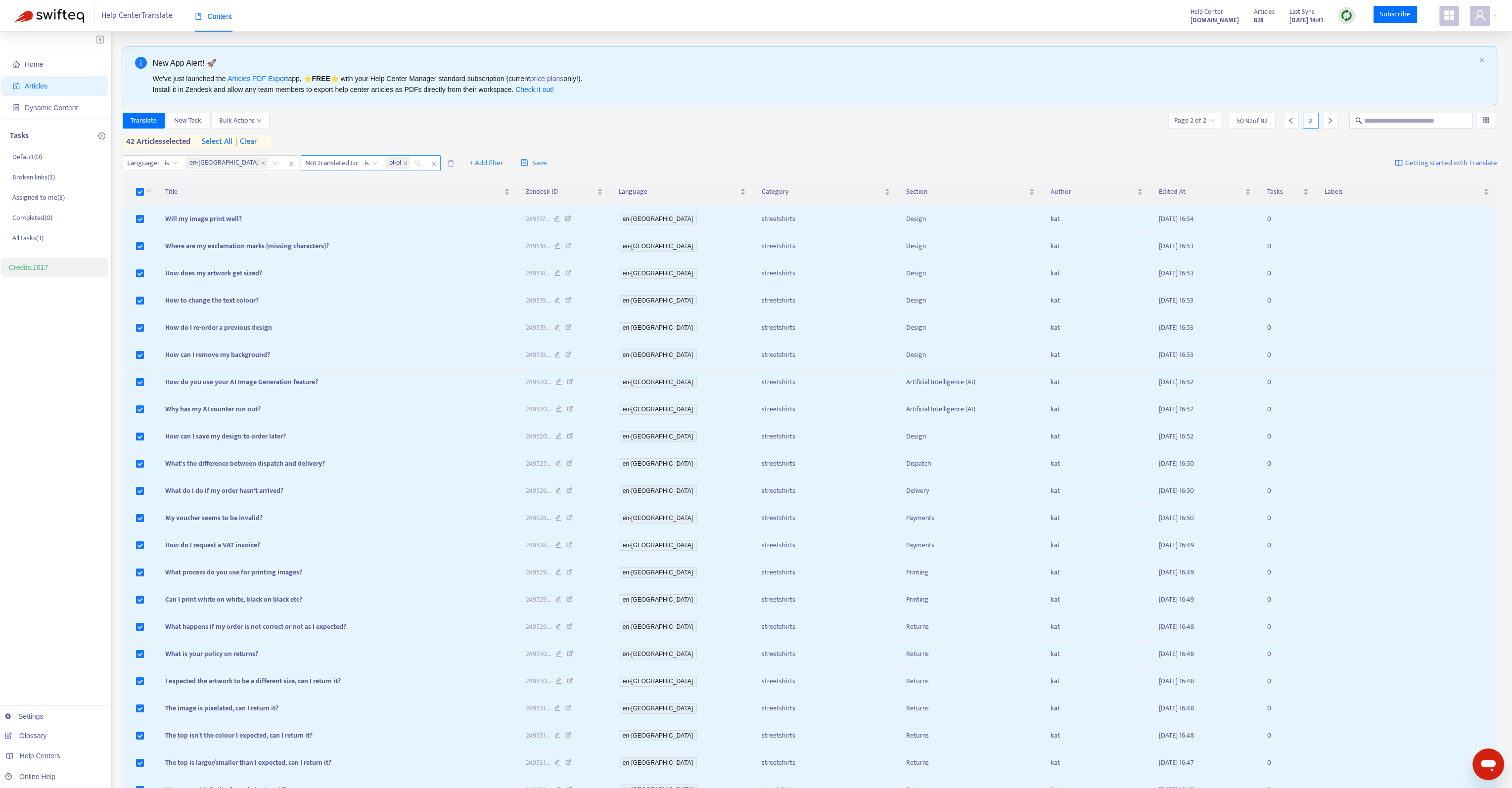
click at [385, 162] on span "pl-pl" at bounding box center [397, 163] width 25 height 12
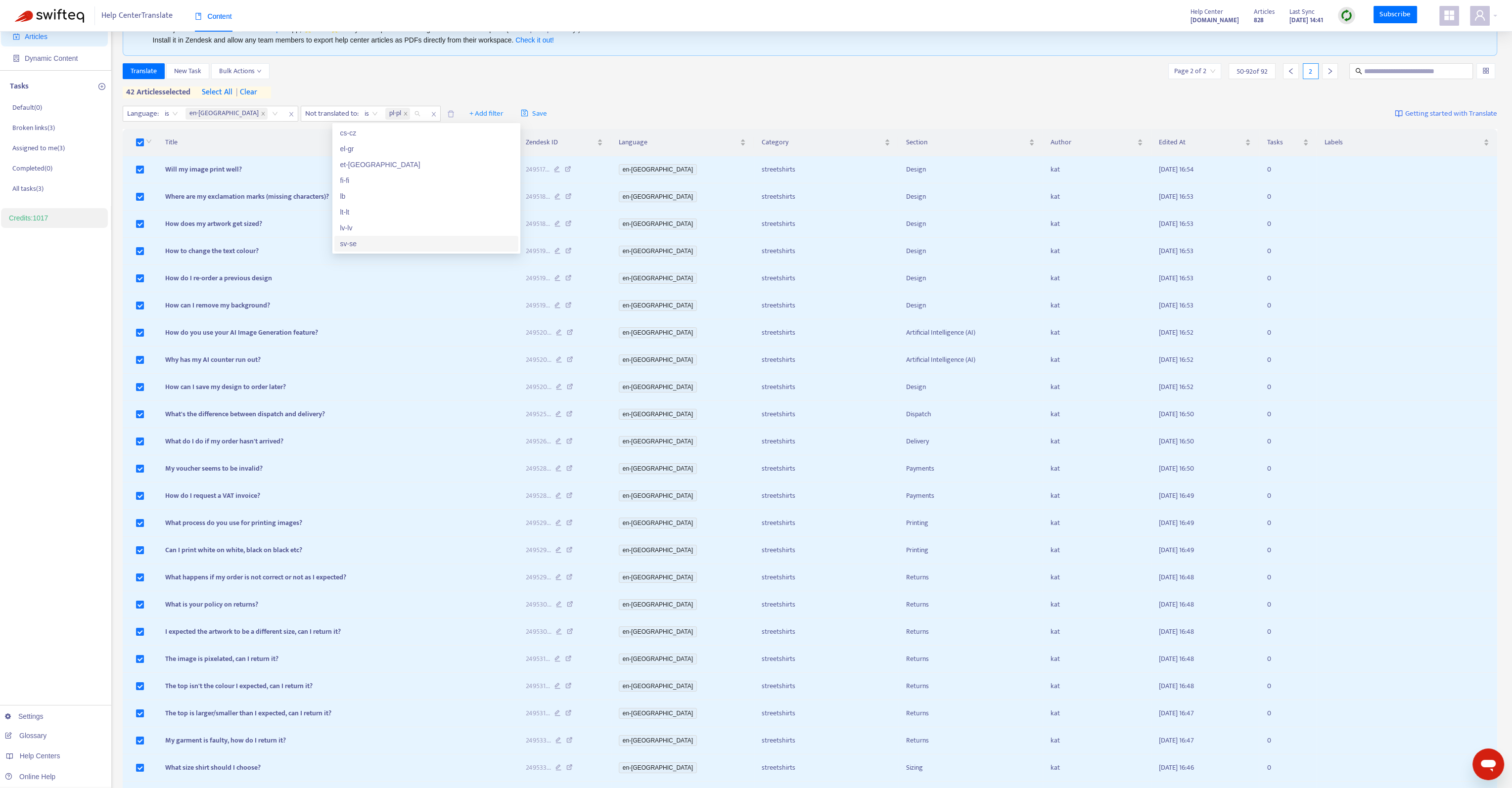
click at [356, 245] on div "sv-se" at bounding box center [426, 244] width 172 height 11
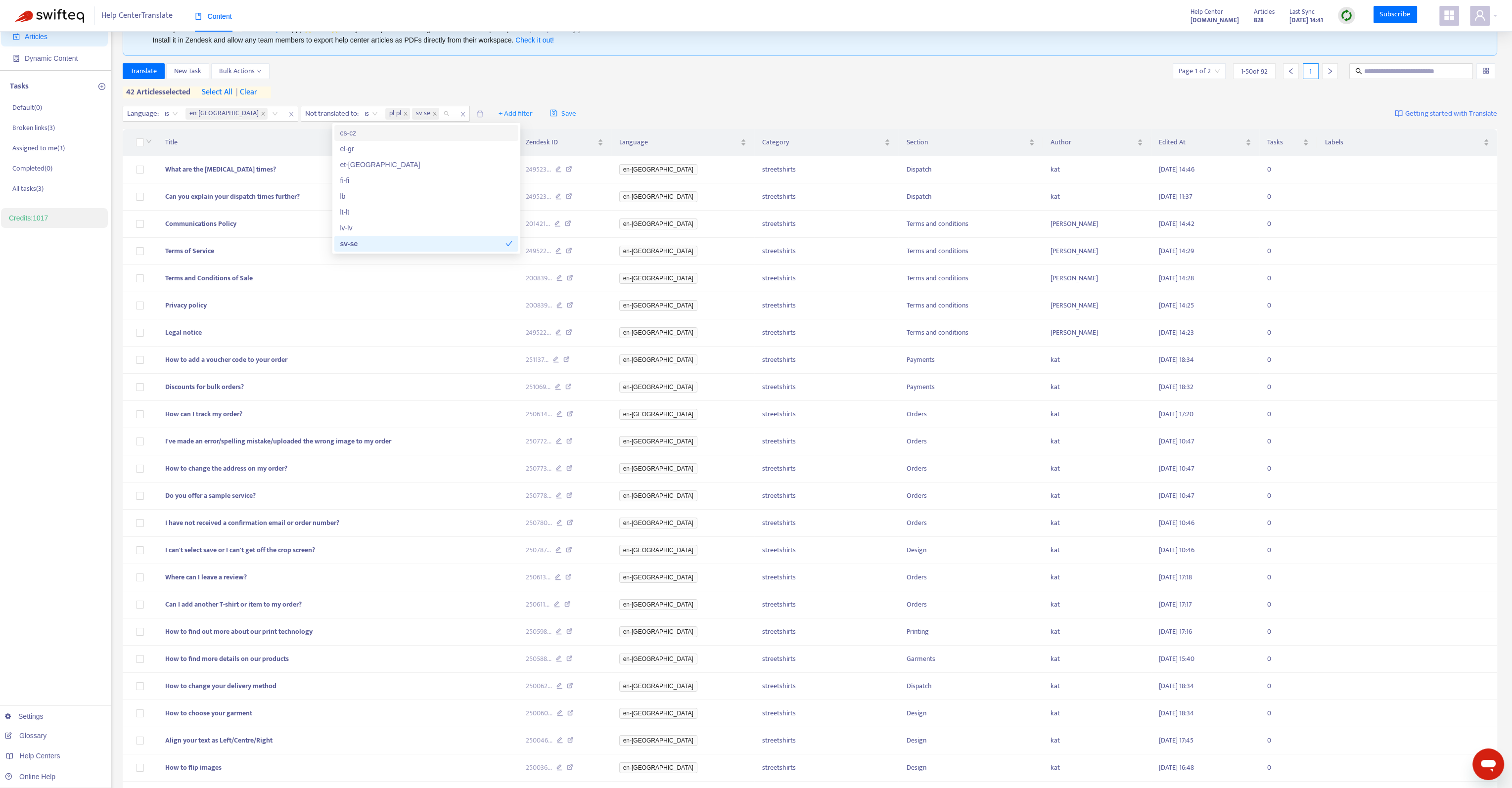
click at [608, 98] on div "Translate New Task Bulk Actions Page 1 of 2 1 - 50 of 92 1 42 articles selected…" at bounding box center [810, 81] width 1375 height 35
click at [248, 97] on span "| clear" at bounding box center [244, 92] width 25 height 12
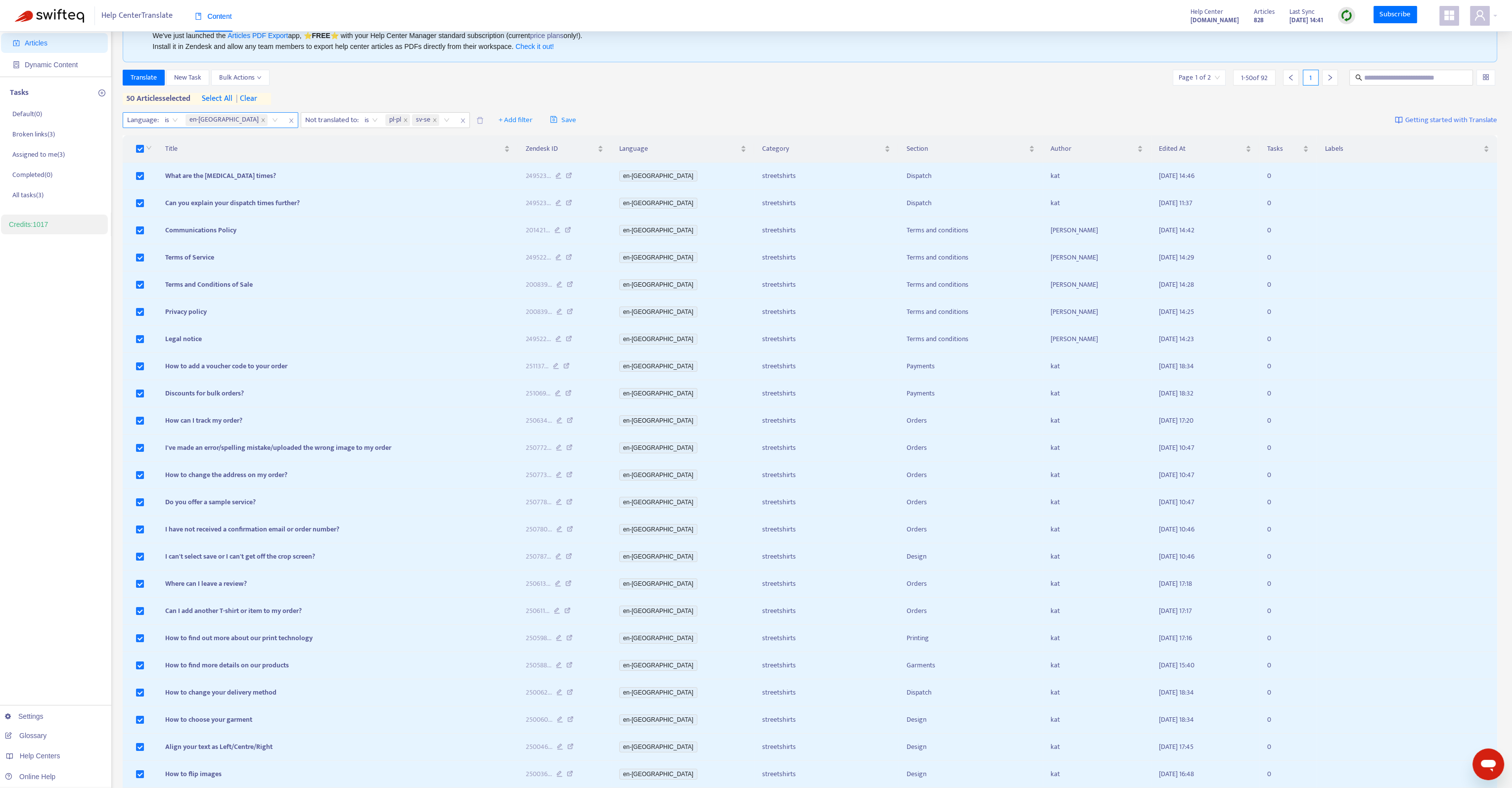
scroll to position [0, 0]
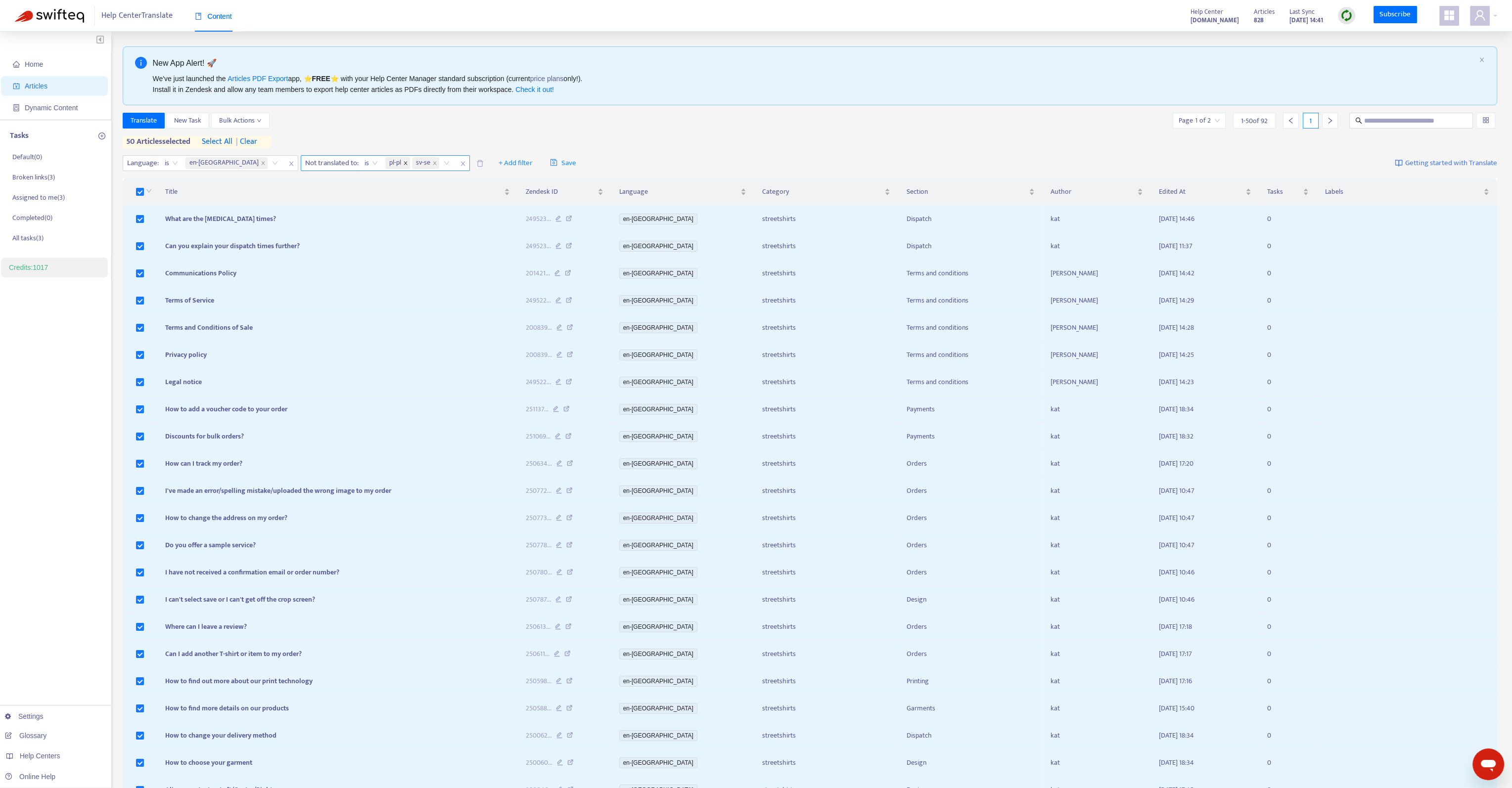
click at [403, 162] on icon "close" at bounding box center [405, 163] width 5 height 5
click at [145, 123] on span "Translate" at bounding box center [144, 120] width 26 height 11
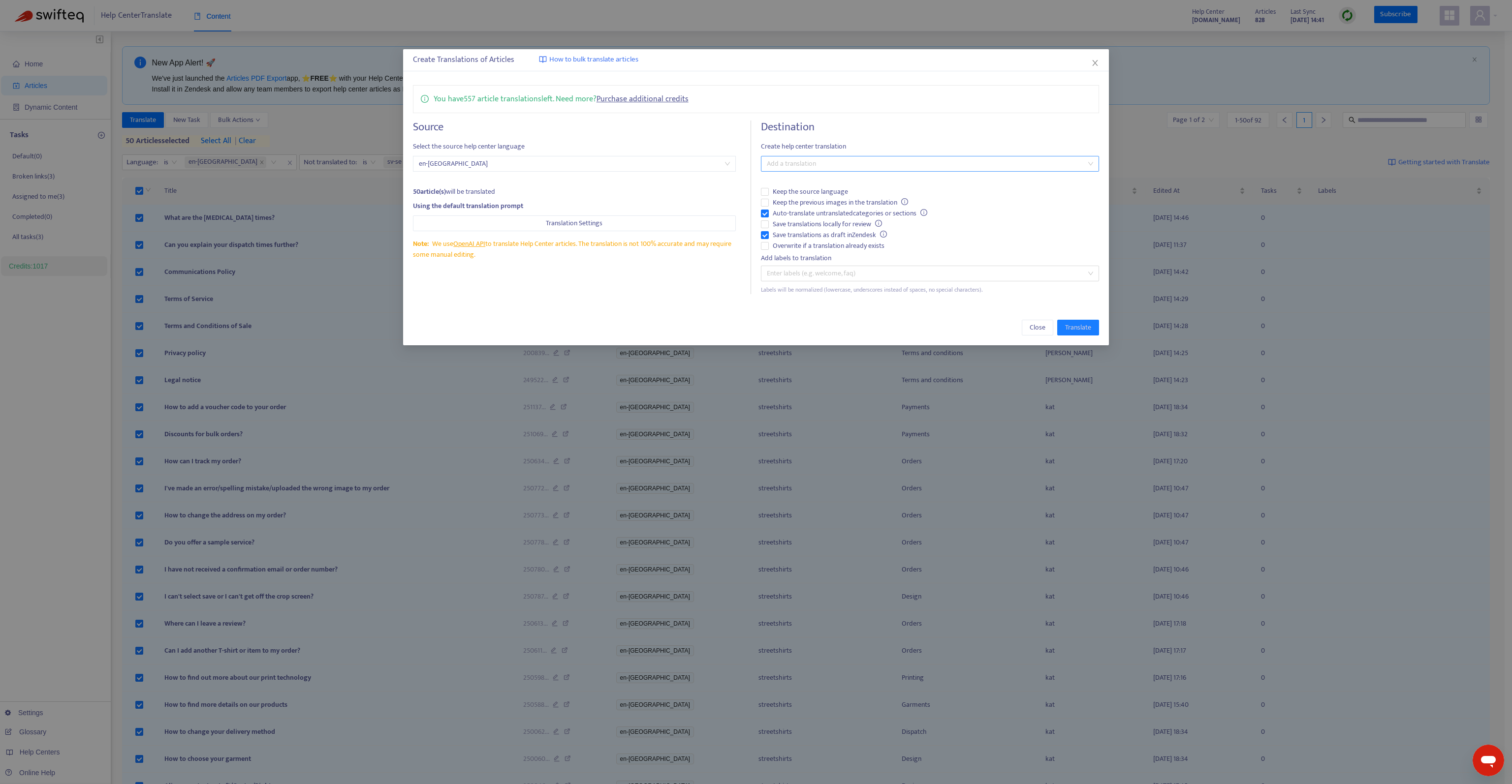
click at [780, 160] on div at bounding box center [925, 163] width 323 height 12
click at [829, 294] on div "( sv-se )" at bounding box center [929, 293] width 323 height 11
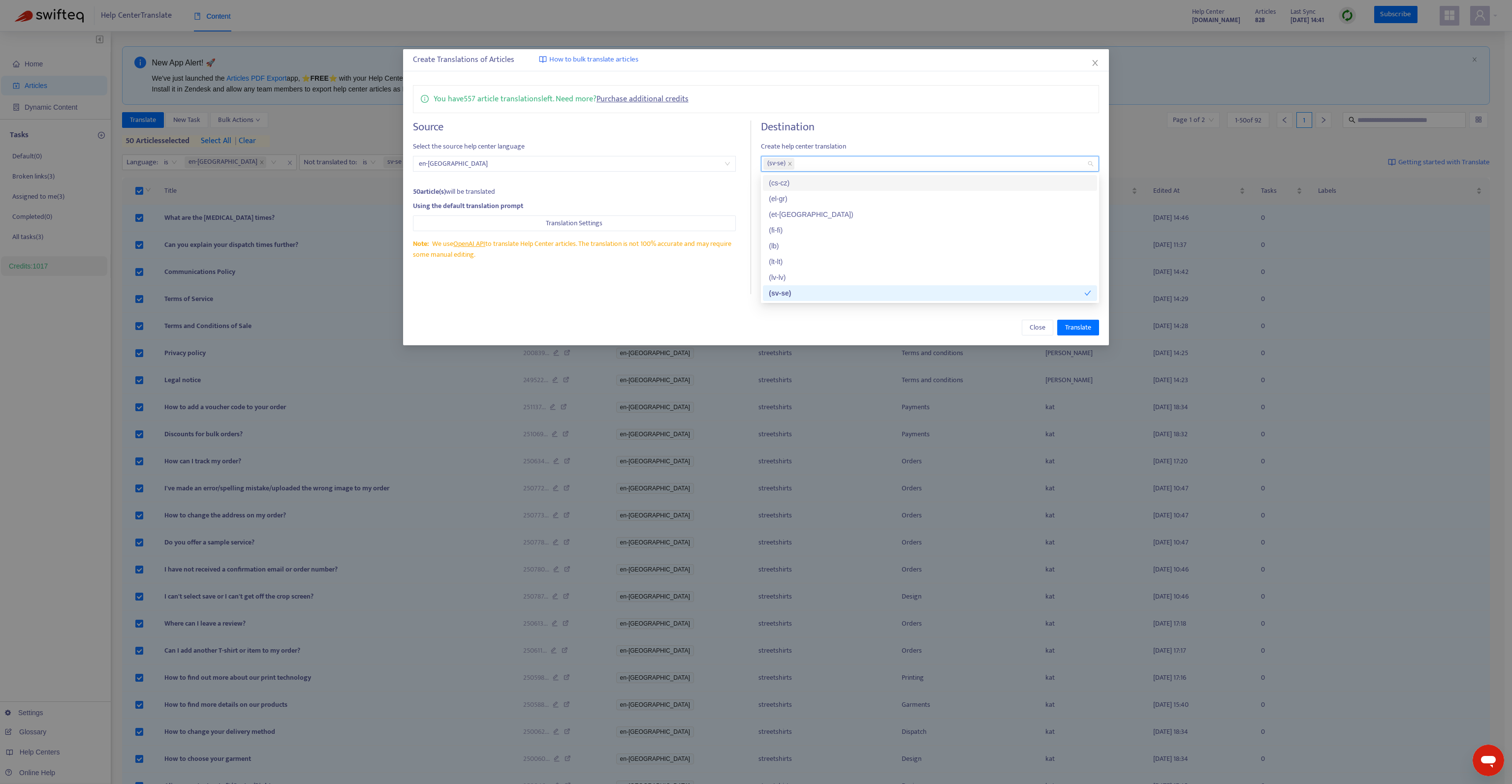
click at [883, 129] on h4 "Destination" at bounding box center [930, 126] width 338 height 13
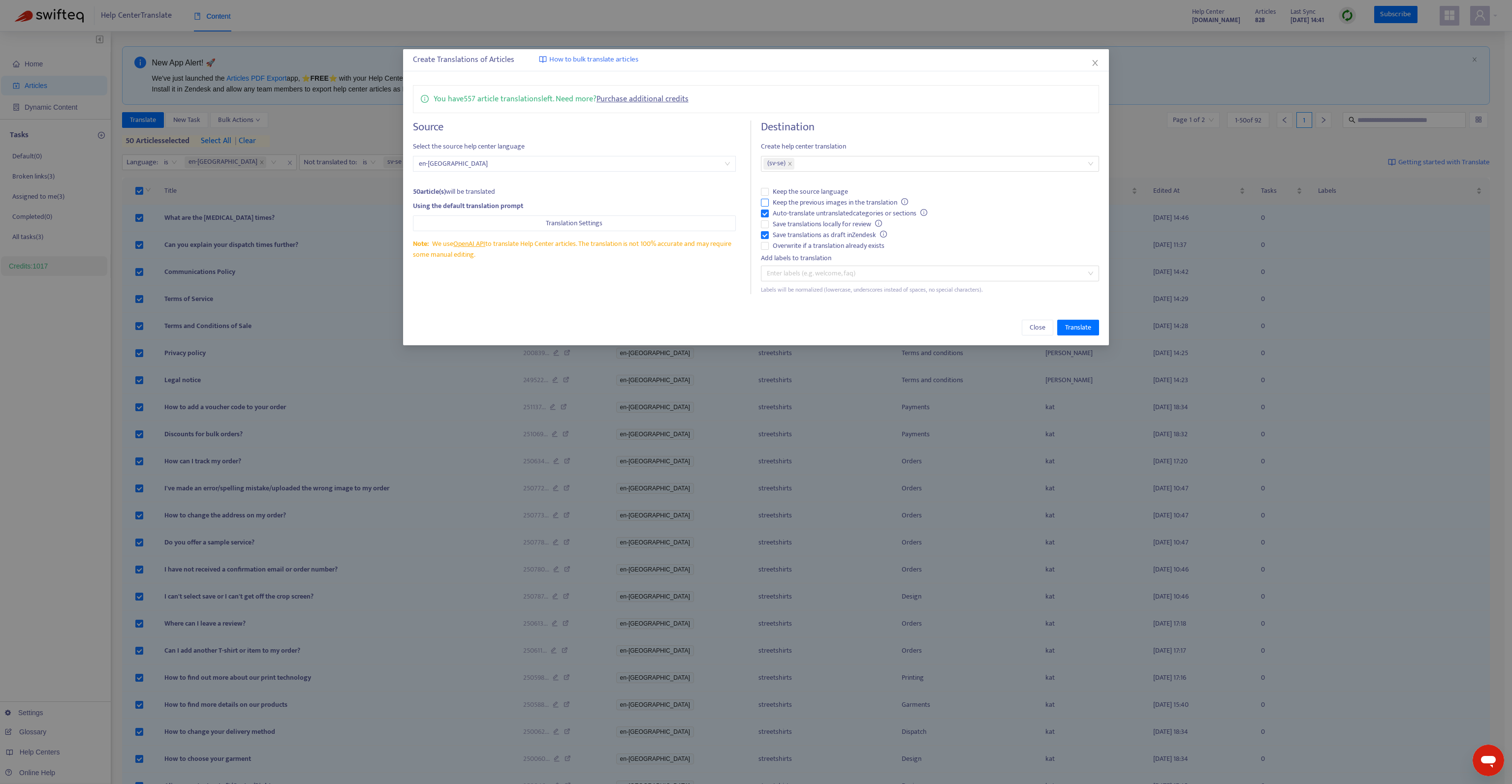
click at [830, 203] on span "Keep the previous images in the translation" at bounding box center [840, 202] width 143 height 11
click at [832, 236] on span "Save translations as draft in Zendesk" at bounding box center [829, 235] width 122 height 11
click at [1087, 329] on span "Translate" at bounding box center [1078, 328] width 26 height 11
click at [851, 201] on span "Keep the previous images in the translation" at bounding box center [840, 202] width 143 height 11
click at [815, 160] on div "( sv-se )" at bounding box center [925, 164] width 323 height 14
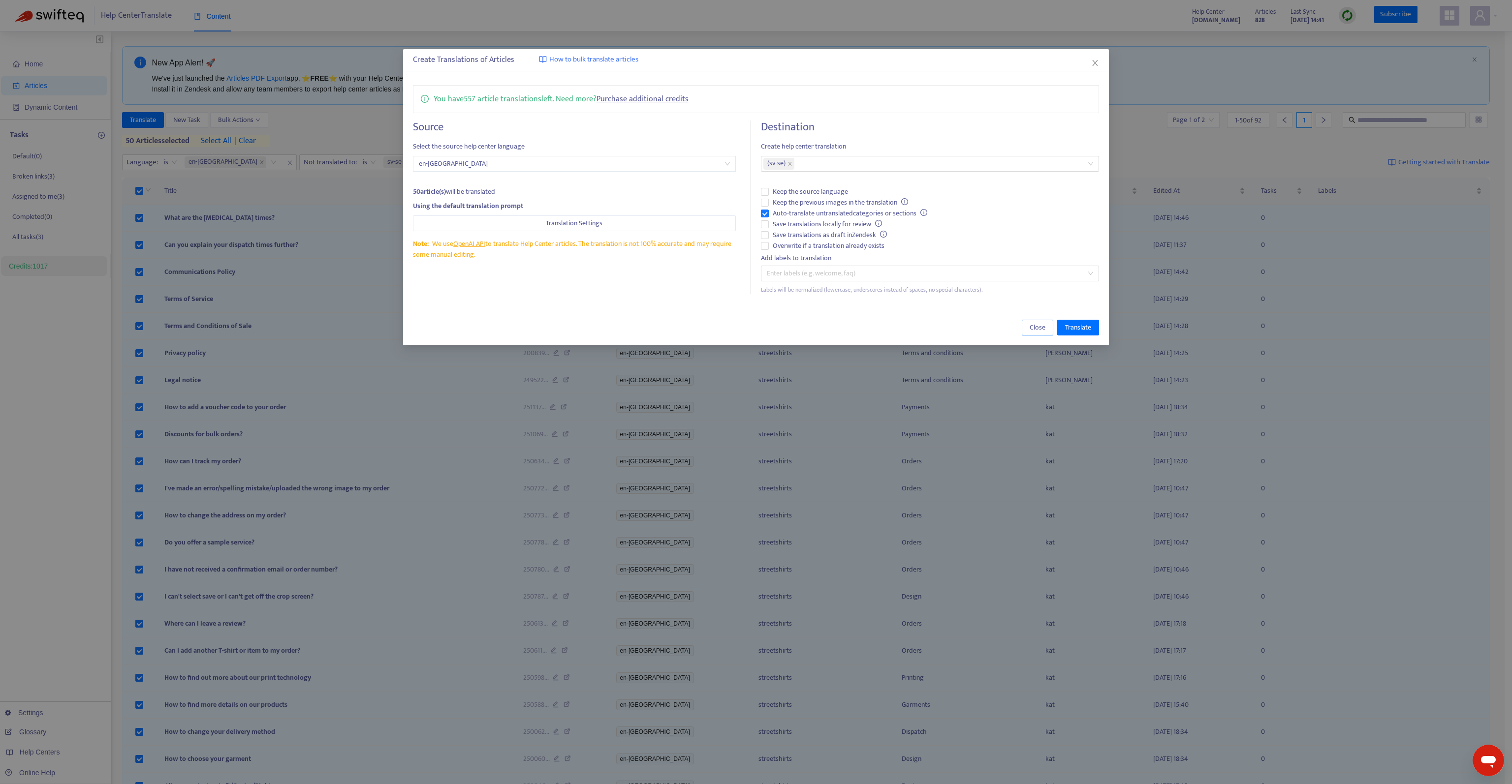
click at [1028, 322] on button "Close" at bounding box center [1037, 328] width 31 height 16
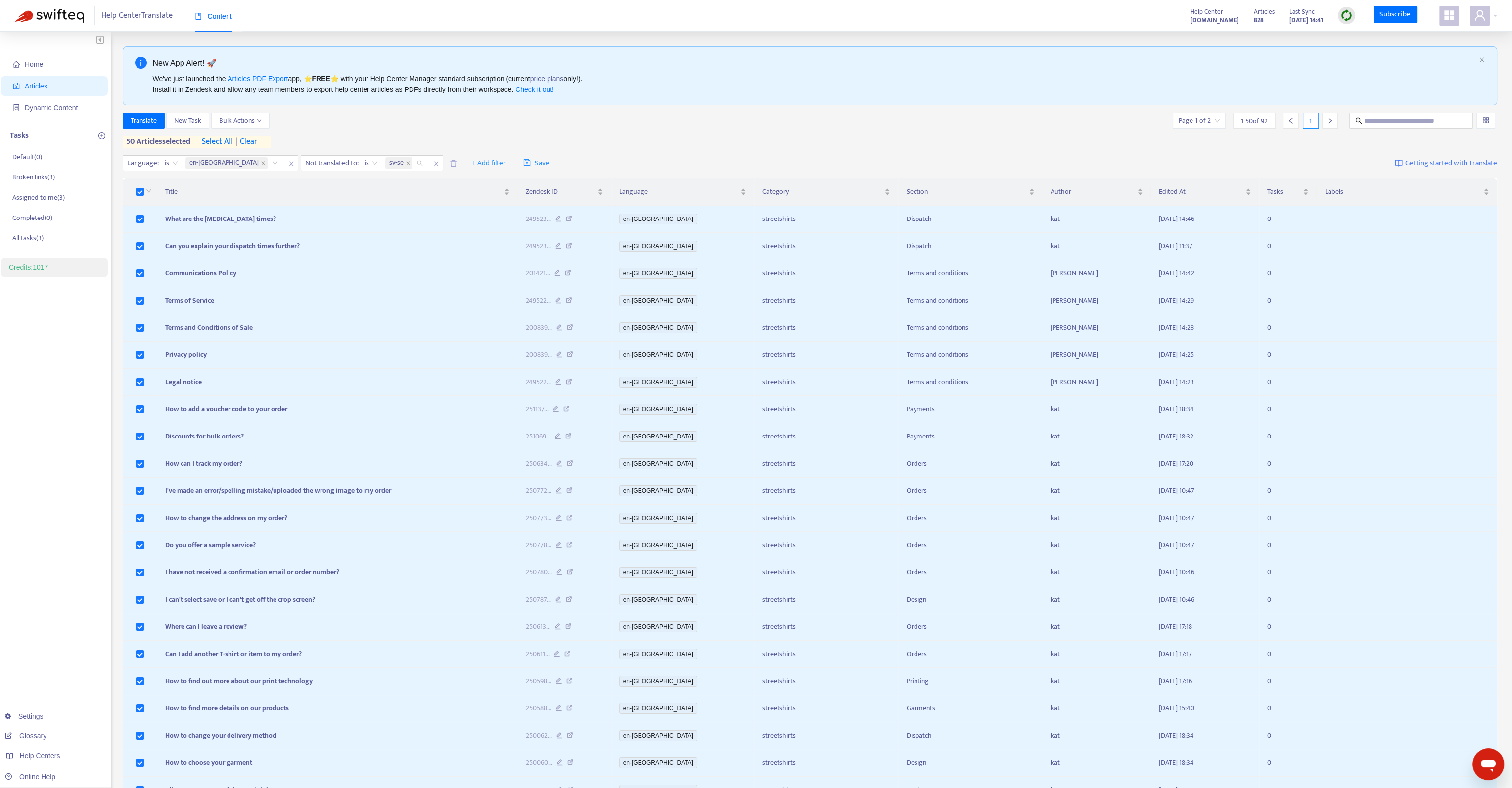
click at [385, 165] on span "sv-se" at bounding box center [398, 163] width 27 height 12
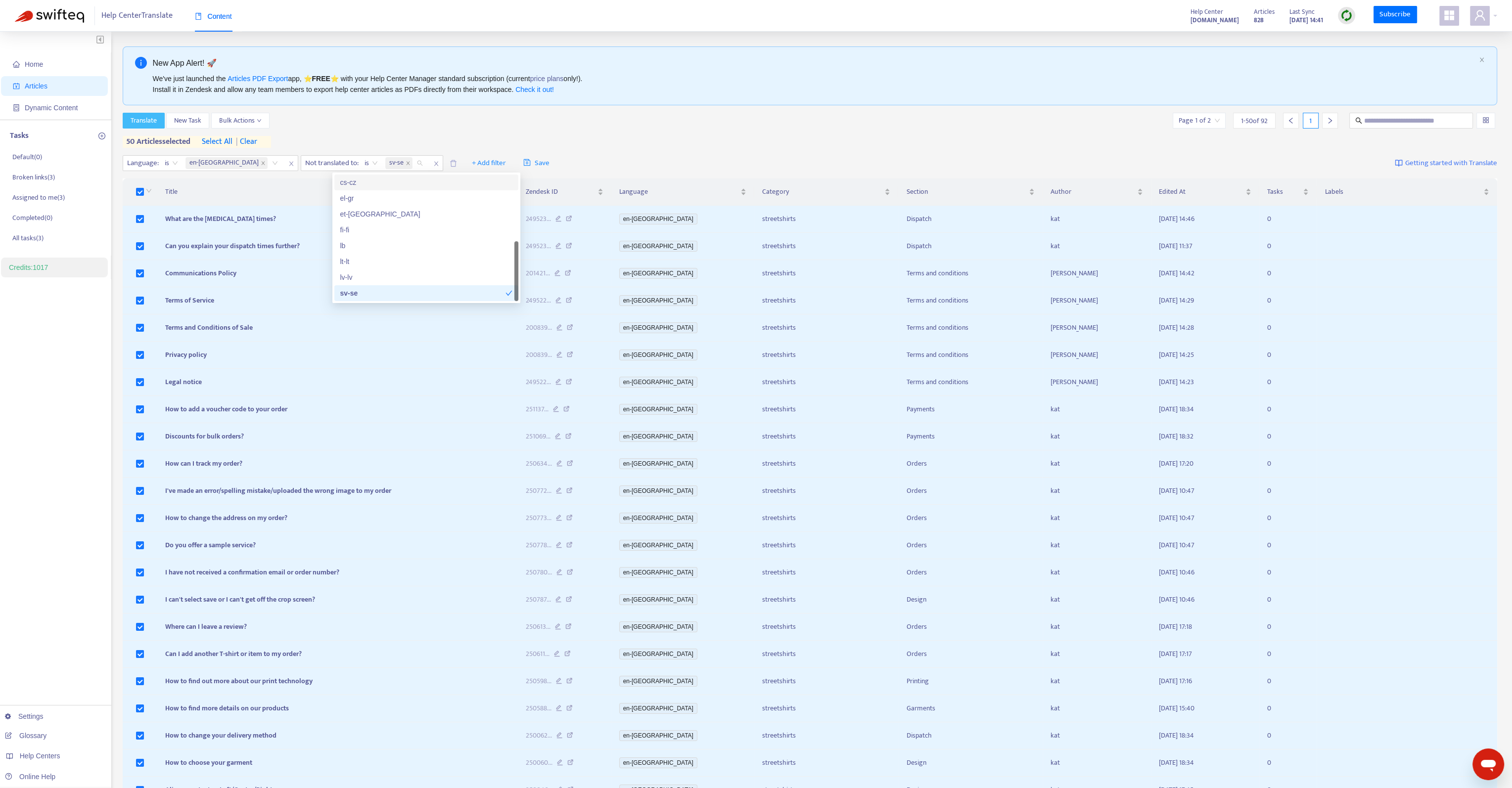
click at [154, 120] on span "Translate" at bounding box center [144, 120] width 26 height 11
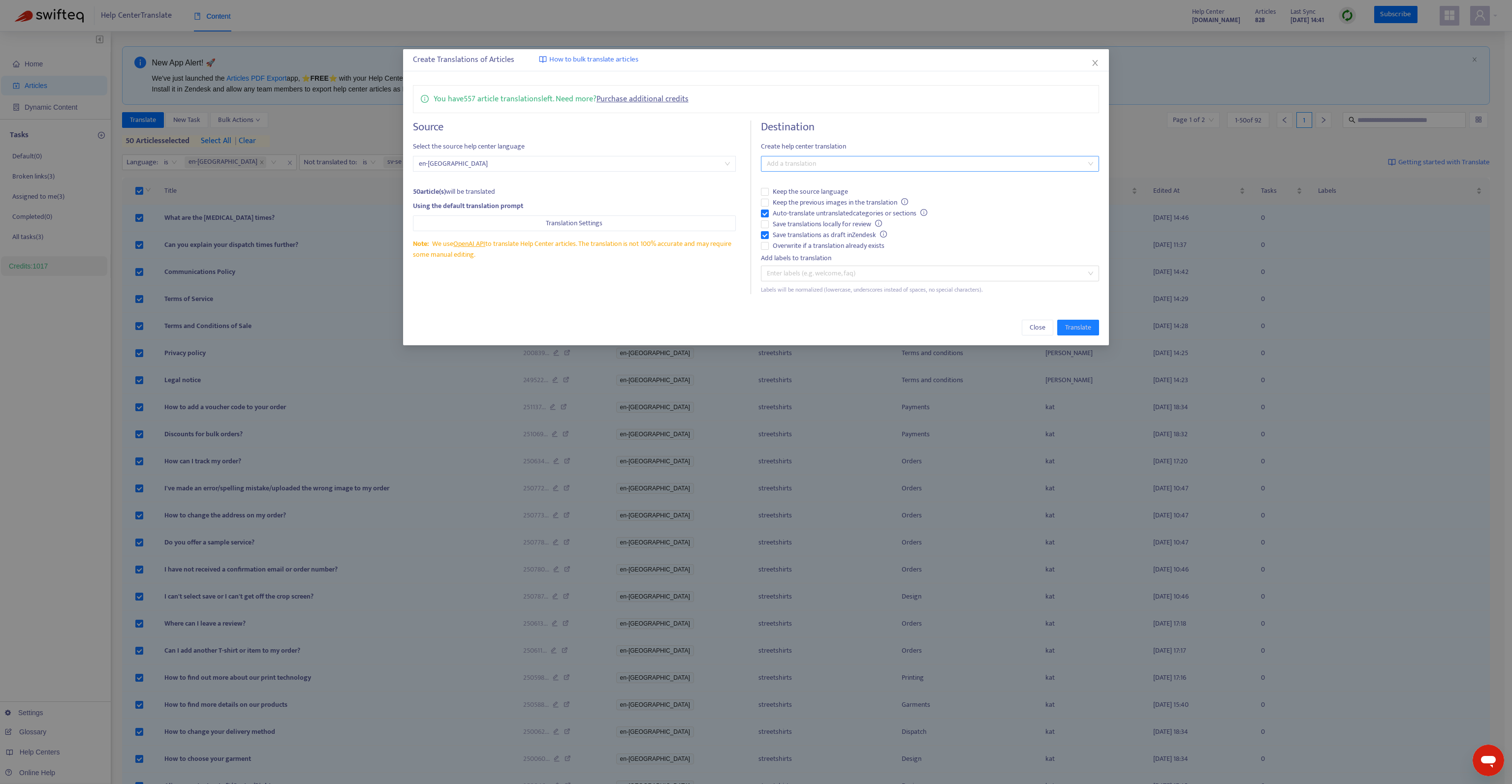
click at [896, 161] on div at bounding box center [925, 163] width 323 height 12
click at [935, 106] on div "You have 557 article translations left. Need more? Purchase additional credits" at bounding box center [756, 99] width 686 height 28
click at [1034, 327] on span "Close" at bounding box center [1037, 328] width 16 height 11
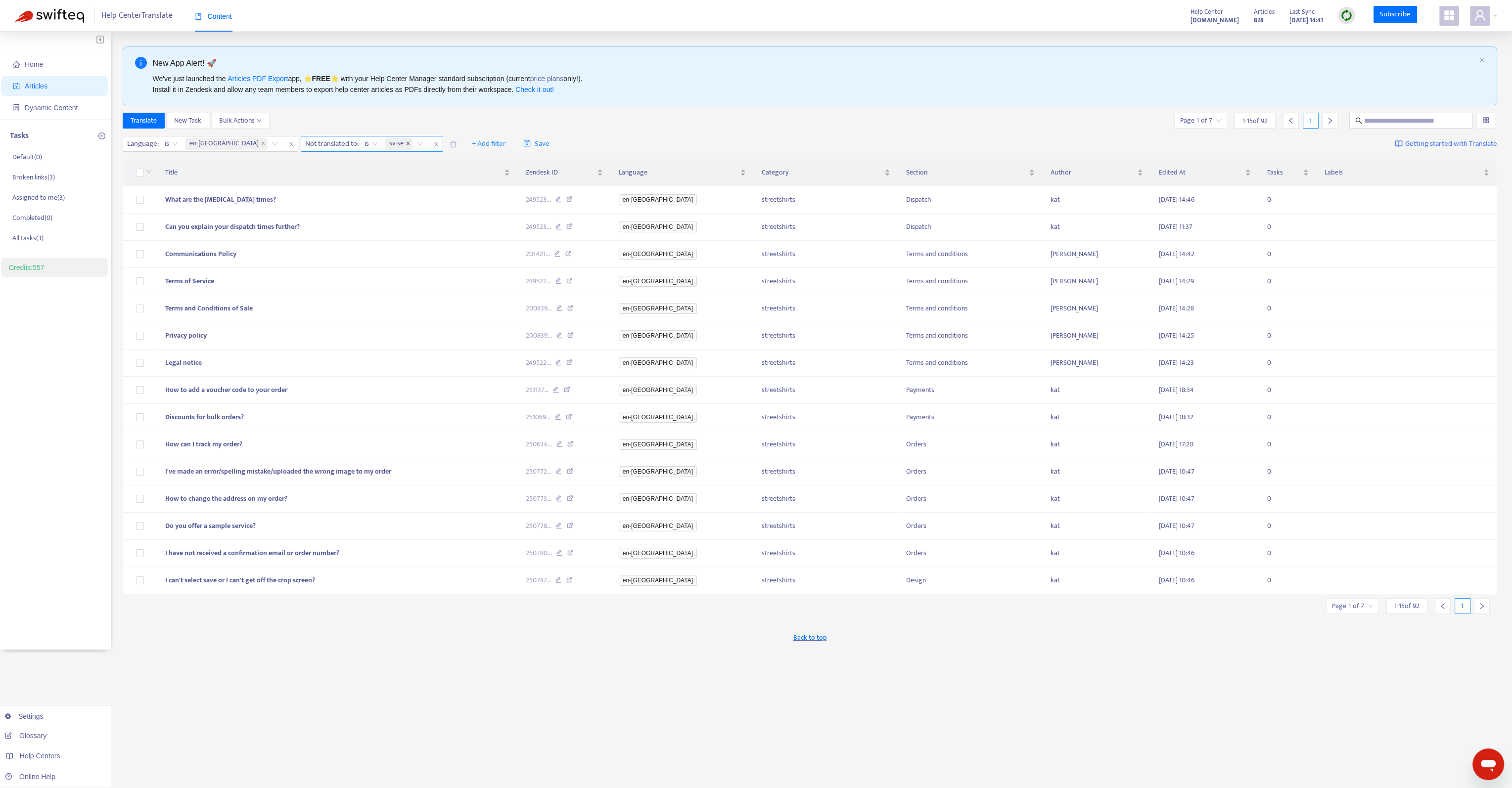
click at [406, 142] on icon "close" at bounding box center [407, 143] width 3 height 3
click at [316, 141] on div "Not translated to" at bounding box center [337, 144] width 74 height 15
click at [299, 174] on div "cs-cz" at bounding box center [342, 179] width 172 height 11
click at [410, 127] on div "Translate New Task Bulk Actions Page 1 of 7 1 - 15 of 92 1" at bounding box center [810, 120] width 1375 height 16
click at [1355, 599] on input "search" at bounding box center [1352, 606] width 41 height 15
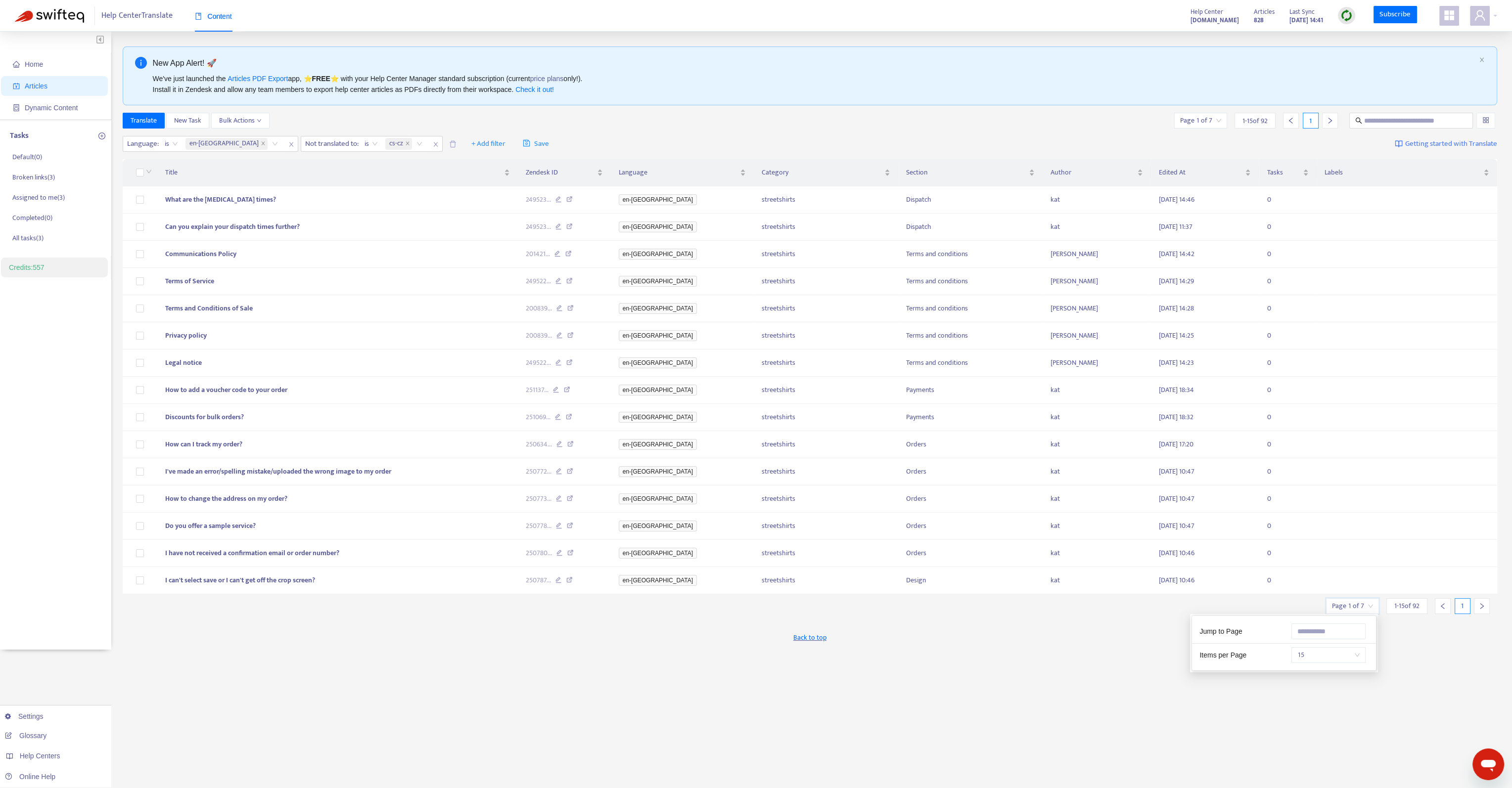
click at [1312, 656] on span "15" at bounding box center [1328, 655] width 62 height 15
click at [1315, 730] on div "50" at bounding box center [1385, 738] width 184 height 16
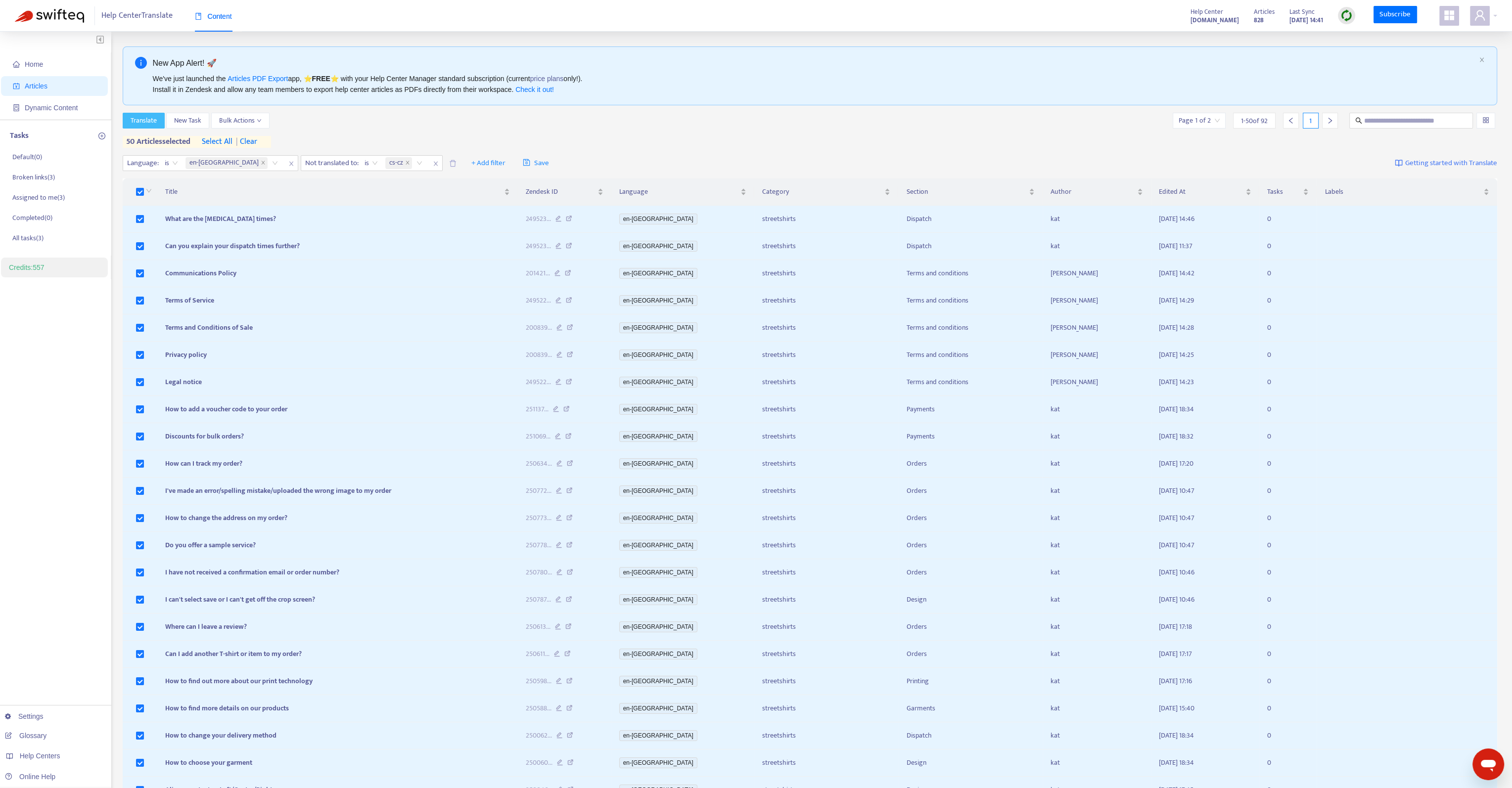
click at [133, 116] on span "Translate" at bounding box center [144, 120] width 26 height 11
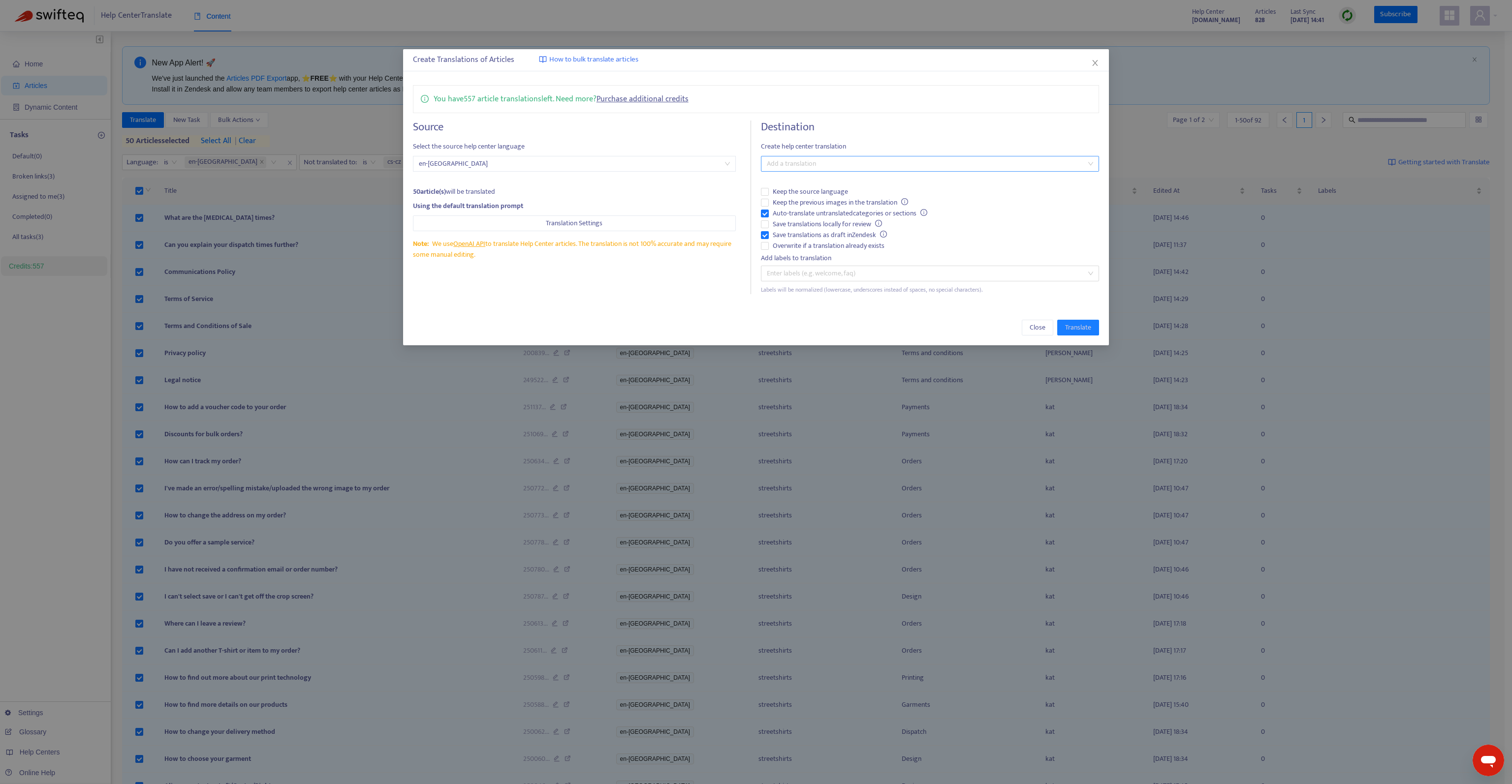
click at [821, 162] on div at bounding box center [925, 163] width 323 height 12
click at [819, 208] on div "Czech ( cs-cz )" at bounding box center [929, 214] width 334 height 16
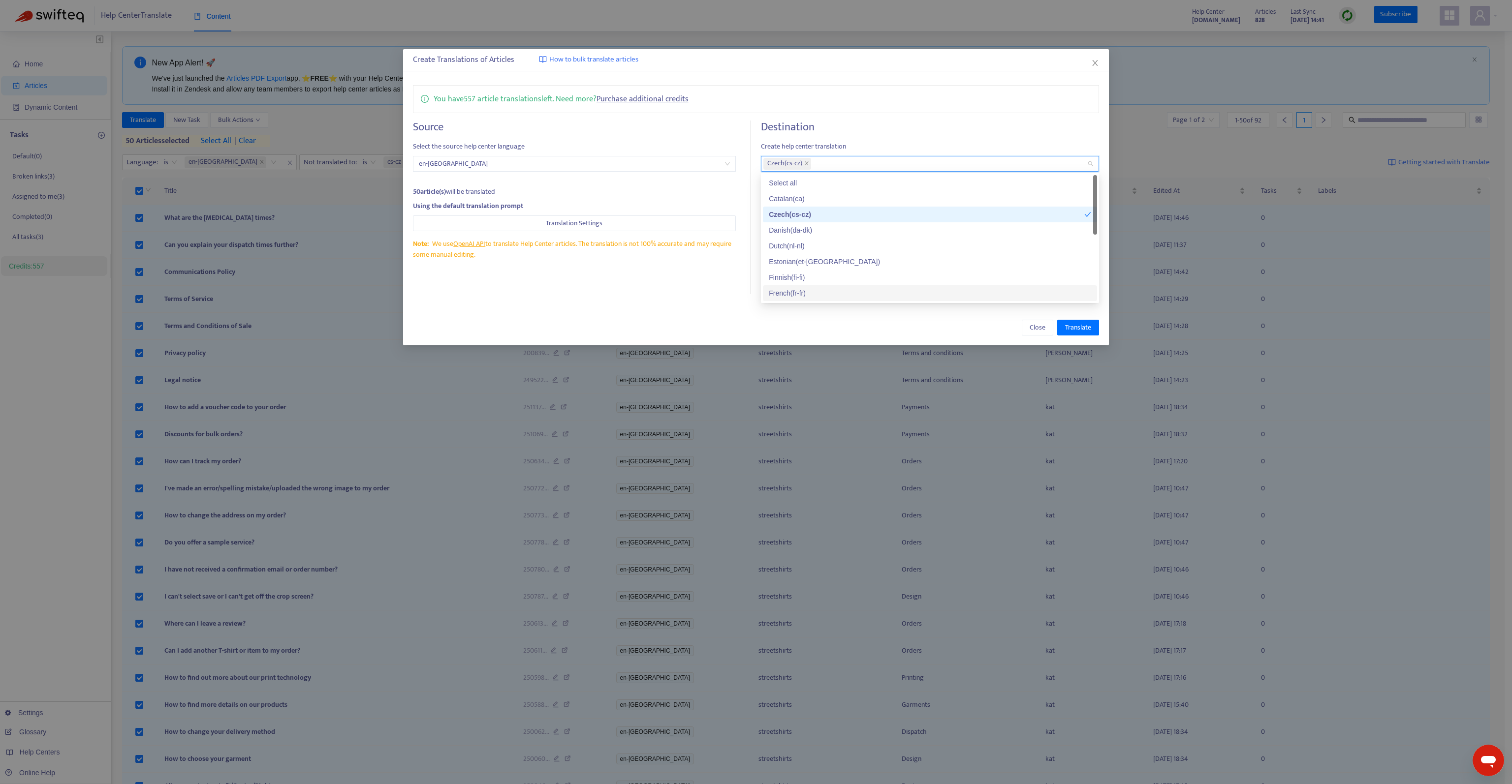
click at [879, 312] on div "Close Translate" at bounding box center [755, 328] width 706 height 36
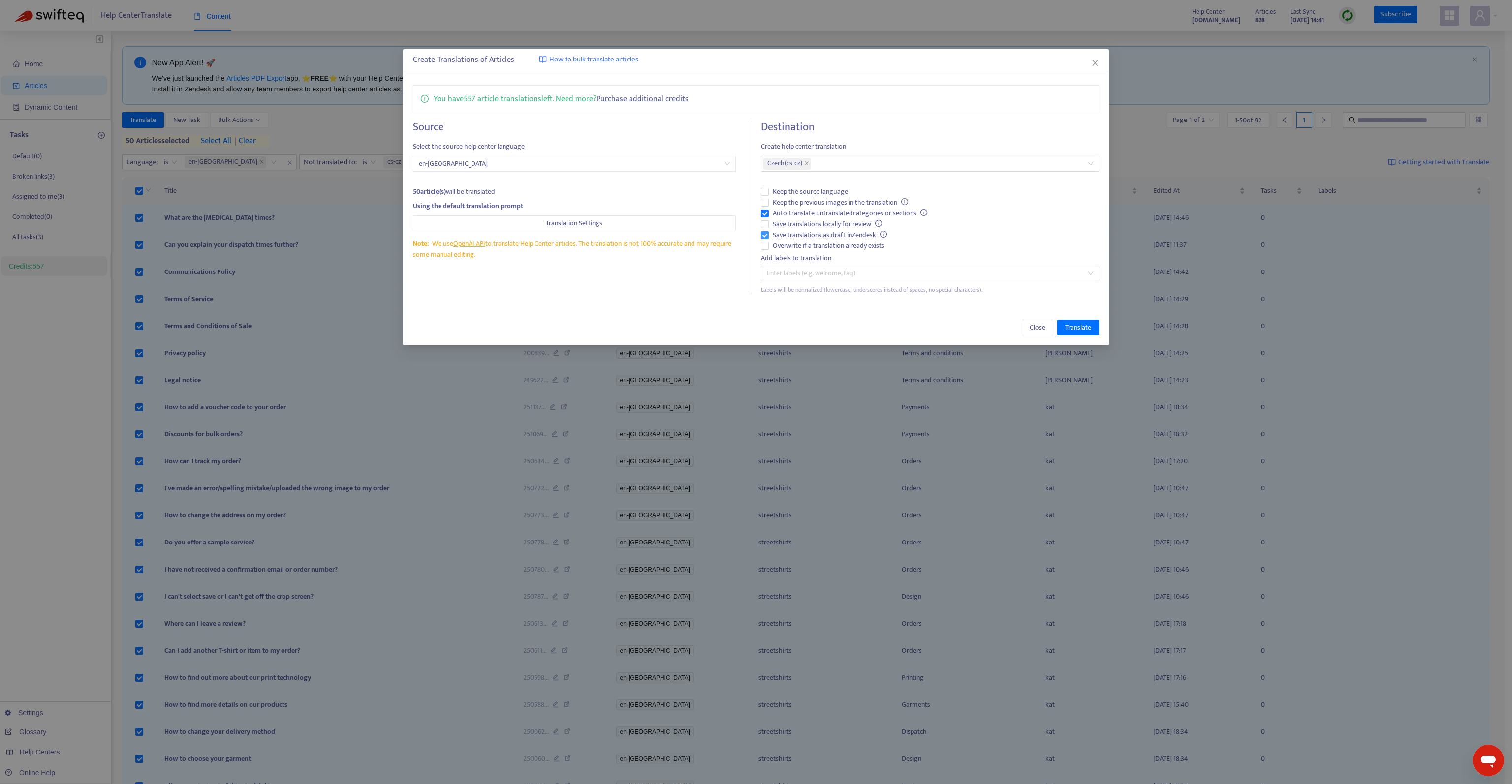
click at [851, 234] on span "Save translations as draft in Zendesk" at bounding box center [829, 235] width 122 height 11
click at [842, 203] on span "Keep the previous images in the translation" at bounding box center [840, 202] width 143 height 11
click at [1087, 331] on span "Translate" at bounding box center [1078, 328] width 26 height 11
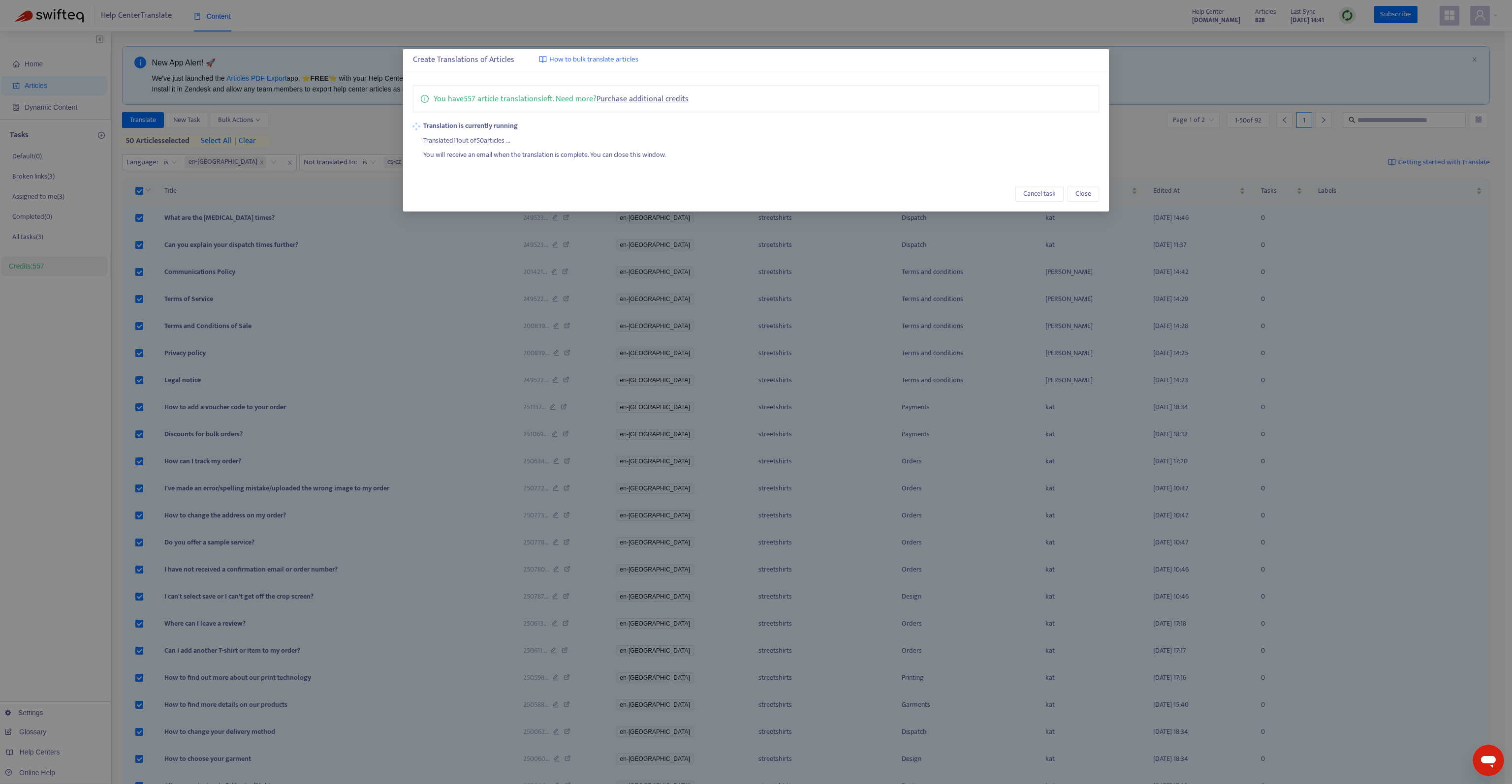
click at [1397, 39] on div "Create Translations of Articles How to bulk translate articles You have 557 art…" at bounding box center [756, 392] width 1512 height 784
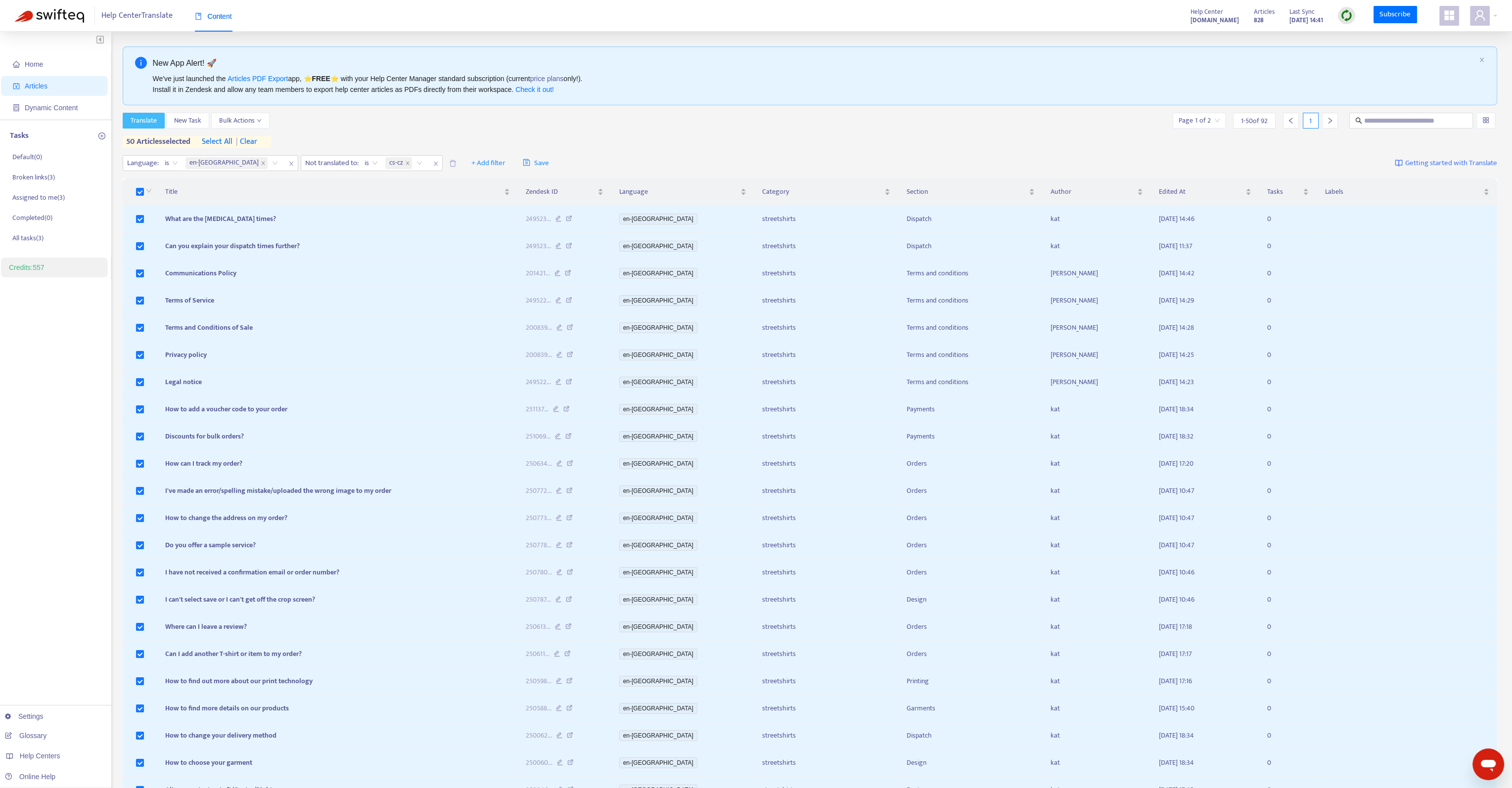
click at [142, 113] on button "Translate" at bounding box center [144, 120] width 42 height 16
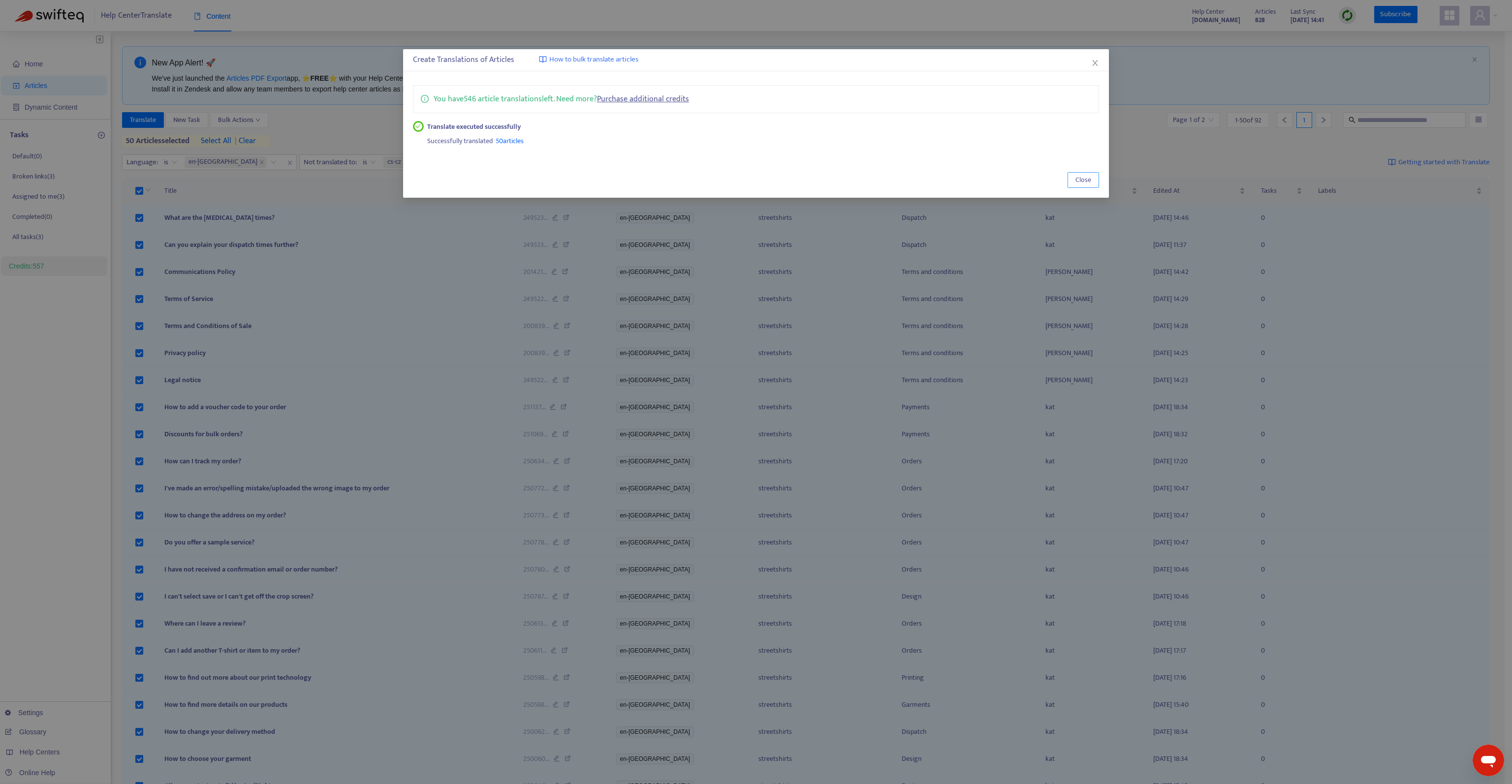
click at [1073, 183] on button "Close" at bounding box center [1083, 180] width 31 height 16
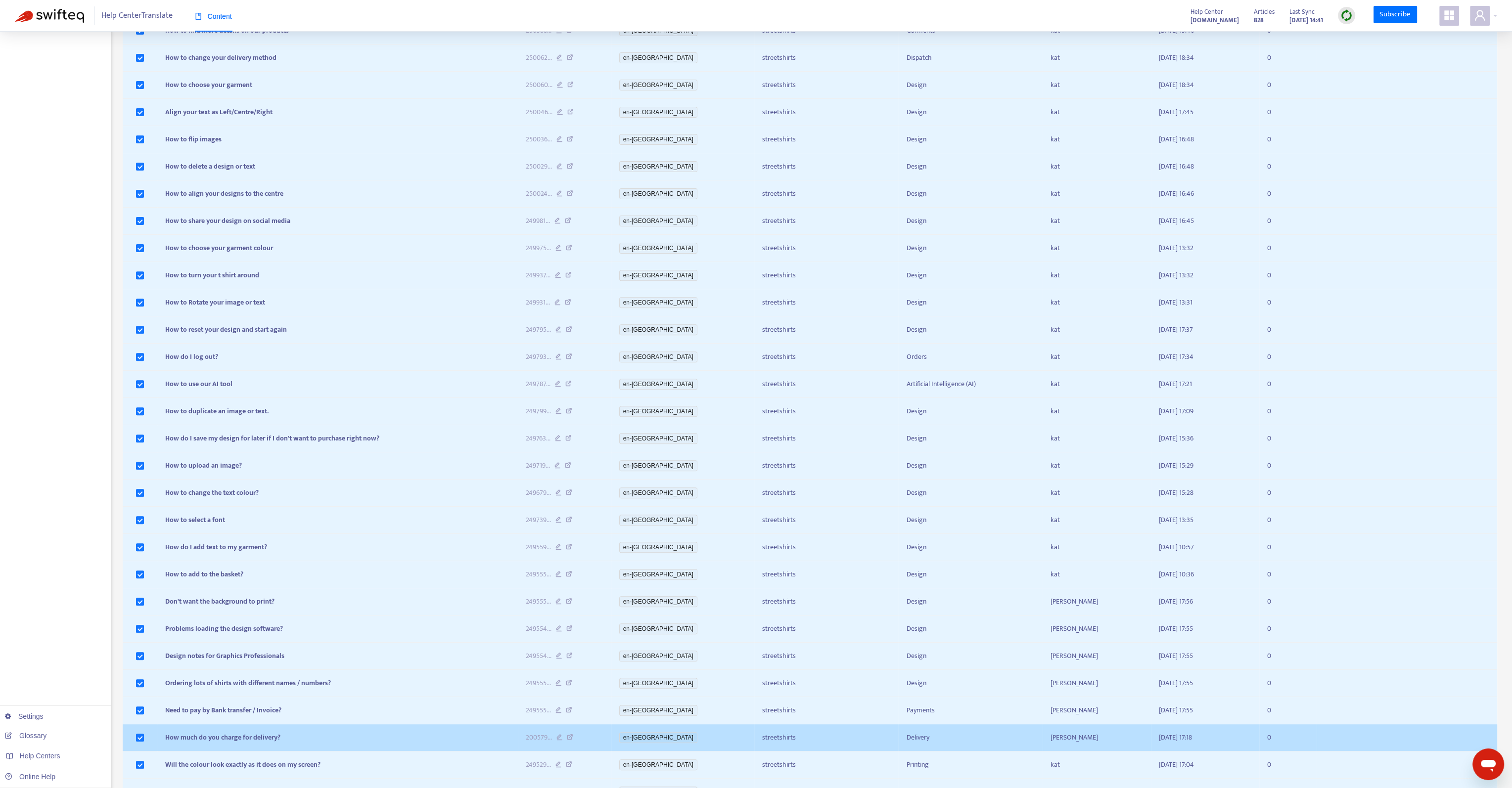
scroll to position [827, 0]
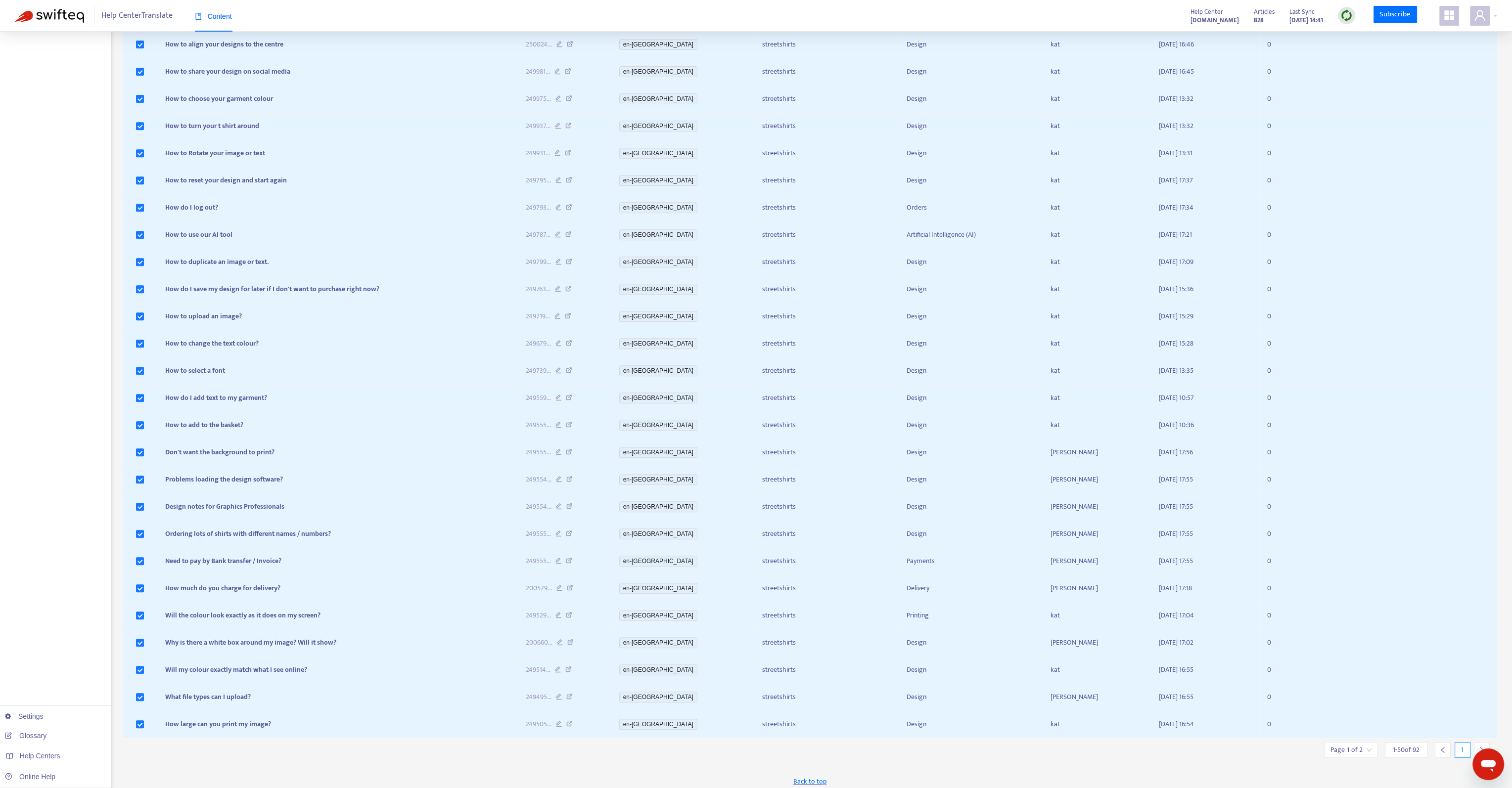
click at [1477, 744] on div at bounding box center [1481, 750] width 16 height 16
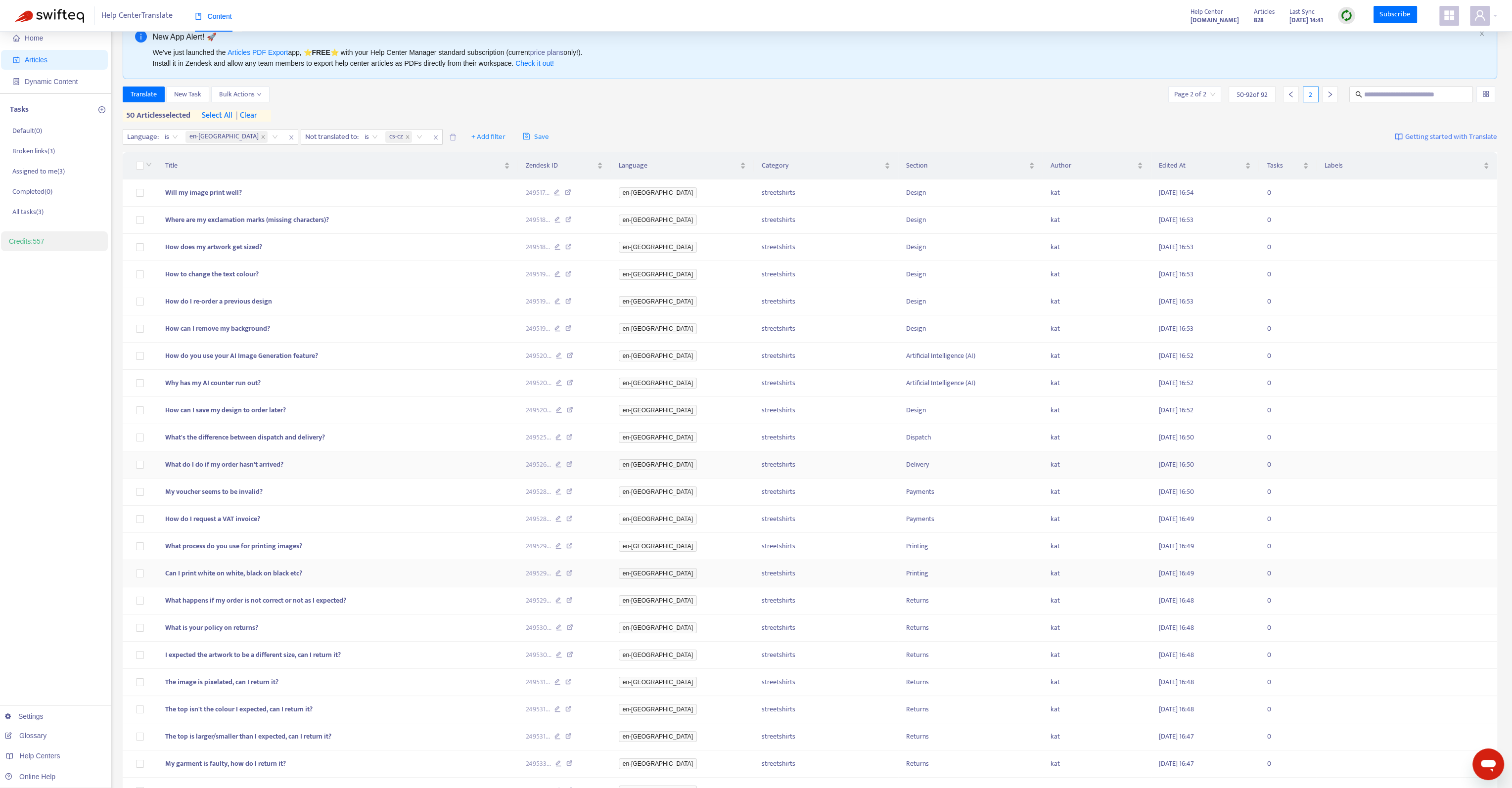
scroll to position [0, 0]
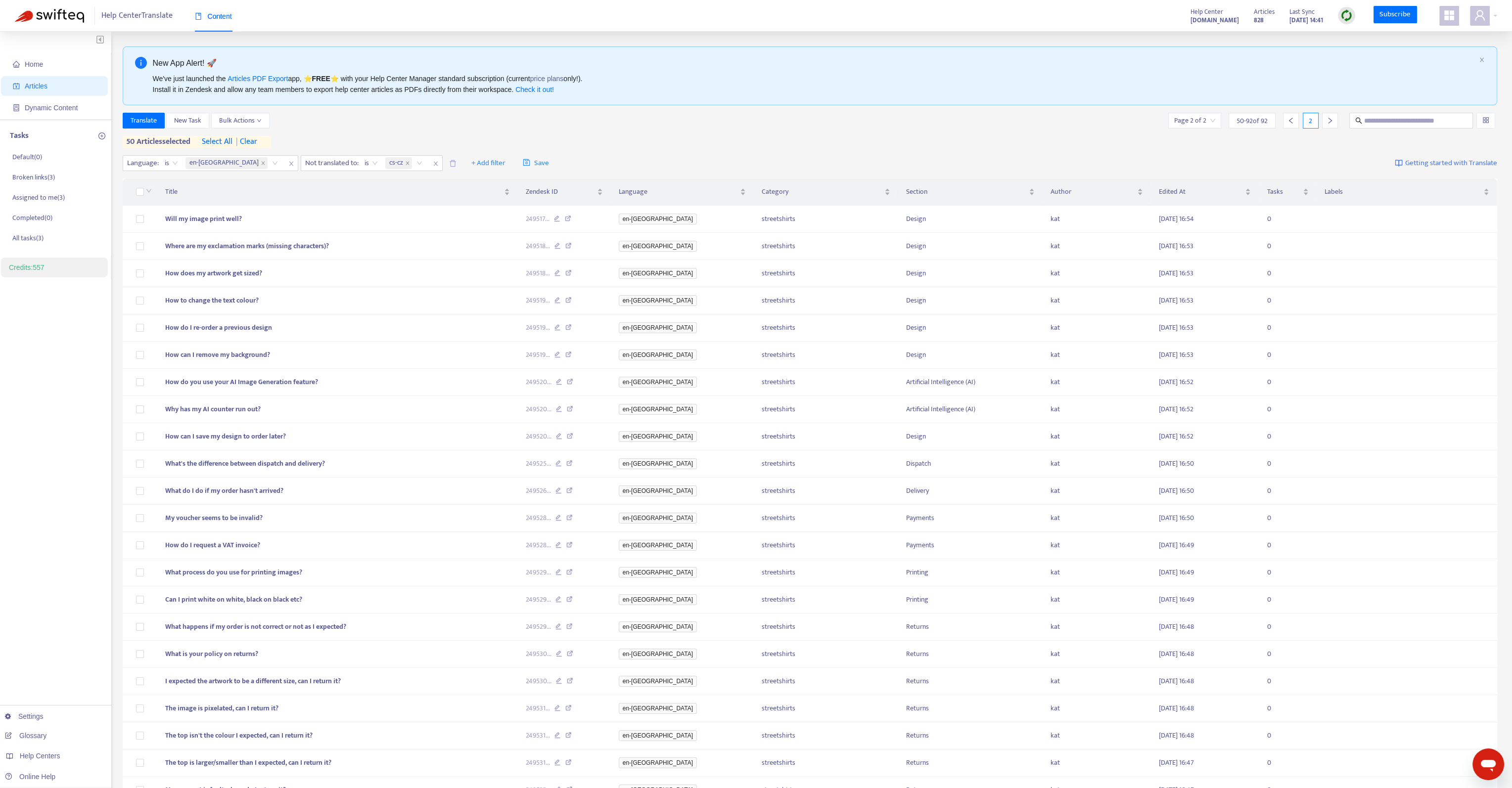
click at [254, 144] on span "| clear" at bounding box center [244, 142] width 25 height 12
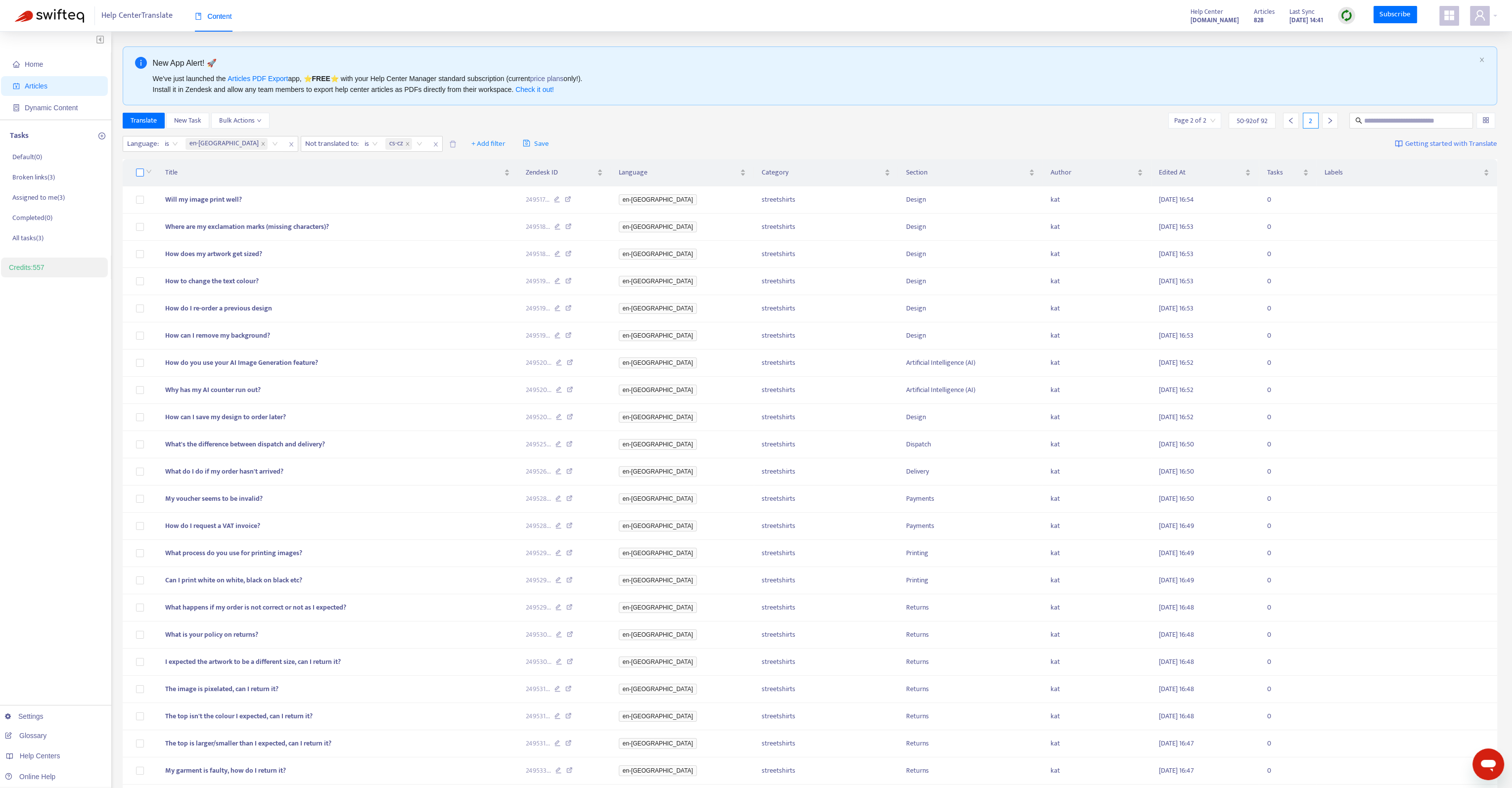
click at [138, 176] on label at bounding box center [140, 172] width 8 height 11
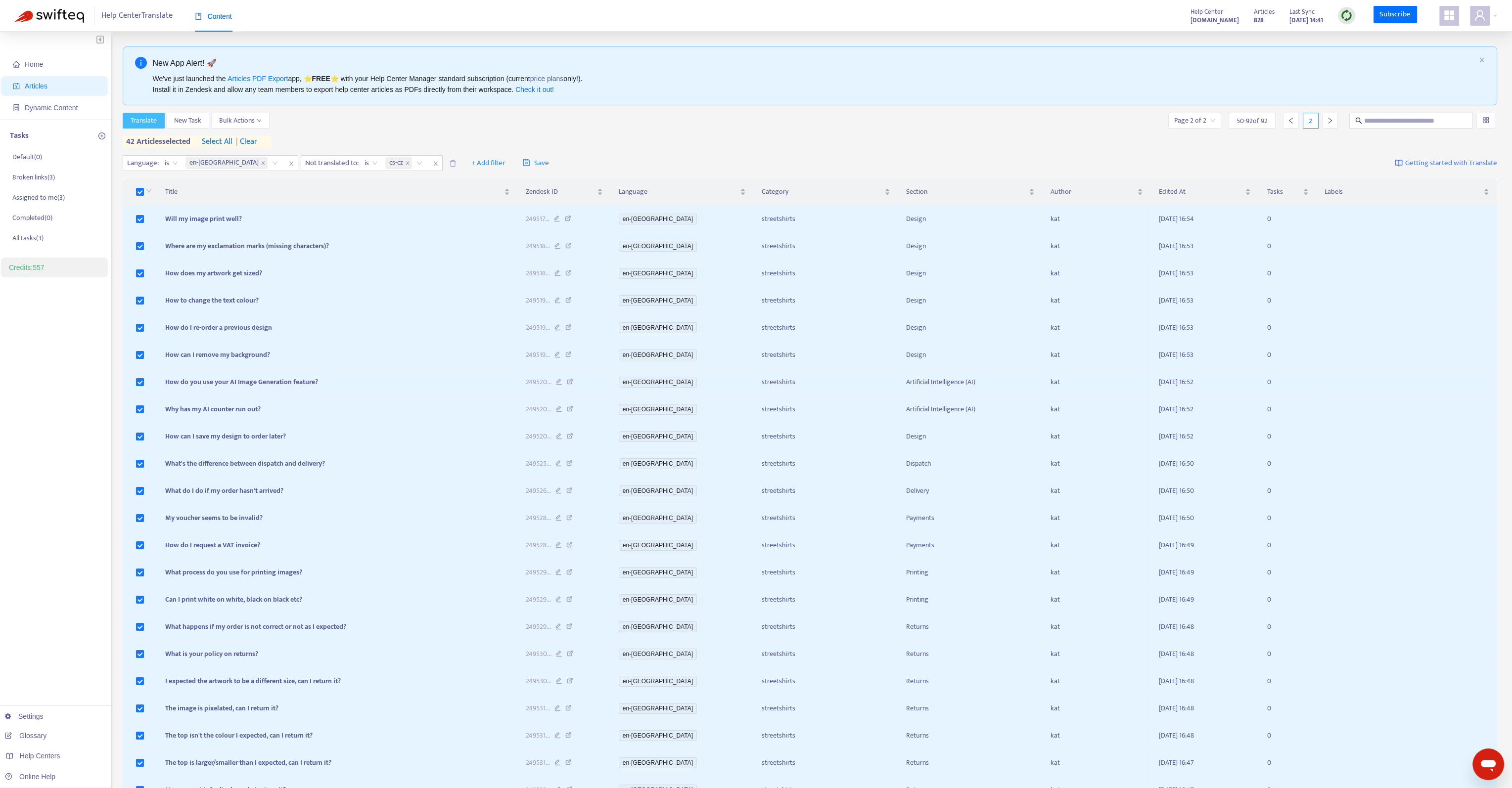
click at [137, 119] on span "Translate" at bounding box center [144, 120] width 26 height 11
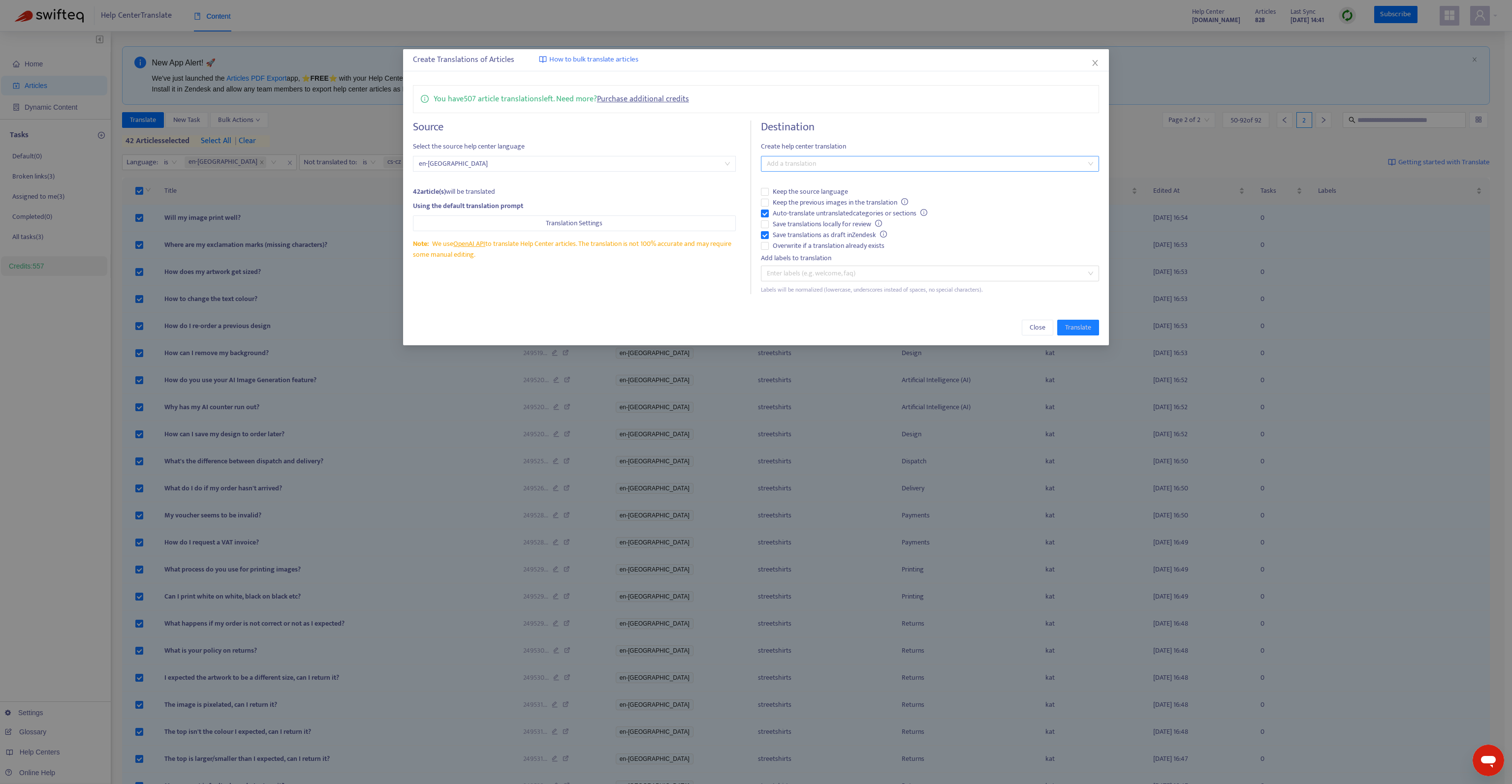
click at [844, 161] on div at bounding box center [925, 163] width 323 height 12
click at [842, 208] on div "Czech ( cs-cz )" at bounding box center [929, 214] width 334 height 16
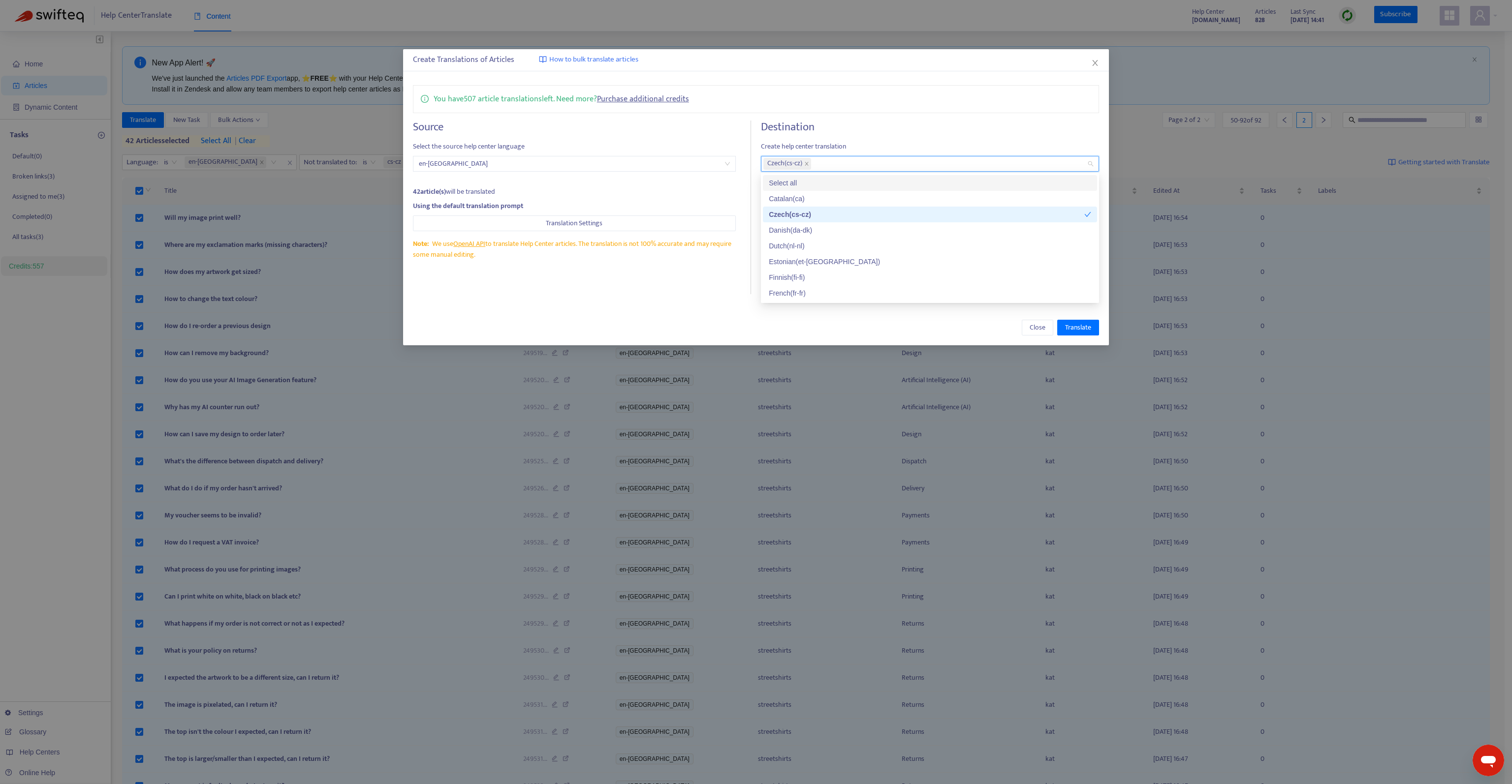
click at [898, 133] on h4 "Destination" at bounding box center [930, 126] width 338 height 13
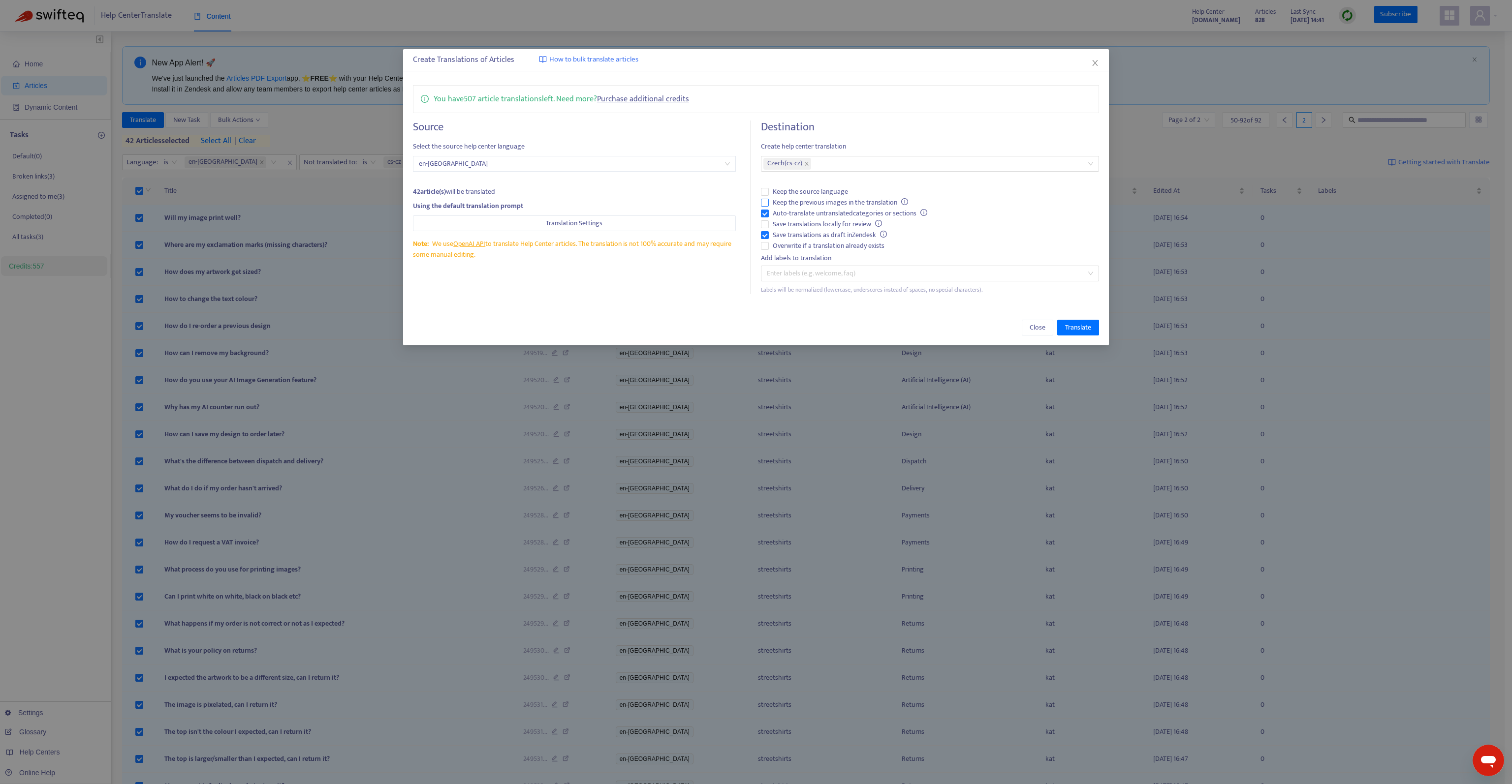
click at [795, 204] on span "Keep the previous images in the translation" at bounding box center [840, 202] width 143 height 11
click at [814, 234] on span "Save translations as draft in Zendesk" at bounding box center [829, 235] width 122 height 11
click at [1084, 327] on span "Translate" at bounding box center [1078, 328] width 26 height 11
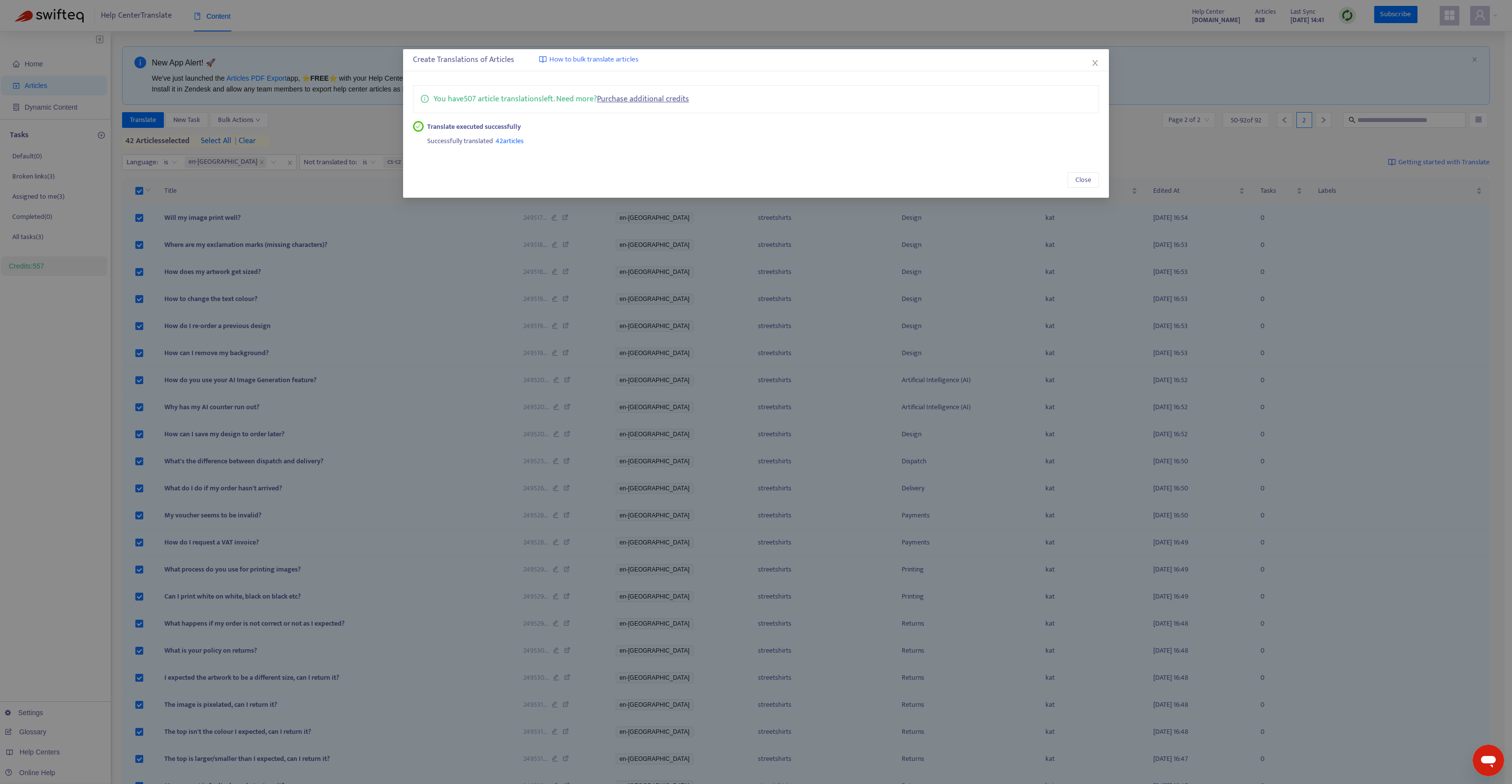
click at [1094, 59] on icon "close" at bounding box center [1095, 63] width 8 height 8
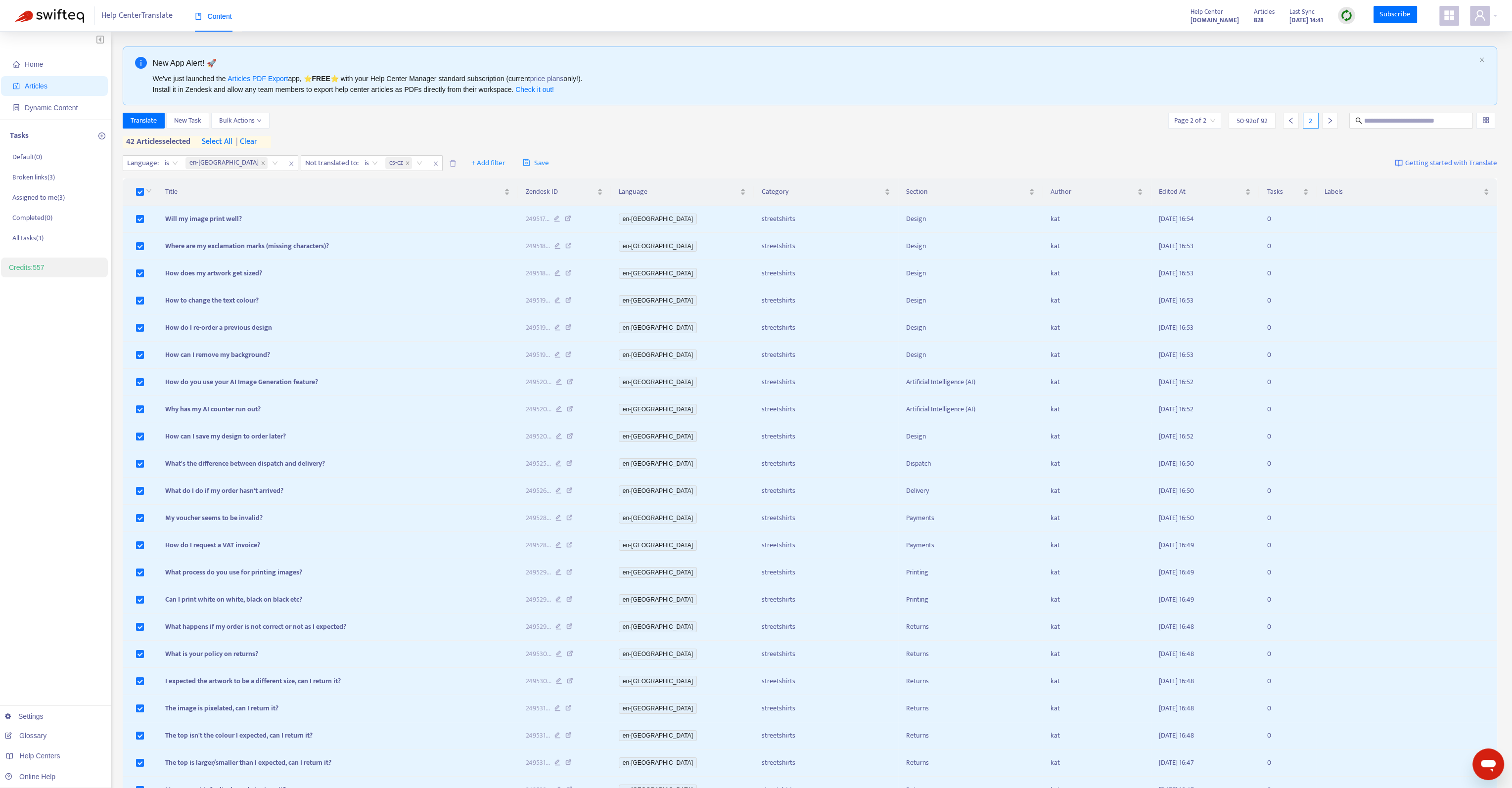
click at [389, 162] on span "cs-cz" at bounding box center [396, 163] width 14 height 12
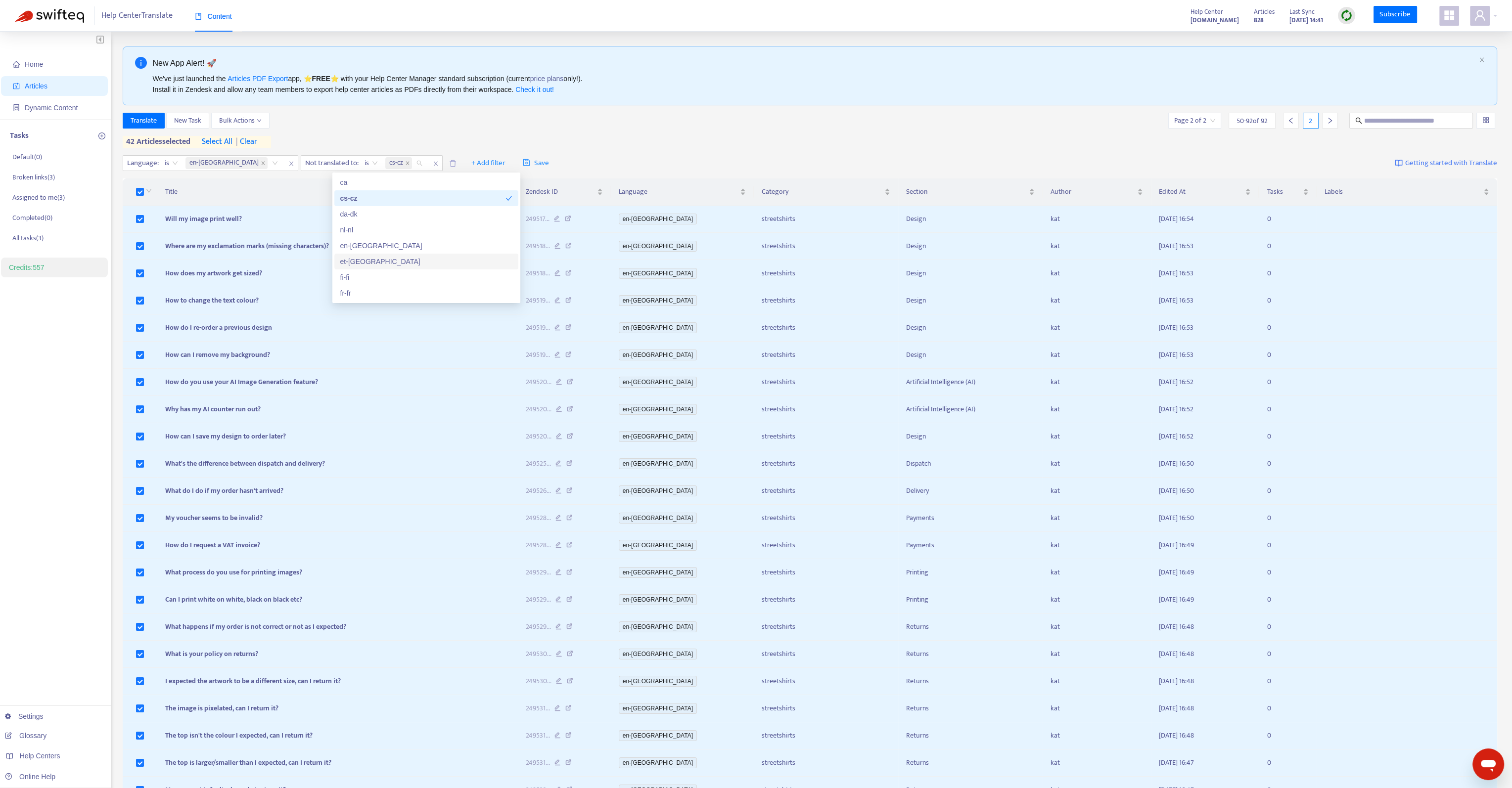
click at [360, 259] on div "et-[GEOGRAPHIC_DATA]" at bounding box center [426, 261] width 172 height 11
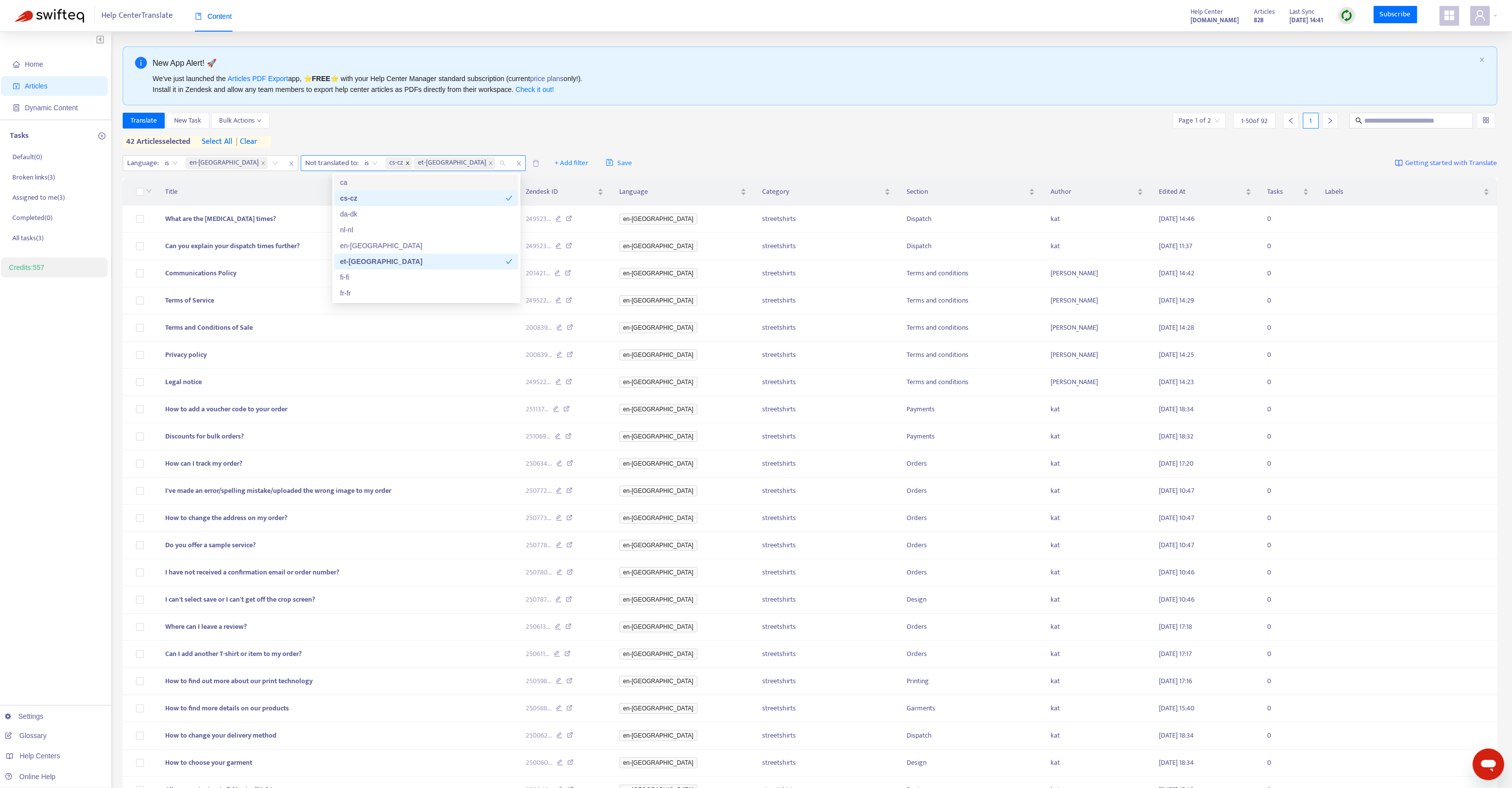
click at [405, 160] on icon "close" at bounding box center [407, 163] width 5 height 5
click at [685, 132] on div "Translate New Task Bulk Actions Page 1 of 2 1 - 50 of 92 1 42 articles selected…" at bounding box center [810, 130] width 1375 height 35
click at [255, 142] on span "| clear" at bounding box center [244, 142] width 25 height 12
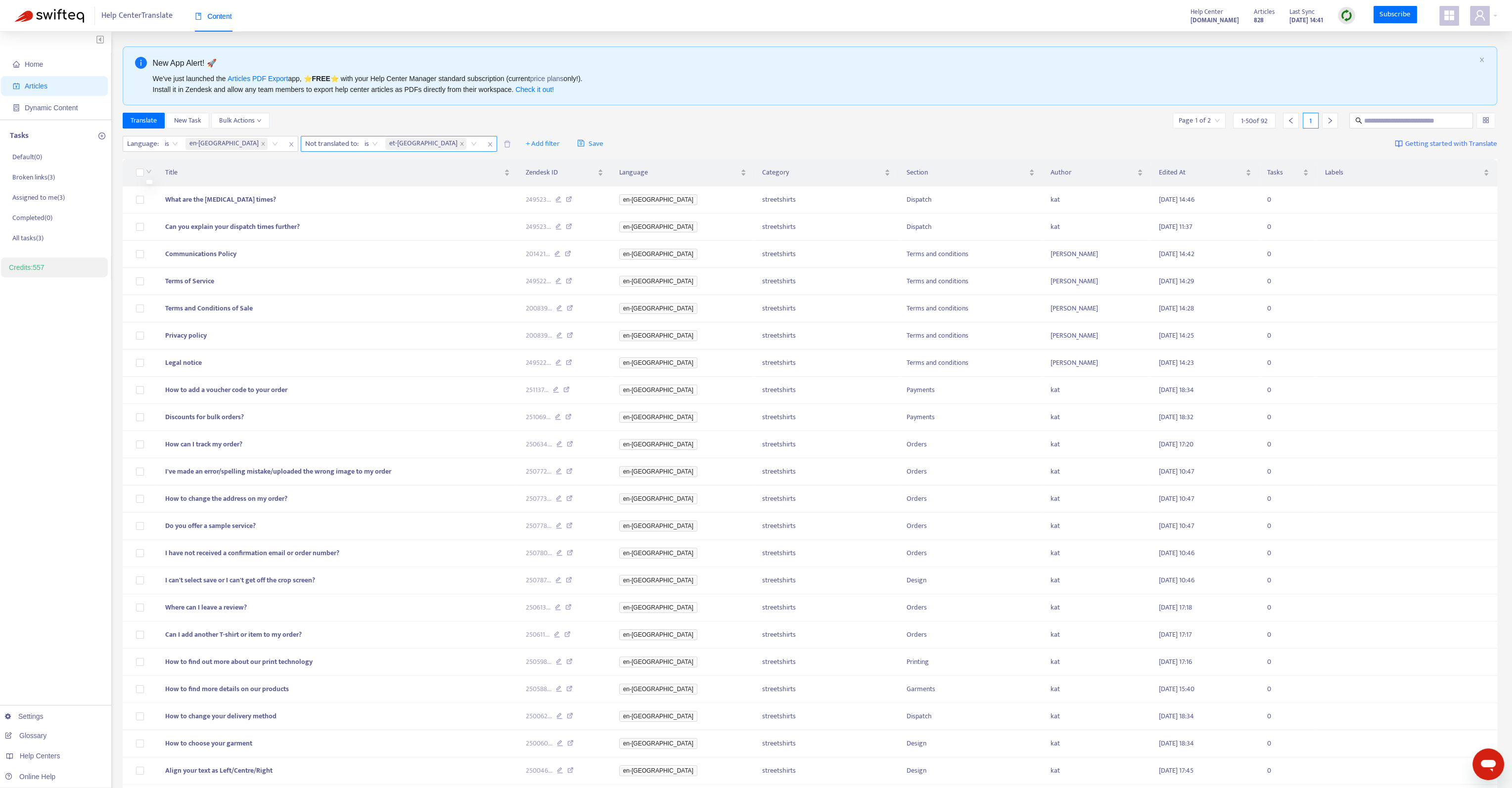
click at [144, 171] on div at bounding box center [148, 172] width 8 height 11
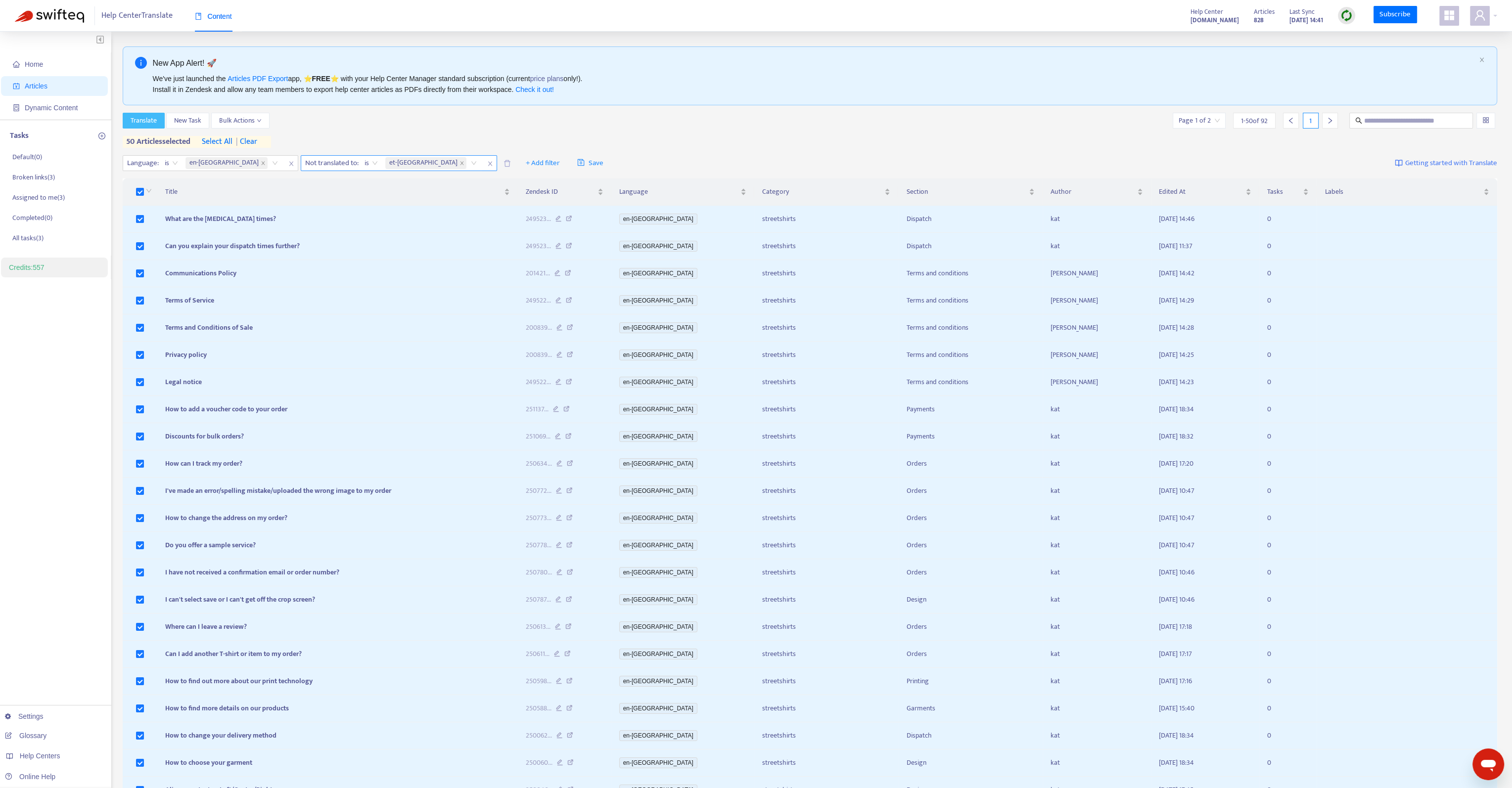
click at [151, 124] on span "Translate" at bounding box center [144, 120] width 26 height 11
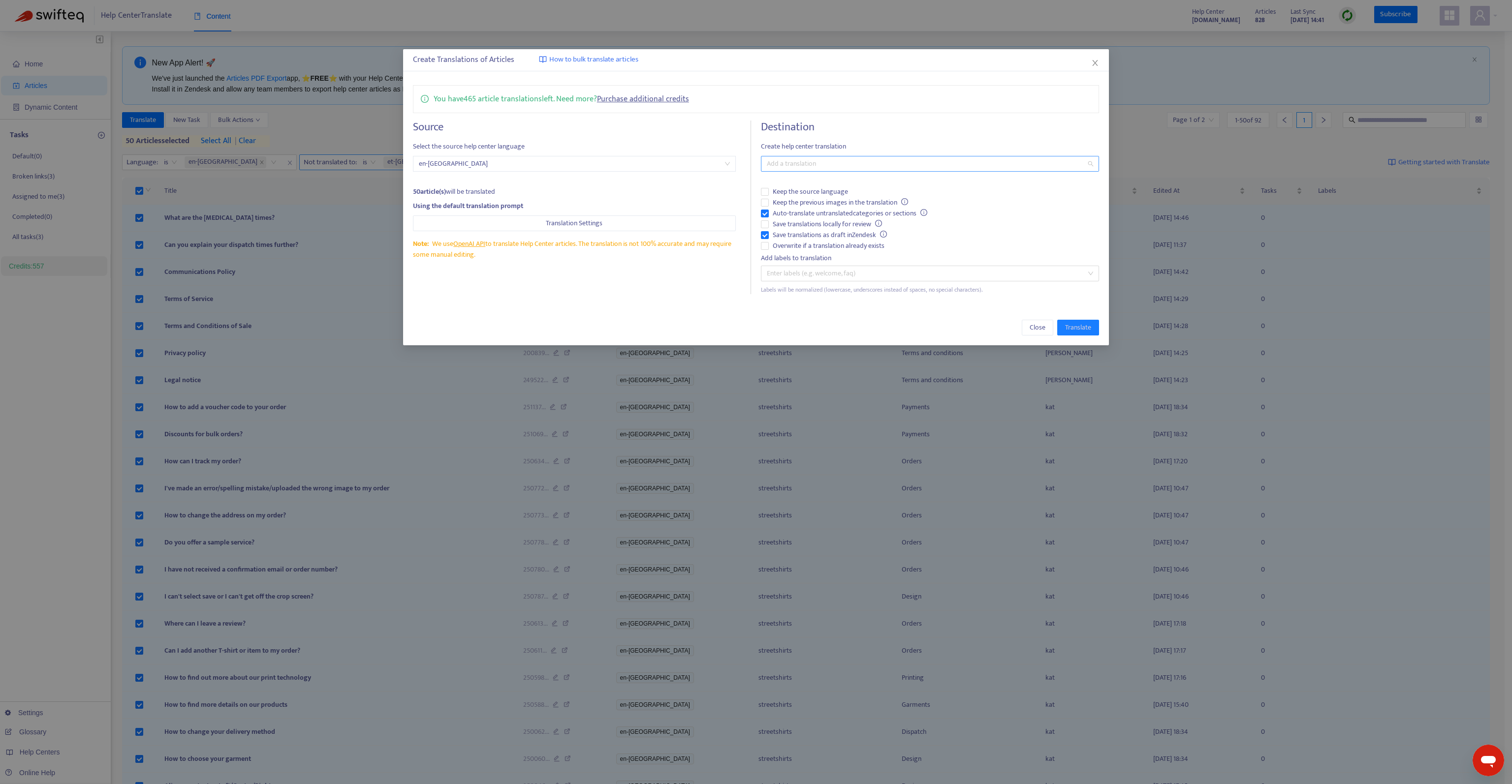
click at [837, 170] on div "Add a translation" at bounding box center [930, 163] width 338 height 16
click at [822, 258] on div "Estonian ( et-ee )" at bounding box center [929, 261] width 323 height 11
click at [893, 134] on div "Destination Create help center translation Estonian ( et-ee ) Keep the source l…" at bounding box center [930, 207] width 338 height 173
click at [837, 203] on span "Keep the previous images in the translation" at bounding box center [840, 202] width 143 height 11
click at [837, 235] on span "Save translations as draft in Zendesk" at bounding box center [829, 235] width 122 height 11
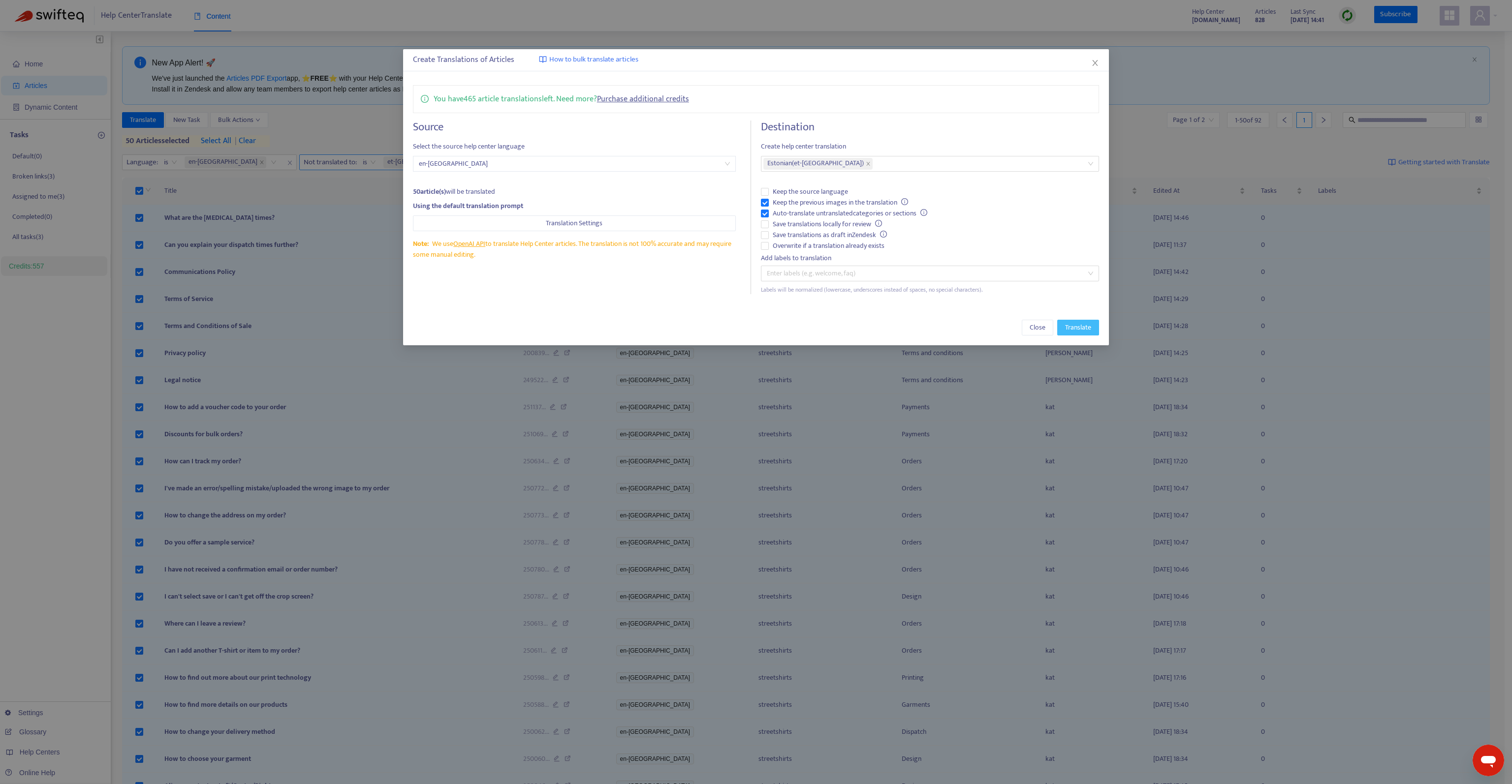
click at [1075, 327] on span "Translate" at bounding box center [1078, 328] width 26 height 11
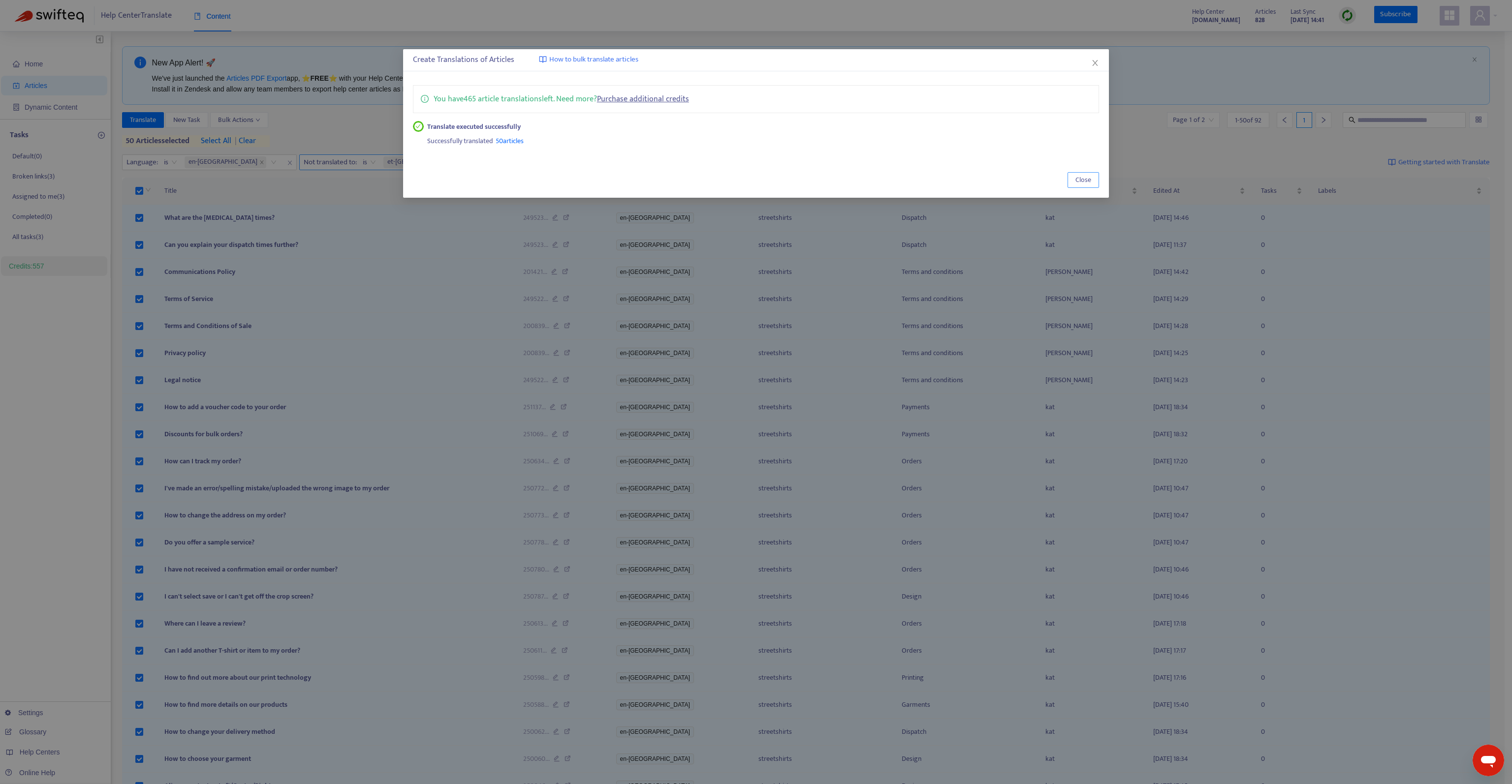
click at [1092, 175] on button "Close" at bounding box center [1083, 180] width 31 height 16
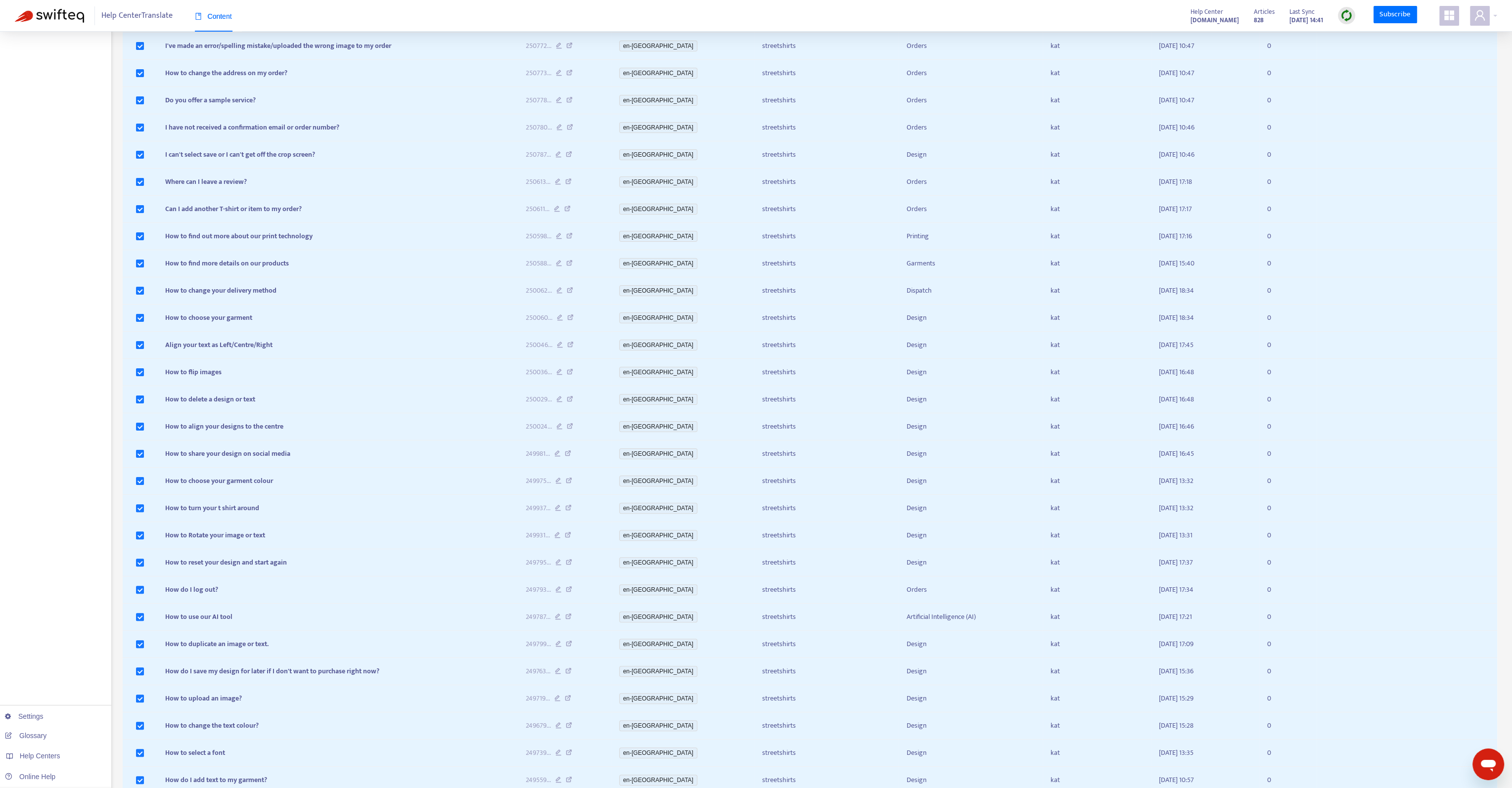
scroll to position [827, 0]
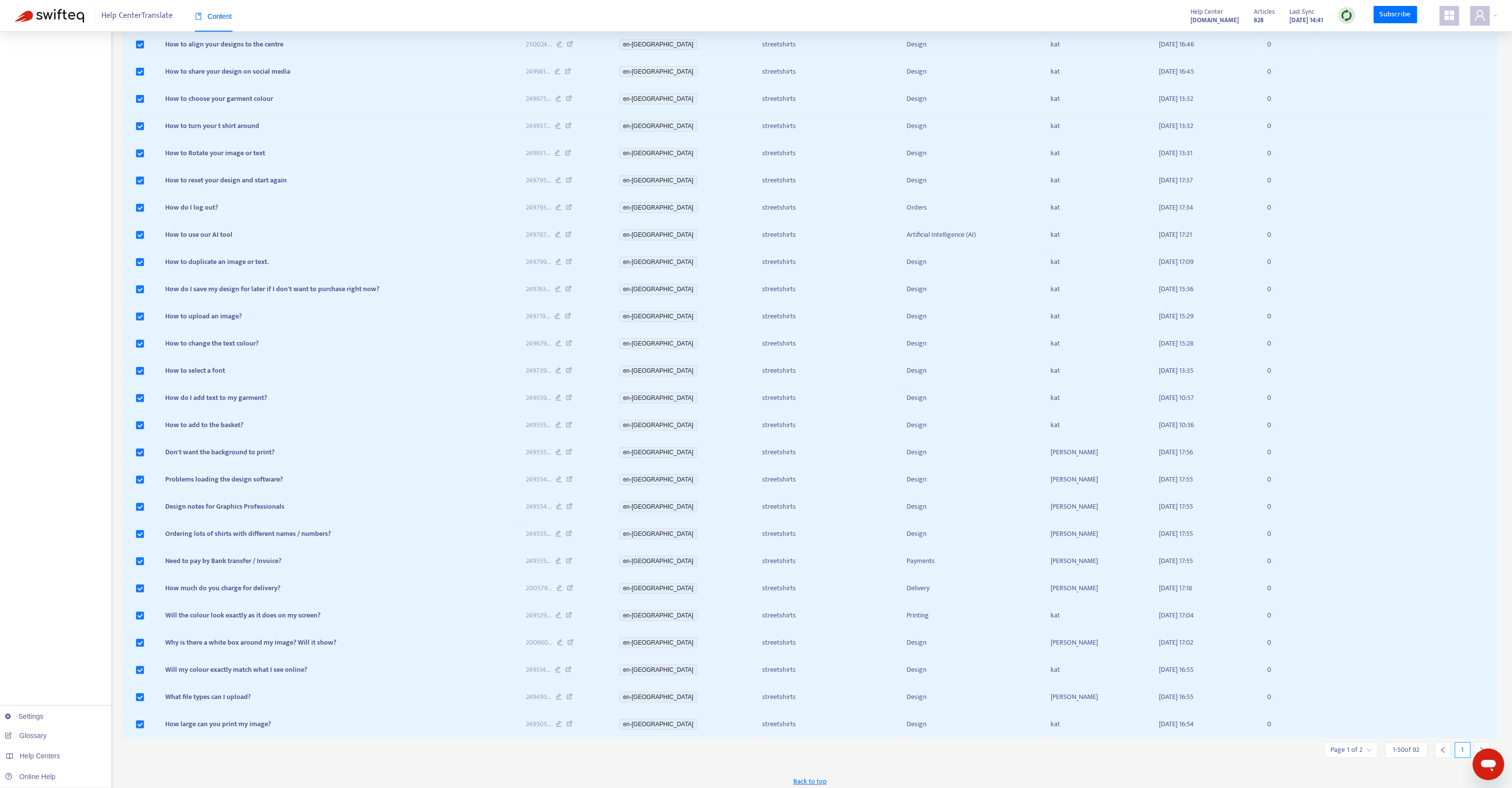
click at [1482, 746] on icon "right" at bounding box center [1481, 750] width 7 height 7
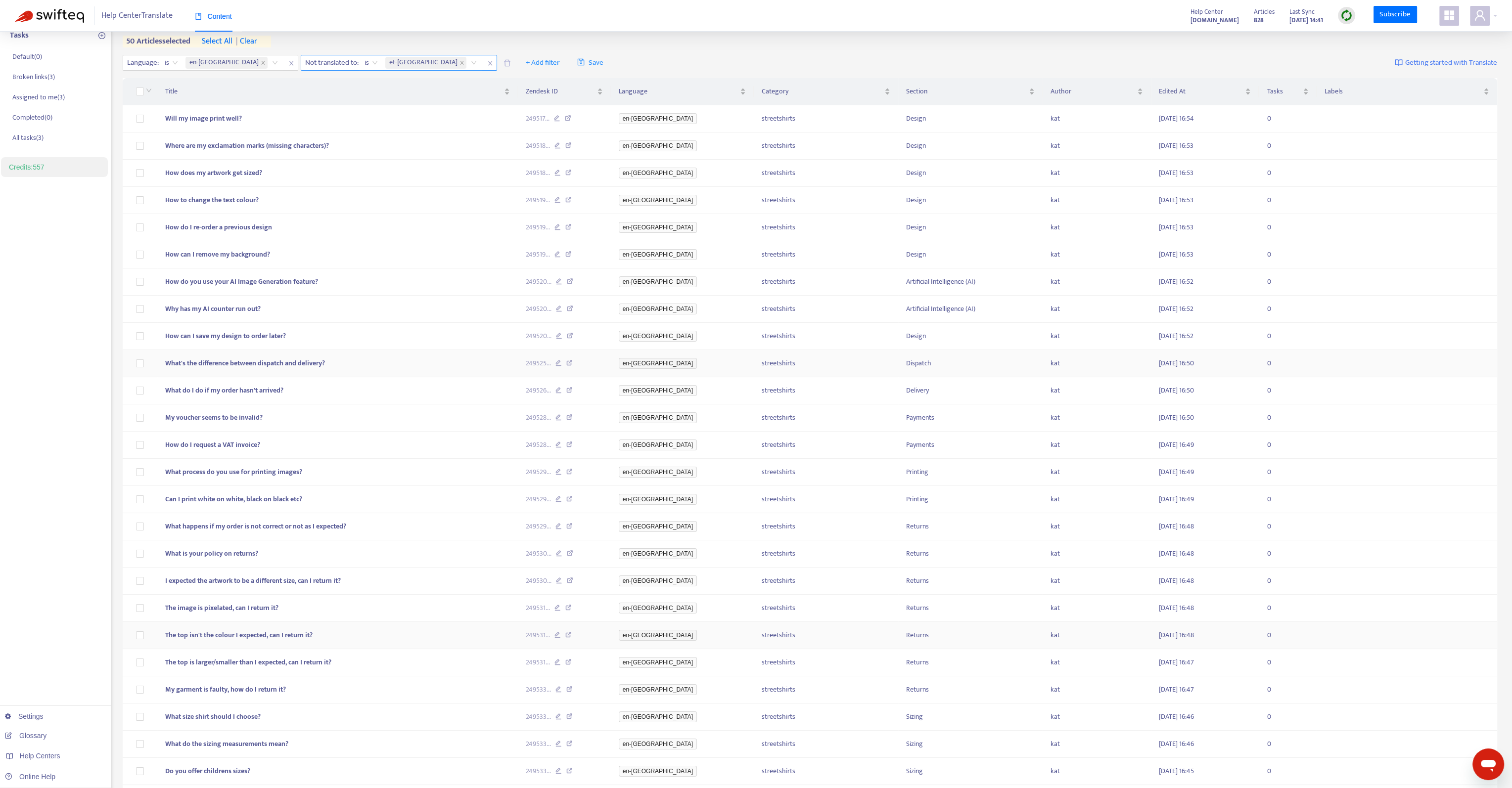
scroll to position [0, 0]
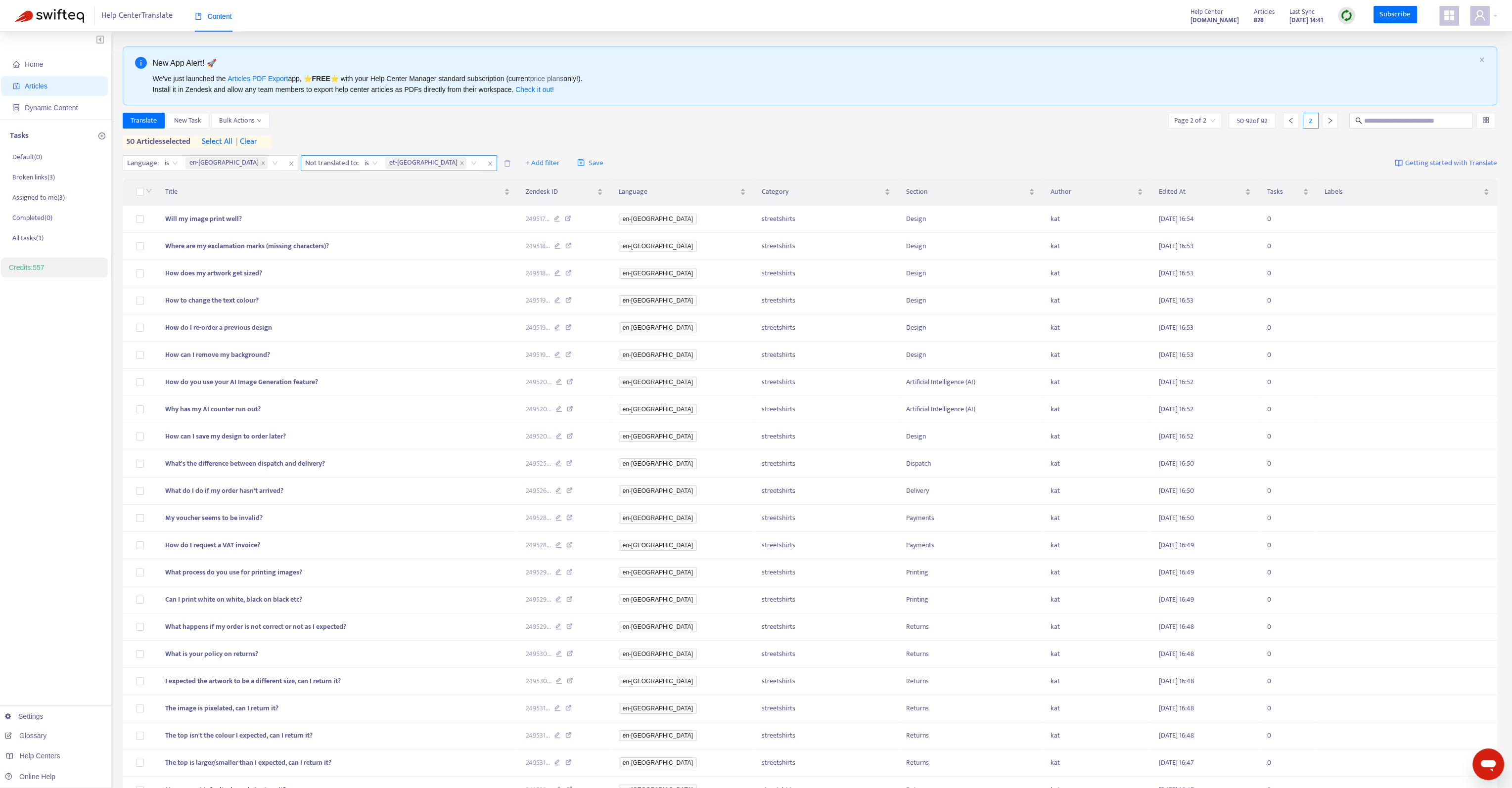
click at [251, 139] on span "| clear" at bounding box center [244, 142] width 25 height 12
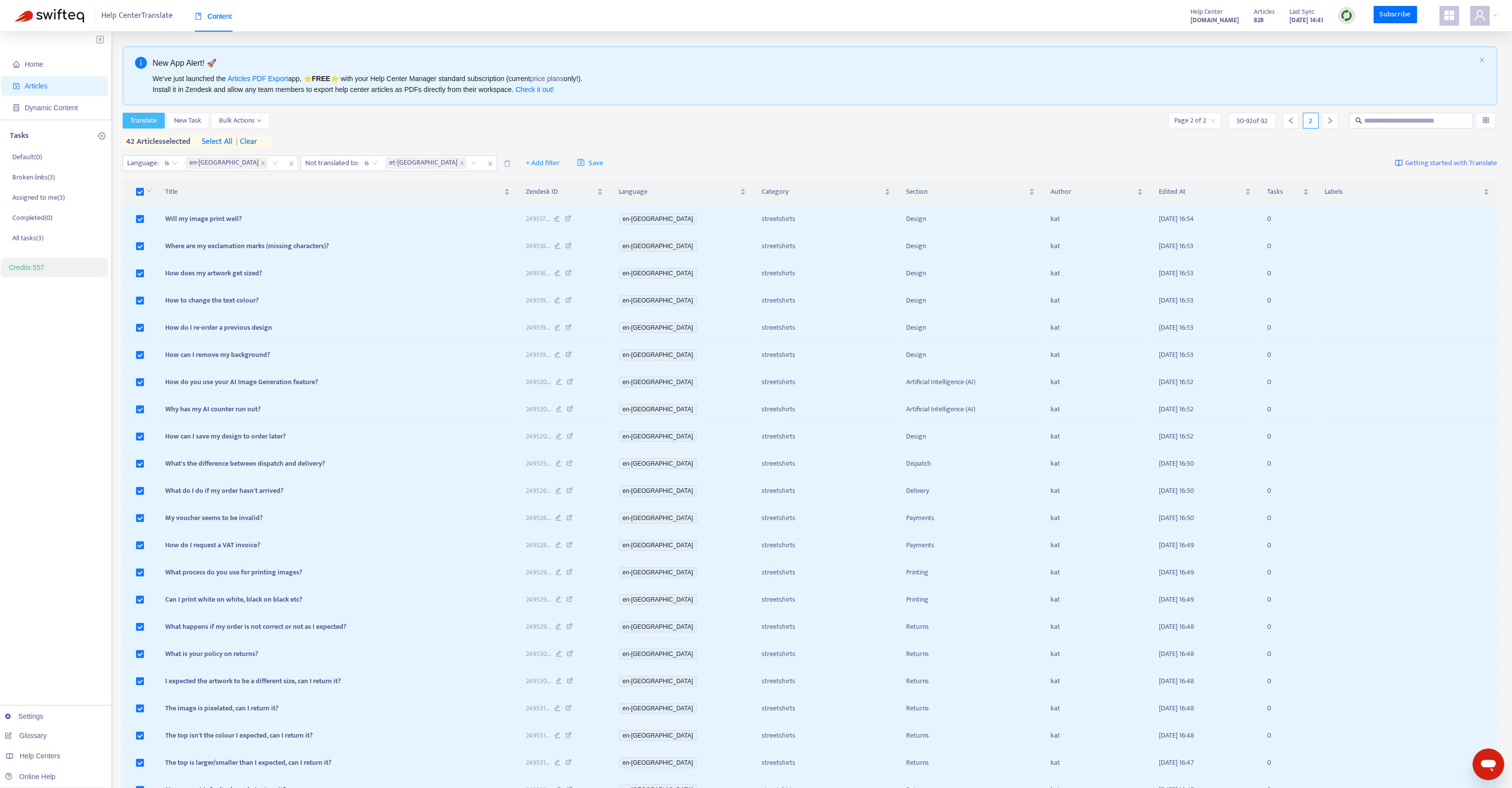
click at [162, 121] on button "Translate" at bounding box center [144, 120] width 42 height 16
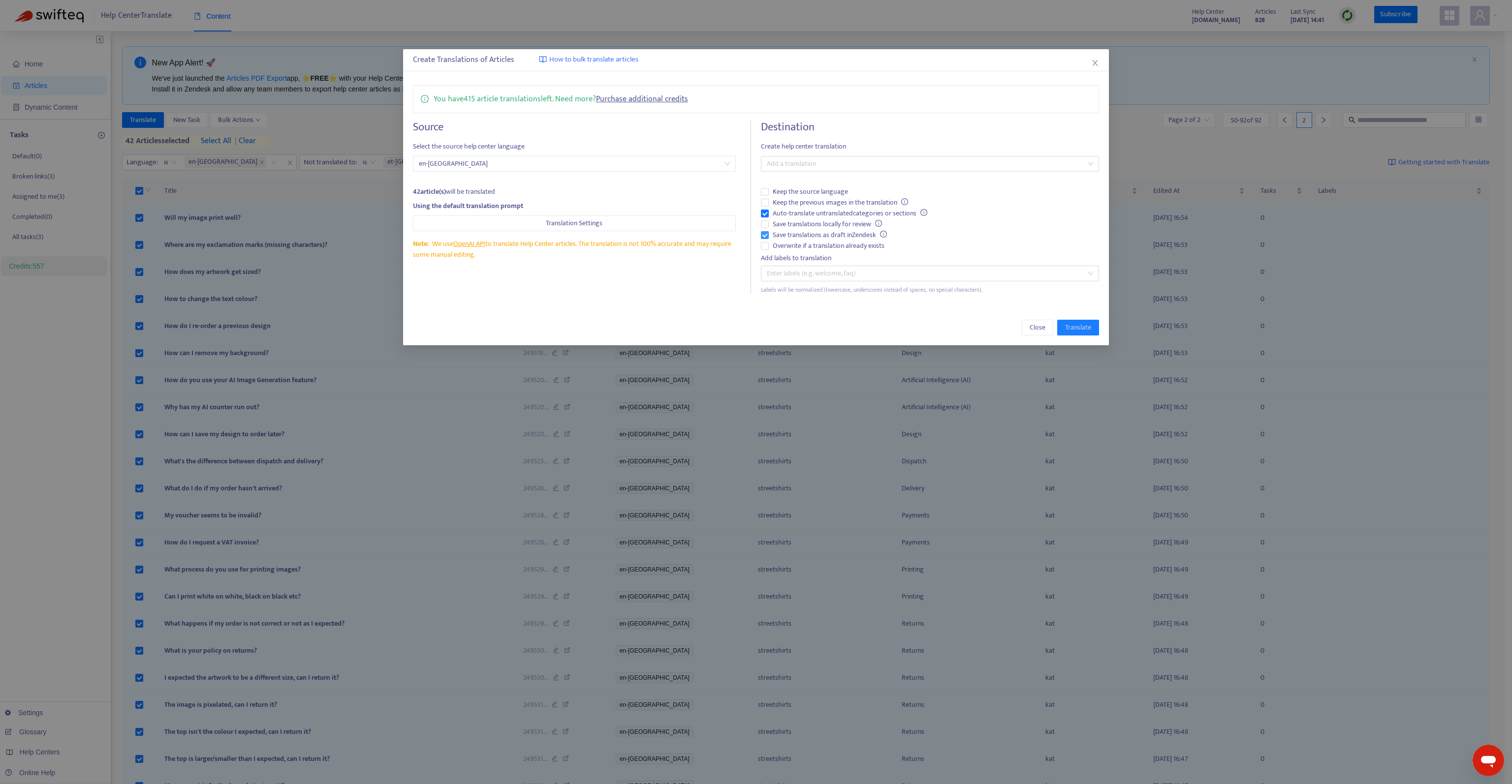
click at [825, 237] on span "Save translations as draft in Zendesk" at bounding box center [829, 235] width 122 height 11
click at [849, 204] on span "Keep the previous images in the translation" at bounding box center [840, 202] width 143 height 11
click at [884, 163] on div at bounding box center [925, 163] width 323 height 12
click at [826, 258] on div "Estonian ( et-ee )" at bounding box center [929, 261] width 323 height 11
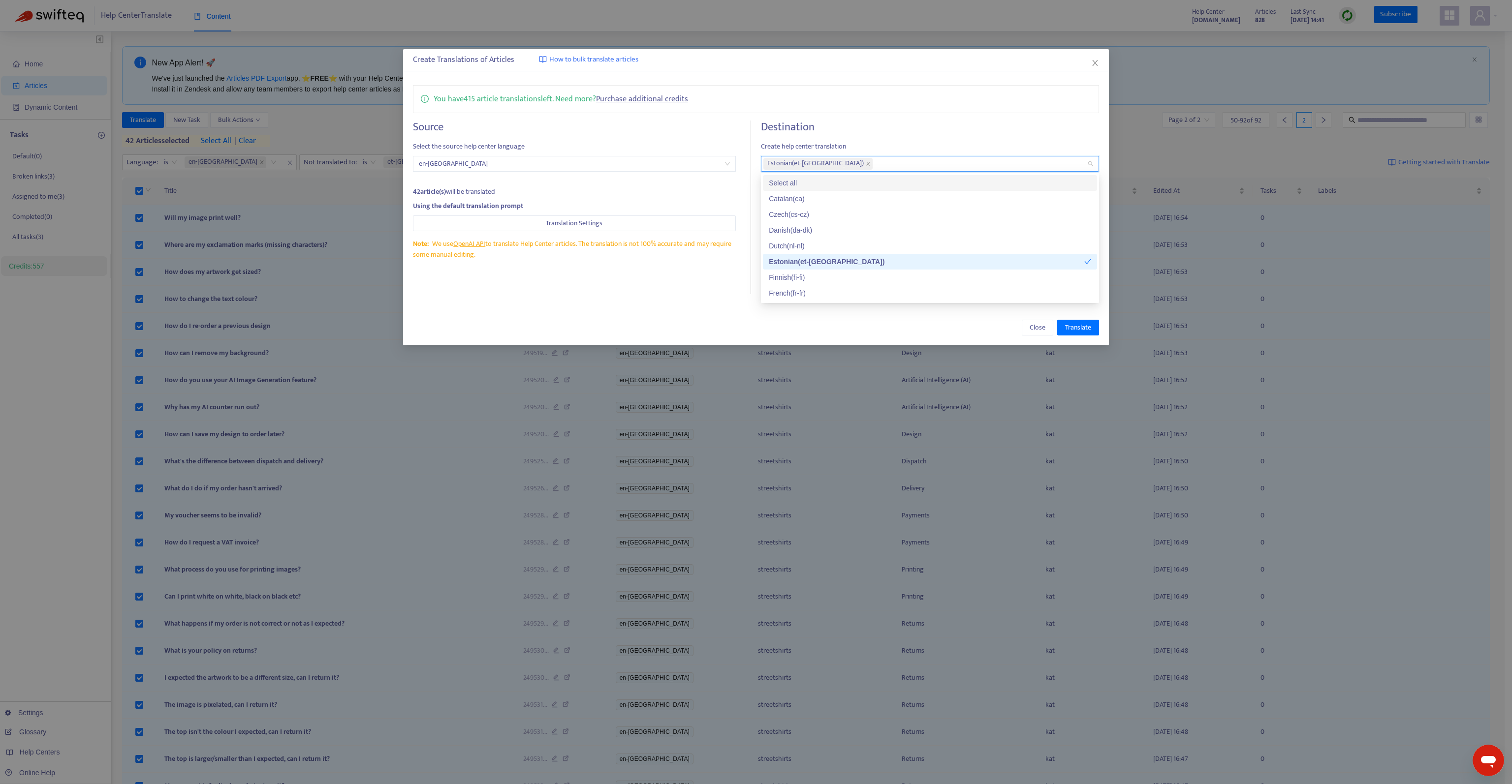
click at [897, 134] on div "Destination Create help center translation Estonian ( et-ee ) Keep the source l…" at bounding box center [930, 207] width 338 height 173
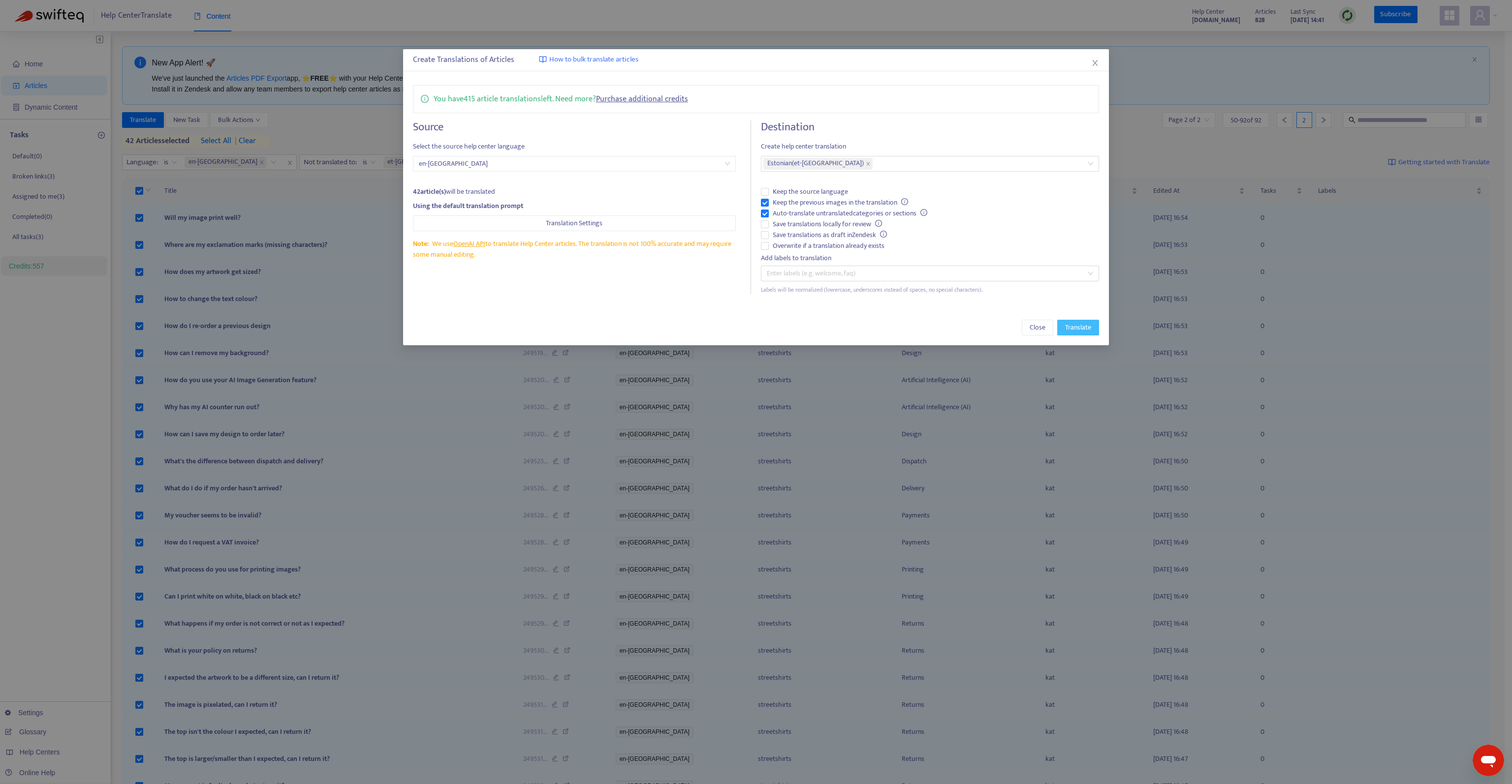
click at [1081, 325] on span "Translate" at bounding box center [1078, 328] width 26 height 11
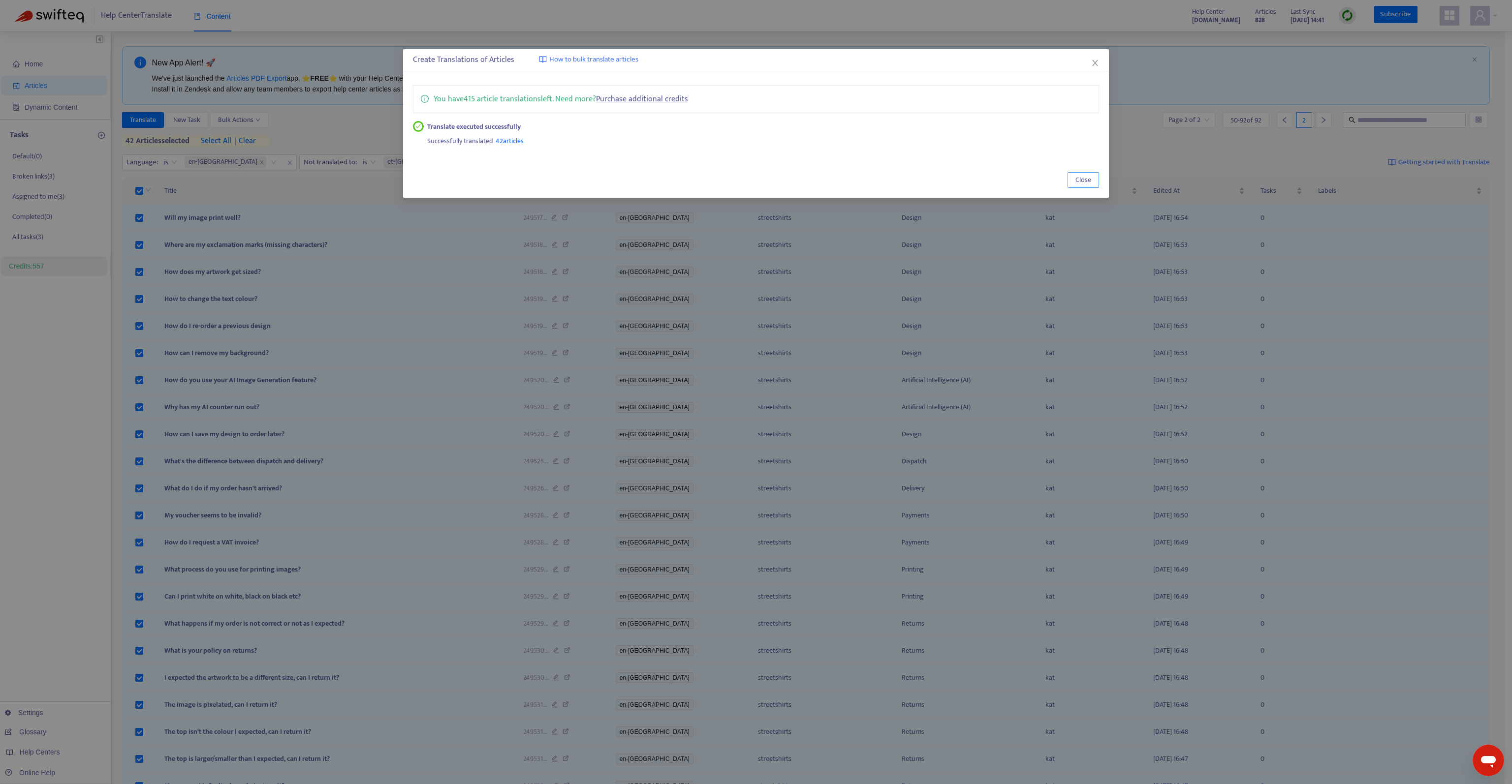
click at [1087, 175] on span "Close" at bounding box center [1083, 180] width 16 height 11
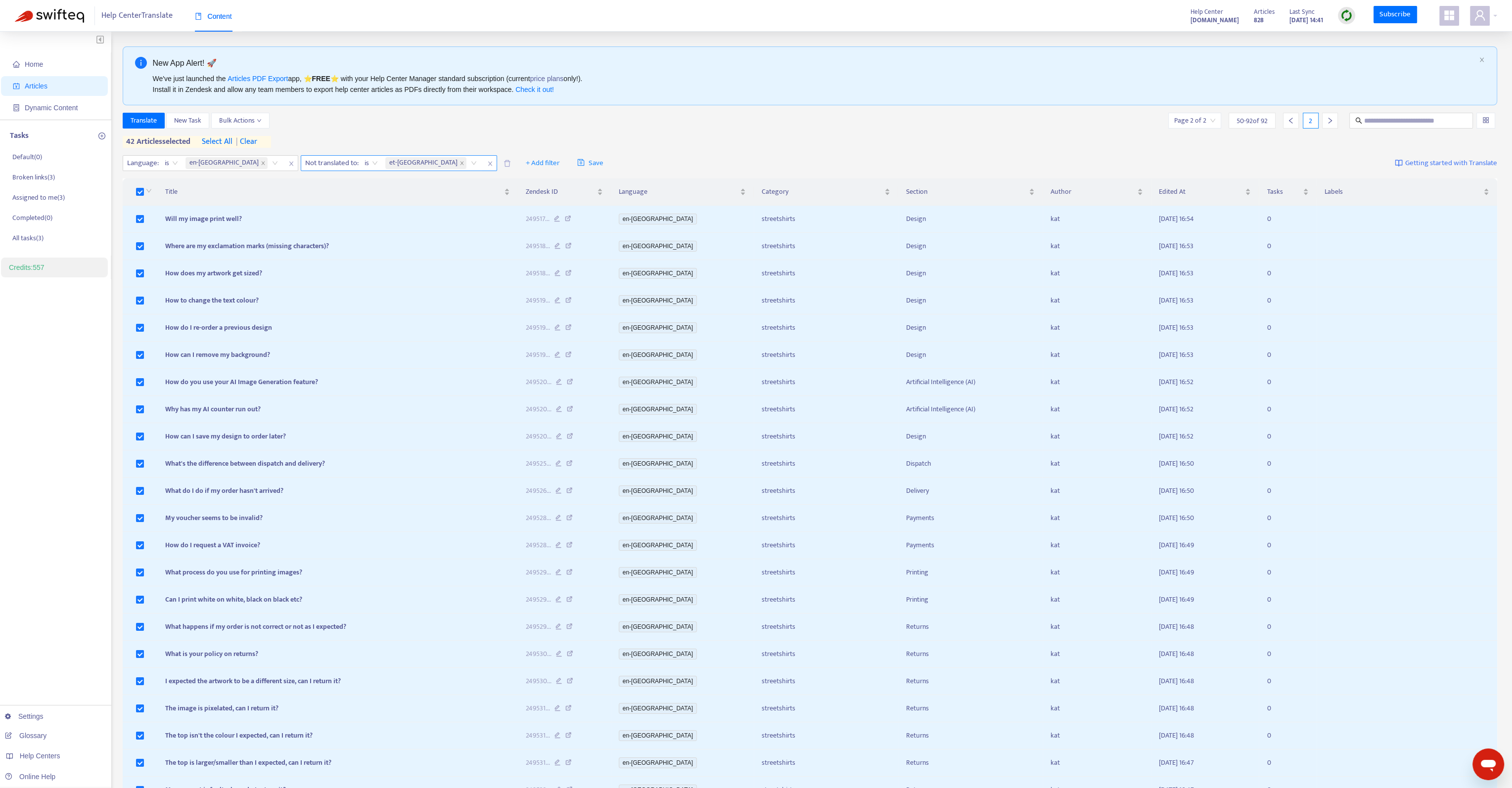
click at [488, 162] on icon "close" at bounding box center [490, 164] width 4 height 4
click at [327, 165] on span "+ Add filter" at bounding box center [344, 163] width 34 height 12
click at [313, 196] on span "Not translated to" at bounding box center [306, 198] width 62 height 11
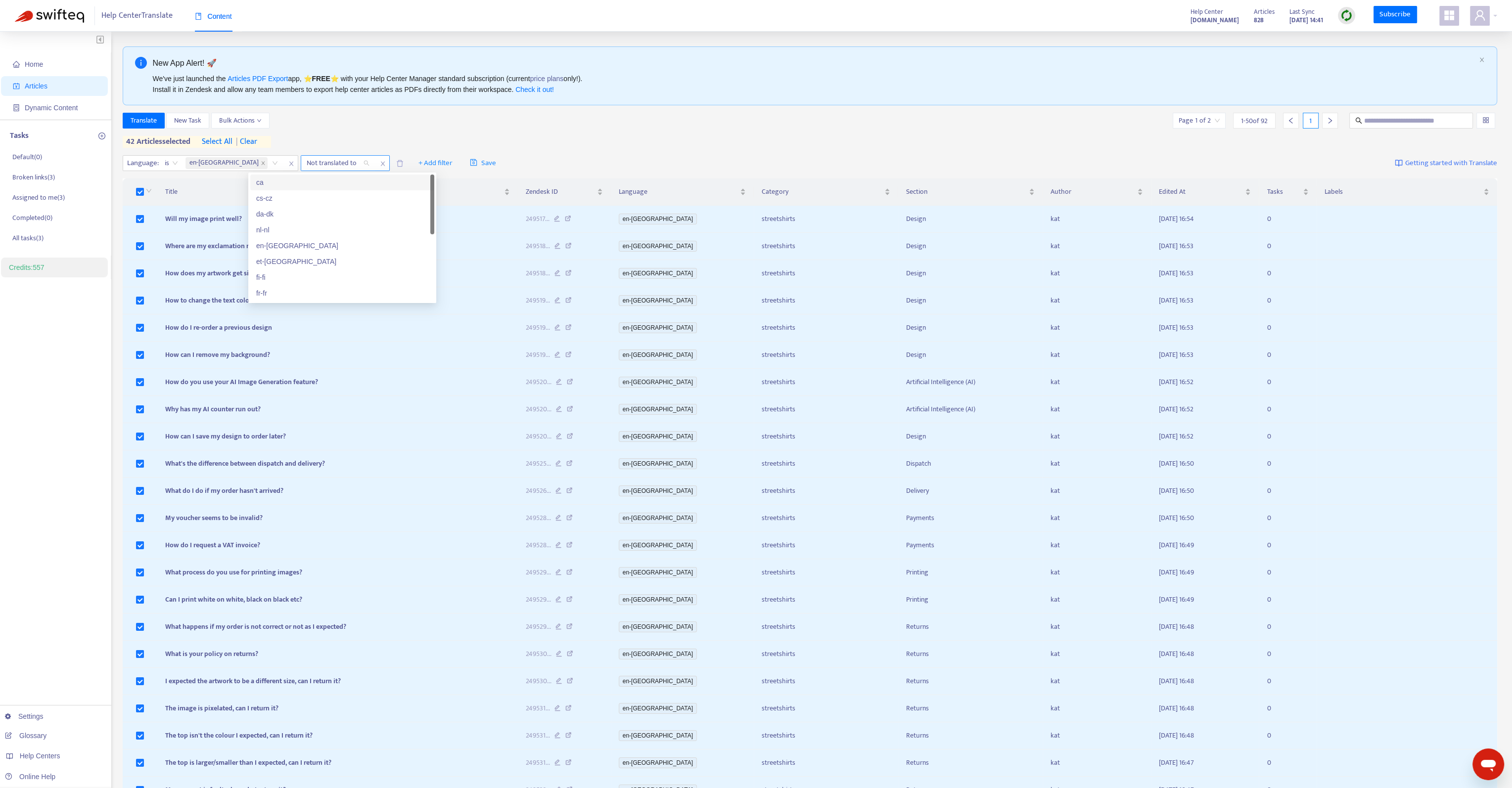
click at [303, 162] on div at bounding box center [333, 163] width 60 height 12
click at [262, 279] on div "fi-fi" at bounding box center [342, 277] width 172 height 11
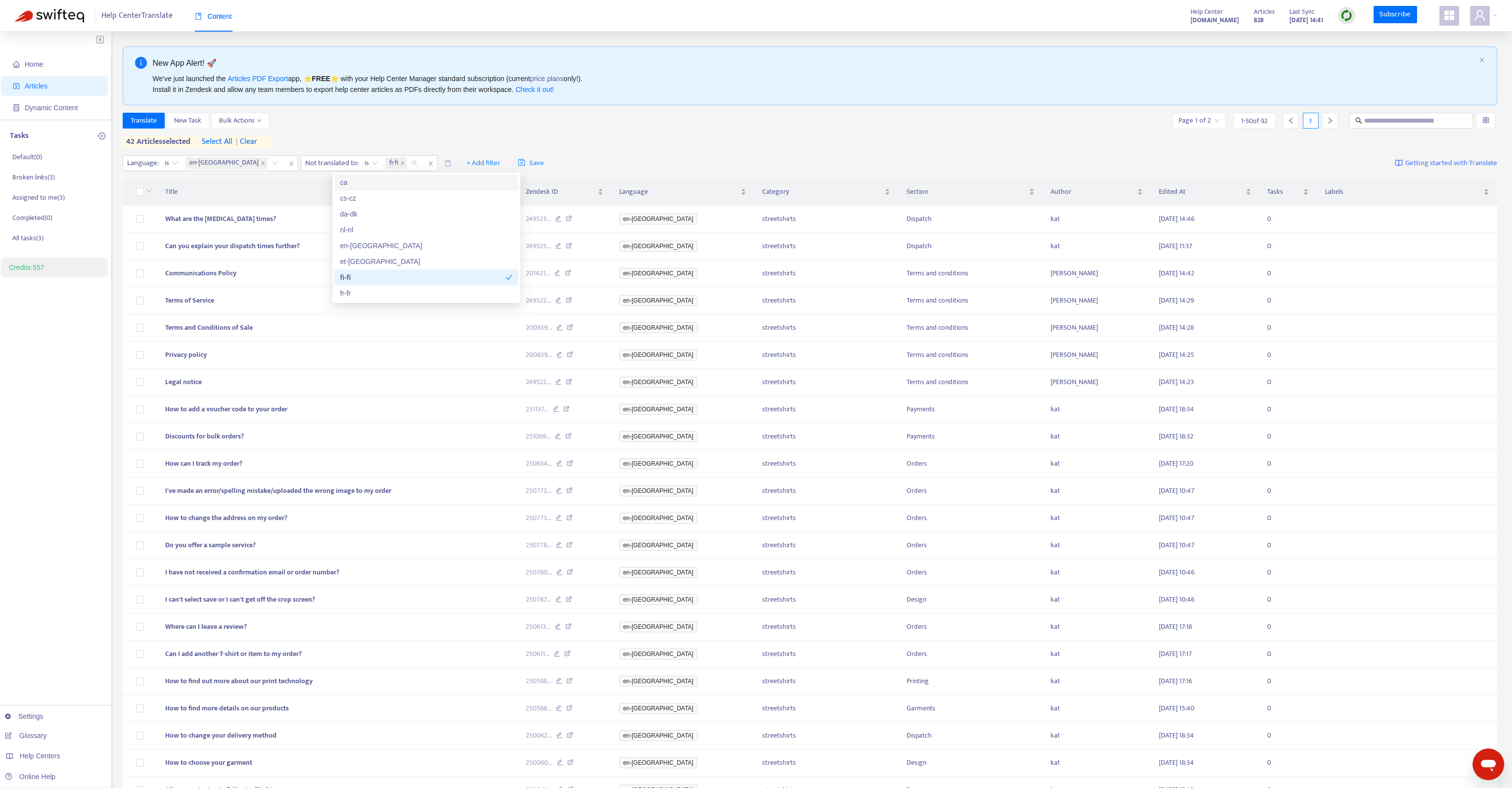
click at [774, 130] on div "Translate New Task Bulk Actions Page 1 of 2 1 - 50 of 92 1 42 articles selected…" at bounding box center [810, 130] width 1375 height 35
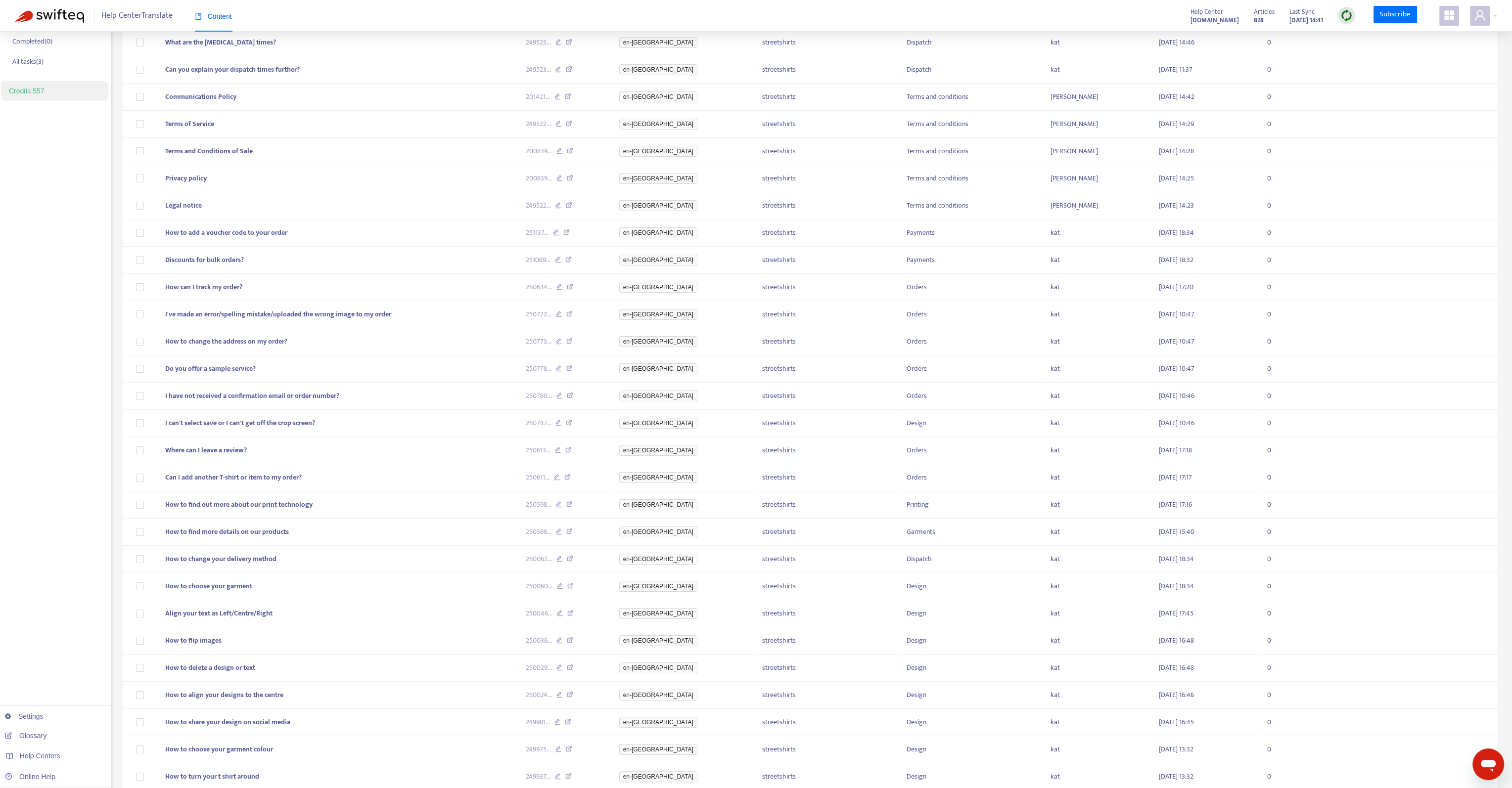
scroll to position [99, 0]
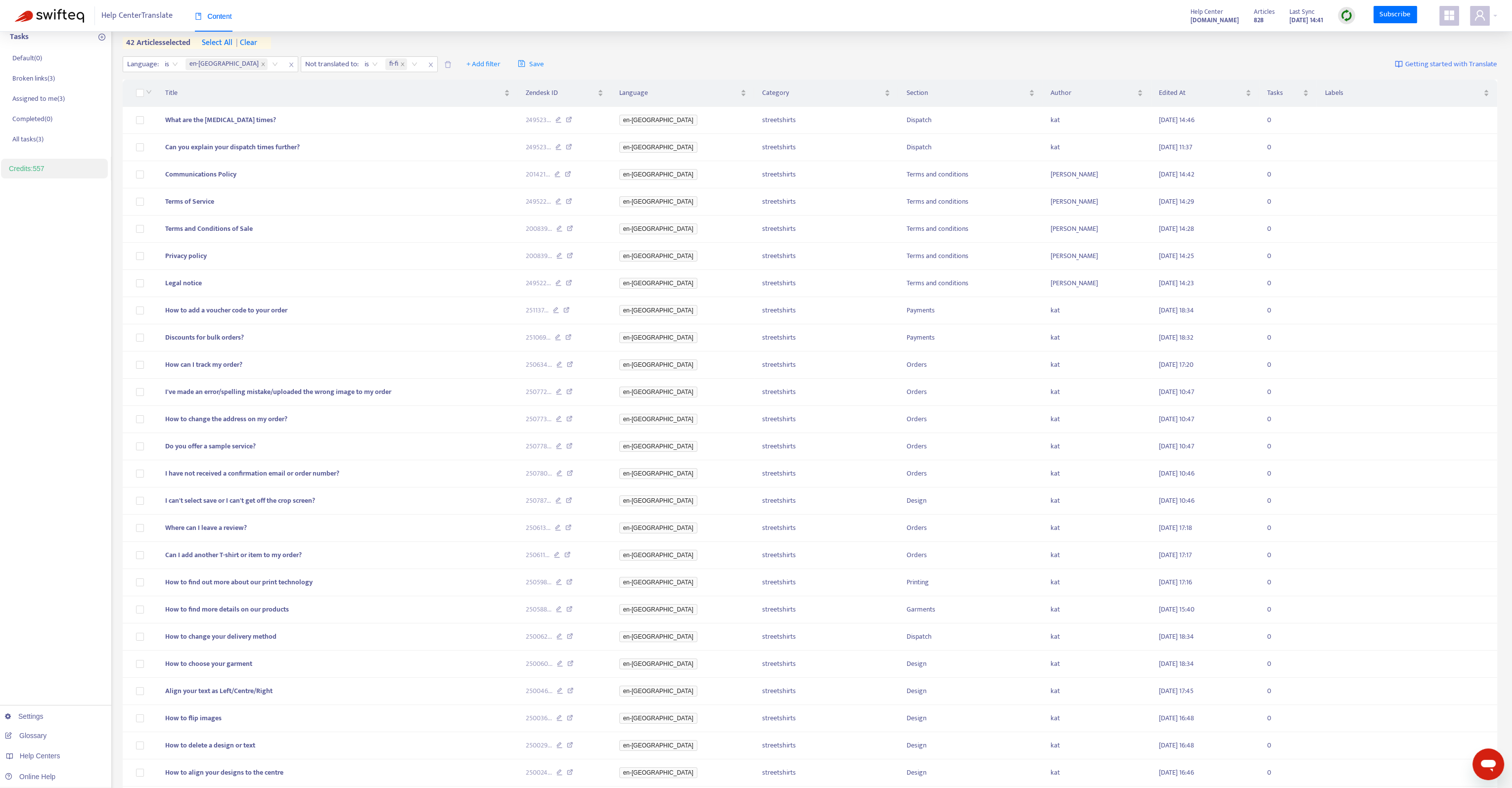
click at [248, 45] on span "| clear" at bounding box center [244, 43] width 25 height 12
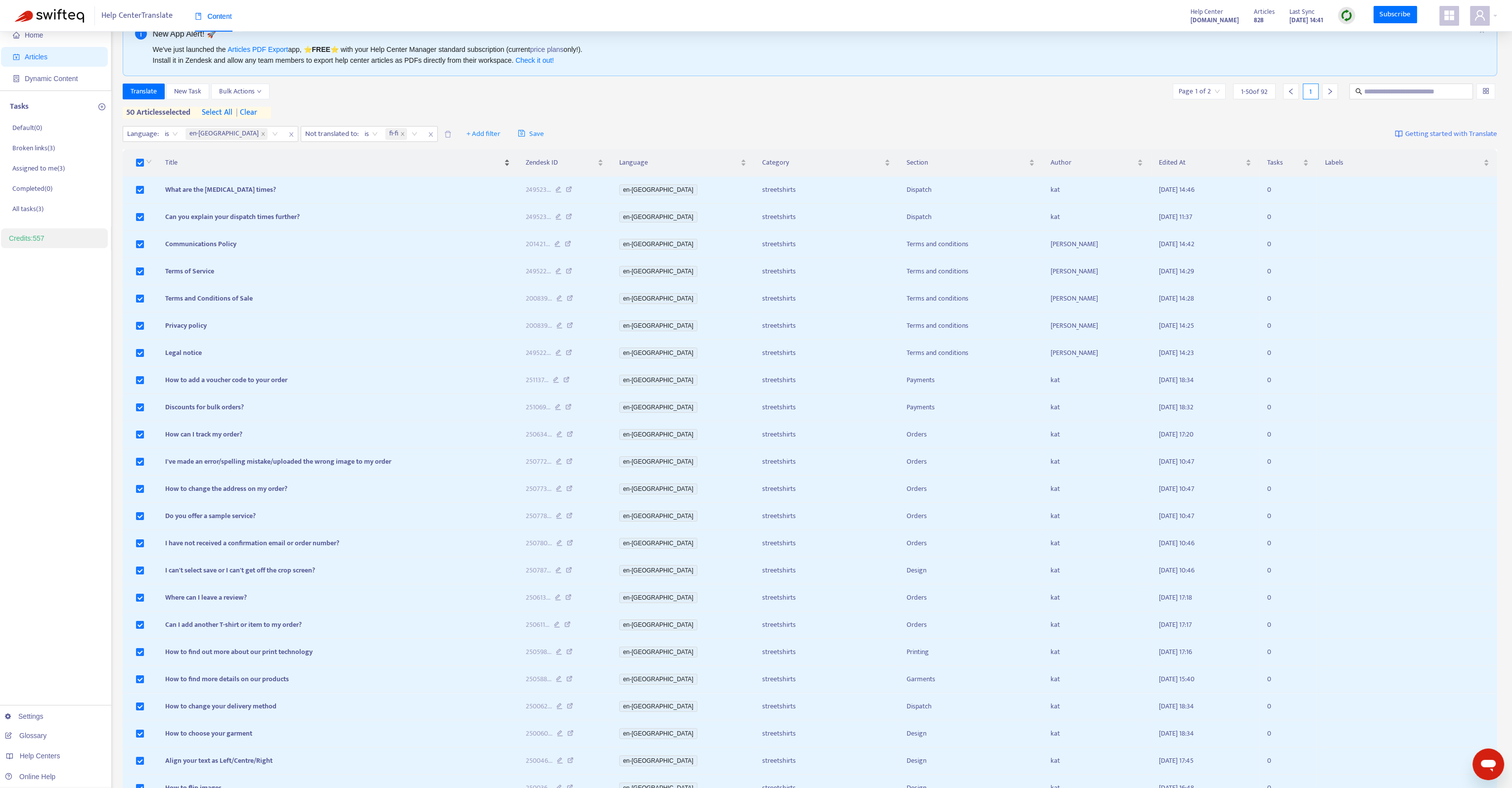
scroll to position [0, 0]
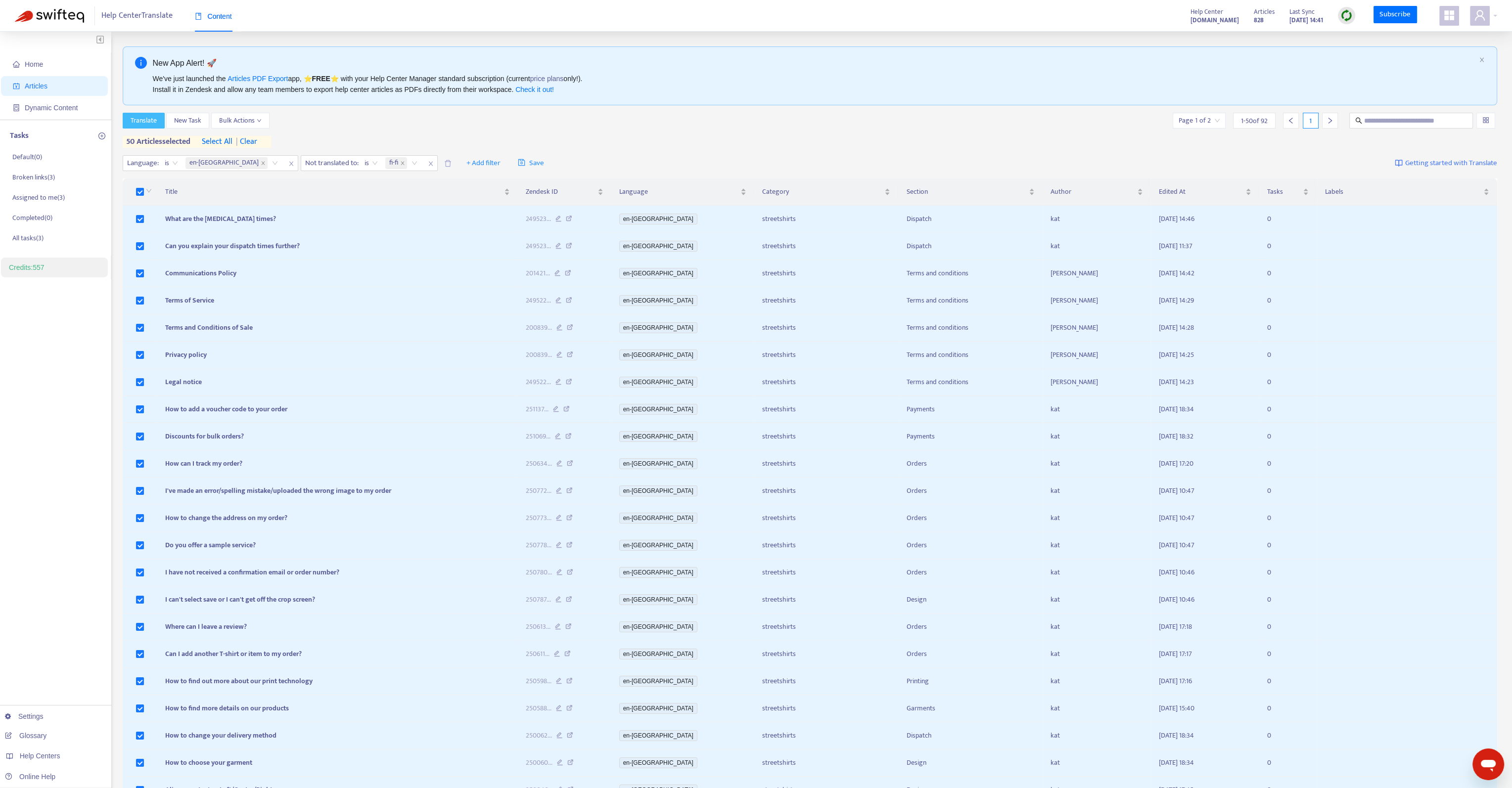
click at [149, 120] on span "Translate" at bounding box center [144, 120] width 26 height 11
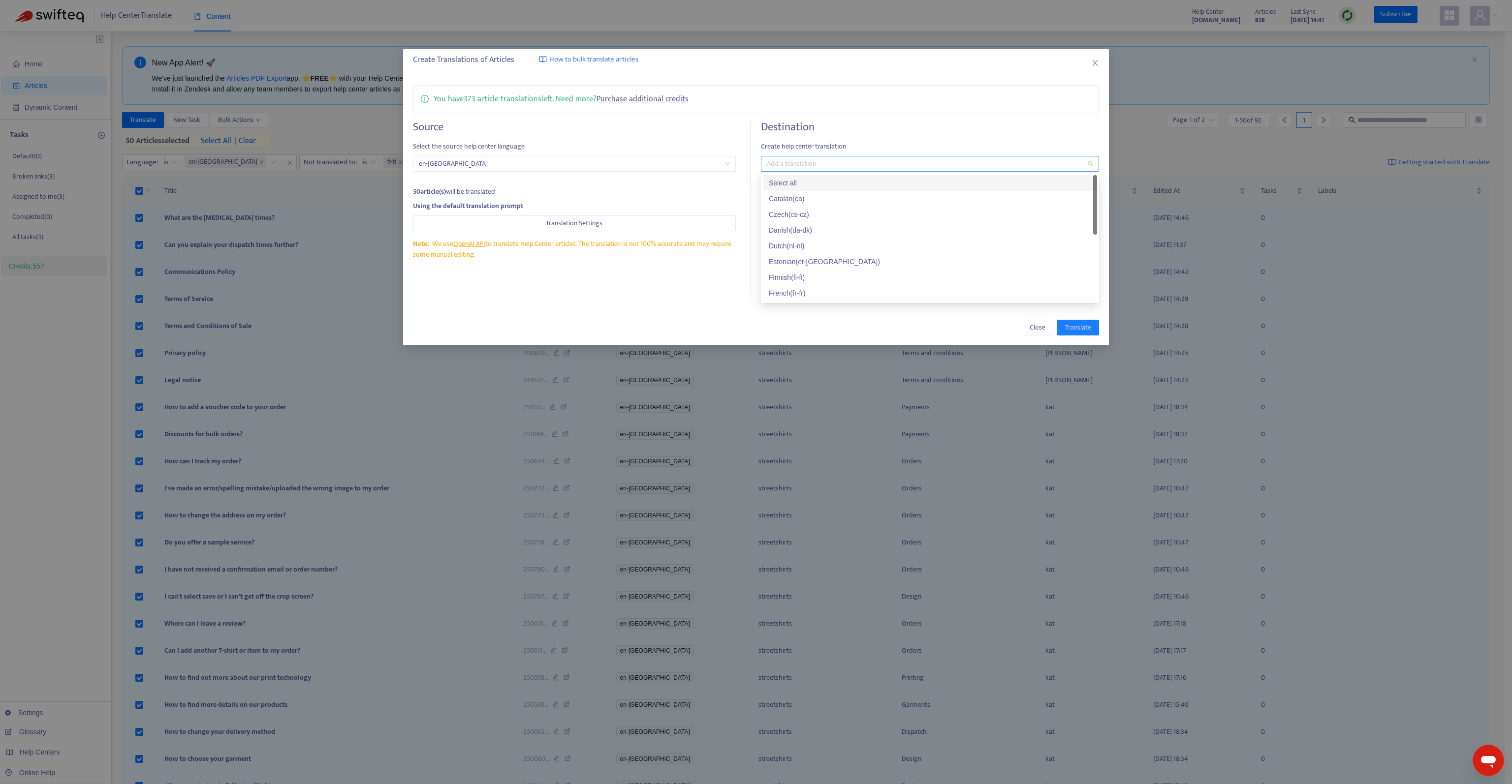
click at [864, 160] on div at bounding box center [925, 163] width 323 height 12
click at [817, 278] on div "Finnish ( fi-fi )" at bounding box center [929, 277] width 323 height 11
click at [867, 119] on div "You have 373 article translations left. Need more? Purchase additional credits …" at bounding box center [755, 189] width 706 height 229
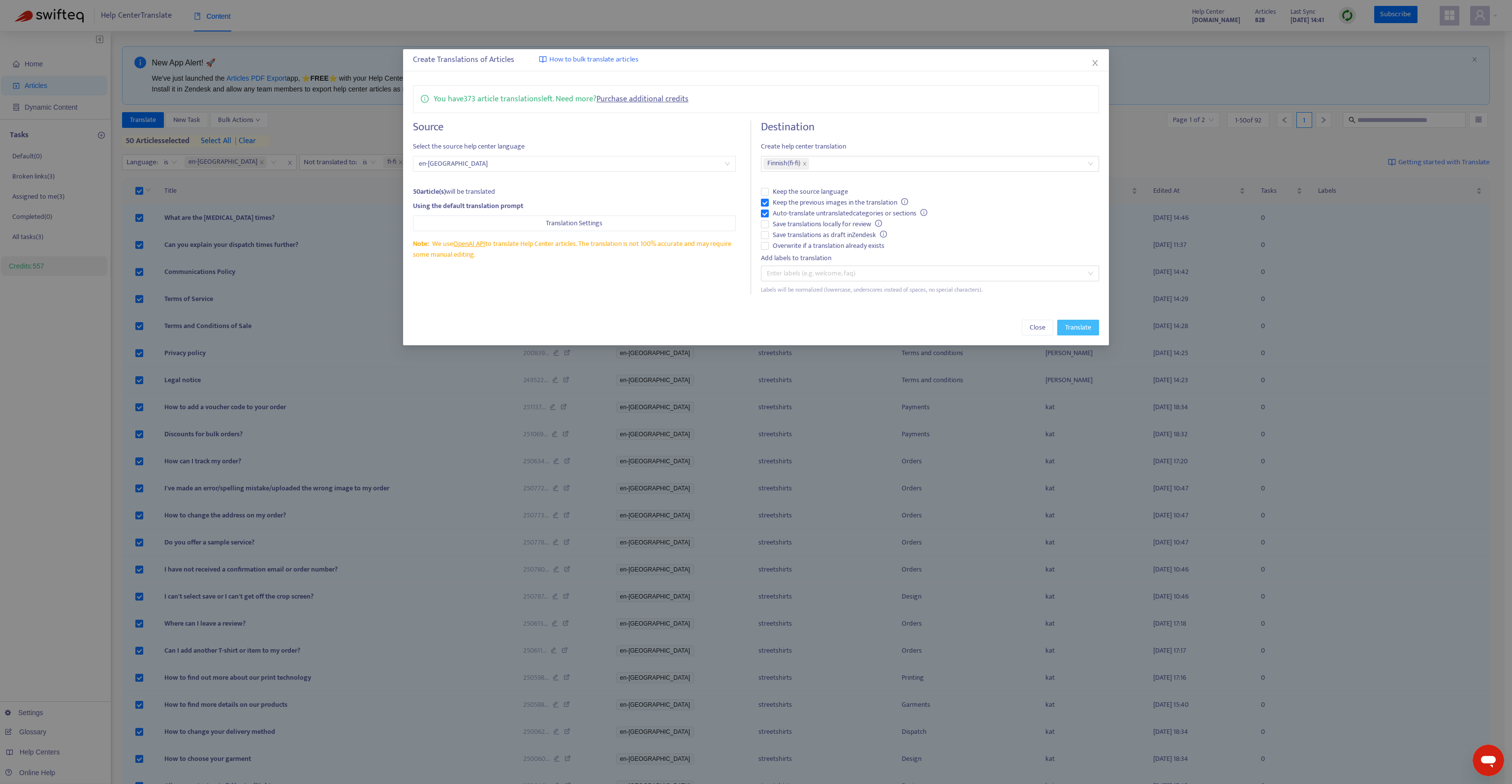
click at [1085, 325] on span "Translate" at bounding box center [1078, 328] width 26 height 11
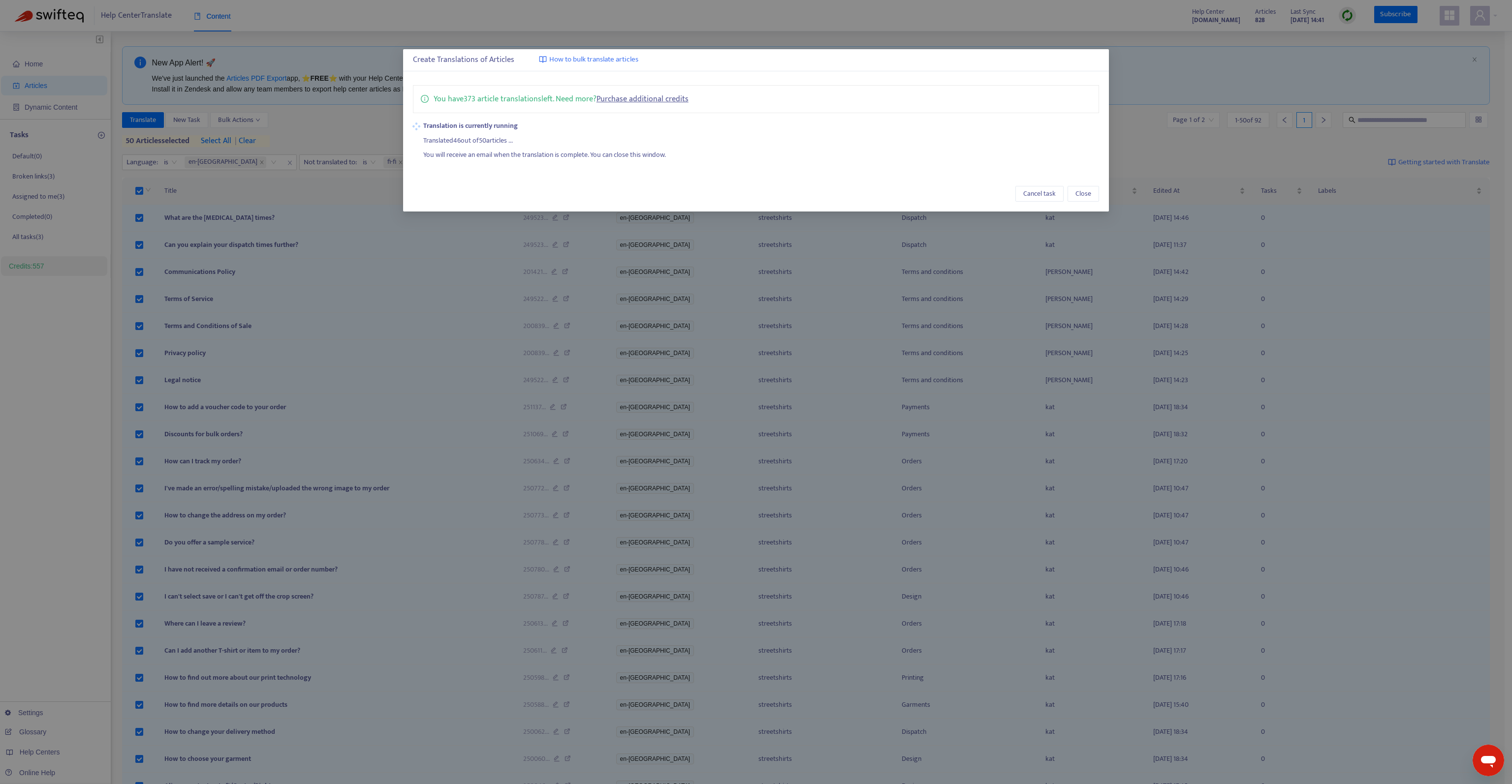
click at [593, 13] on div "Create Translations of Articles How to bulk translate articles You have 373 art…" at bounding box center [756, 392] width 1512 height 784
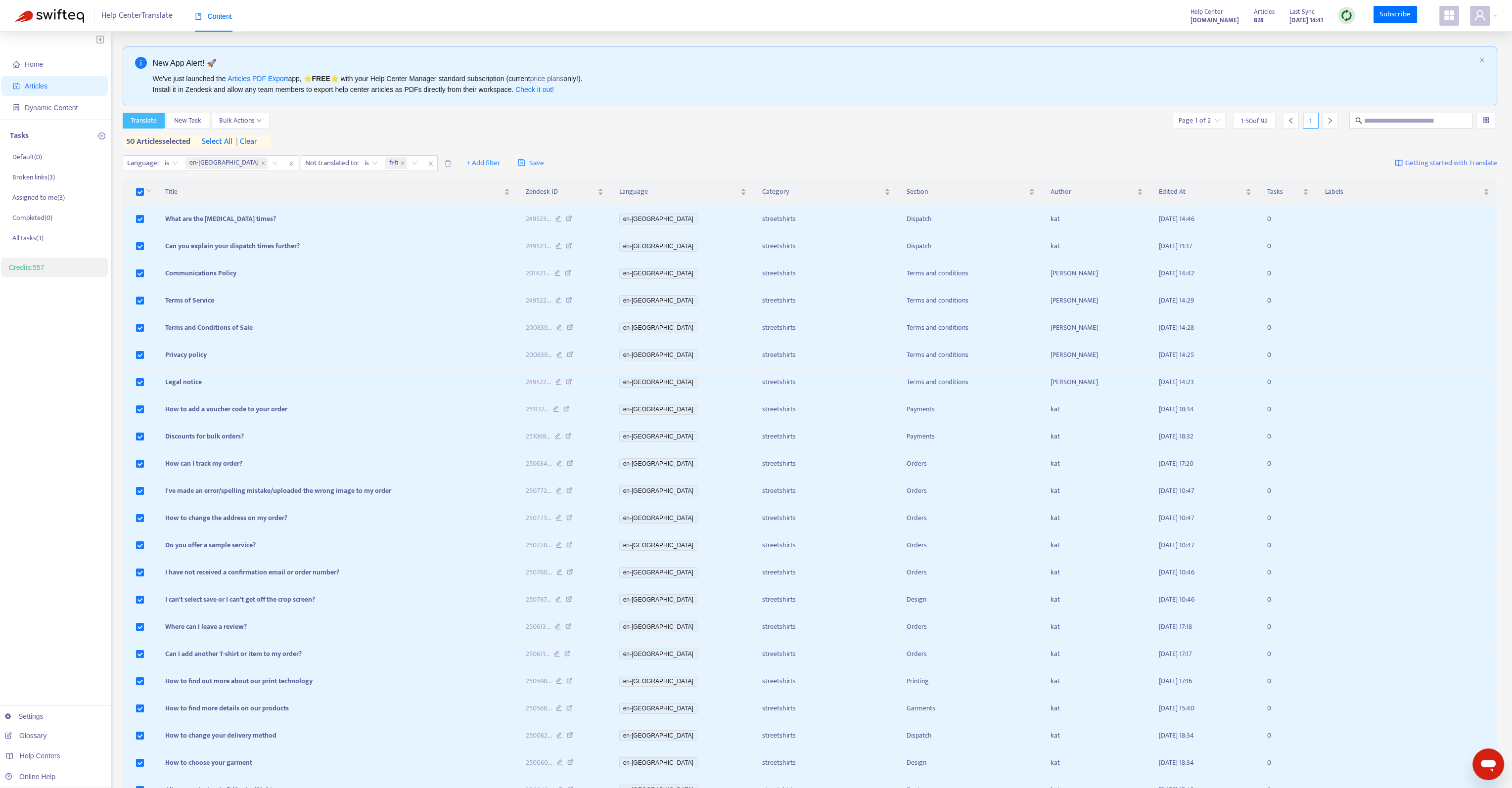
click at [149, 123] on span "Translate" at bounding box center [144, 120] width 26 height 11
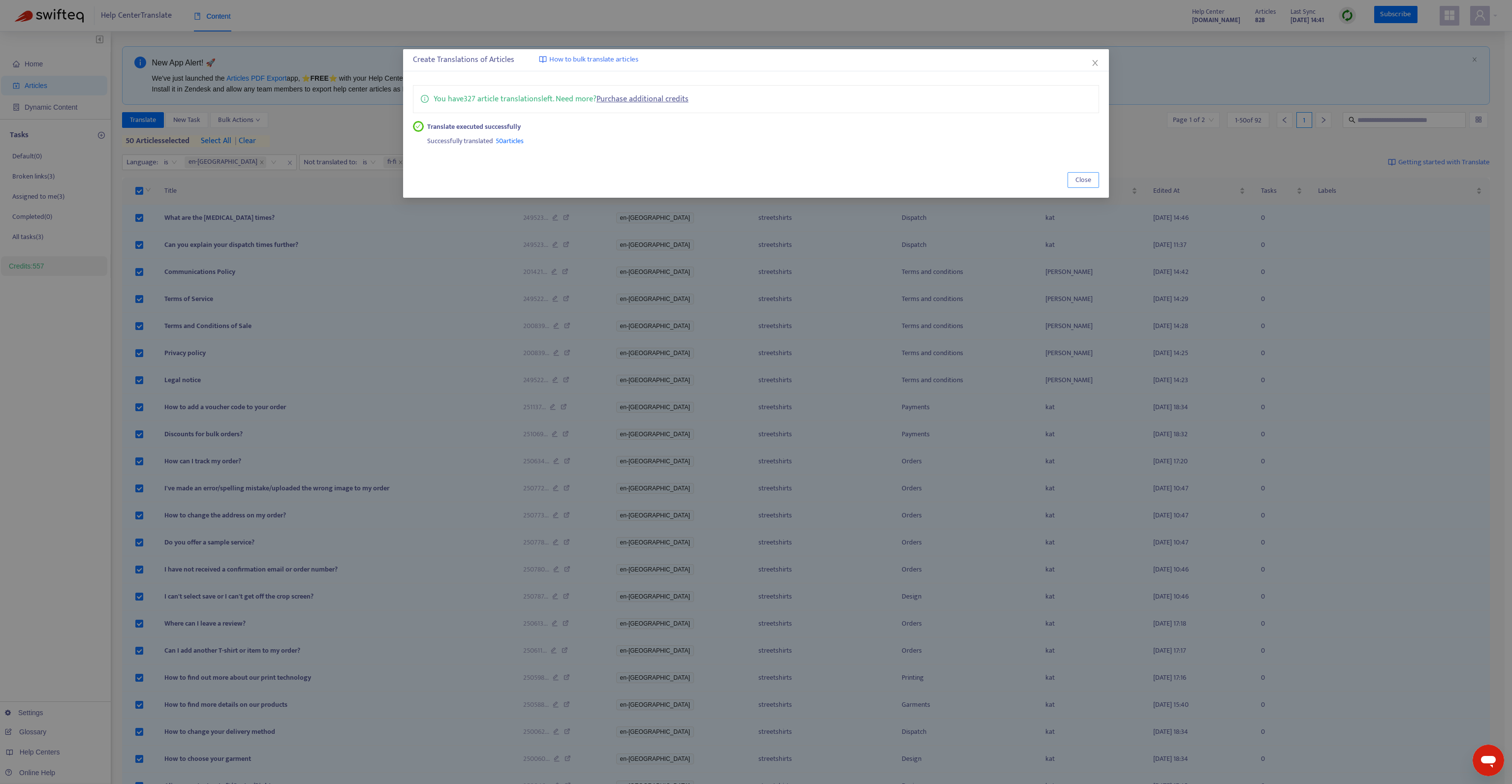
click at [1074, 180] on button "Close" at bounding box center [1083, 180] width 31 height 16
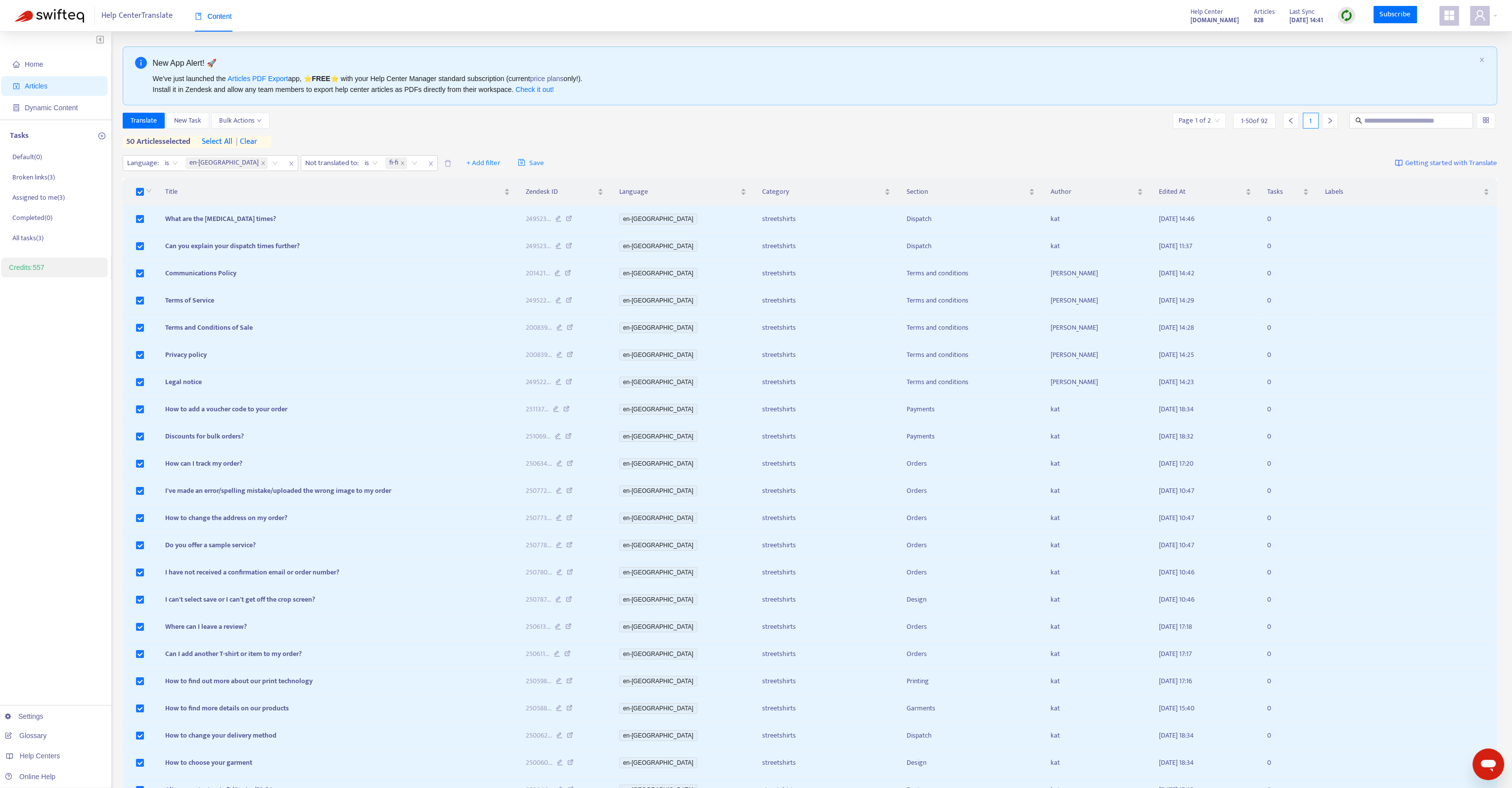
click at [252, 144] on span "| clear" at bounding box center [244, 142] width 25 height 12
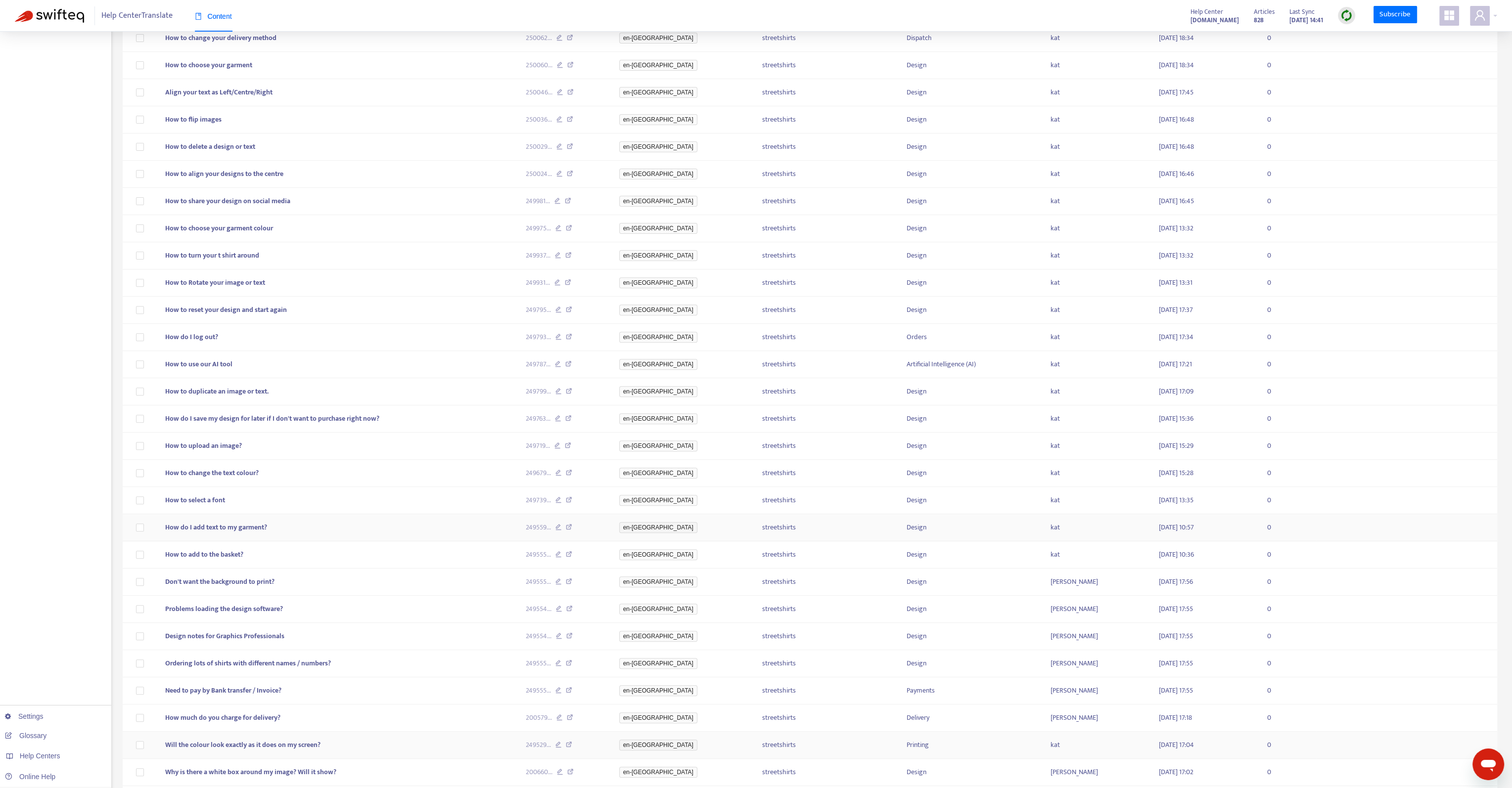
scroll to position [809, 0]
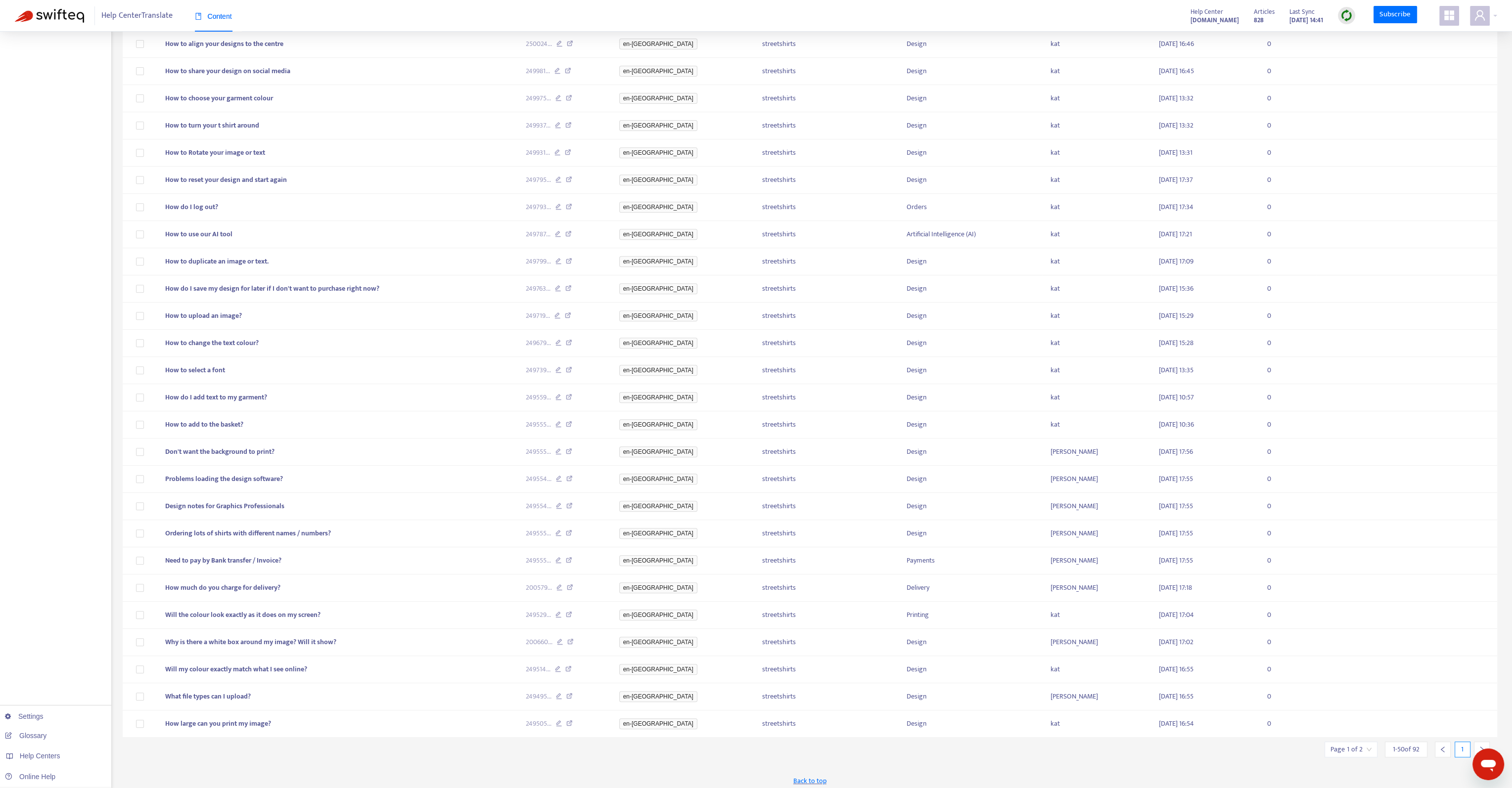
click at [1481, 742] on div at bounding box center [1481, 750] width 16 height 16
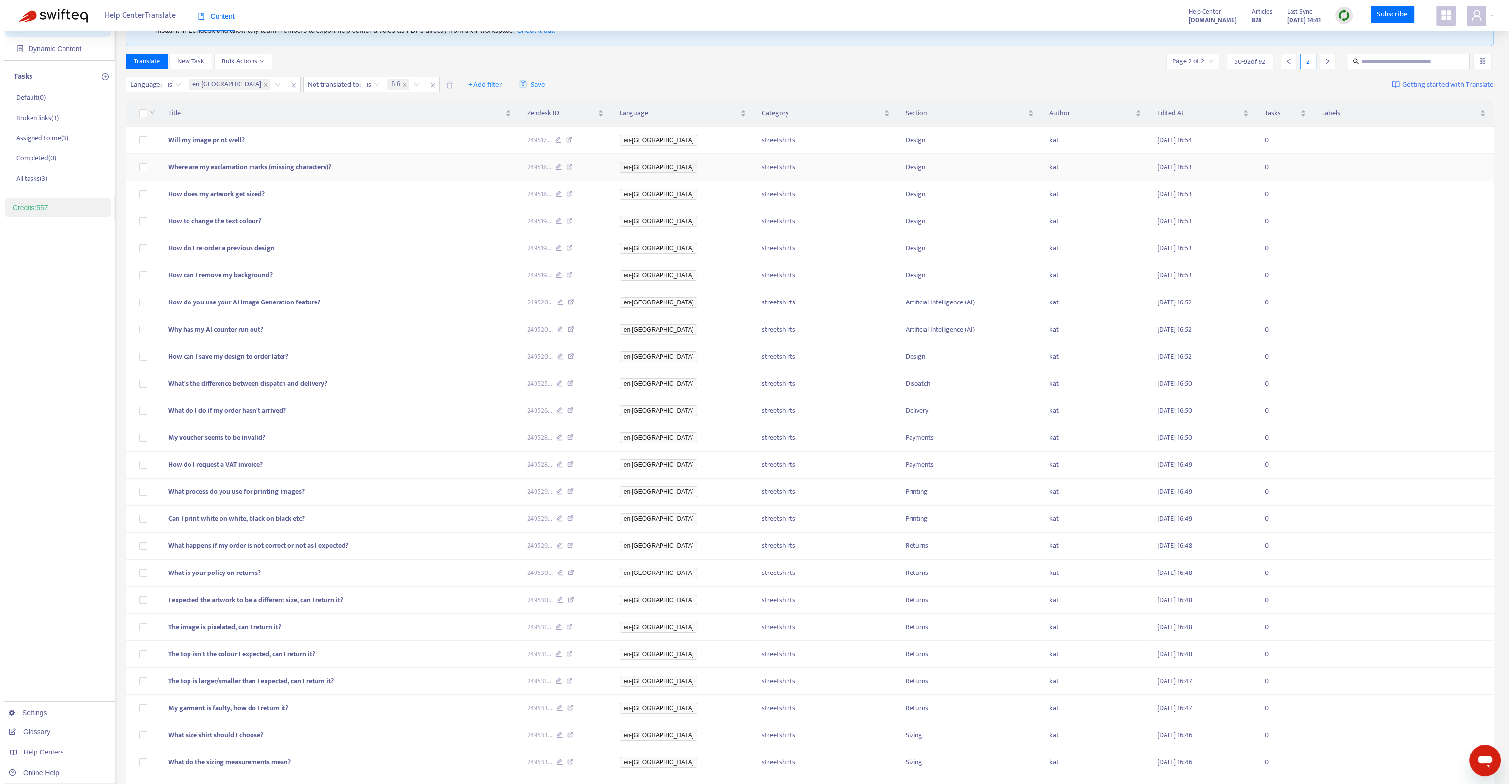
scroll to position [0, 0]
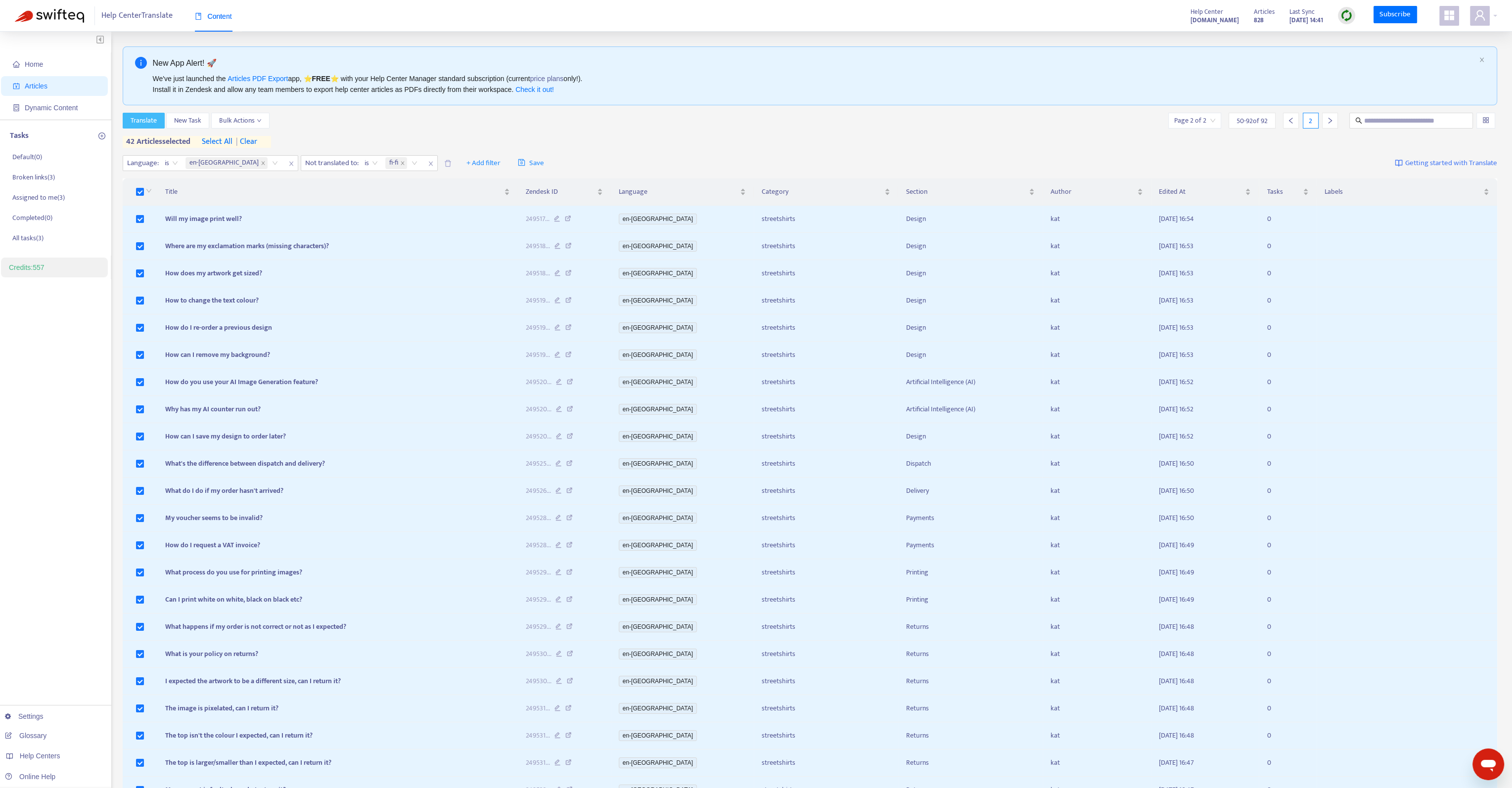
click at [140, 123] on span "Translate" at bounding box center [144, 120] width 26 height 11
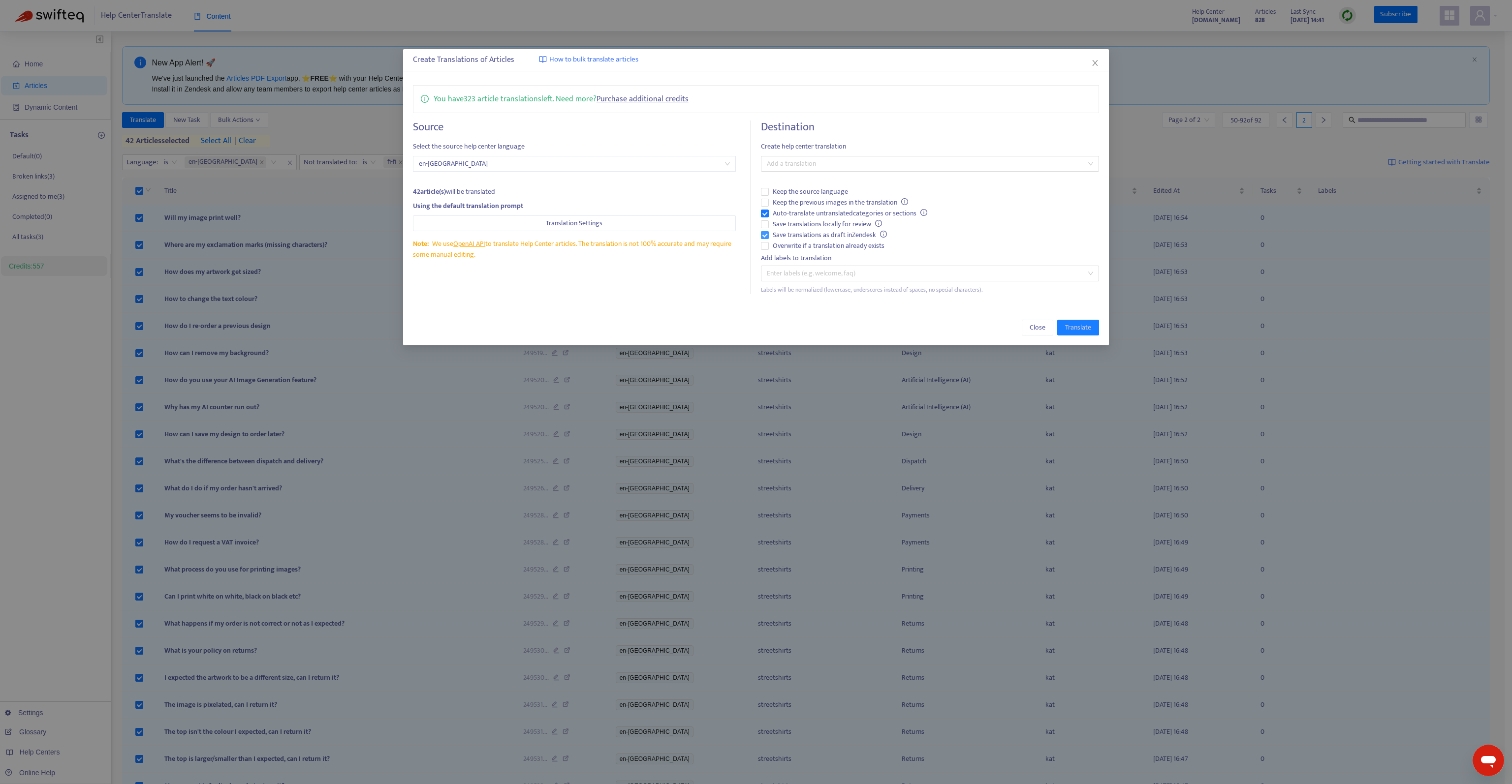
click at [813, 232] on span "Save translations as draft in Zendesk" at bounding box center [829, 235] width 122 height 11
click at [817, 203] on span "Keep the previous images in the translation" at bounding box center [840, 202] width 143 height 11
click at [835, 165] on div at bounding box center [925, 163] width 323 height 12
click at [825, 281] on div "Finnish ( fi-fi )" at bounding box center [929, 277] width 323 height 11
click at [1089, 330] on span "Translate" at bounding box center [1078, 328] width 26 height 11
